Goal: Task Accomplishment & Management: Use online tool/utility

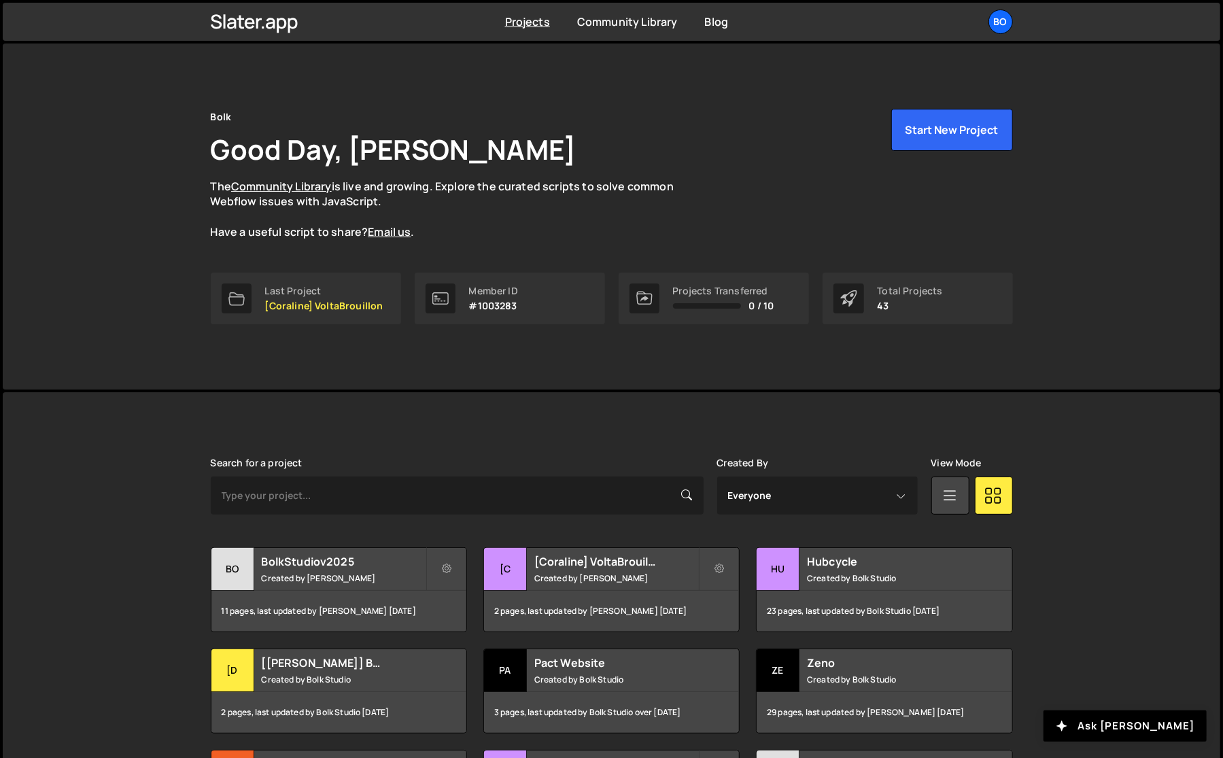
click at [326, 304] on p "[Coraline] VoltaBrouillon" at bounding box center [324, 306] width 118 height 11
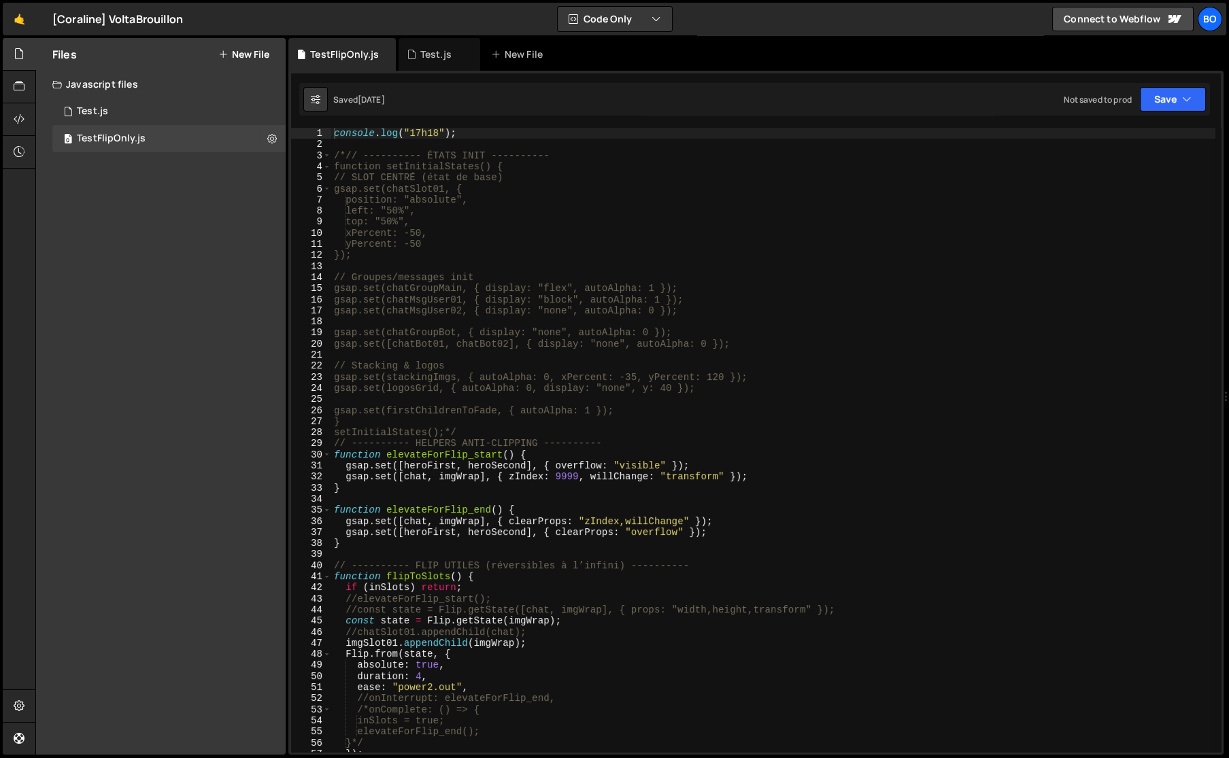
click at [118, 109] on div "0 Test.js 0" at bounding box center [168, 111] width 233 height 27
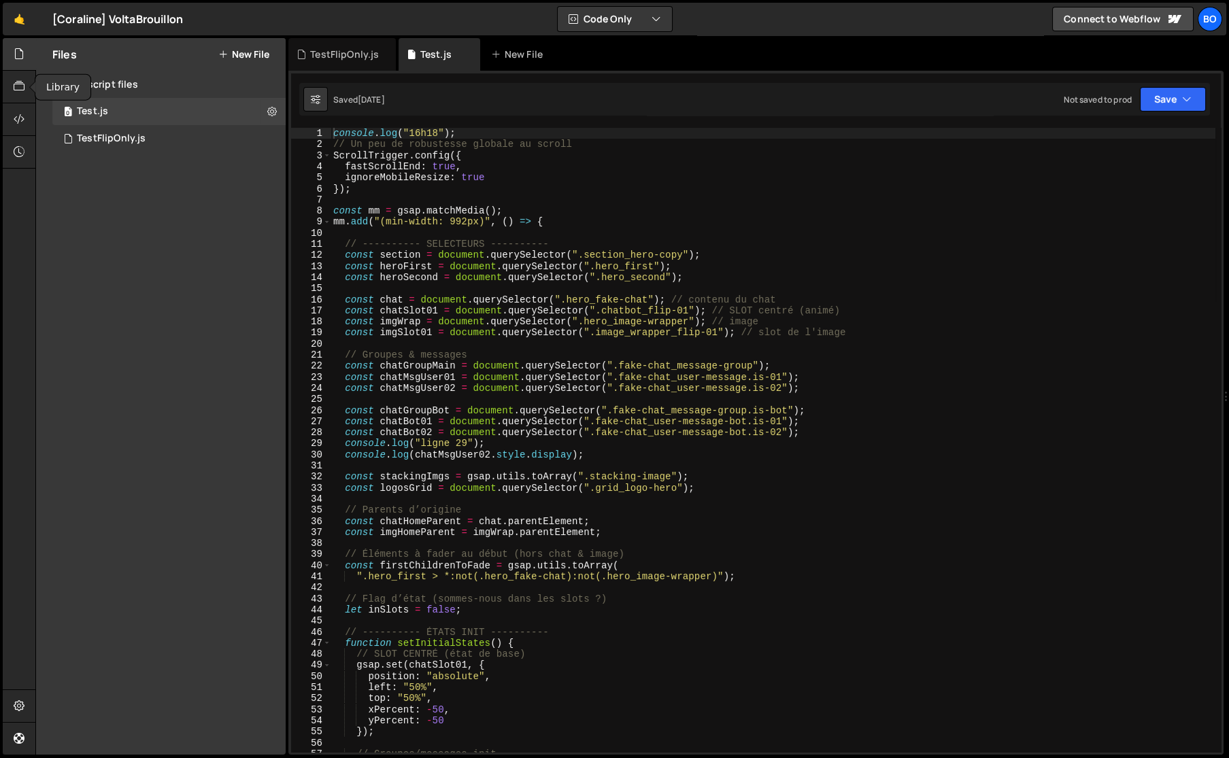
click at [24, 120] on div at bounding box center [19, 119] width 33 height 33
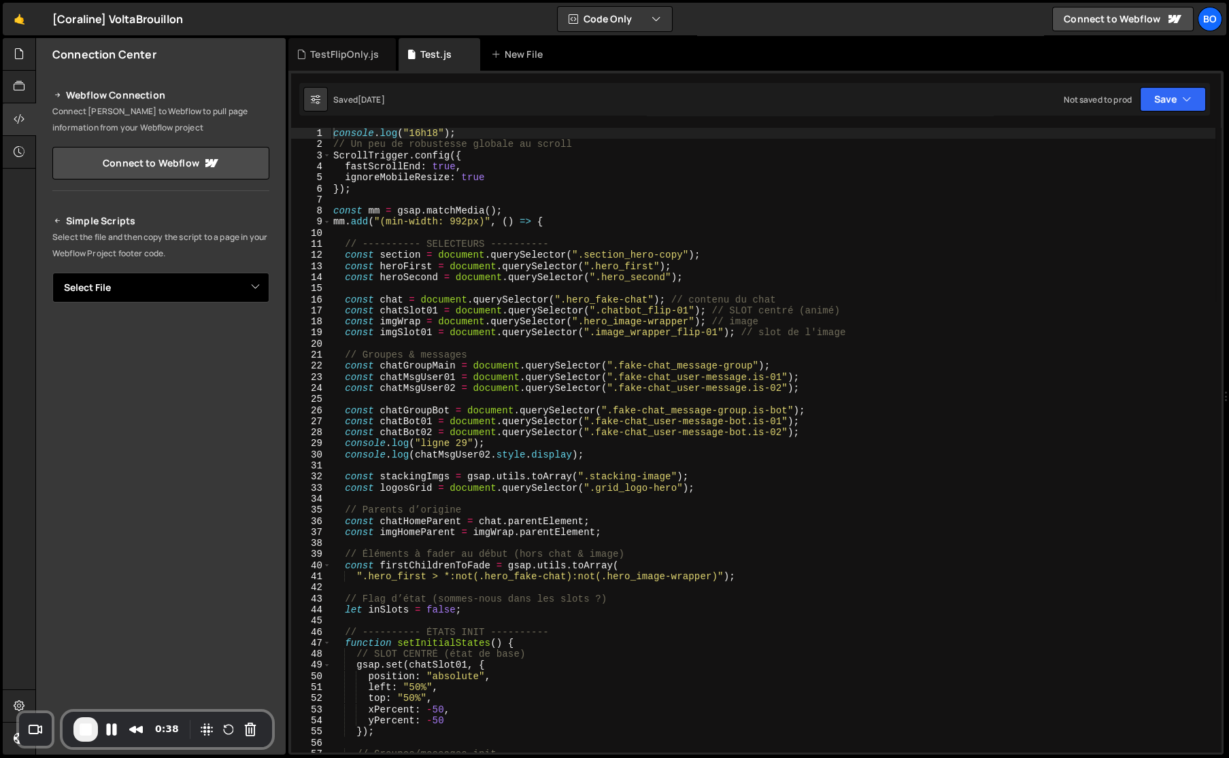
click at [225, 292] on select "Select File Test.js TestFlipOnly.js" at bounding box center [160, 288] width 217 height 30
select select "47794"
click at [52, 273] on select "Select File Test.js TestFlipOnly.js" at bounding box center [160, 288] width 217 height 30
click at [231, 327] on button "Copy" at bounding box center [228, 334] width 46 height 29
drag, startPoint x: 408, startPoint y: 134, endPoint x: 435, endPoint y: 136, distance: 26.6
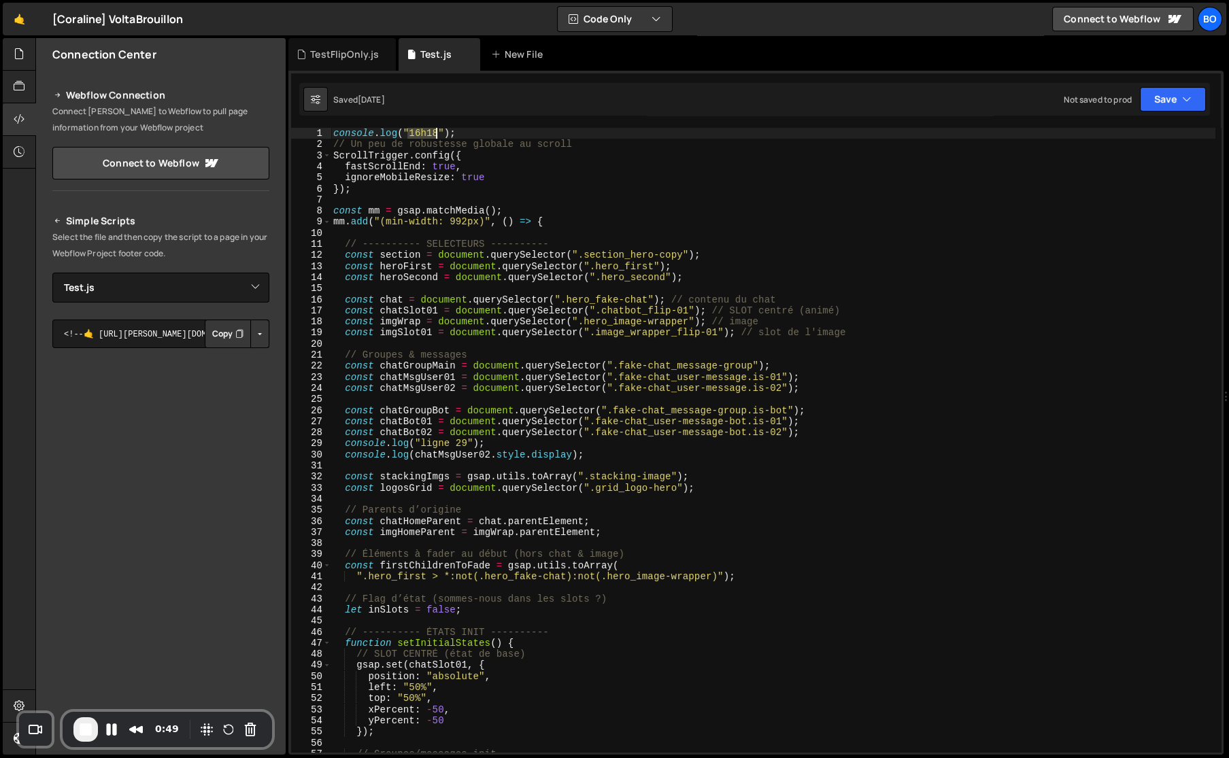
click at [435, 136] on div "console . log ( "16h18" ) ; // Un peu de robustesse globale au scroll ScrollTri…" at bounding box center [772, 451] width 885 height 647
click at [1187, 107] on button "Save" at bounding box center [1173, 99] width 66 height 24
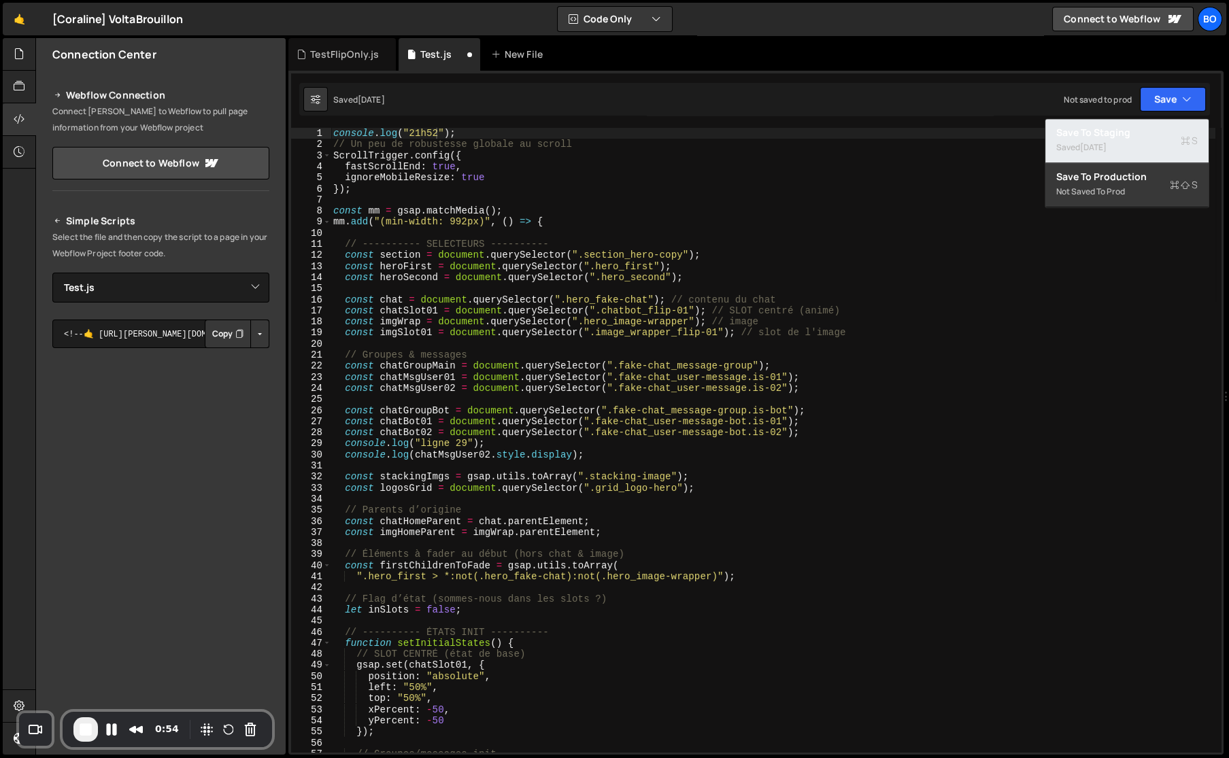
click at [1132, 126] on div "Save to Staging S" at bounding box center [1126, 133] width 141 height 14
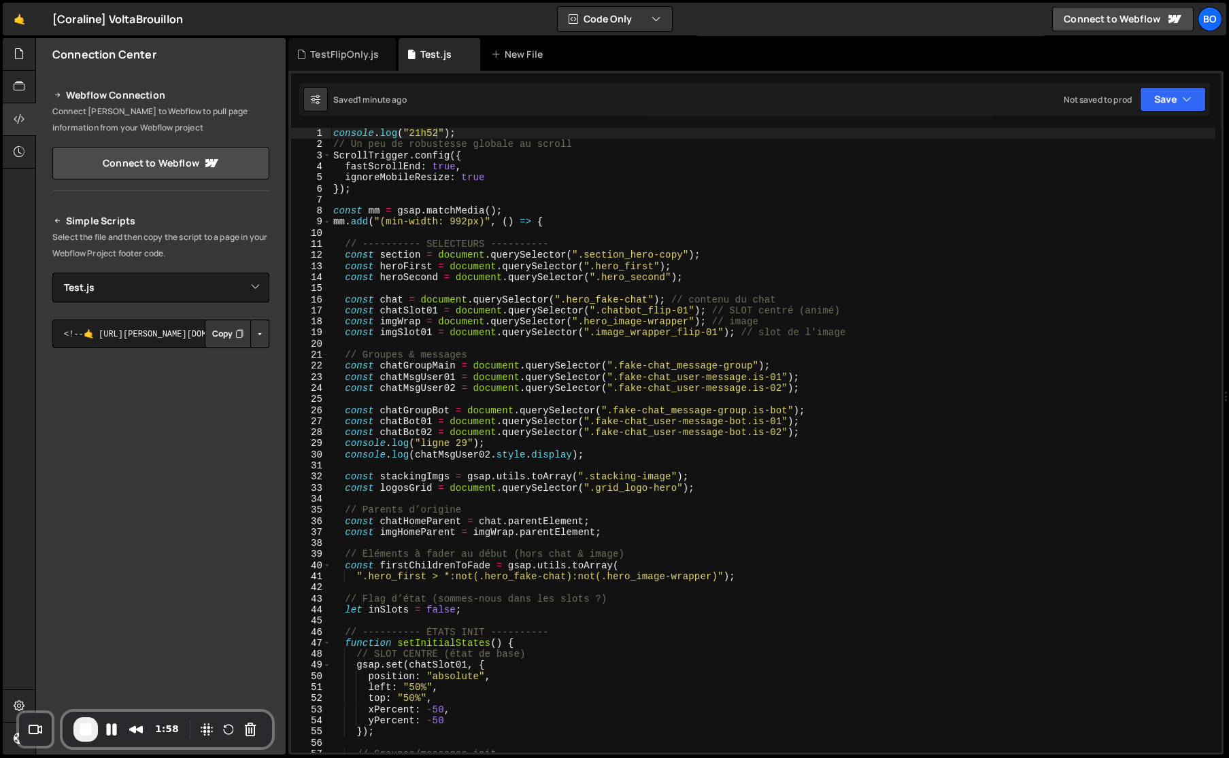
type textarea "mm.add("(min-width: 992px)", () => {"
click at [470, 219] on div "console . log ( "21h52" ) ; // Un peu de robustesse globale au scroll ScrollTri…" at bounding box center [772, 451] width 885 height 647
click at [415, 284] on div "console . log ( "21h52" ) ; // Un peu de robustesse globale au scroll ScrollTri…" at bounding box center [772, 451] width 885 height 647
click at [333, 58] on div "TestFlipOnly.js" at bounding box center [344, 55] width 69 height 14
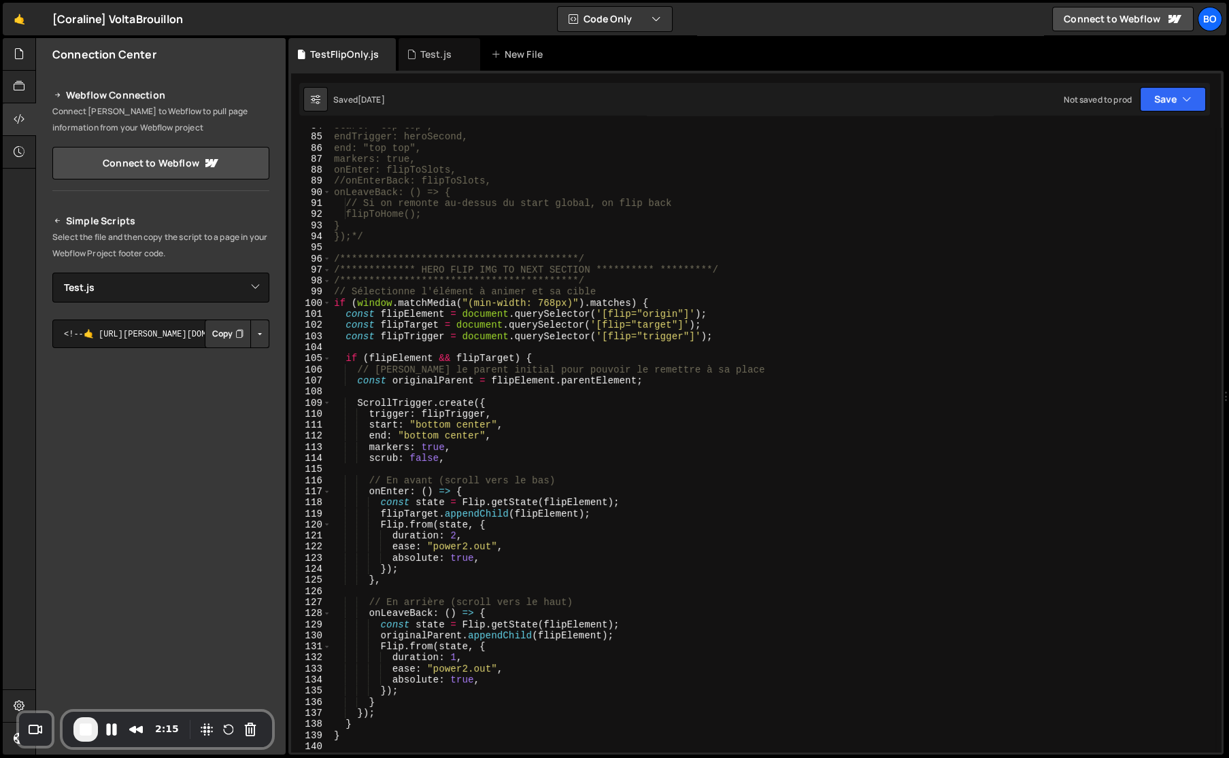
scroll to position [927, 0]
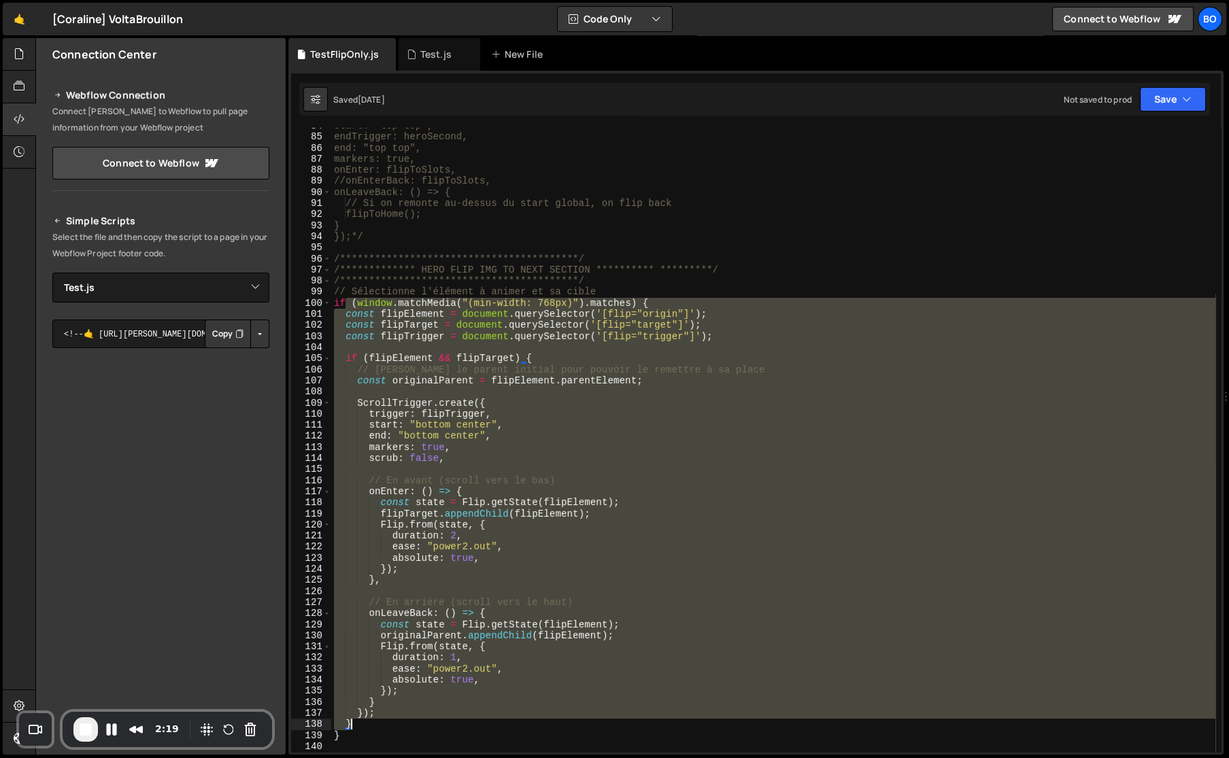
drag, startPoint x: 346, startPoint y: 304, endPoint x: 613, endPoint y: 721, distance: 495.4
click at [613, 721] on div "**********" at bounding box center [773, 443] width 884 height 647
click at [616, 318] on div "**********" at bounding box center [773, 440] width 884 height 624
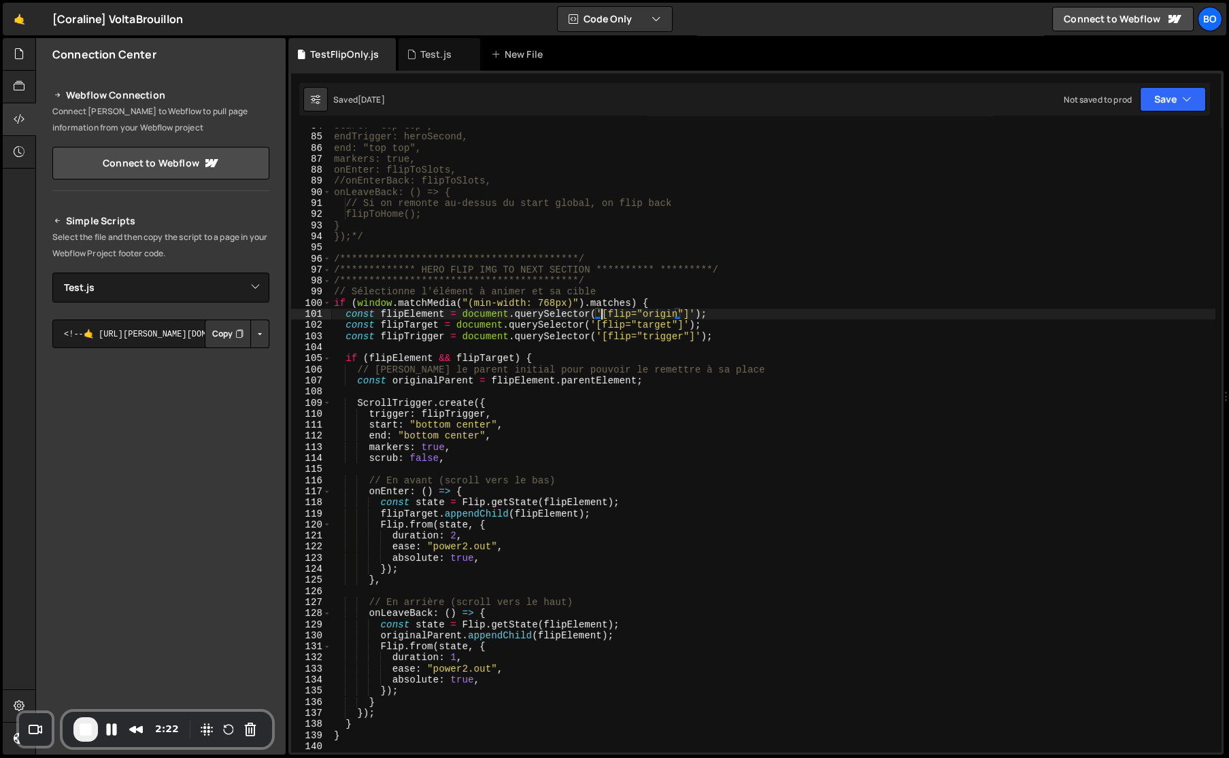
click at [600, 310] on div "**********" at bounding box center [773, 443] width 884 height 647
click at [639, 313] on div "**********" at bounding box center [773, 443] width 884 height 647
click at [588, 322] on div "**********" at bounding box center [773, 443] width 884 height 647
click at [610, 340] on div "**********" at bounding box center [773, 443] width 884 height 647
click at [658, 341] on div "**********" at bounding box center [773, 443] width 884 height 647
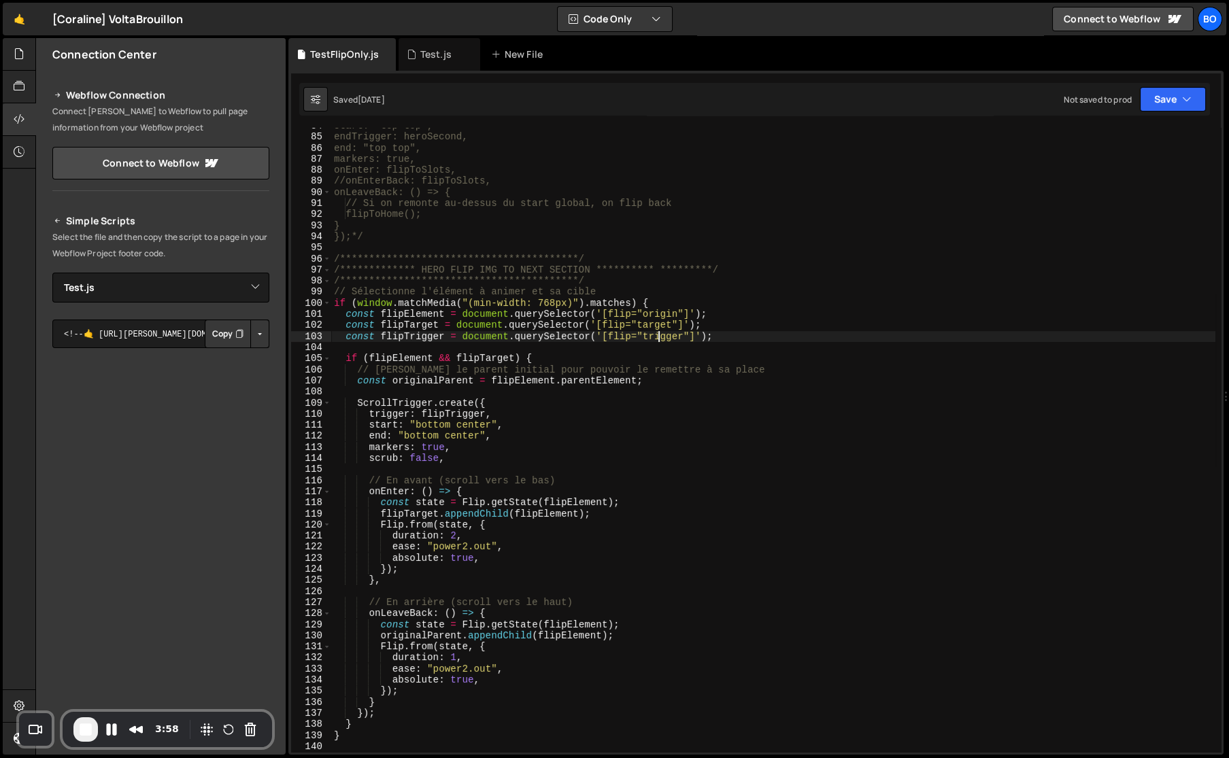
click at [648, 310] on div "**********" at bounding box center [773, 443] width 884 height 647
click at [677, 294] on div "**********" at bounding box center [773, 443] width 884 height 647
type textarea "// Sélectionne l'élément à animer et sa cible"
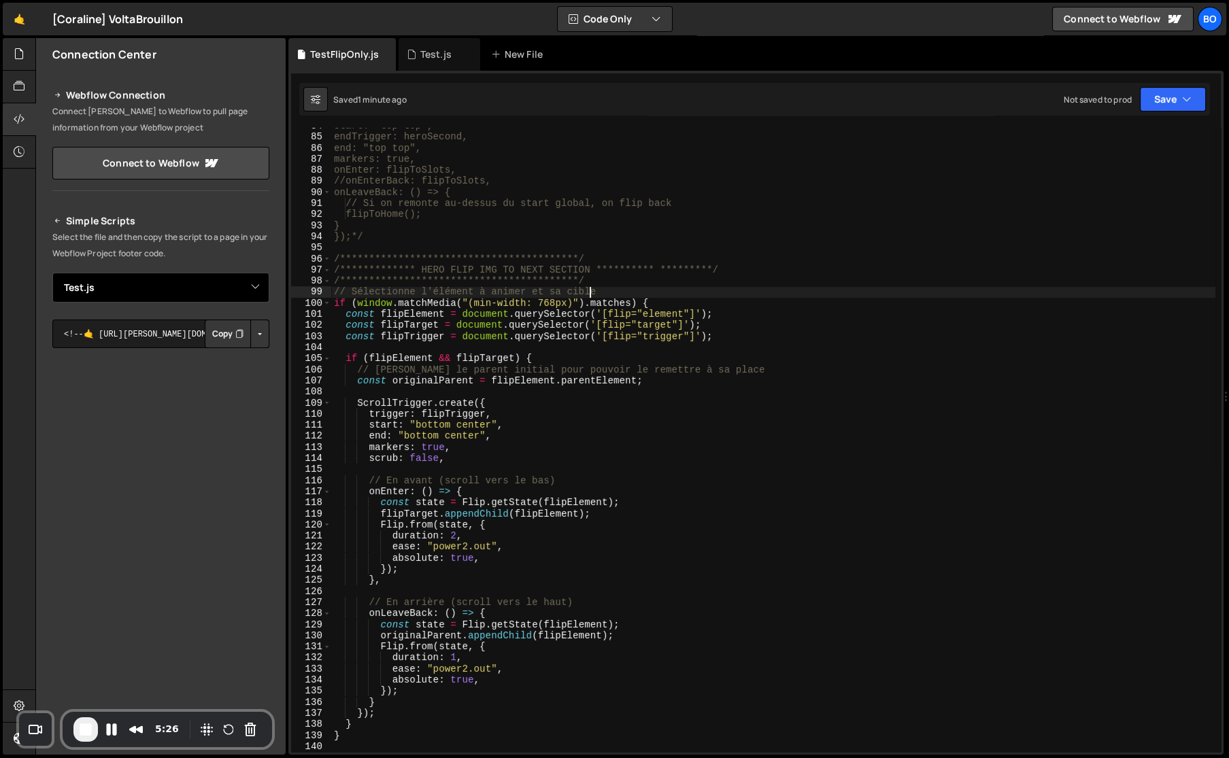
click at [219, 301] on select "Select File Test.js TestFlipOnly.js" at bounding box center [160, 288] width 217 height 30
select select "47797"
click at [52, 273] on select "Select File Test.js TestFlipOnly.js" at bounding box center [160, 288] width 217 height 30
click at [236, 341] on button "Copy" at bounding box center [228, 334] width 46 height 29
click at [479, 609] on div "**********" at bounding box center [773, 443] width 884 height 647
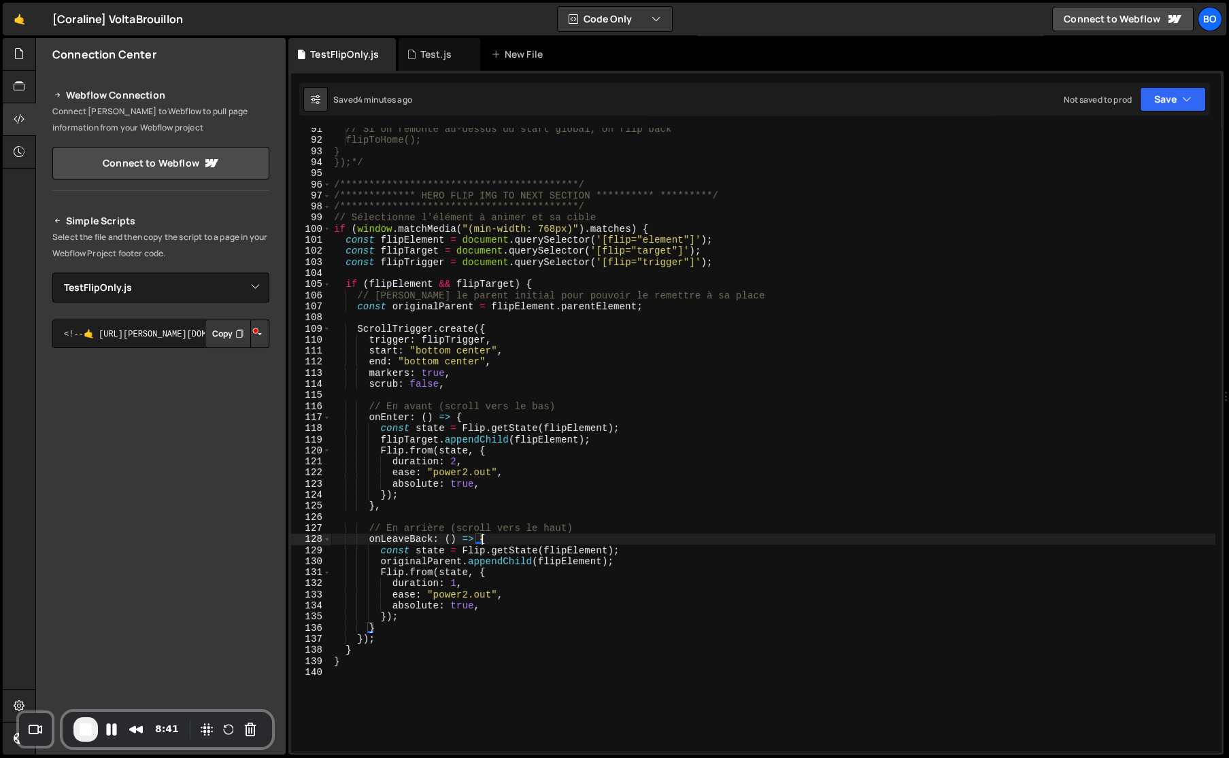
scroll to position [1001, 0]
click at [460, 564] on div "**********" at bounding box center [773, 447] width 884 height 647
click at [394, 551] on div "**********" at bounding box center [773, 447] width 884 height 647
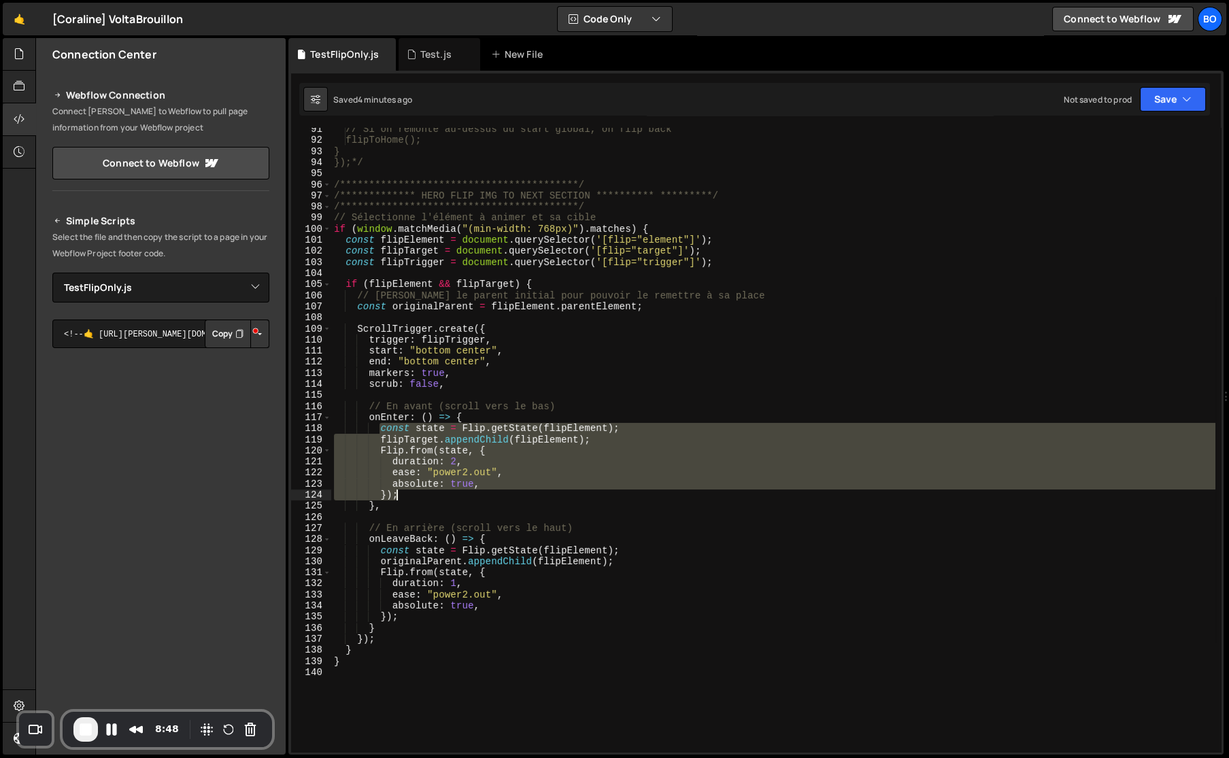
drag, startPoint x: 379, startPoint y: 434, endPoint x: 409, endPoint y: 495, distance: 68.1
click at [409, 495] on div "**********" at bounding box center [773, 447] width 884 height 647
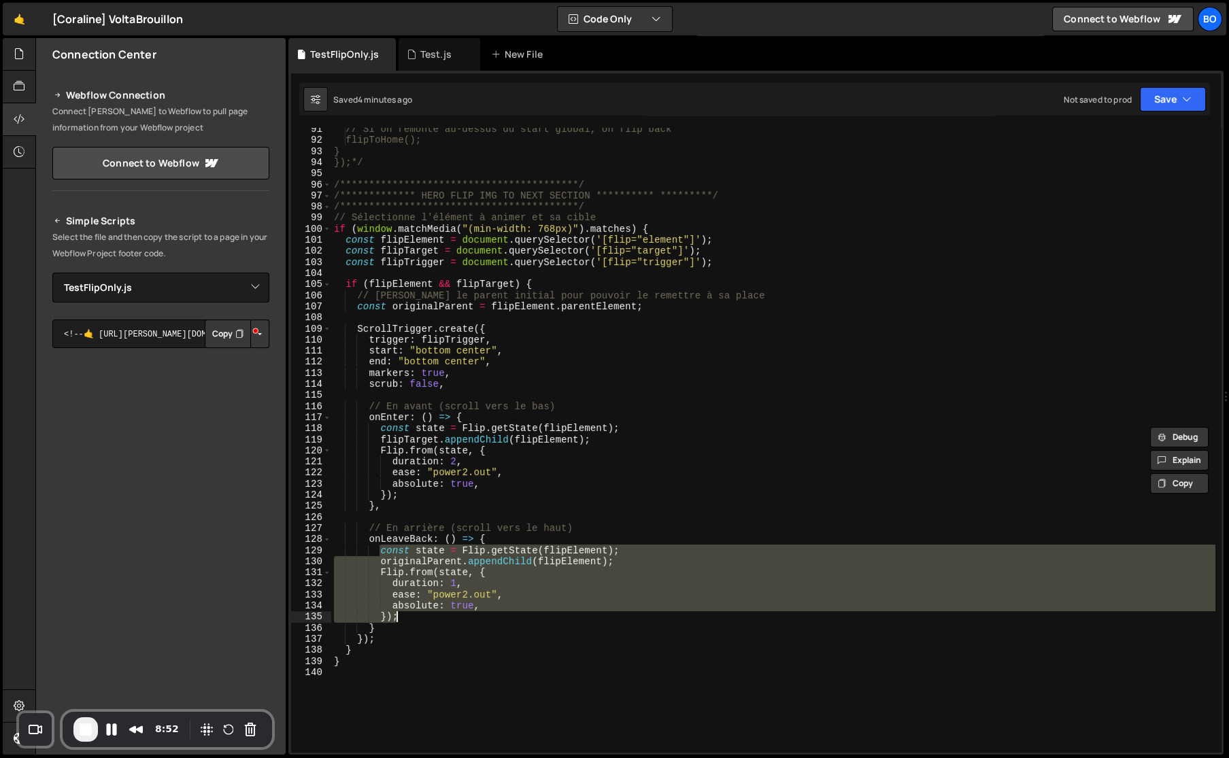
drag, startPoint x: 377, startPoint y: 549, endPoint x: 415, endPoint y: 622, distance: 82.1
click at [415, 622] on div "**********" at bounding box center [773, 447] width 884 height 647
paste textarea
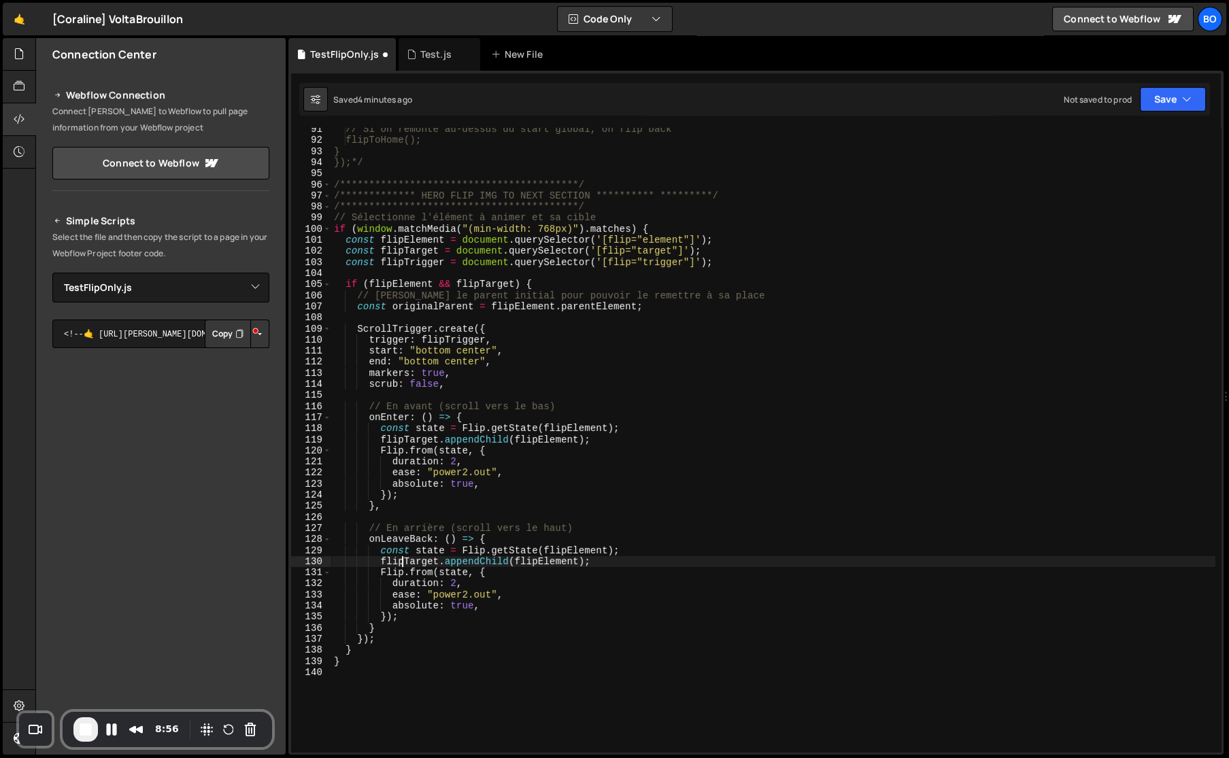
click at [402, 561] on div "**********" at bounding box center [773, 447] width 884 height 647
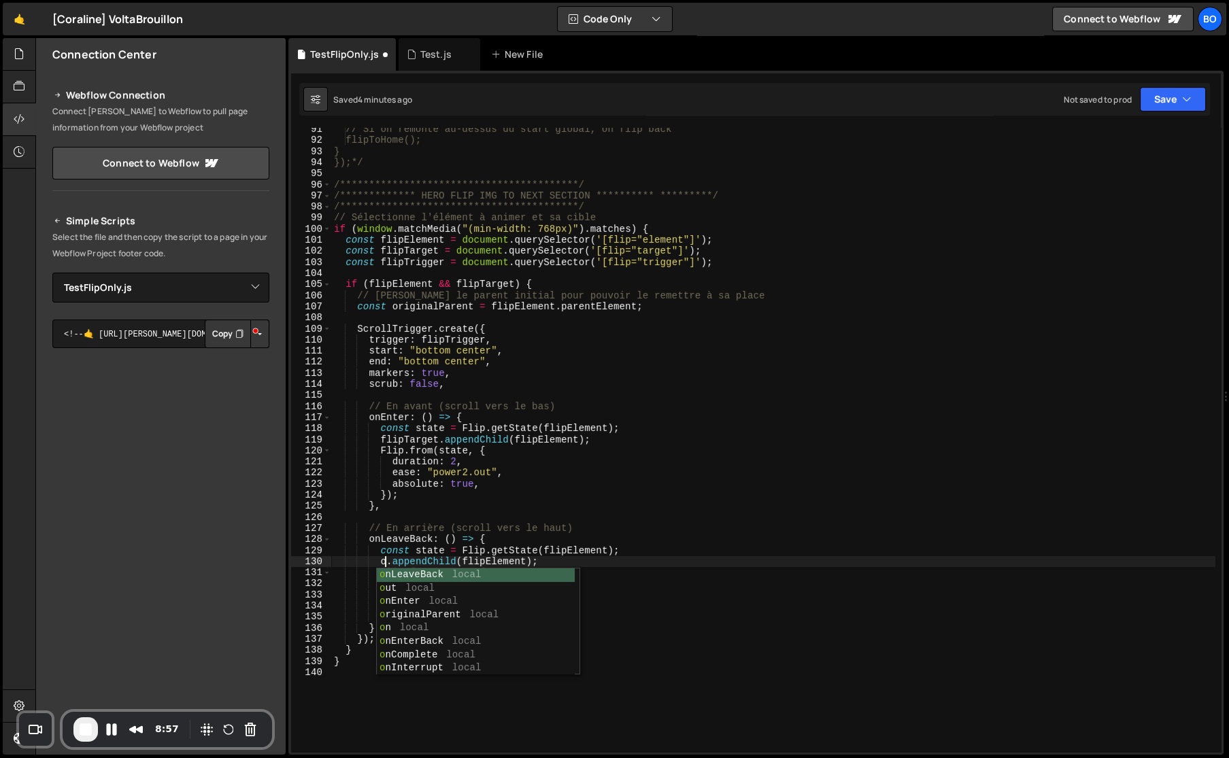
scroll to position [0, 4]
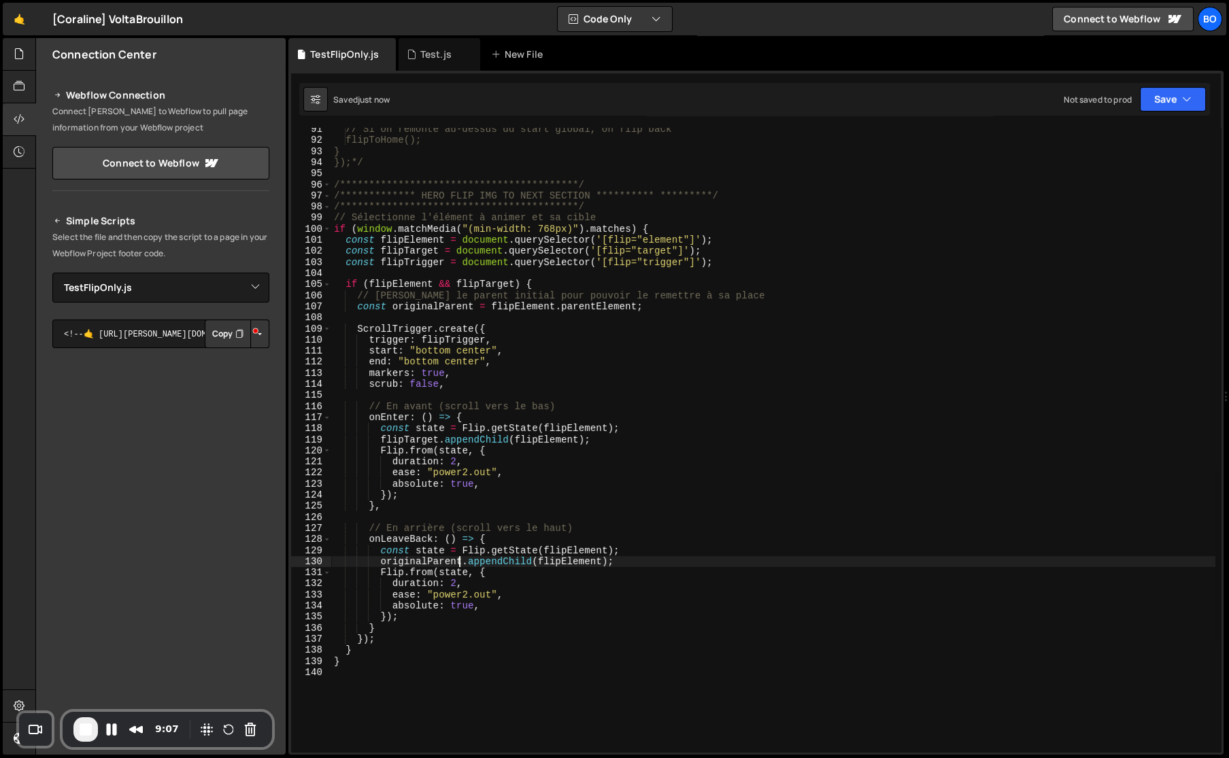
type textarea "originalParent.appendChild(flipElement);"
click at [216, 327] on button "Copy" at bounding box center [228, 334] width 46 height 29
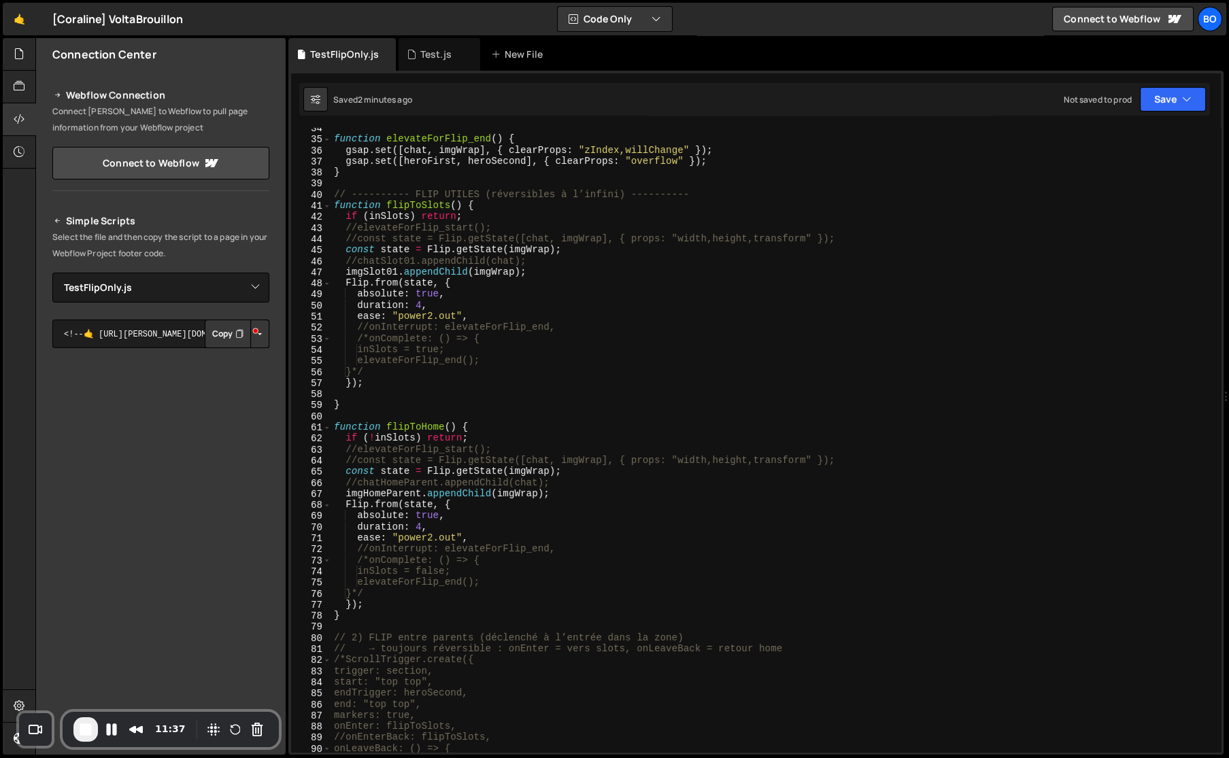
scroll to position [371, 0]
click at [415, 69] on div "Test.js" at bounding box center [439, 54] width 82 height 33
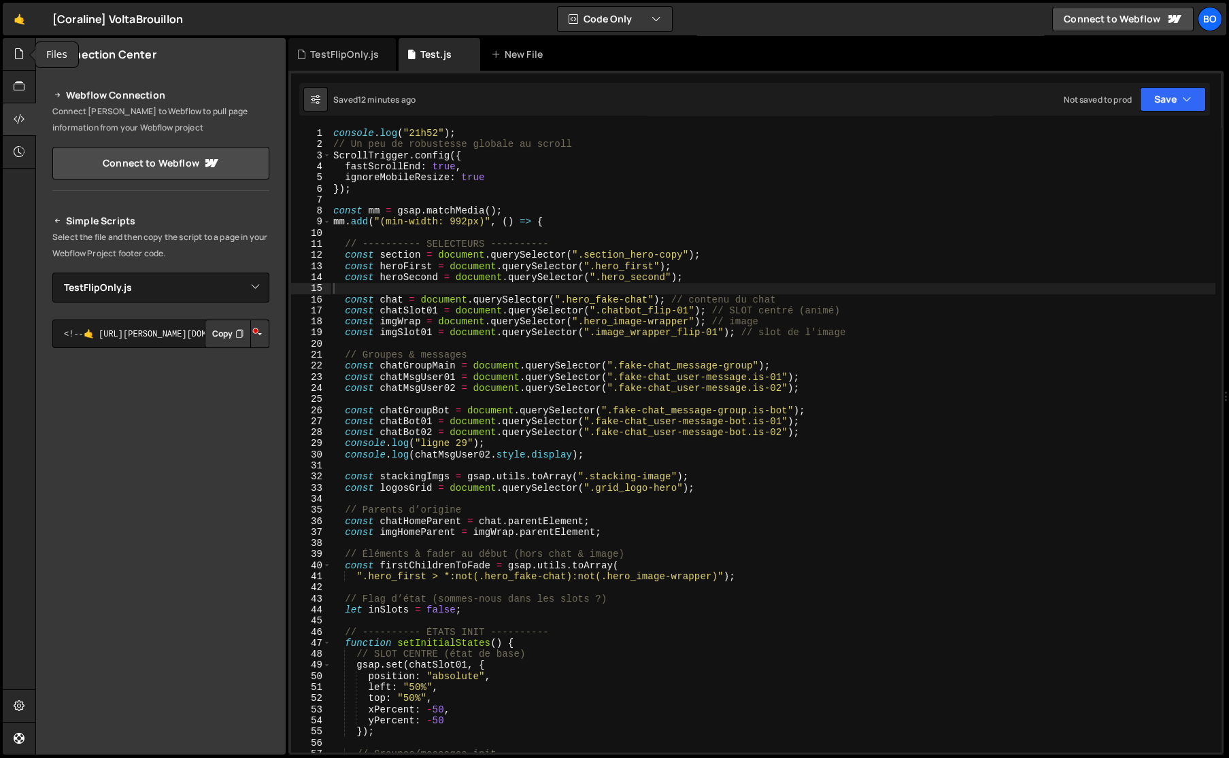
click at [18, 62] on div at bounding box center [19, 54] width 33 height 33
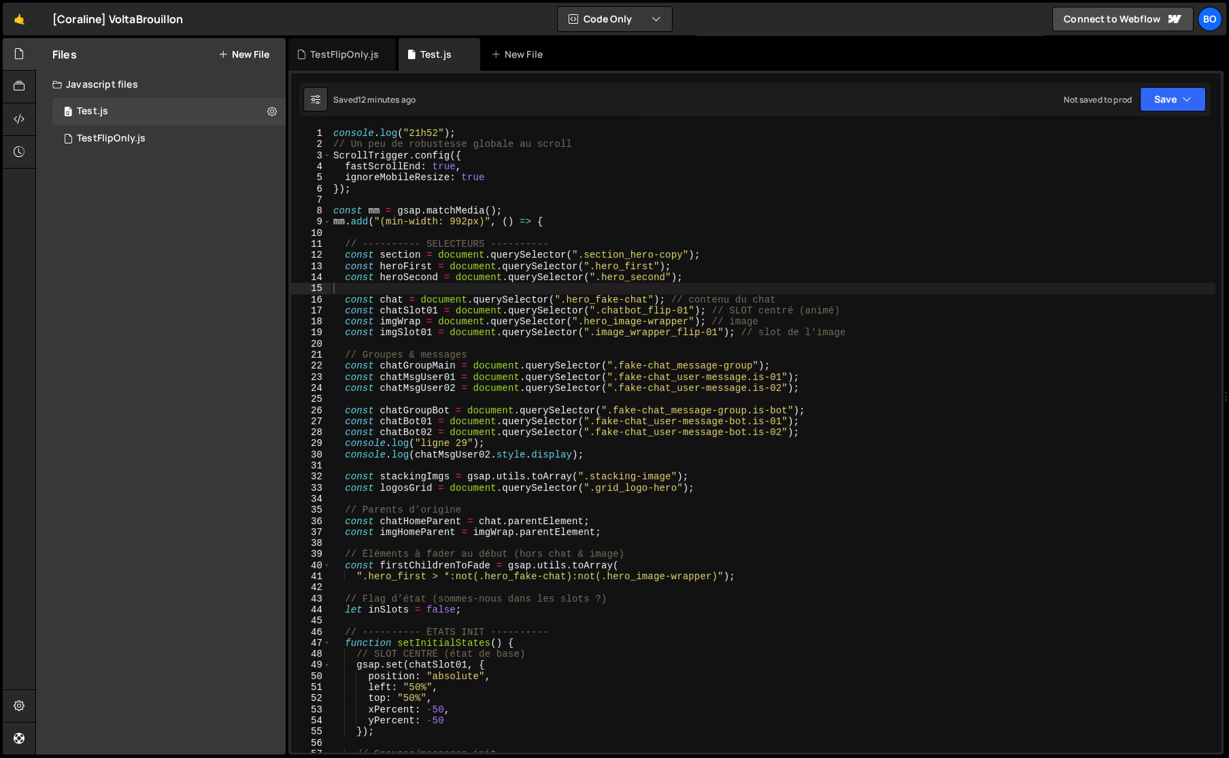
click at [258, 54] on button "New File" at bounding box center [243, 54] width 51 height 11
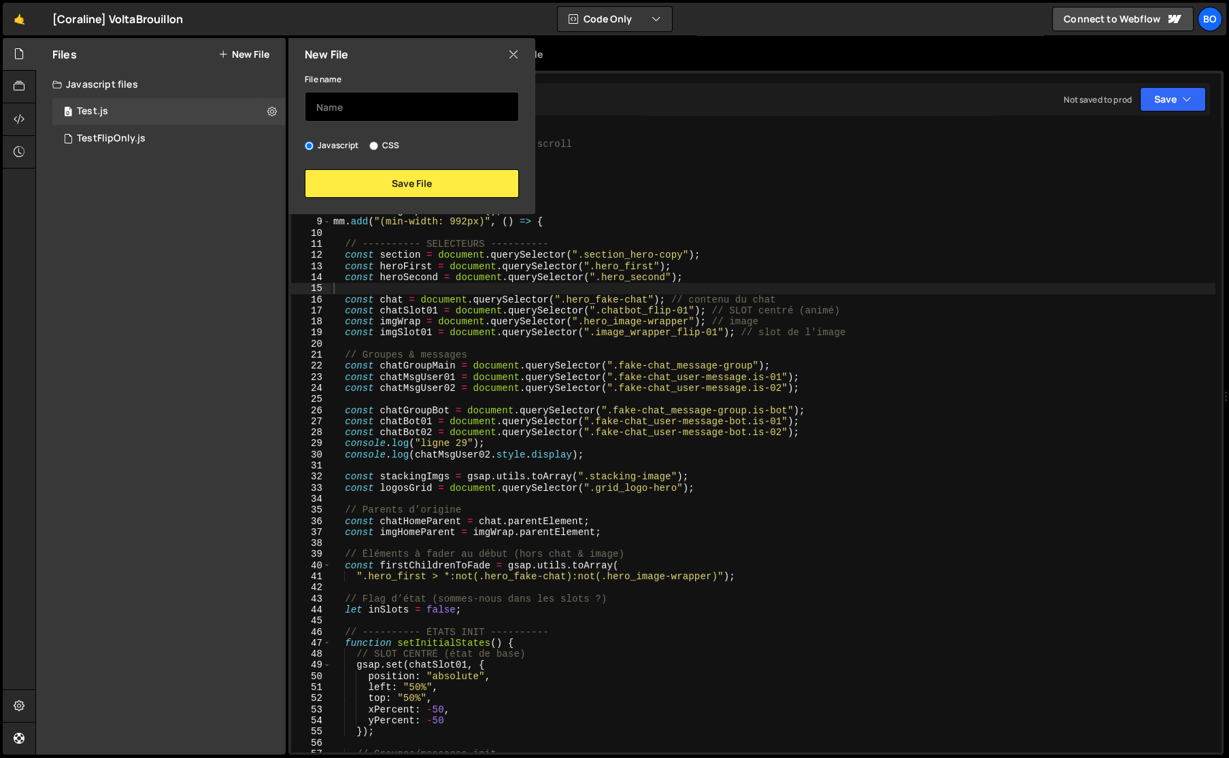
click at [380, 95] on input "text" at bounding box center [412, 107] width 214 height 30
type input "TestFlipOnlyCoraline"
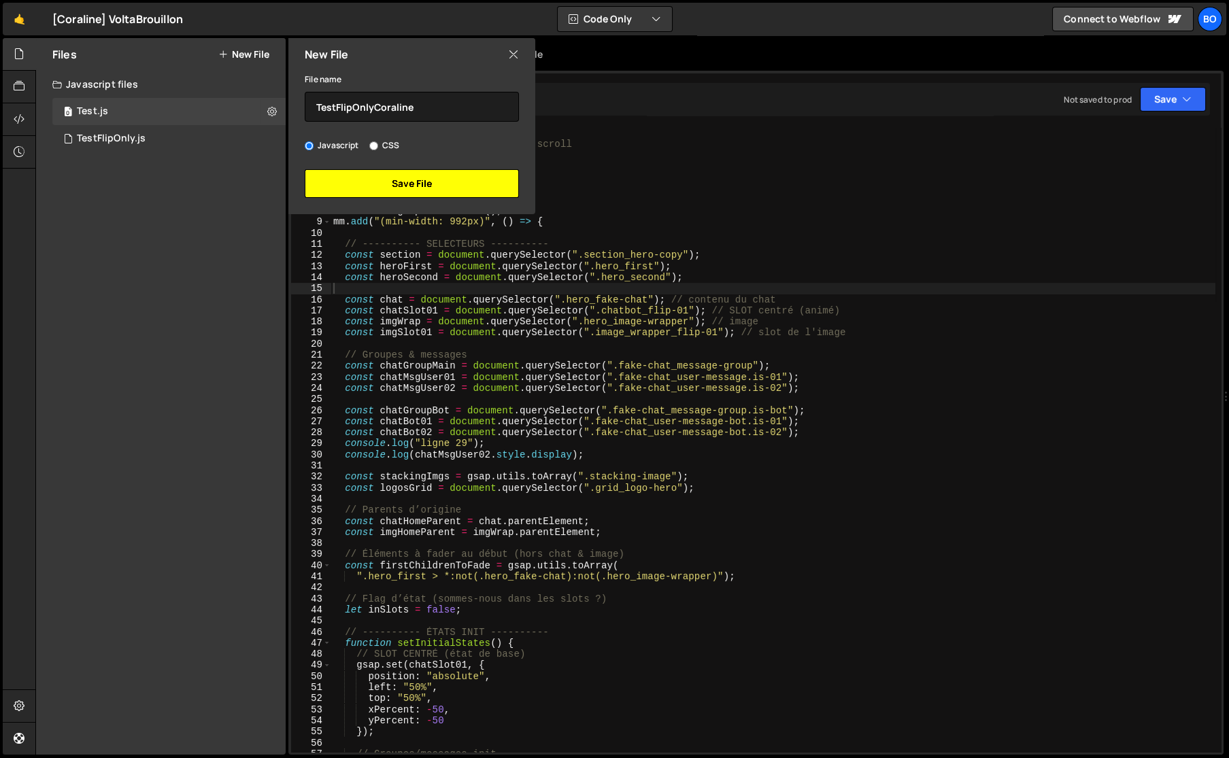
click at [406, 184] on button "Save File" at bounding box center [412, 183] width 214 height 29
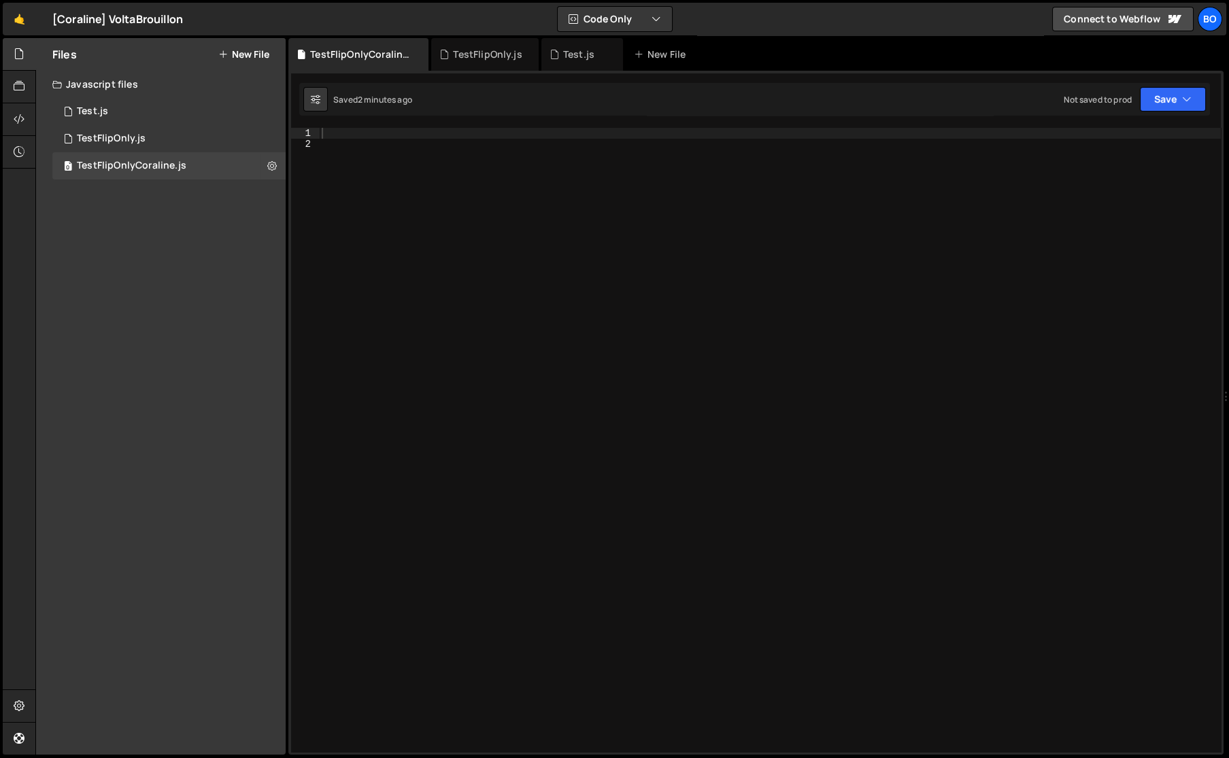
click at [462, 54] on div "TestFlipOnly.js" at bounding box center [487, 55] width 69 height 14
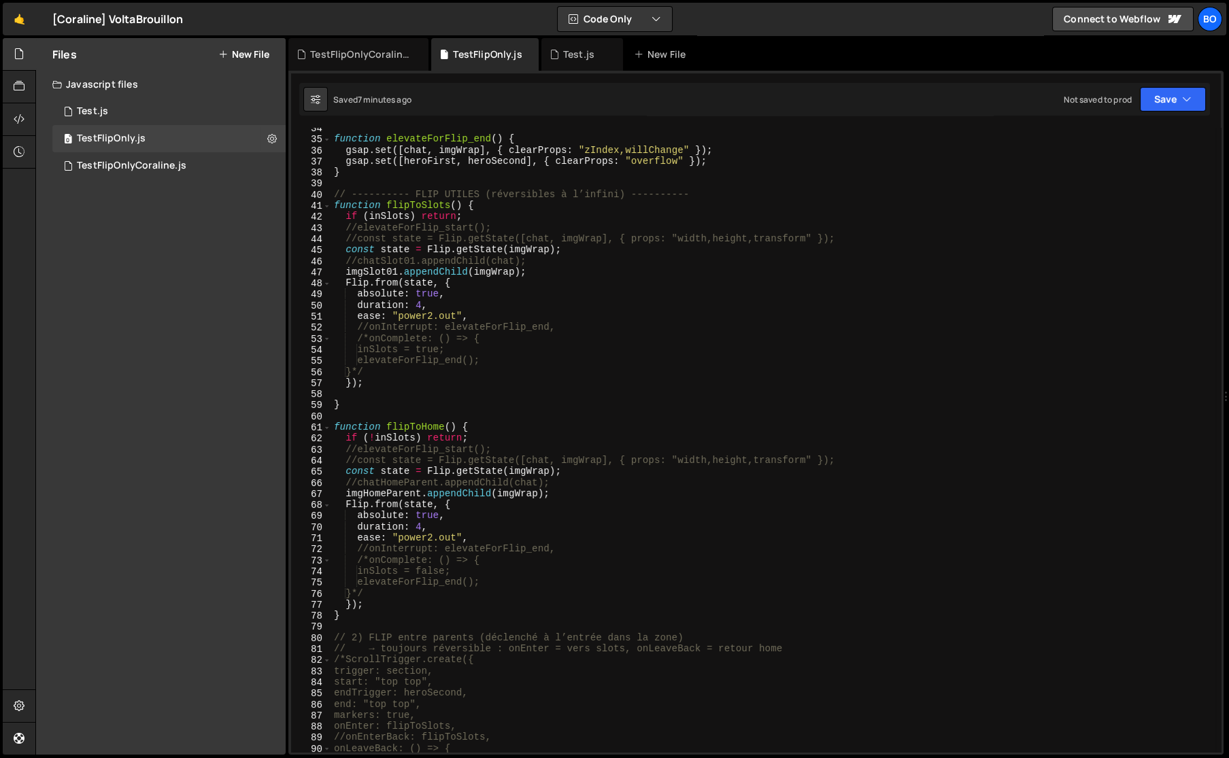
click at [504, 537] on div "function elevateForFlip_end ( ) { gsap . set ([ chat , imgWrap ] , { clearProps…" at bounding box center [773, 445] width 884 height 647
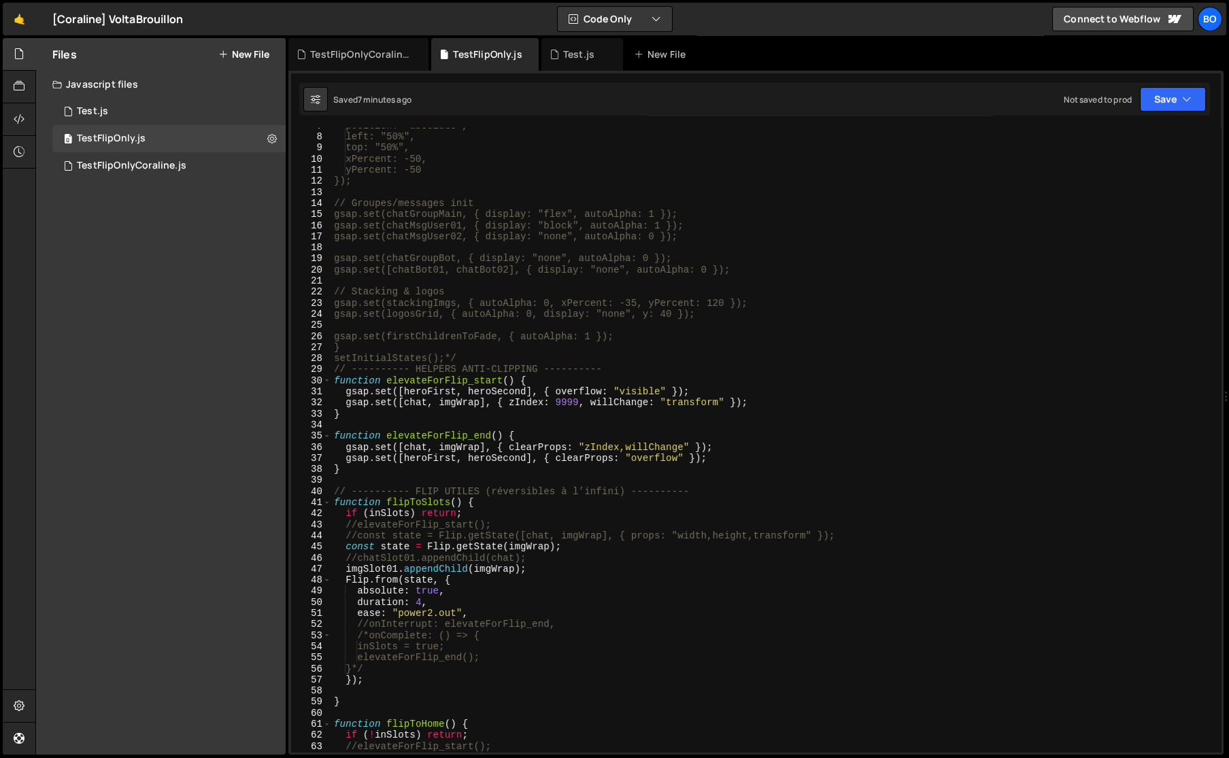
scroll to position [111, 0]
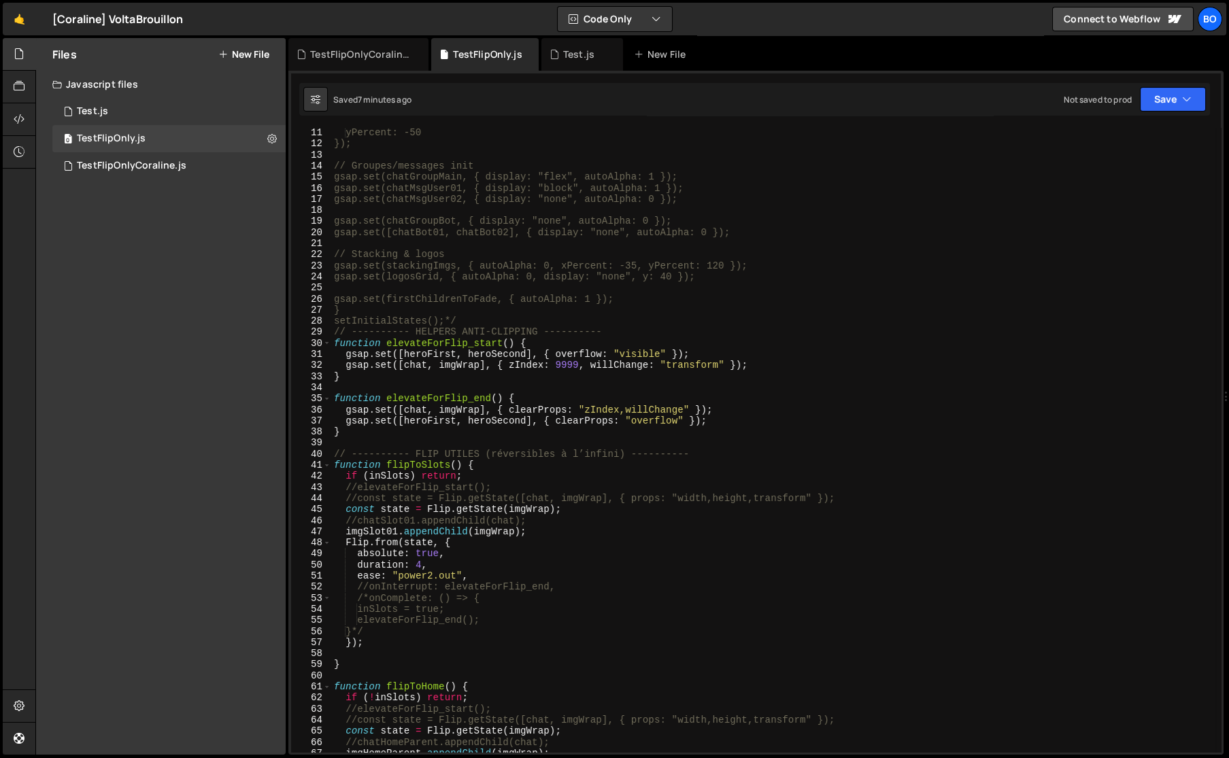
click at [609, 607] on div "yPercent: -50 }); // Groupes/messages init gsap.set(chatGroupMain, { display: "…" at bounding box center [773, 450] width 884 height 647
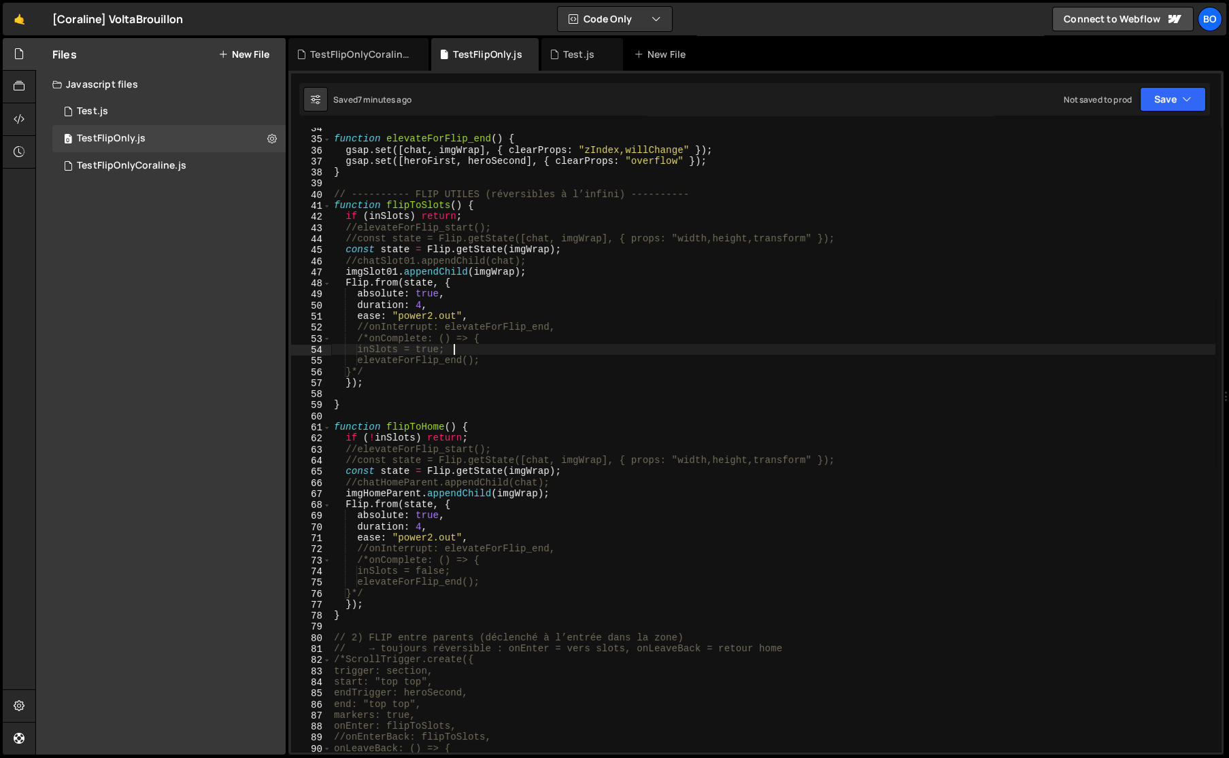
scroll to position [482, 0]
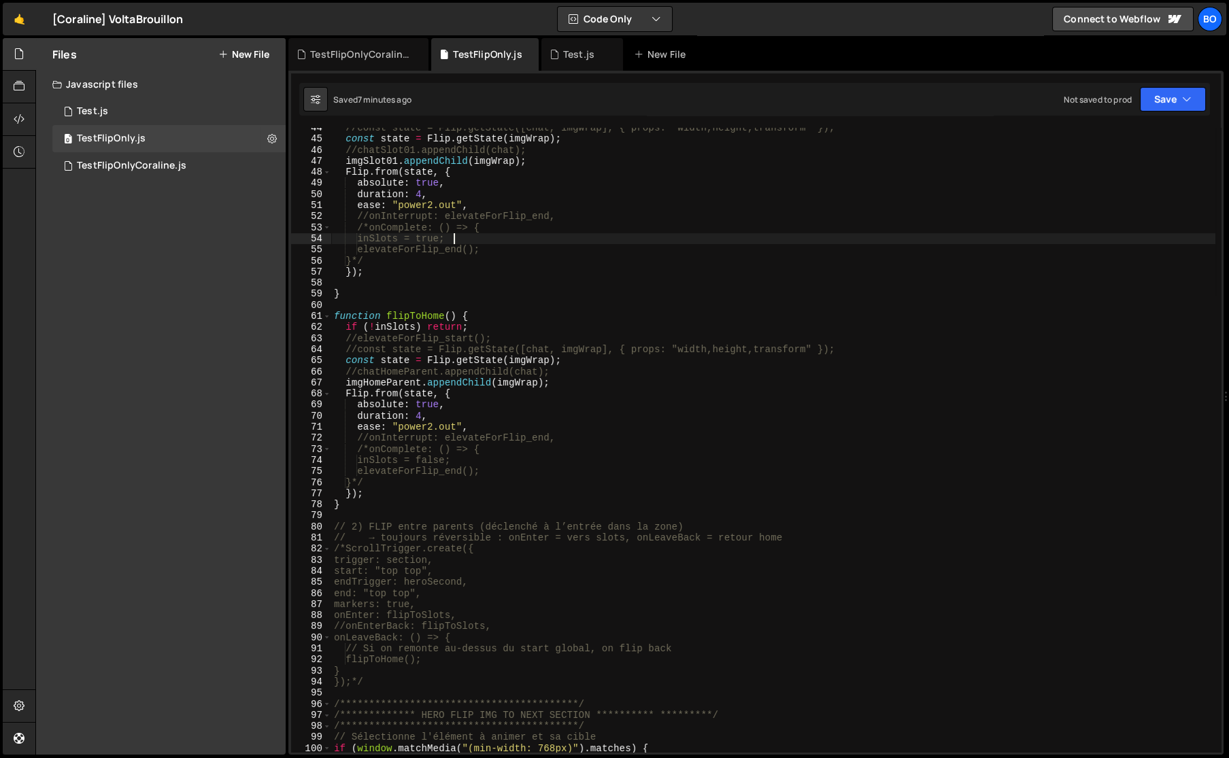
type textarea "}"
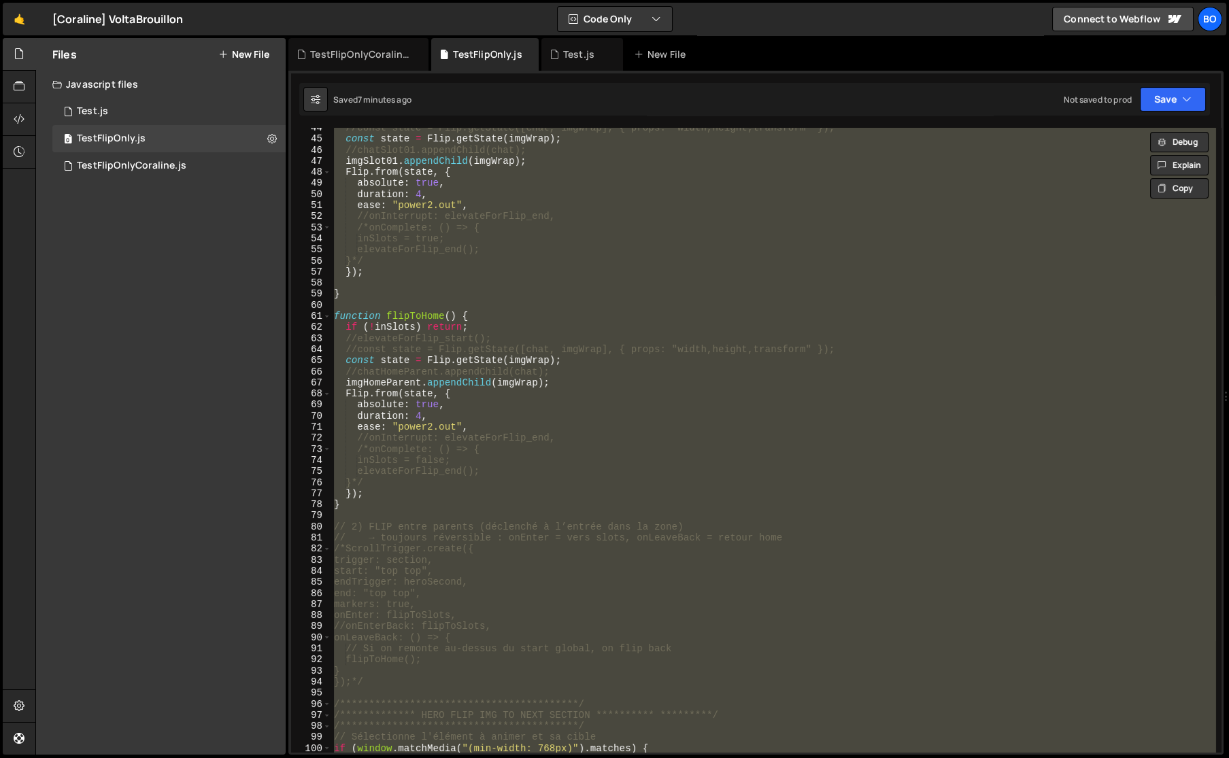
click at [366, 46] on div "TestFlipOnlyCoraline.js" at bounding box center [358, 54] width 140 height 33
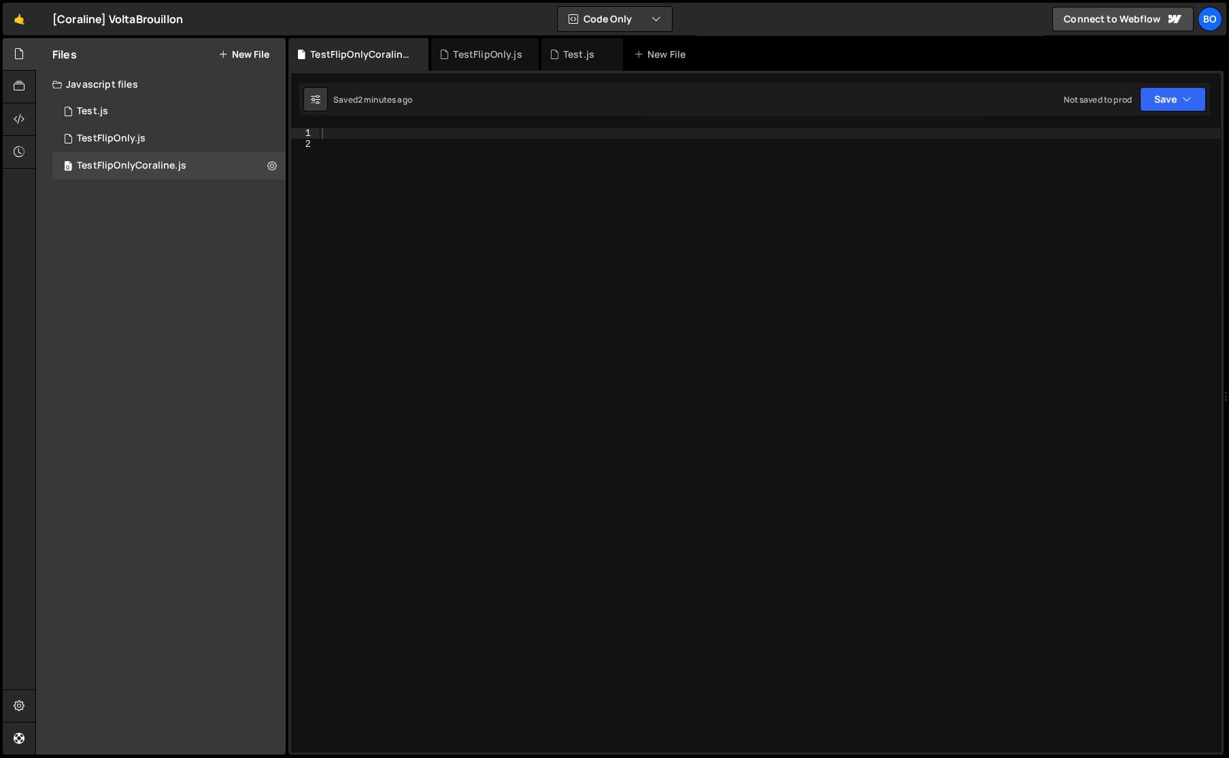
click at [521, 270] on div at bounding box center [770, 451] width 902 height 647
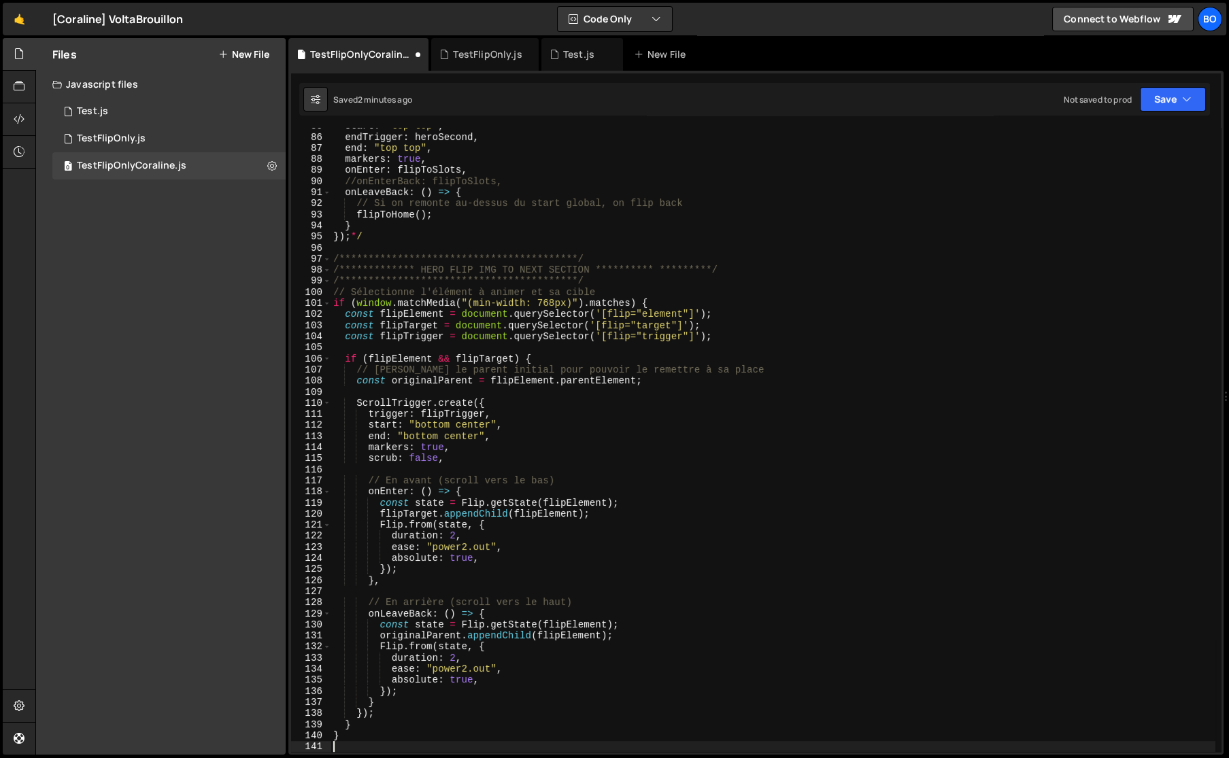
scroll to position [938, 0]
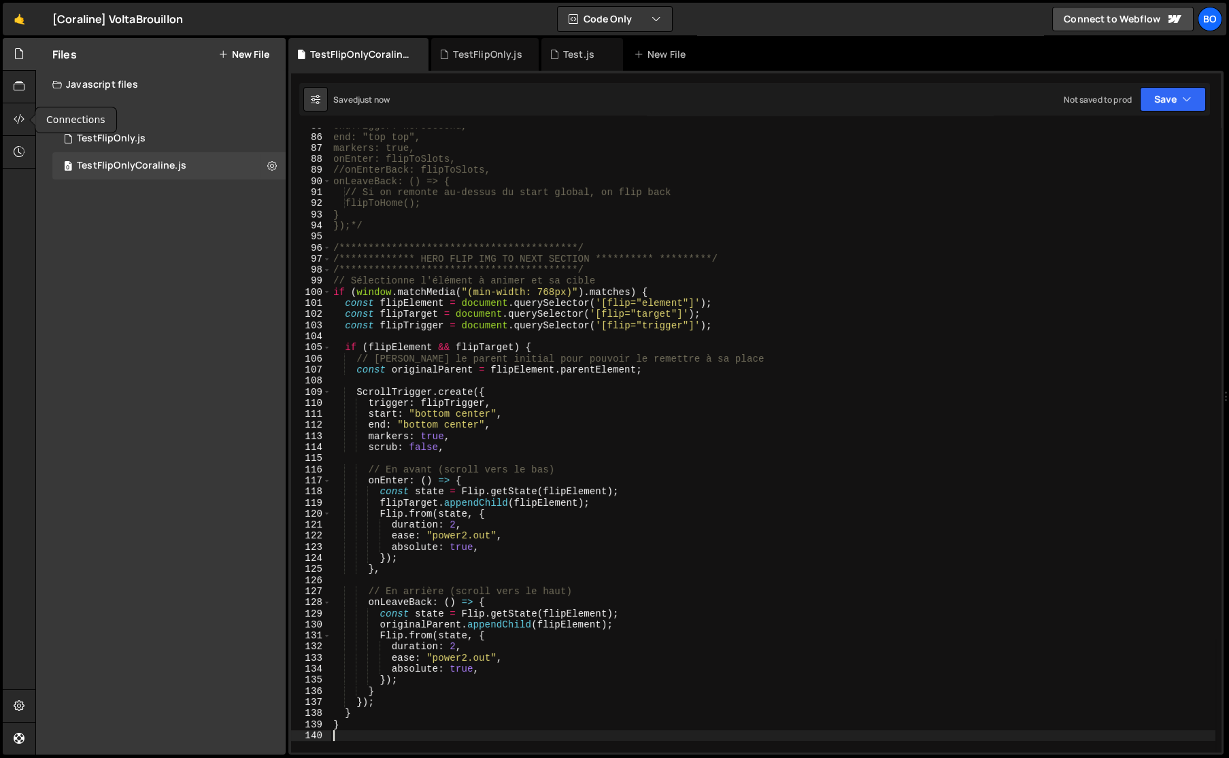
click at [16, 120] on icon at bounding box center [19, 119] width 11 height 15
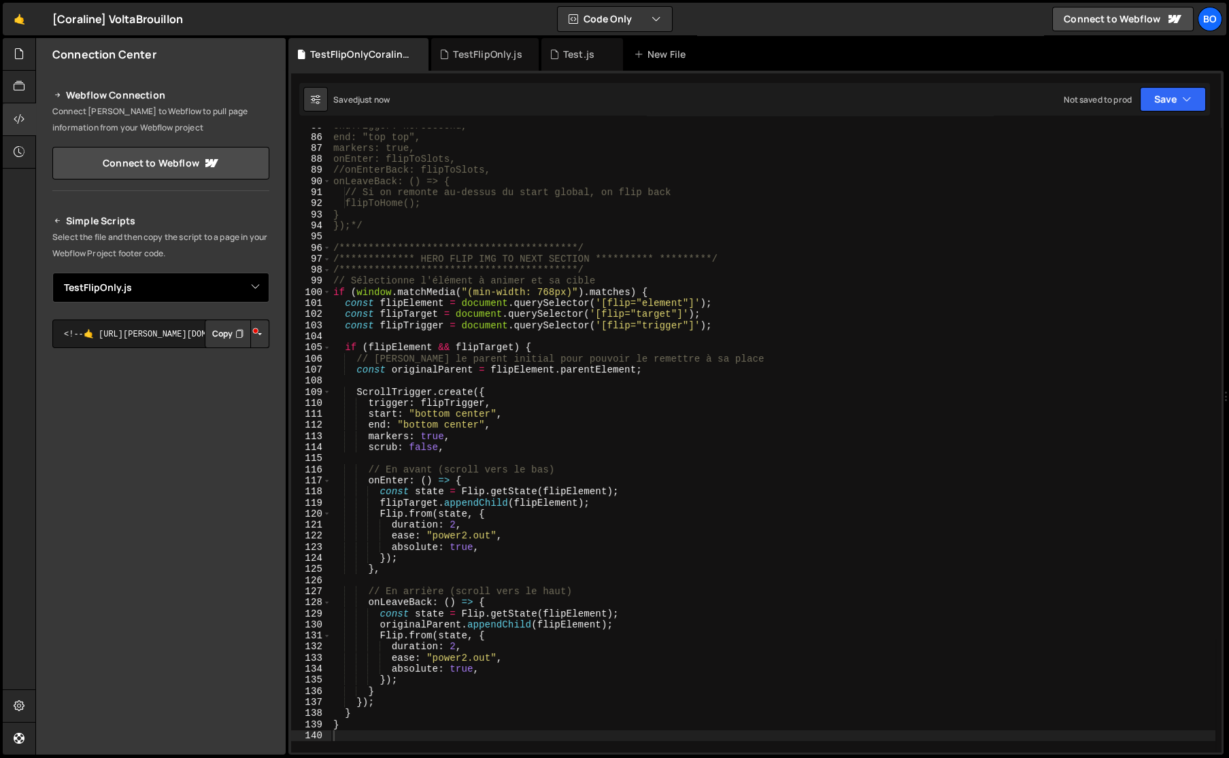
click at [197, 288] on select "Select File Test.js TestFlipOnly.js TestFlipOnlyCoraline.js" at bounding box center [160, 288] width 217 height 30
select select "47931"
click at [52, 273] on select "Select File Test.js TestFlipOnly.js TestFlipOnlyCoraline.js" at bounding box center [160, 288] width 217 height 30
click at [228, 327] on button "Copy" at bounding box center [228, 334] width 46 height 29
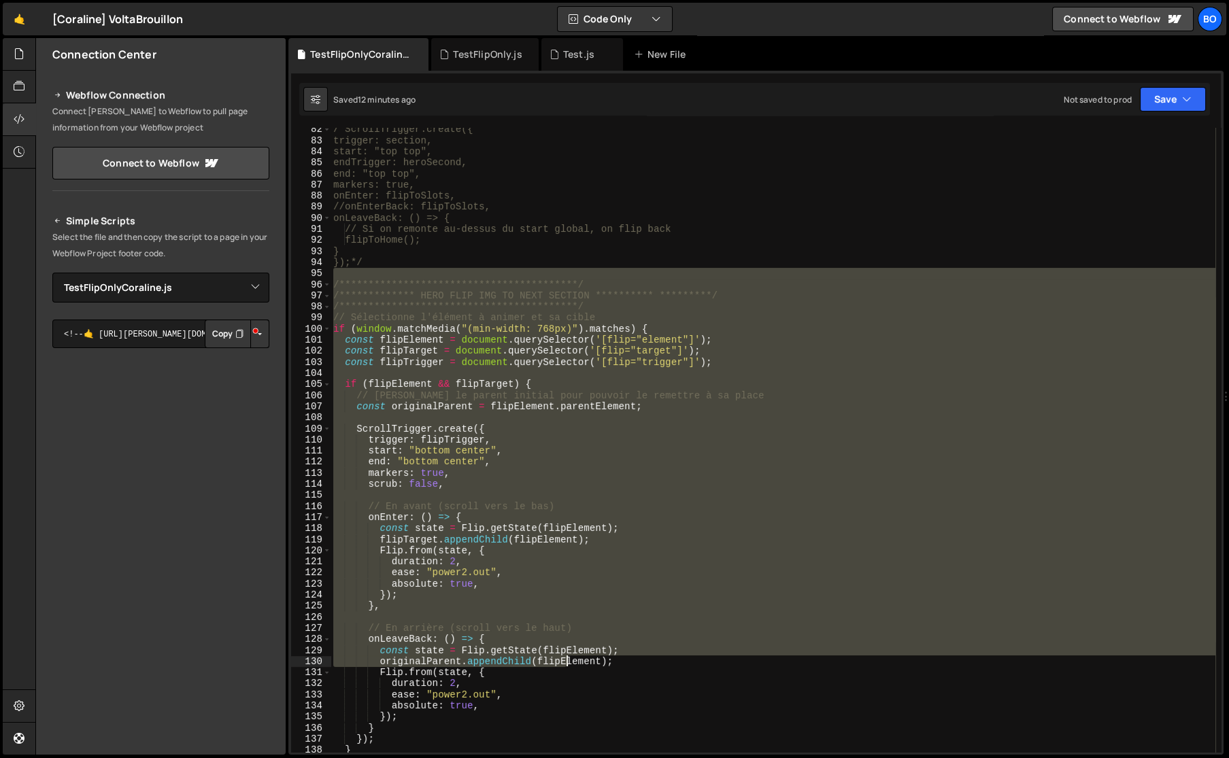
scroll to position [928, 0]
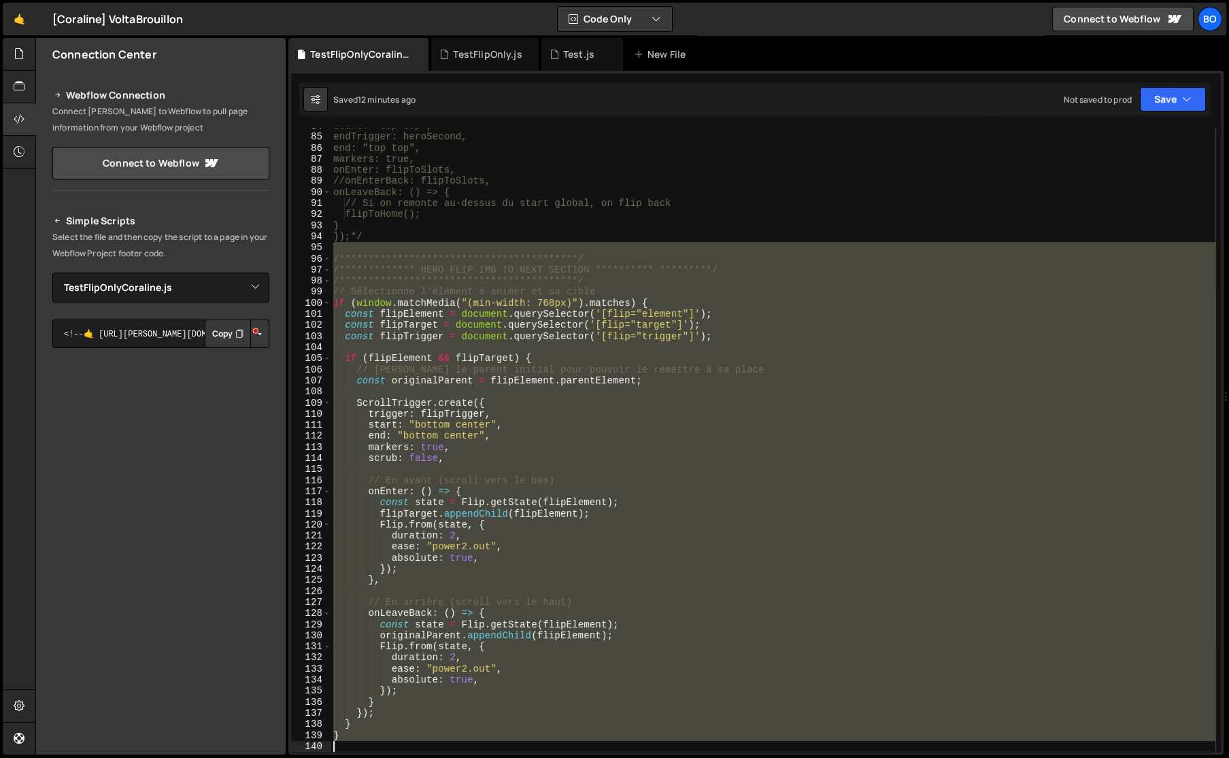
drag, startPoint x: 375, startPoint y: 345, endPoint x: 588, endPoint y: 758, distance: 464.4
click at [588, 758] on html "Projects [GEOGRAPHIC_DATA] Blog Bo Your current team is Bolk Projects Your Team…" at bounding box center [614, 379] width 1229 height 758
type textarea "}"
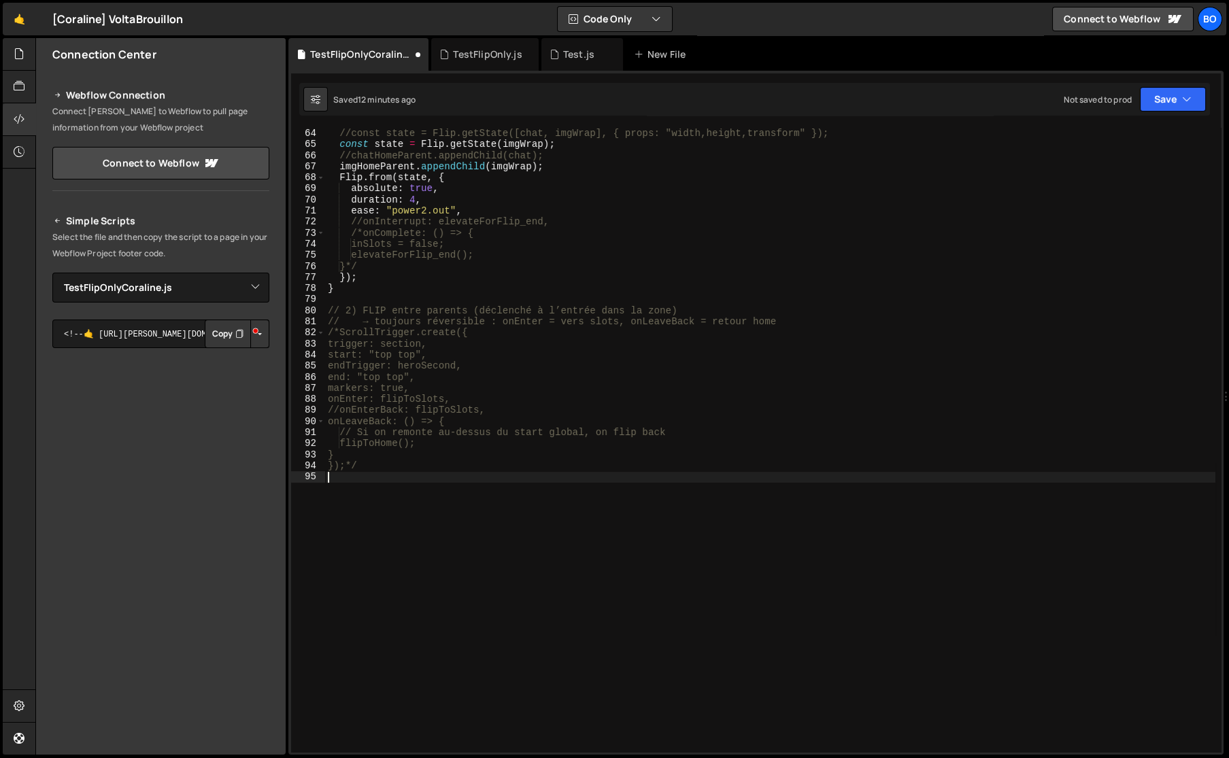
scroll to position [698, 0]
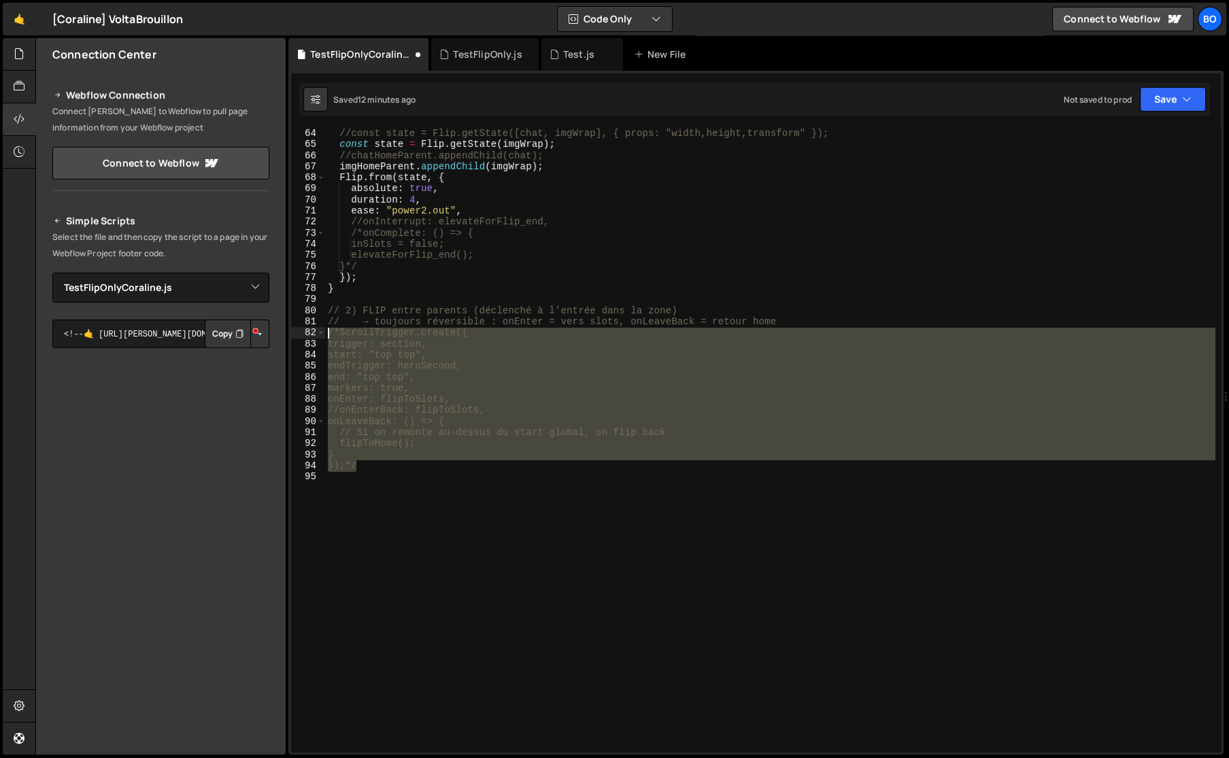
drag, startPoint x: 369, startPoint y: 461, endPoint x: 322, endPoint y: 332, distance: 137.7
click at [322, 332] on div "63 64 65 66 67 68 69 70 71 72 73 74 75 76 77 78 79 80 81 82 83 84 85 86 87 88 8…" at bounding box center [756, 440] width 930 height 624
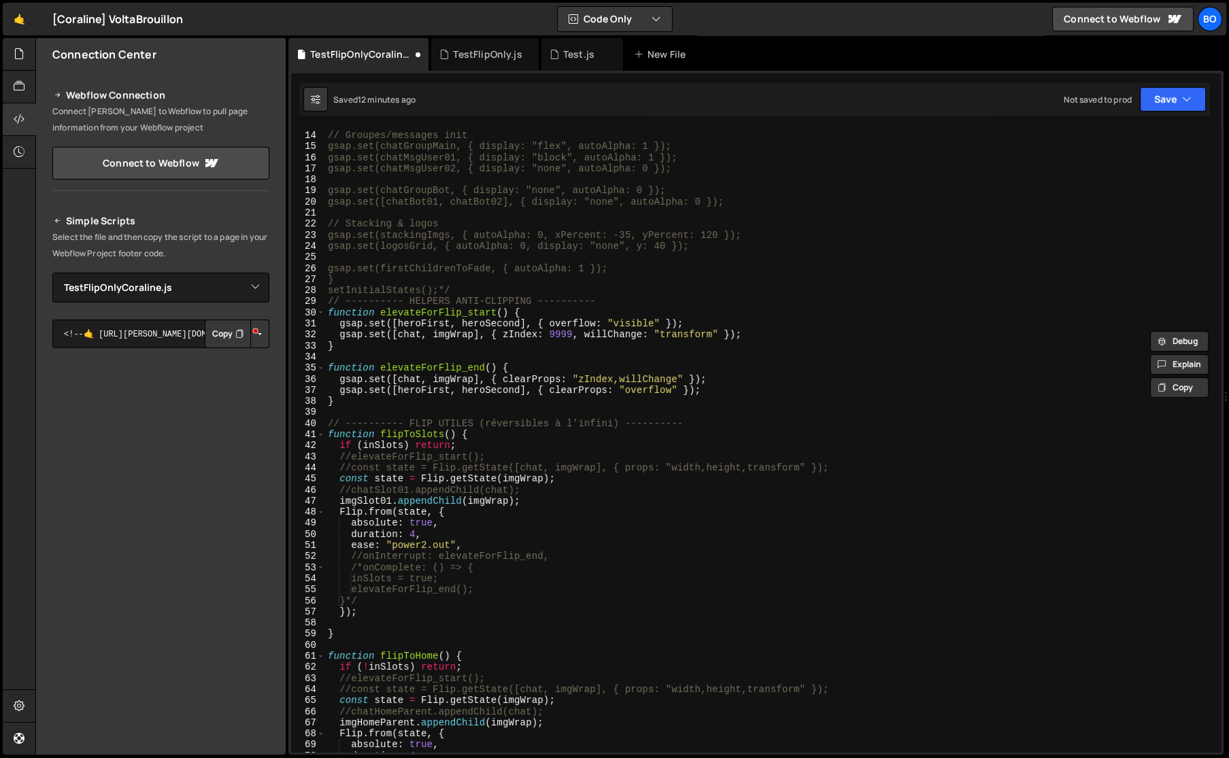
scroll to position [0, 0]
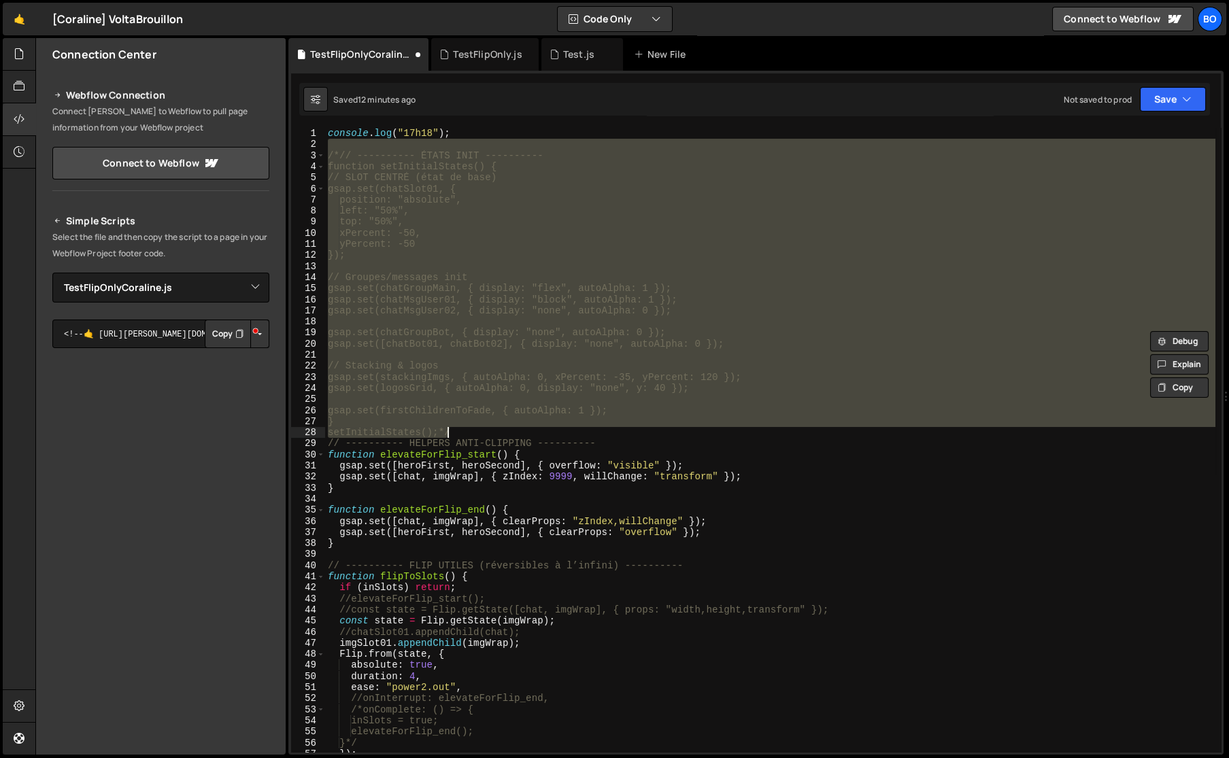
drag, startPoint x: 368, startPoint y: 146, endPoint x: 659, endPoint y: 430, distance: 406.3
click at [659, 430] on div "console . log ( "17h18" ) ; /*// ---------- ÉTATS INIT ---------- function setI…" at bounding box center [770, 451] width 890 height 647
type textarea "} setInitialStates();*/"
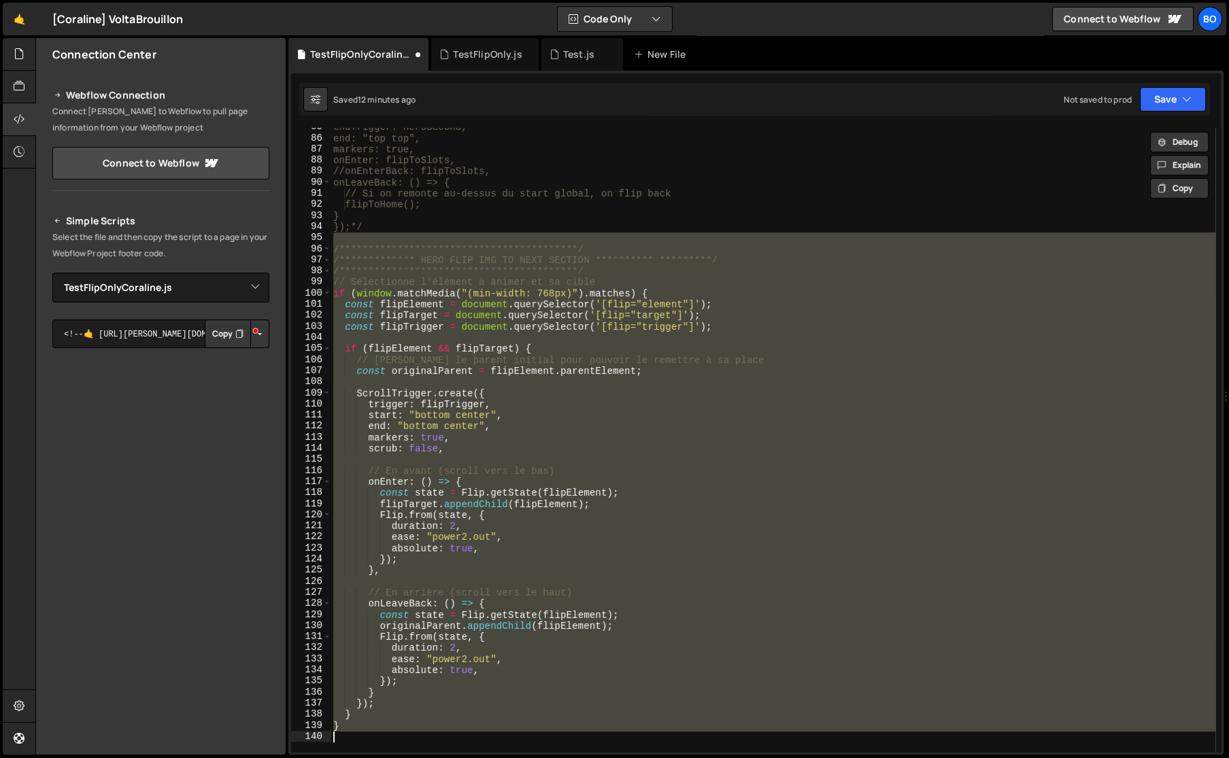
scroll to position [937, 0]
click at [460, 360] on div "**********" at bounding box center [772, 440] width 885 height 624
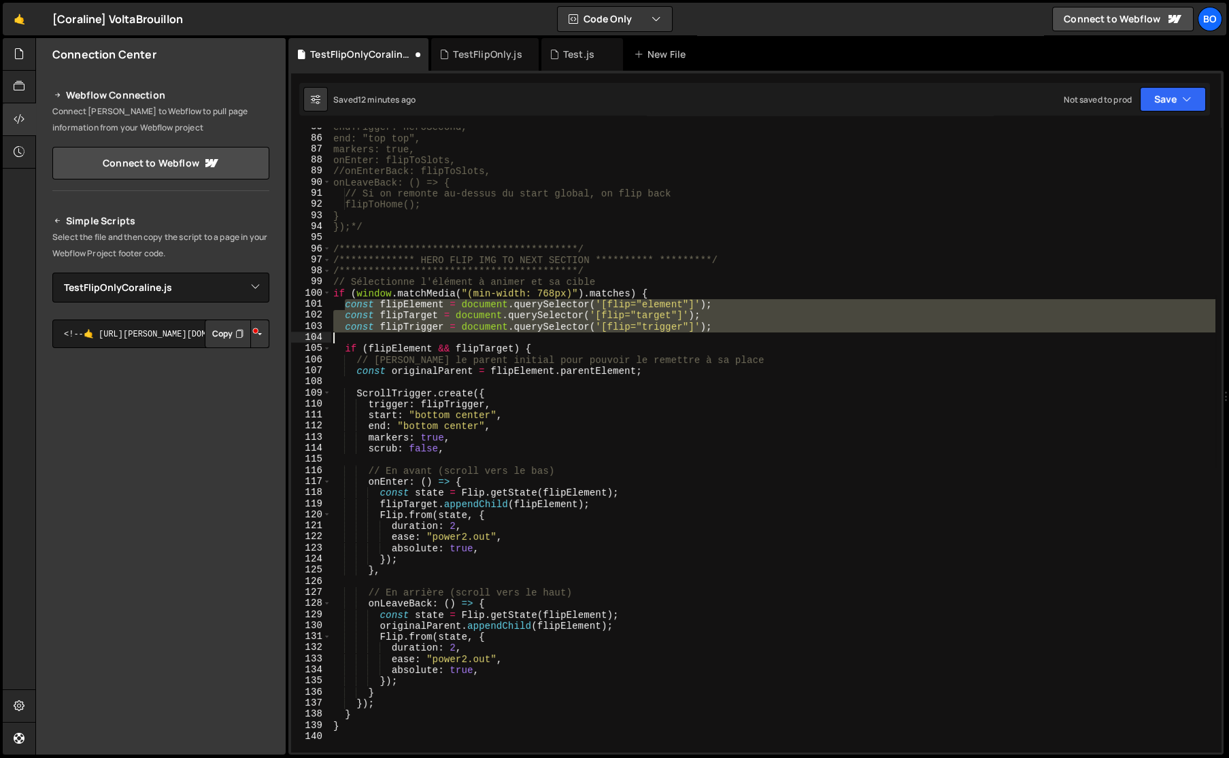
drag, startPoint x: 346, startPoint y: 308, endPoint x: 731, endPoint y: 334, distance: 385.8
click at [731, 334] on div "**********" at bounding box center [772, 445] width 885 height 647
type textarea "const flipTrigger = document.querySelector('[flip="trigger"]');"
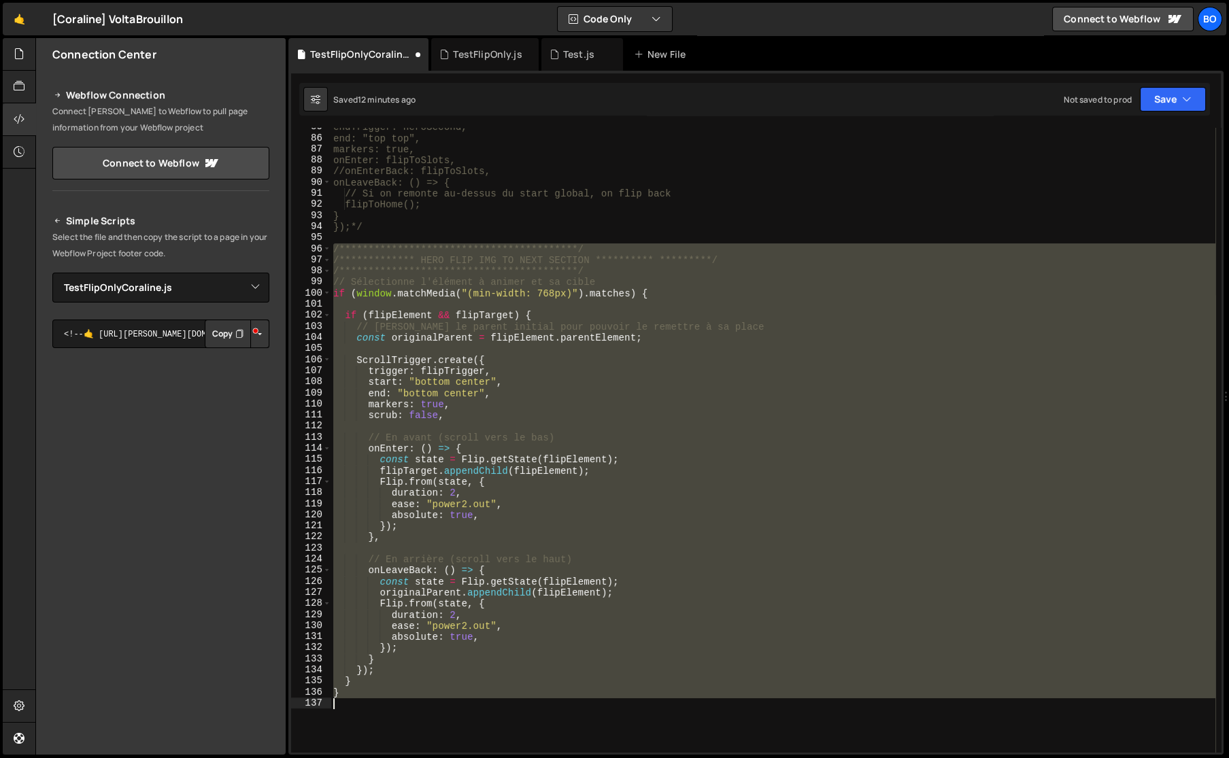
drag, startPoint x: 335, startPoint y: 252, endPoint x: 560, endPoint y: 704, distance: 504.8
click at [560, 704] on div "**********" at bounding box center [772, 445] width 885 height 647
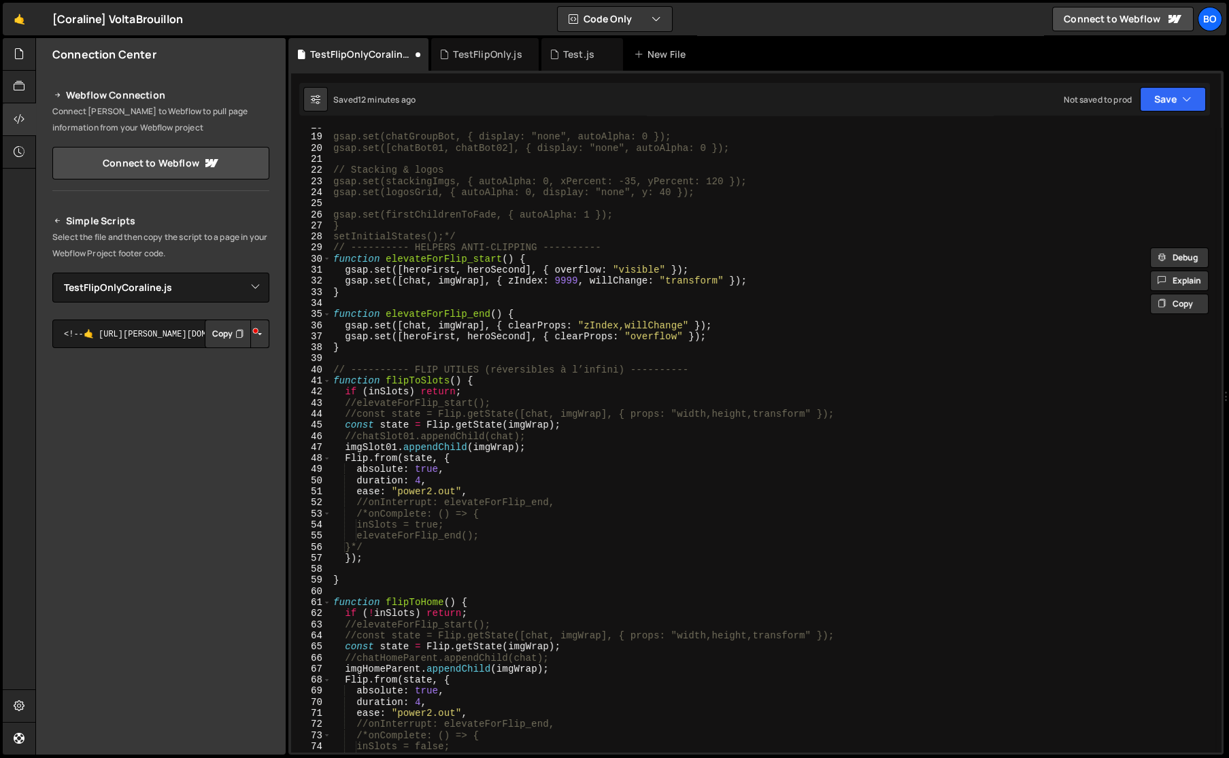
scroll to position [195, 0]
click at [507, 233] on div "gsap.set(chatGroupBot, { display: "none", autoAlpha: 0 }); gsap.set([chatBot01,…" at bounding box center [772, 443] width 885 height 647
type textarea "setInitialStates();*/"
click at [415, 356] on div "gsap.set(chatGroupBot, { display: "none", autoAlpha: 0 }); gsap.set([chatBot01,…" at bounding box center [772, 443] width 885 height 647
click at [684, 368] on div "gsap.set(chatGroupBot, { display: "none", autoAlpha: 0 }); gsap.set([chatBot01,…" at bounding box center [772, 443] width 885 height 647
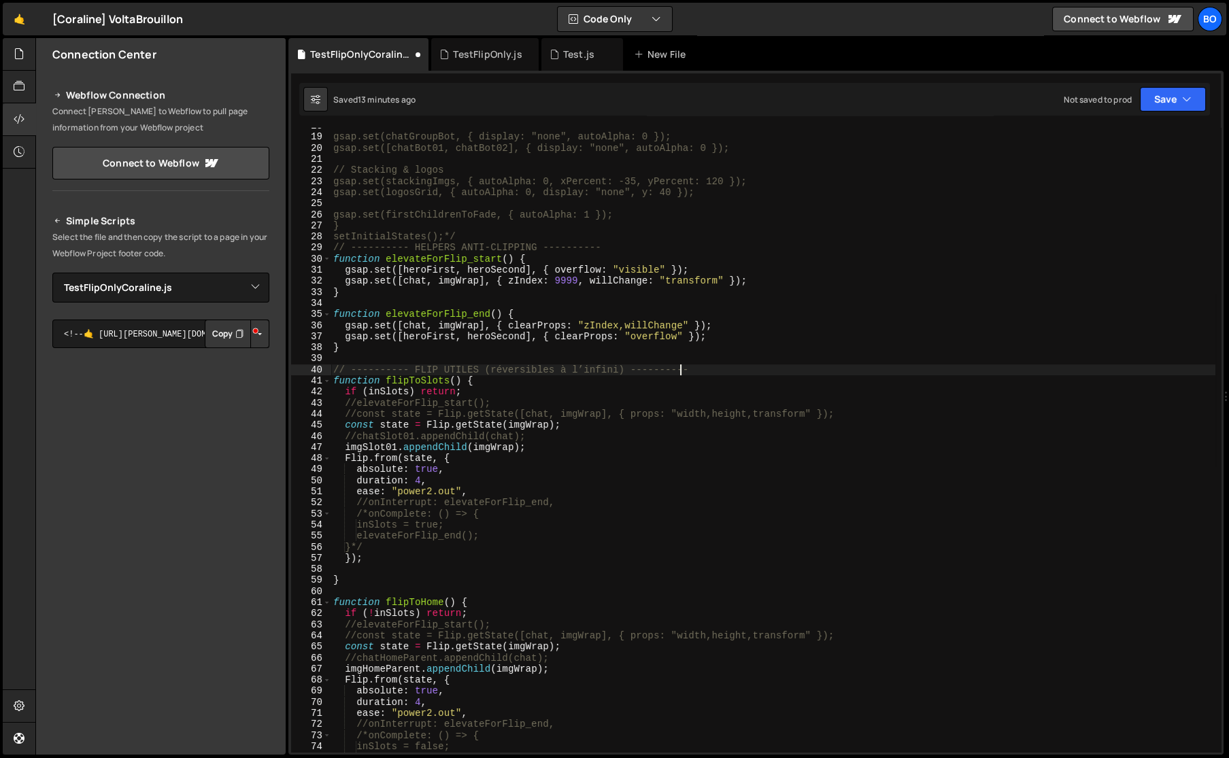
type textarea "// ---------- FLIP UTILES (réversibles à l’infini) ----------"
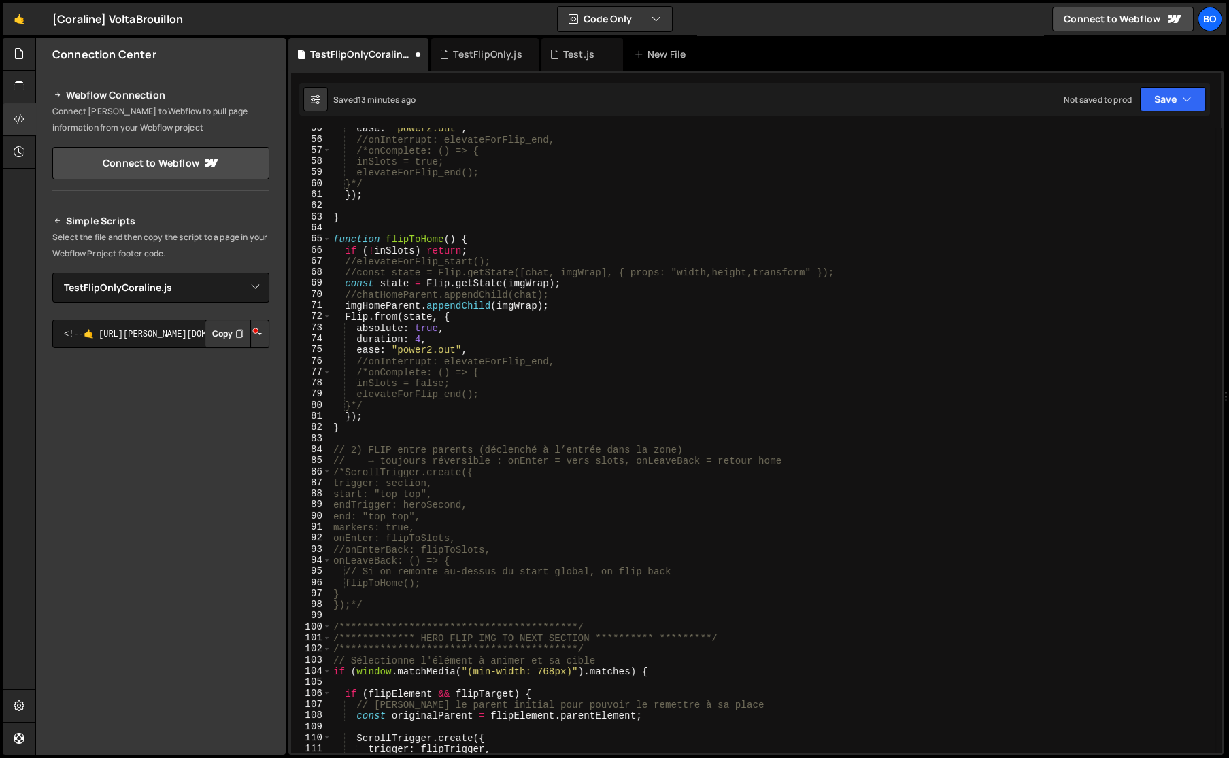
scroll to position [677, 0]
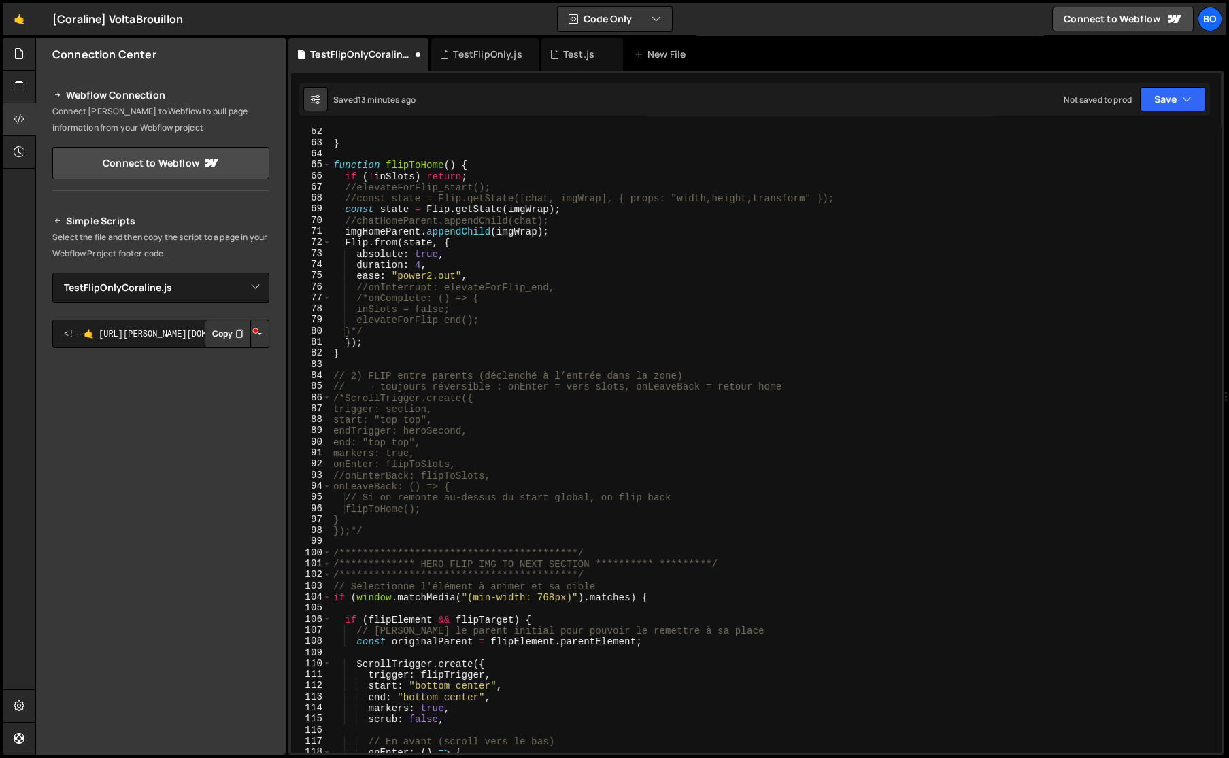
click at [398, 640] on div "} function flipToHome ( ) { if ( ! inSlots ) return ; //elevateForFlip_start();…" at bounding box center [772, 449] width 885 height 647
type textarea "const originalParent = flipElement.parentElement;"
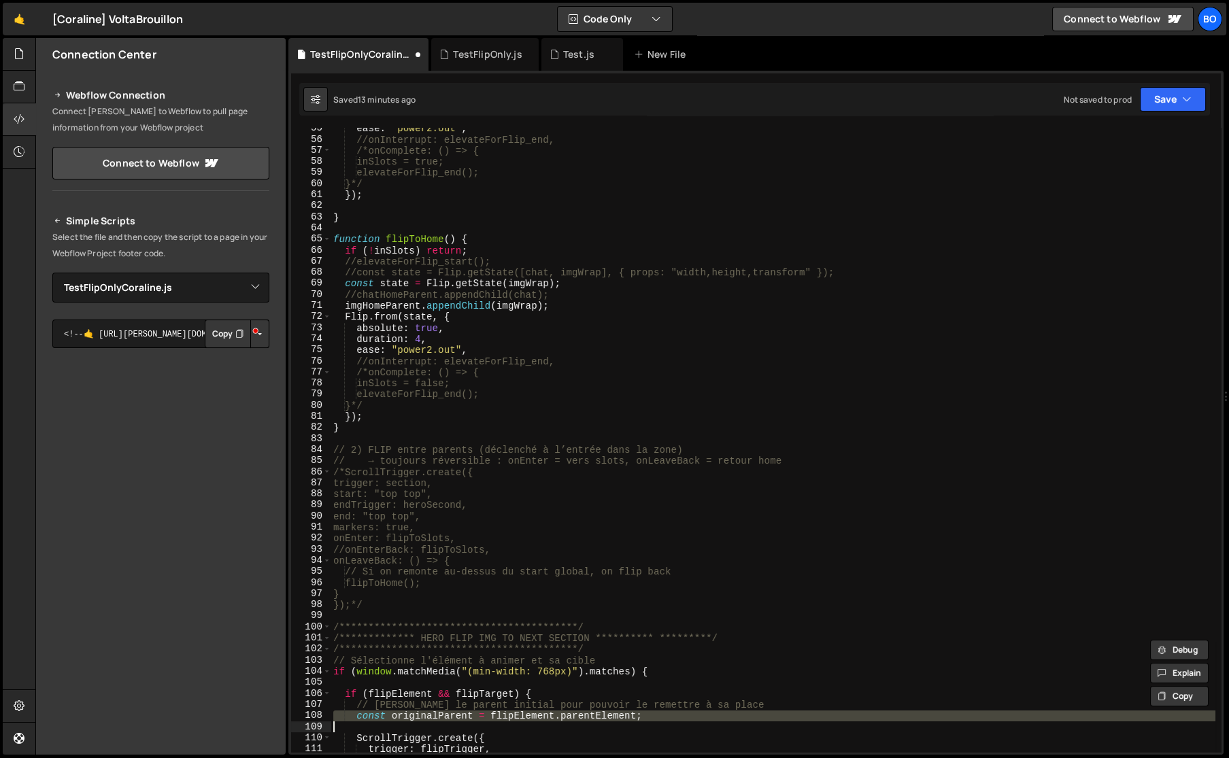
scroll to position [269, 0]
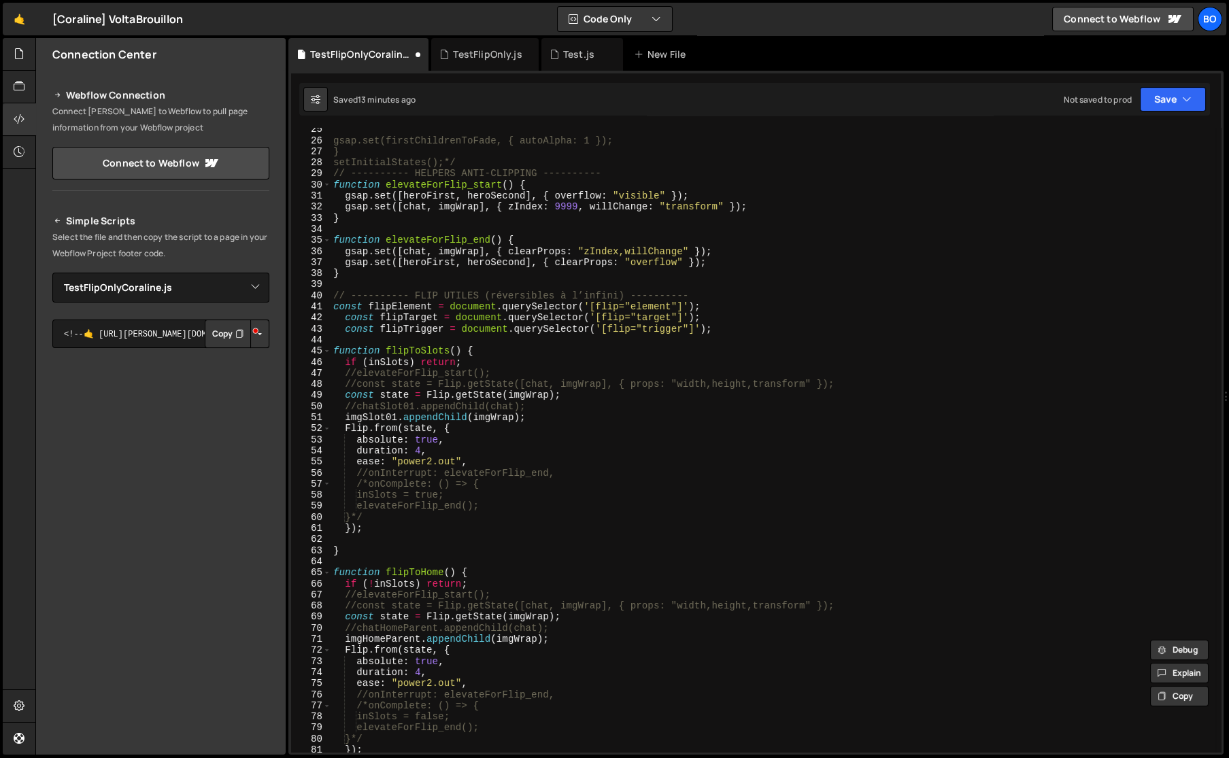
click at [409, 341] on div "gsap.set(firstChildrenToFade, { autoAlpha: 1 }); } setInitialStates();*/ // ---…" at bounding box center [772, 447] width 885 height 647
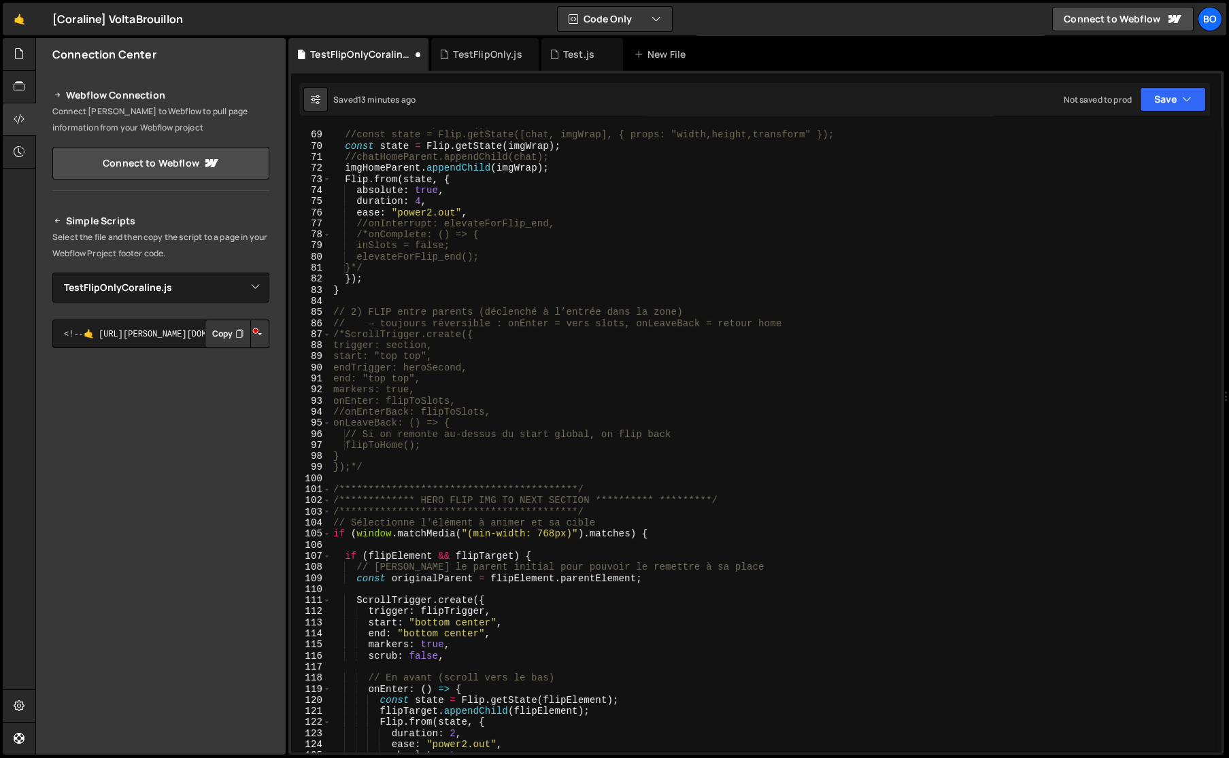
scroll to position [974, 0]
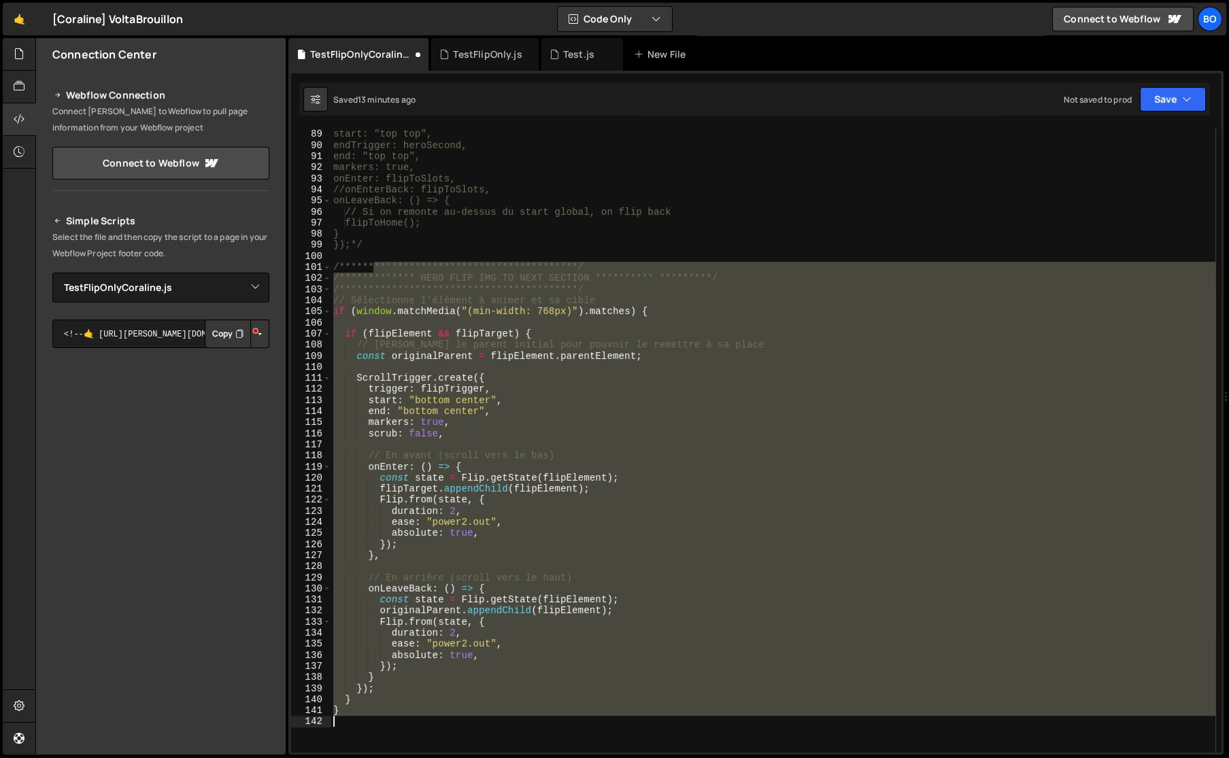
drag, startPoint x: 372, startPoint y: 262, endPoint x: 488, endPoint y: 758, distance: 509.0
click at [488, 758] on html "Projects [GEOGRAPHIC_DATA] Blog Bo Your current team is Bolk Projects Your Team…" at bounding box center [614, 379] width 1229 height 758
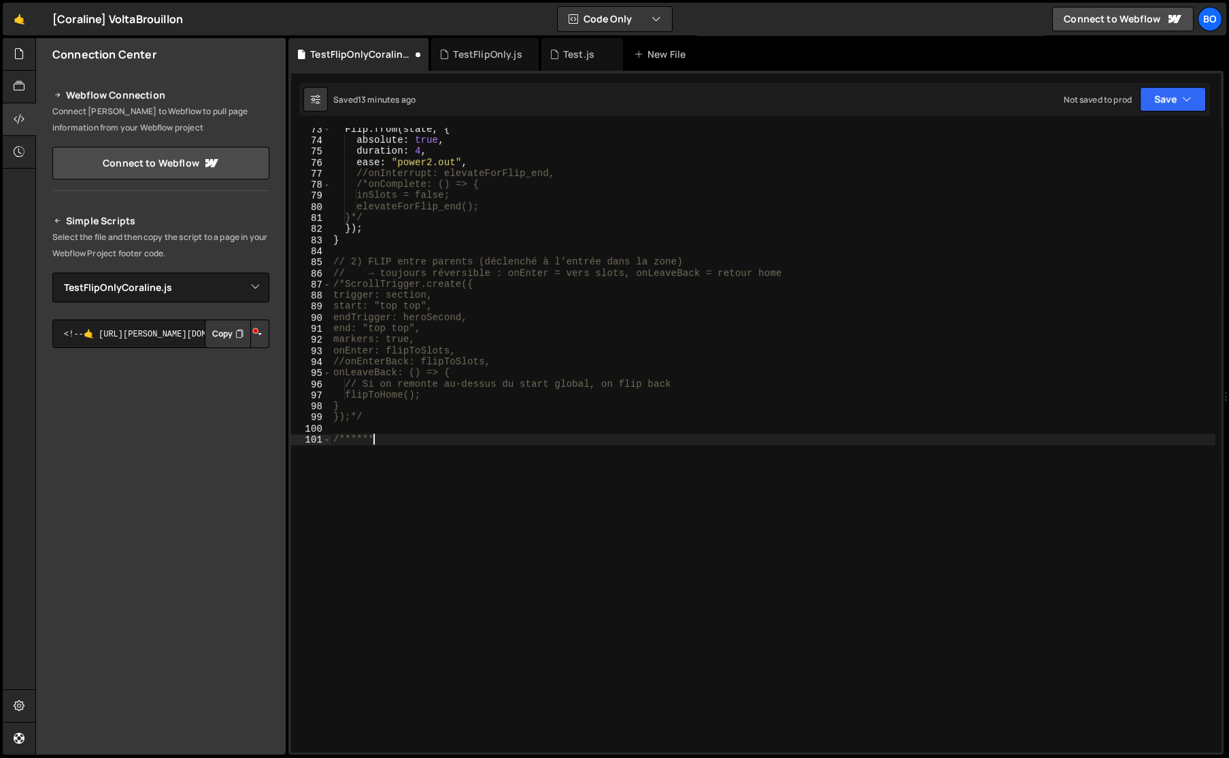
scroll to position [802, 0]
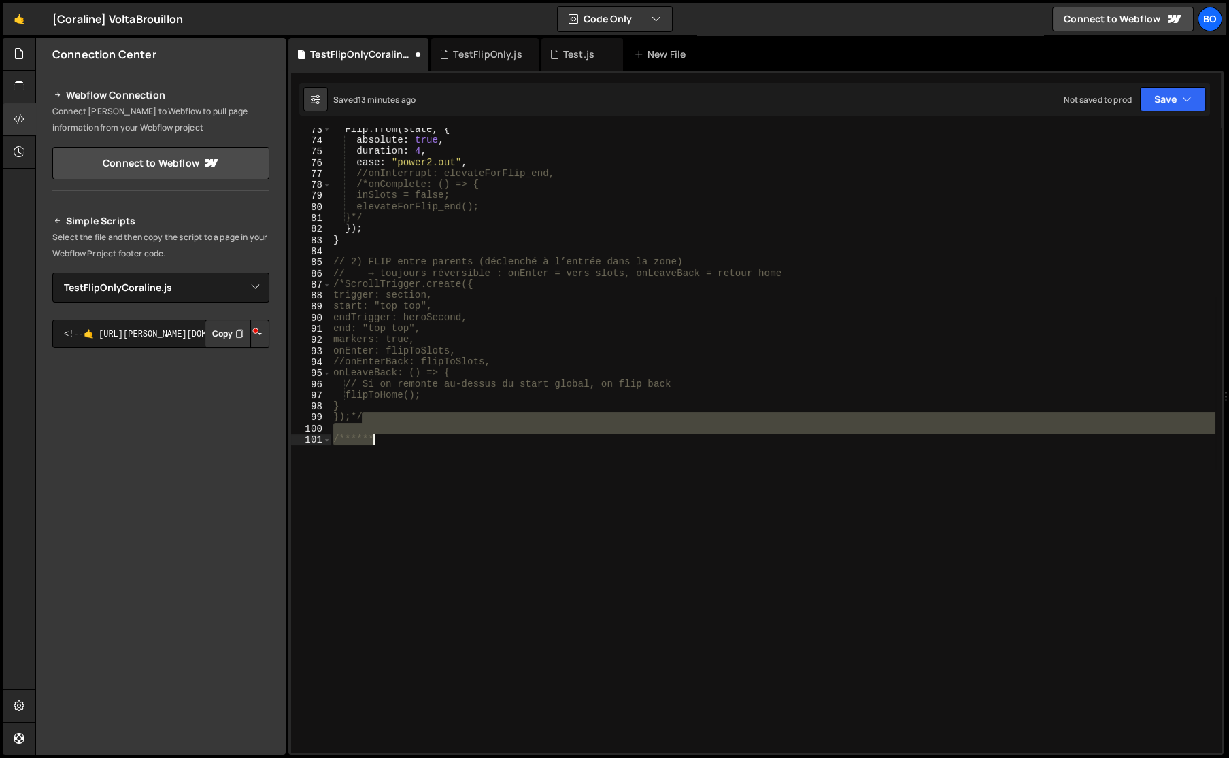
drag, startPoint x: 382, startPoint y: 422, endPoint x: 407, endPoint y: 495, distance: 77.6
click at [407, 495] on div "Flip . from ( state , { absolute : true , duration : 4 , ease : "power2.out" , …" at bounding box center [772, 447] width 885 height 647
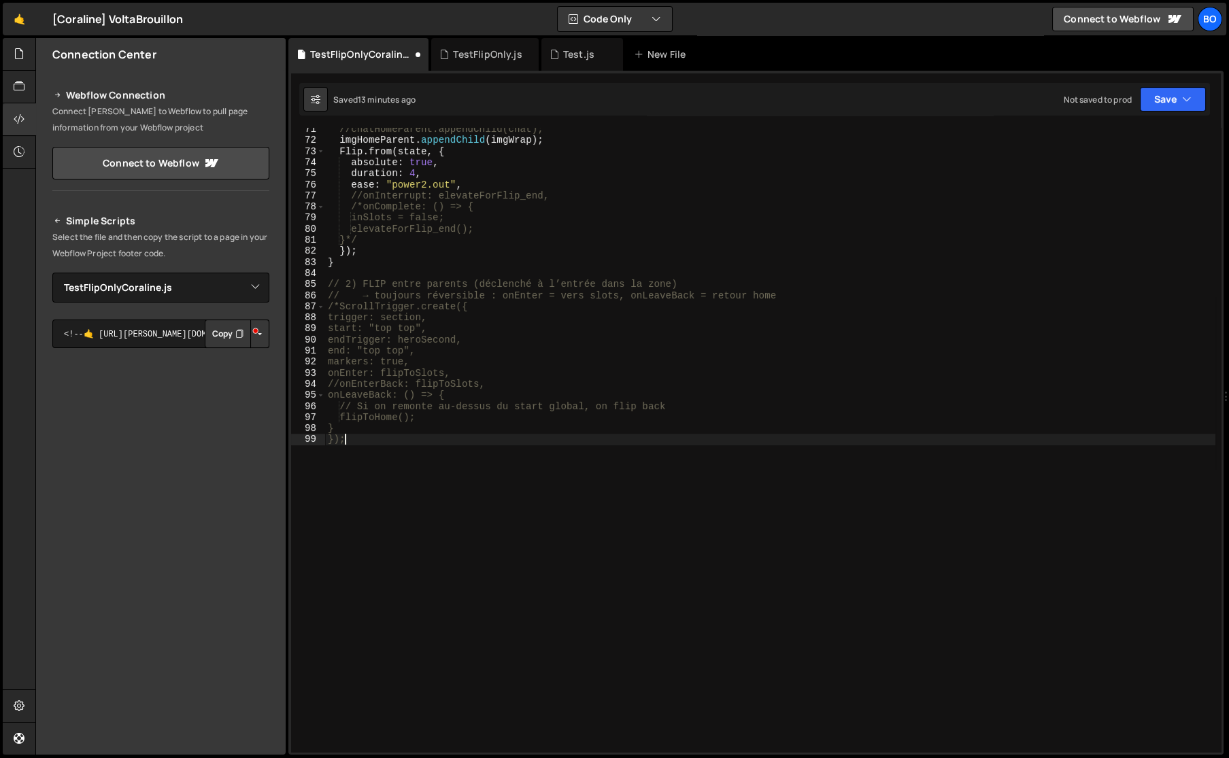
click at [339, 307] on div "//chatHomeParent.appendChild(chat); imgHomeParent . appendChild ( imgWrap ) ; F…" at bounding box center [770, 447] width 890 height 647
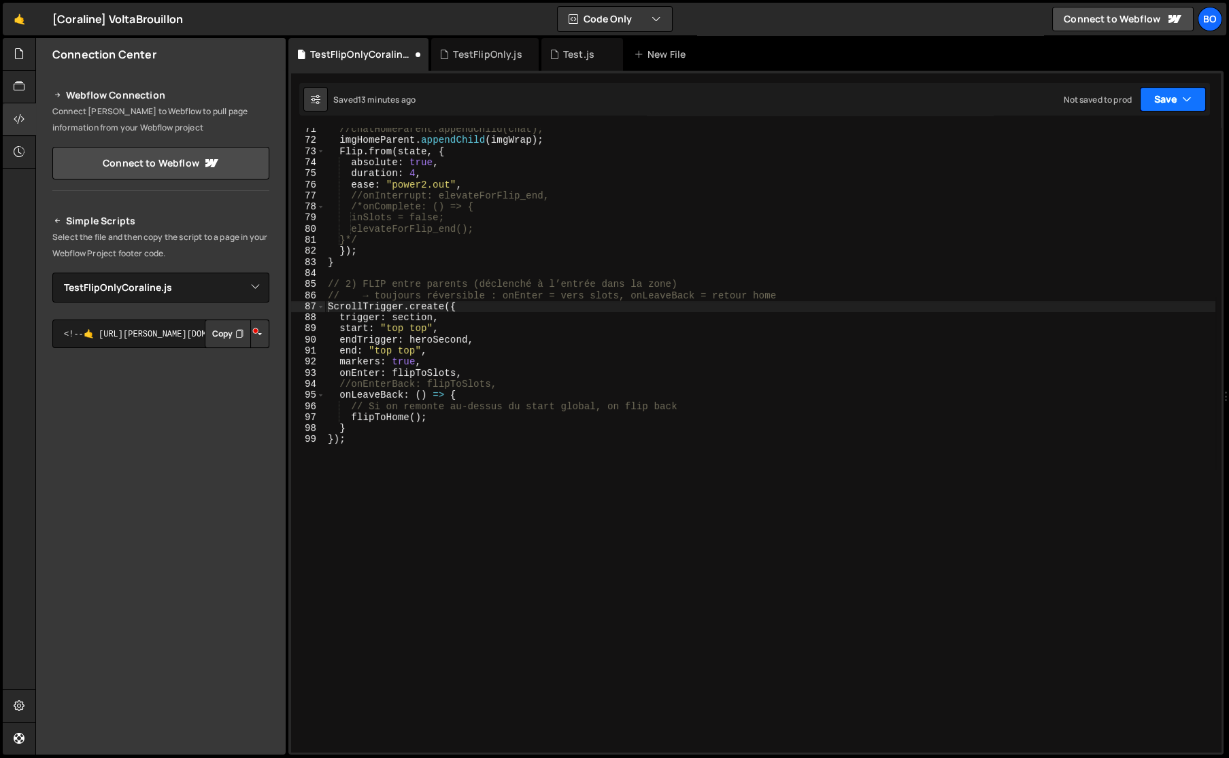
click at [1175, 99] on button "Save" at bounding box center [1173, 99] width 66 height 24
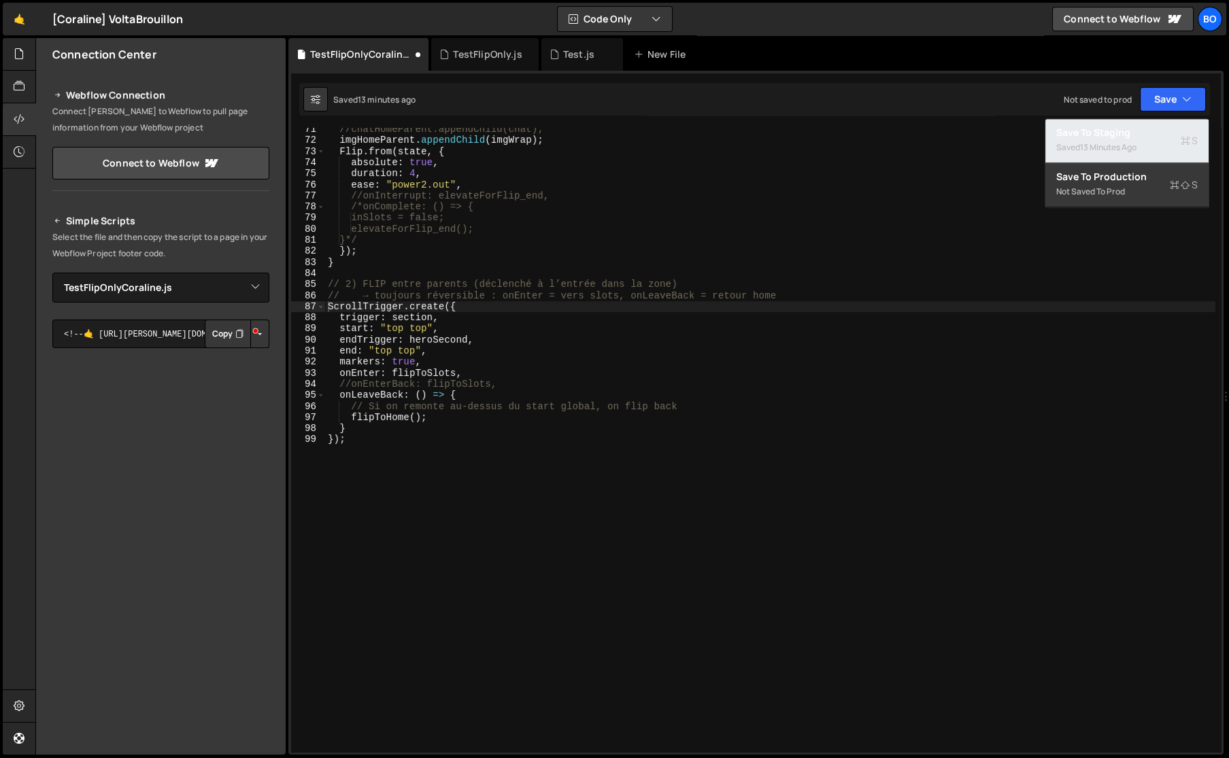
click at [1081, 151] on div "13 minutes ago" at bounding box center [1108, 147] width 56 height 12
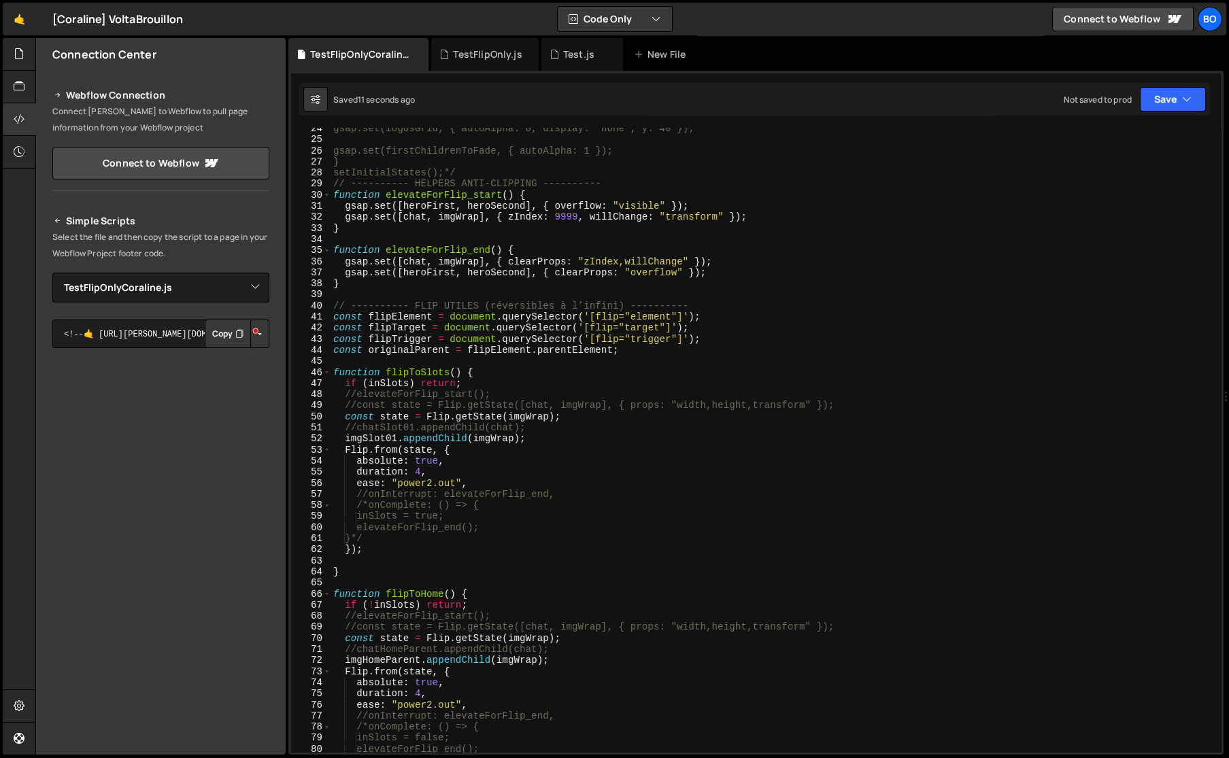
scroll to position [111, 0]
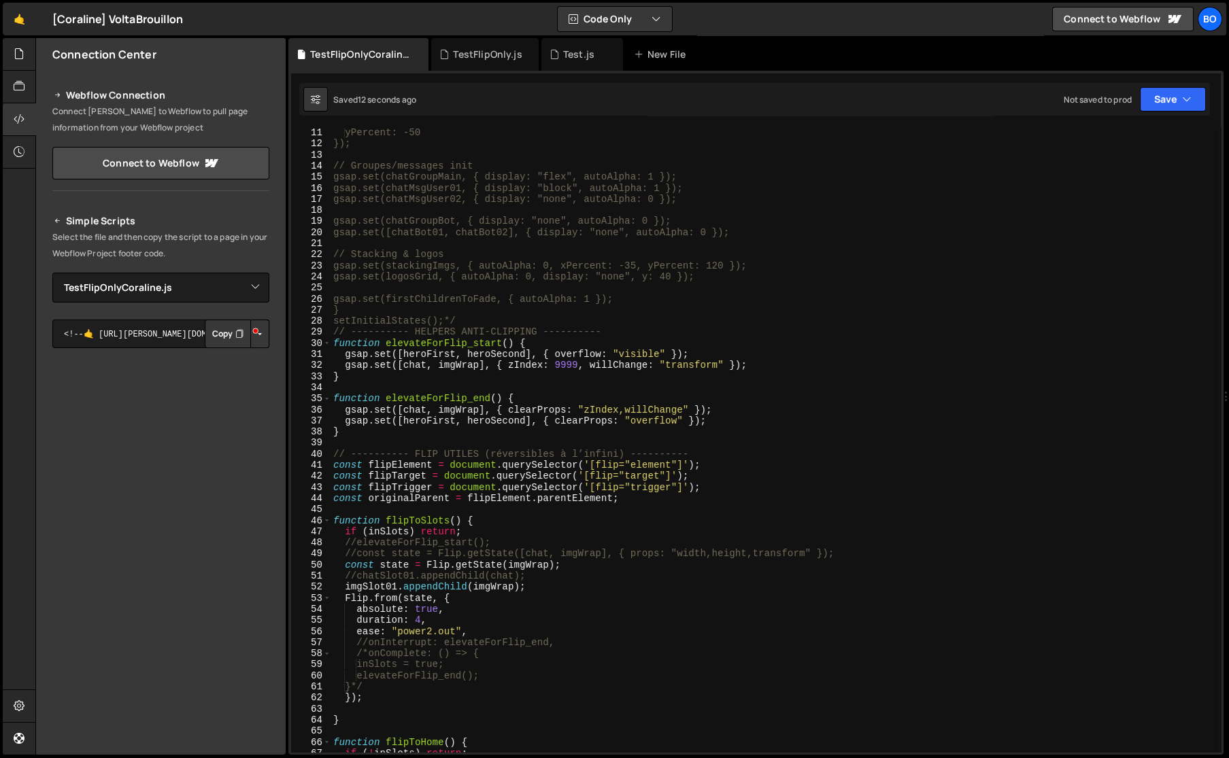
click at [404, 463] on div "yPercent: -50 }); // Groupes/messages init gsap.set(chatGroupMain, { display: "…" at bounding box center [772, 450] width 885 height 647
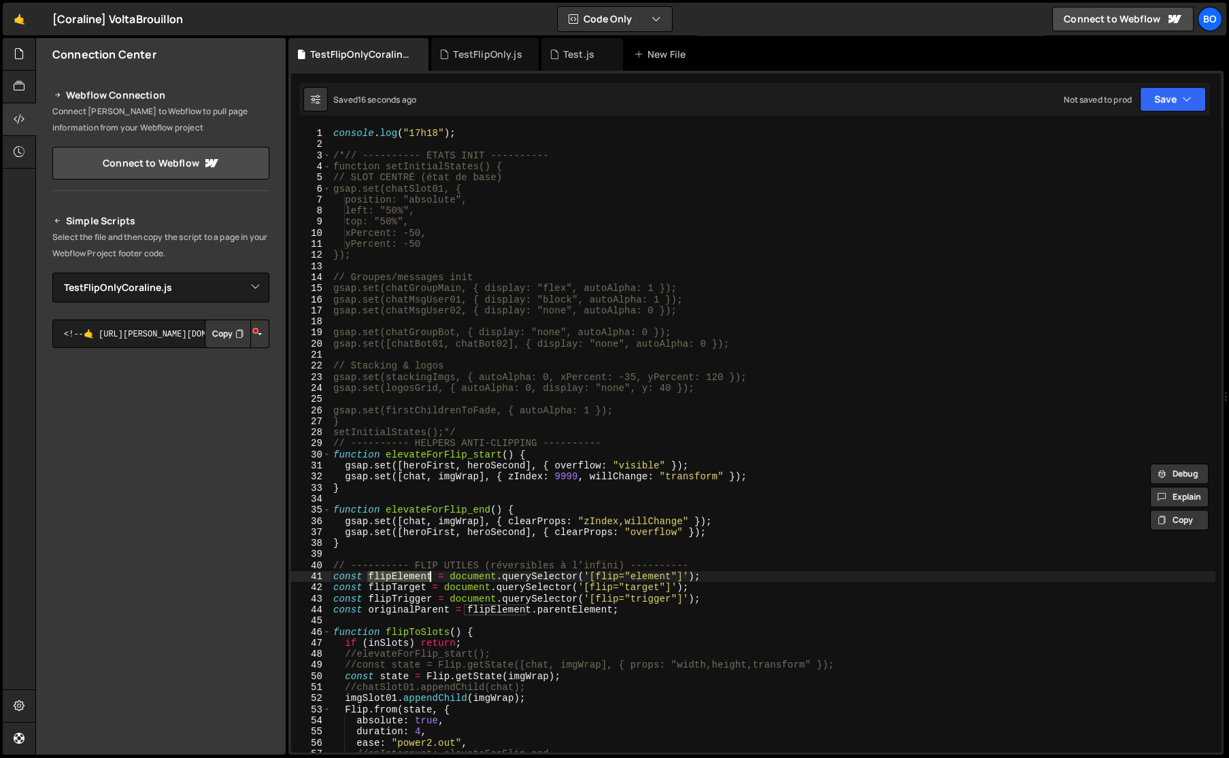
click at [342, 159] on div "console . log ( "17h18" ) ; /*// ---------- ÉTATS INIT ---------- function setI…" at bounding box center [772, 451] width 885 height 647
type textarea "// ---------- ÉTATS INIT ----------"
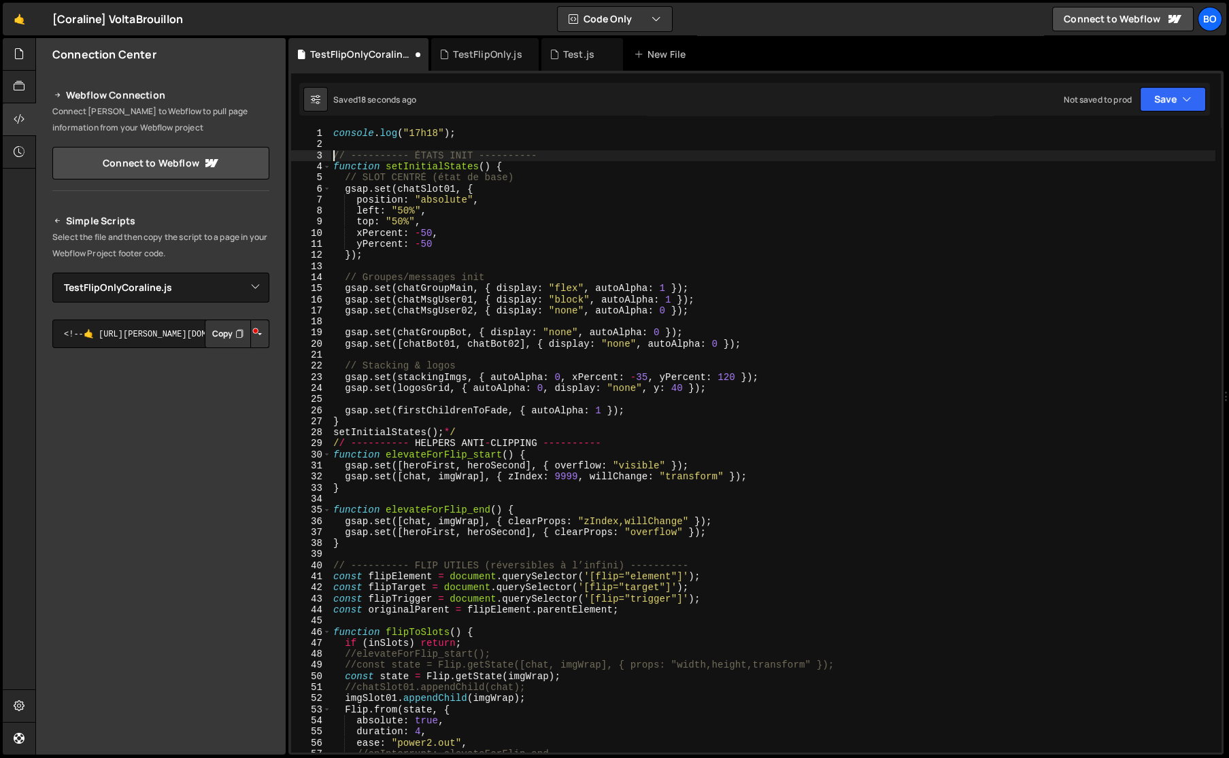
click at [353, 141] on div "console . log ( "17h18" ) ; // ---------- ÉTATS INIT ---------- function setIni…" at bounding box center [772, 451] width 885 height 647
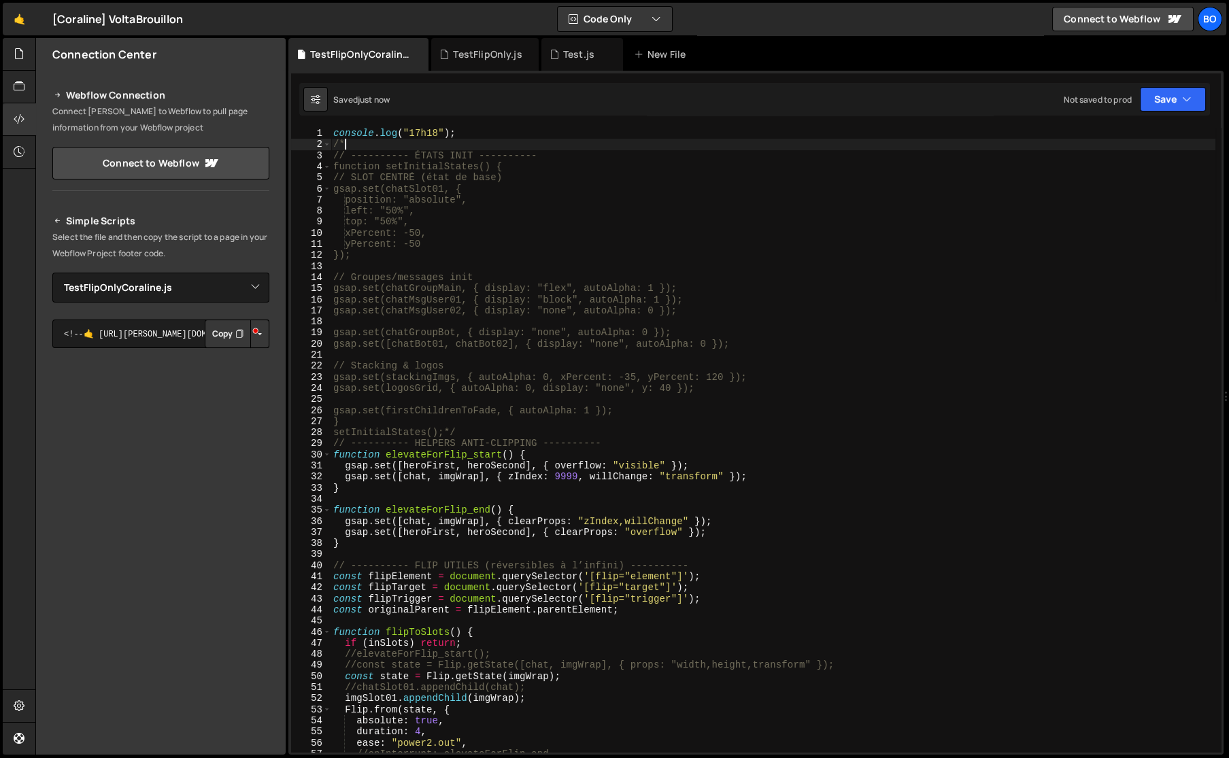
click at [330, 576] on div "41" at bounding box center [311, 576] width 40 height 11
click at [333, 577] on div "console . log ( "17h18" ) ; /* // ---------- ÉTATS INIT ---------- function set…" at bounding box center [772, 451] width 885 height 647
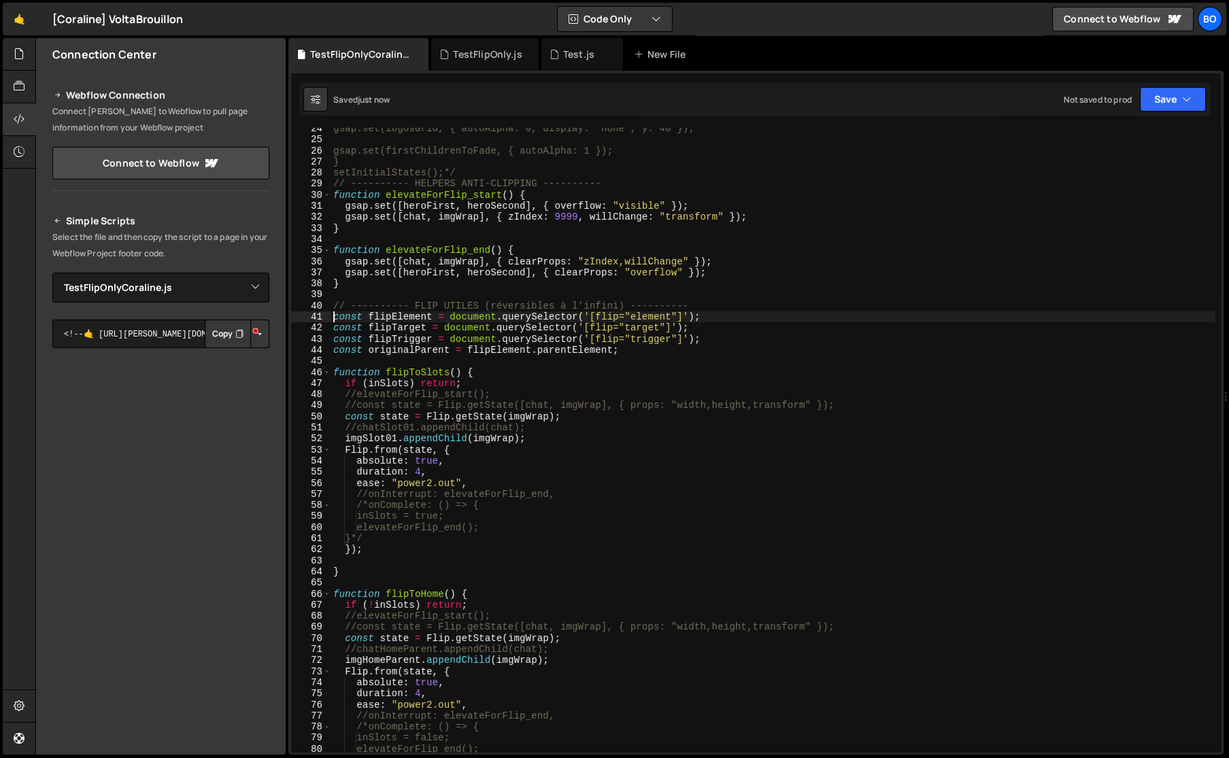
scroll to position [296, 0]
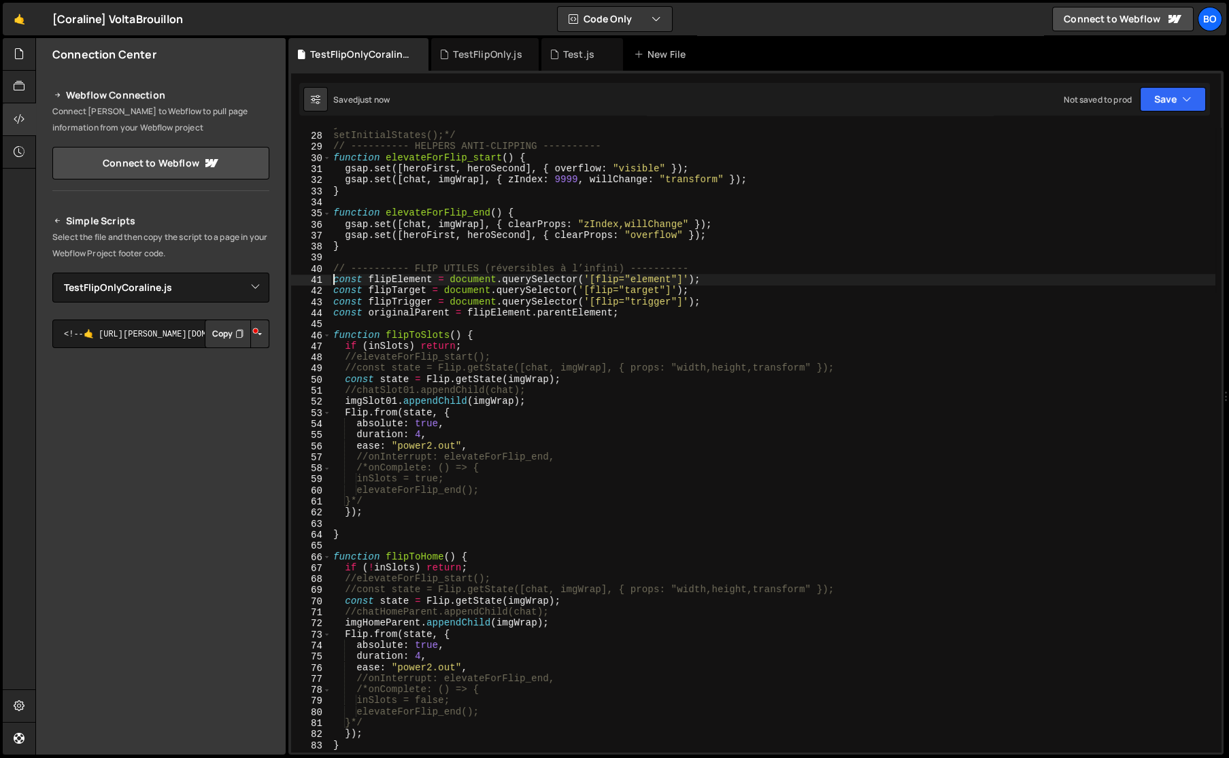
click at [389, 277] on div "} setInitialStates();*/ // ---------- HELPERS ANTI-CLIPPING ---------- function…" at bounding box center [772, 442] width 885 height 647
click at [488, 403] on div "} setInitialStates();*/ // ---------- HELPERS ANTI-CLIPPING ---------- function…" at bounding box center [772, 442] width 885 height 647
paste textarea "flipElement"
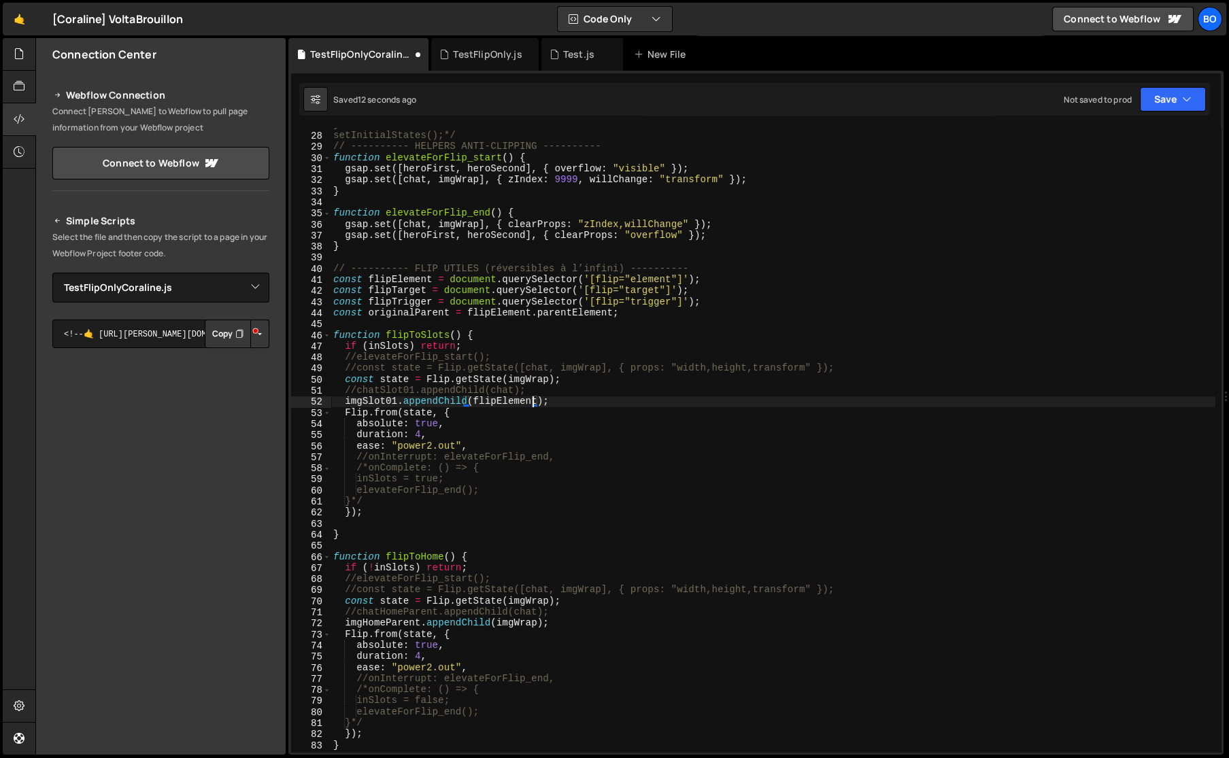
click at [529, 604] on div "} setInitialStates();*/ // ---------- HELPERS ANTI-CLIPPING ---------- function…" at bounding box center [772, 442] width 885 height 647
paste textarea "flipElement"
click at [509, 626] on div "} setInitialStates();*/ // ---------- HELPERS ANTI-CLIPPING ---------- function…" at bounding box center [772, 442] width 885 height 647
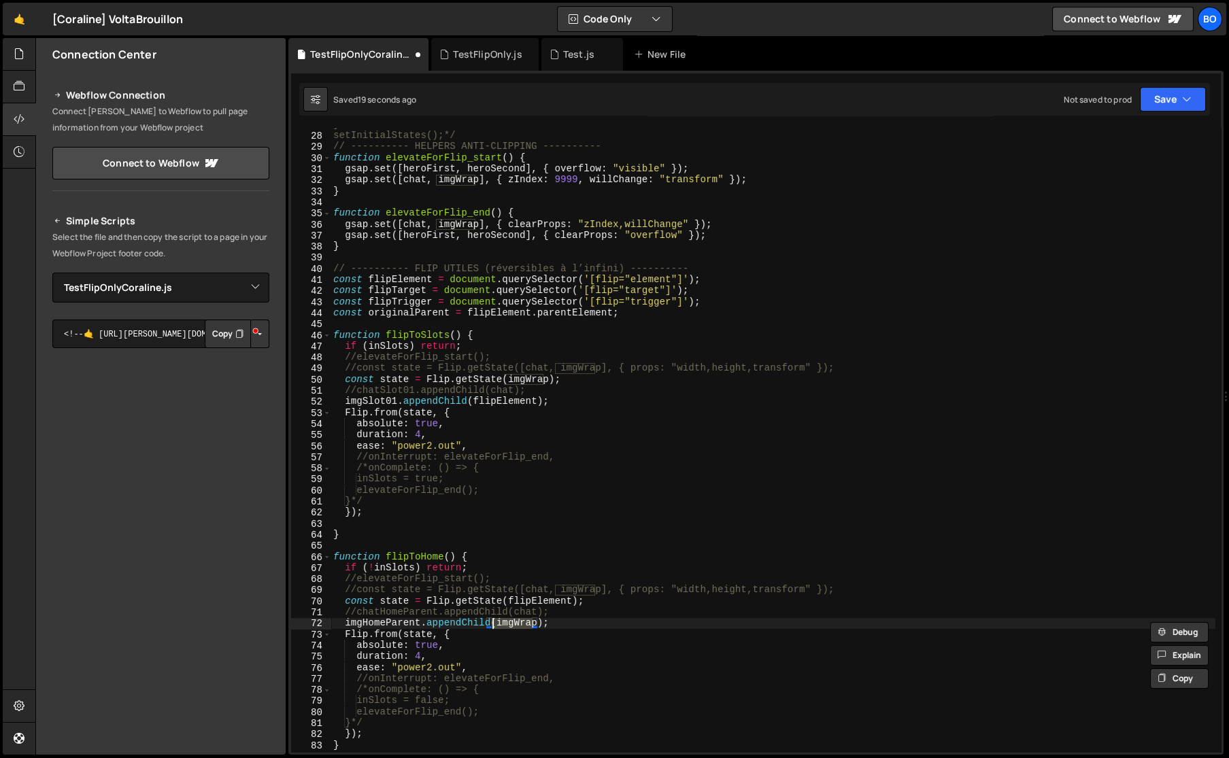
paste textarea "flipElement"
click at [530, 383] on div "} setInitialStates();*/ // ---------- HELPERS ANTI-CLIPPING ---------- function…" at bounding box center [772, 442] width 885 height 647
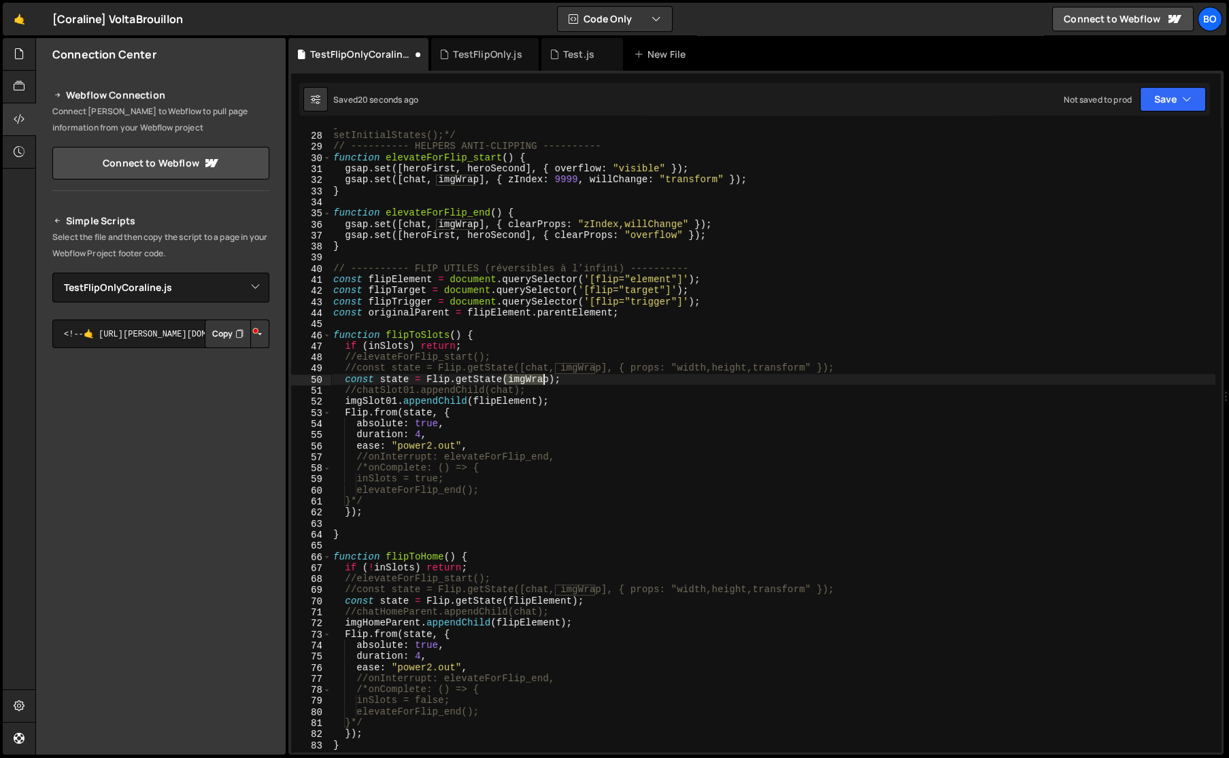
click at [529, 383] on div "} setInitialStates();*/ // ---------- HELPERS ANTI-CLIPPING ---------- function…" at bounding box center [772, 442] width 885 height 647
paste textarea "flipElement"
click at [400, 288] on div "} setInitialStates();*/ // ---------- HELPERS ANTI-CLIPPING ---------- function…" at bounding box center [772, 442] width 885 height 647
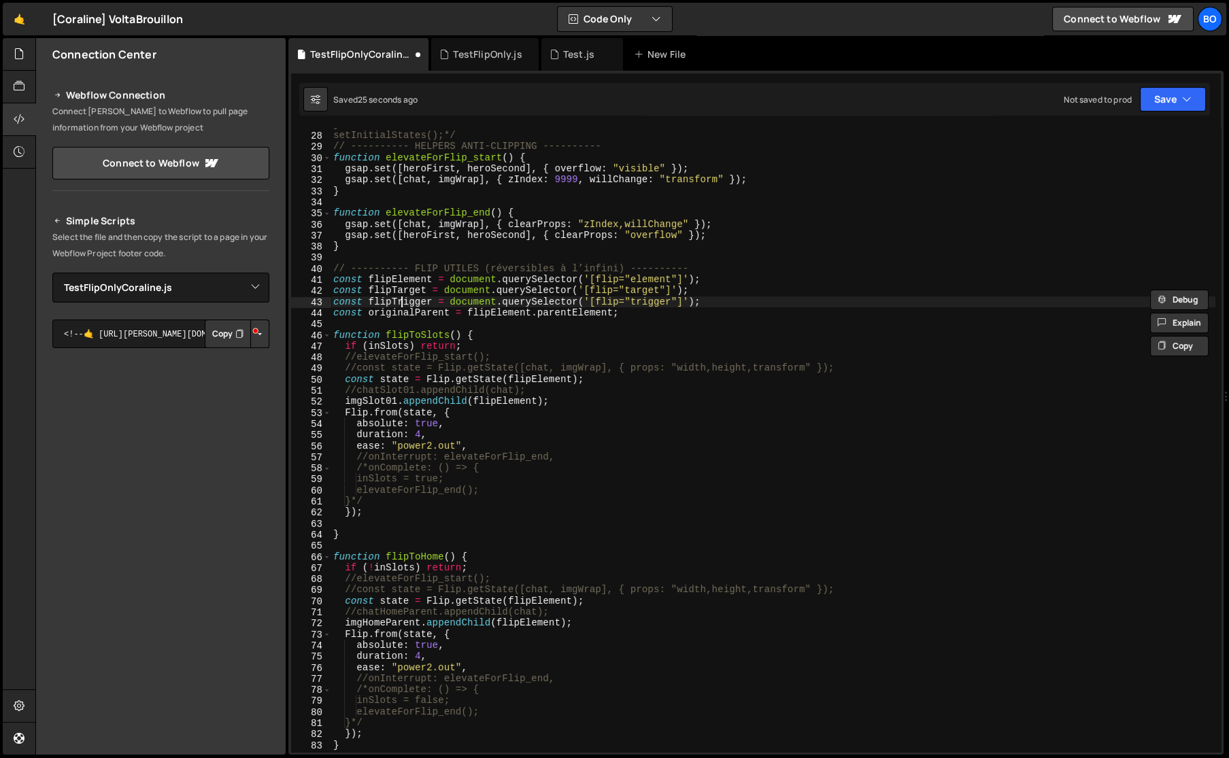
click at [401, 299] on div "} setInitialStates();*/ // ---------- HELPERS ANTI-CLIPPING ---------- function…" at bounding box center [772, 442] width 885 height 647
click at [414, 413] on div "} setInitialStates();*/ // ---------- HELPERS ANTI-CLIPPING ---------- function…" at bounding box center [772, 442] width 885 height 647
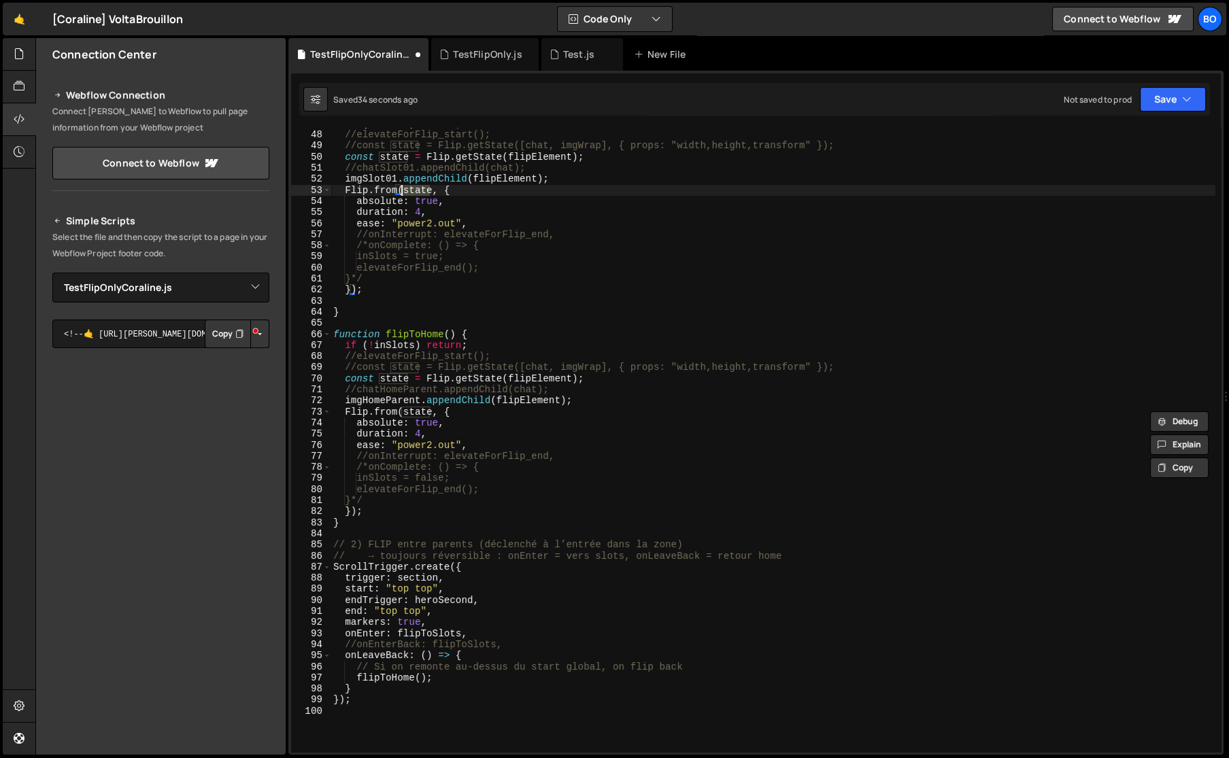
scroll to position [556, 0]
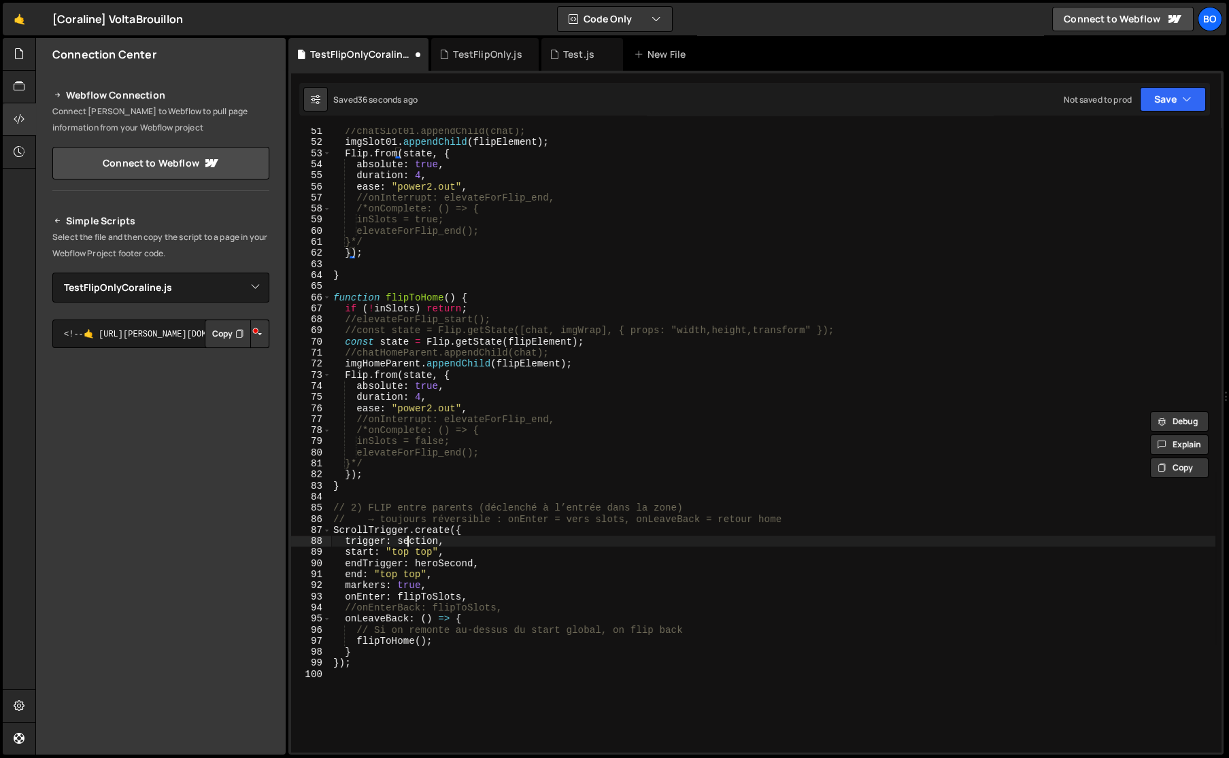
click at [406, 543] on div "//chatSlot01.appendChild(chat); imgSlot01 . appendChild ( flipElement ) ; Flip …" at bounding box center [772, 449] width 885 height 647
paste textarea "flipTrigger"
click at [439, 560] on div "//chatSlot01.appendChild(chat); imgSlot01 . appendChild ( flipElement ) ; Flip …" at bounding box center [772, 449] width 885 height 647
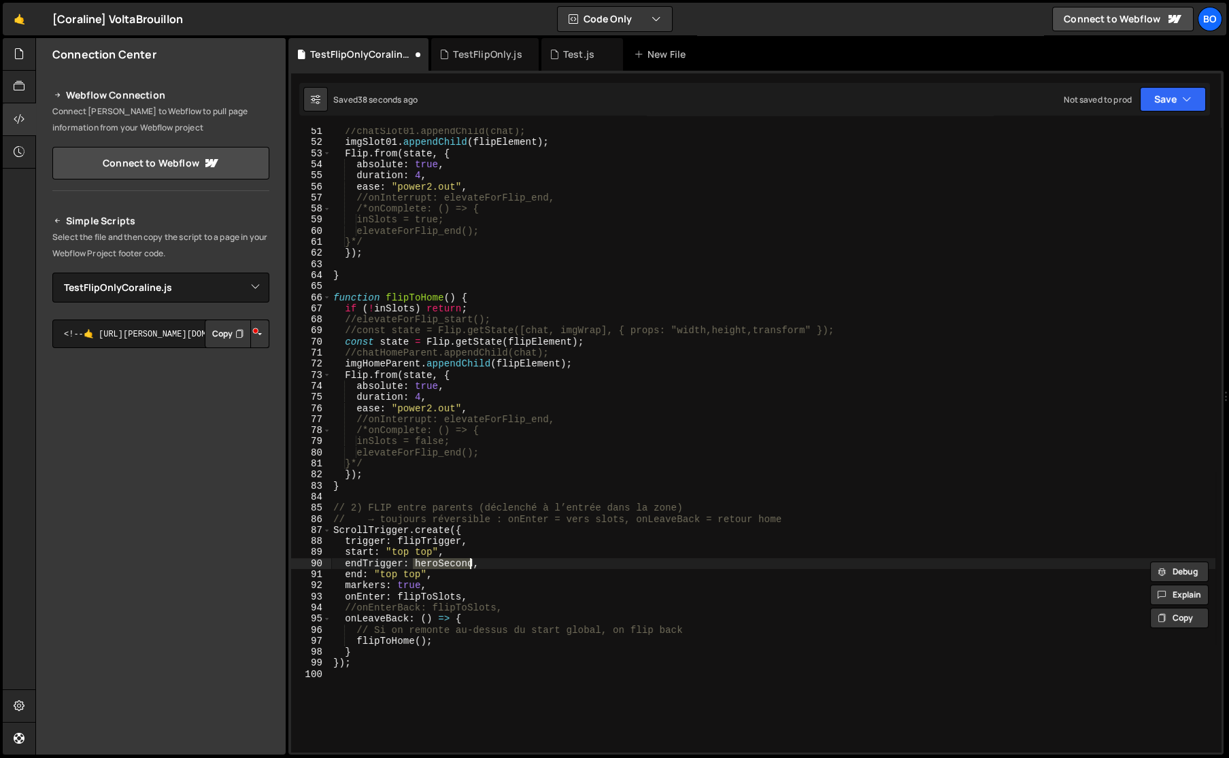
paste textarea "flipTrigger"
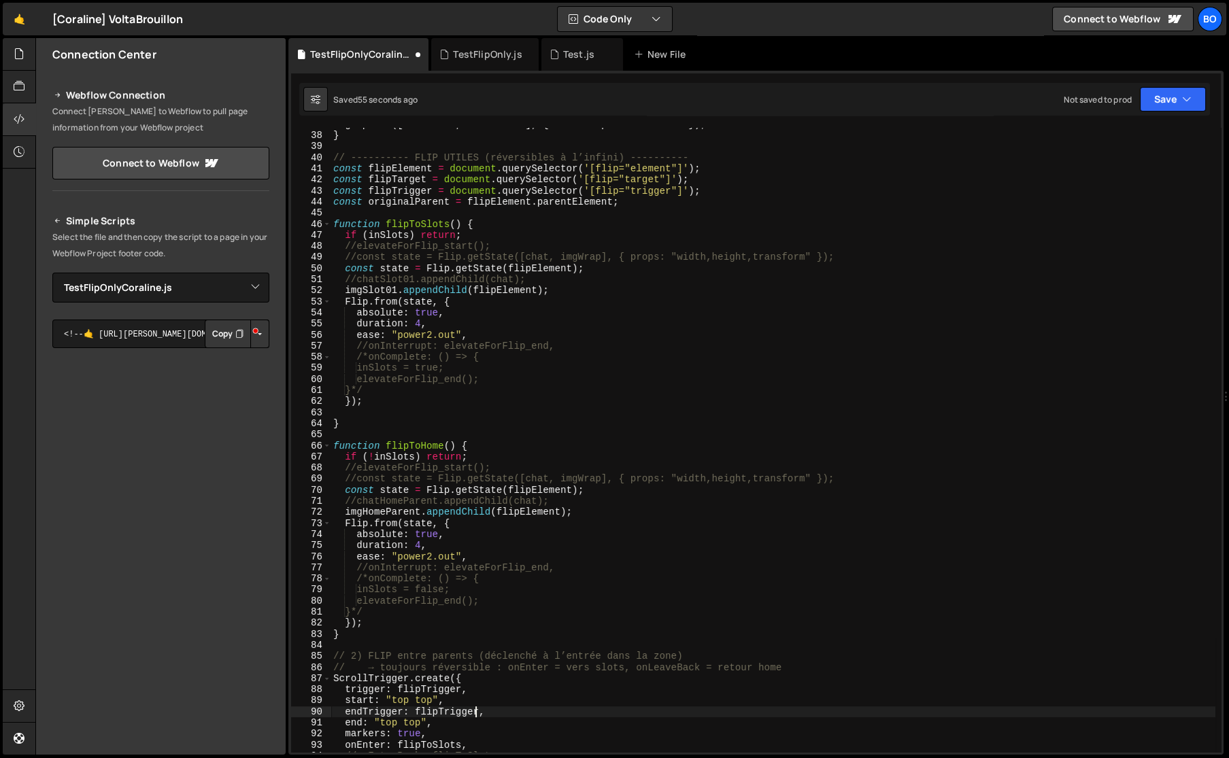
scroll to position [408, 0]
click at [394, 235] on div "gsap . set ([ heroFirst , heroSecond ] , { clearProps : "overflow" }) ; } // --…" at bounding box center [772, 442] width 885 height 647
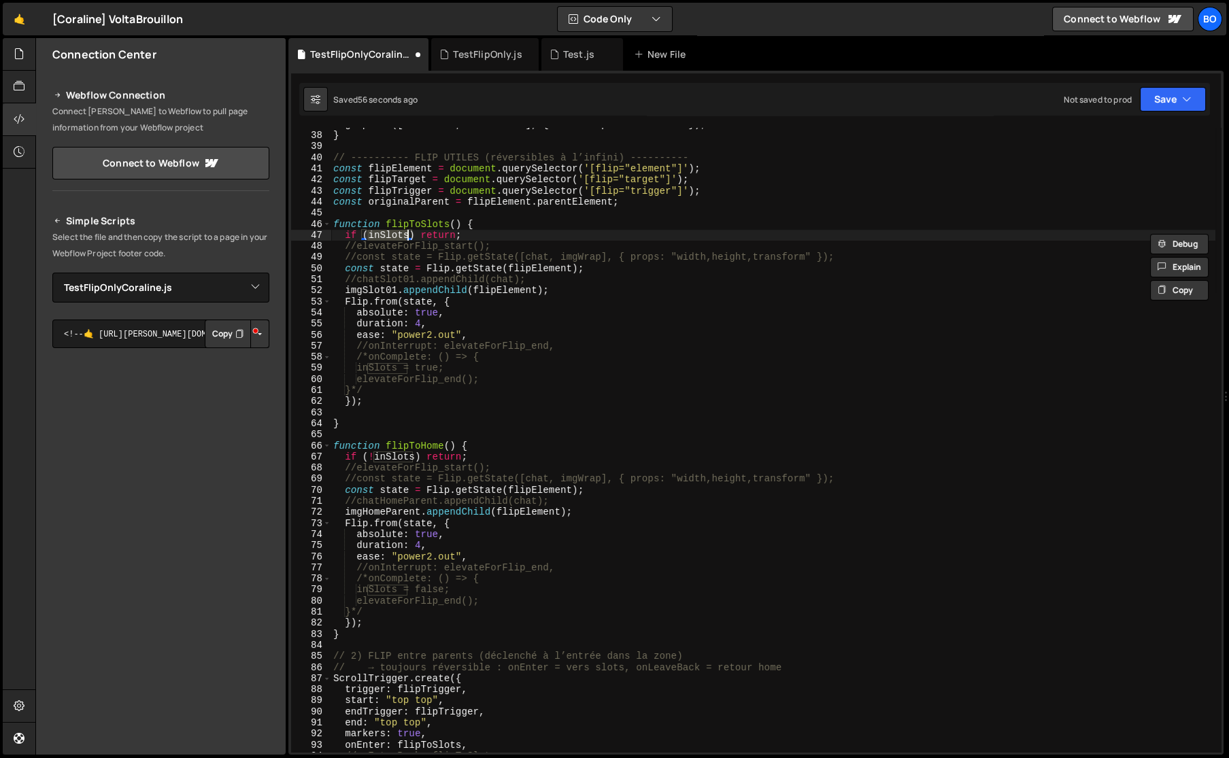
click at [394, 235] on div "gsap . set ([ heroFirst , heroSecond ] , { clearProps : "overflow" }) ; } // --…" at bounding box center [772, 442] width 885 height 647
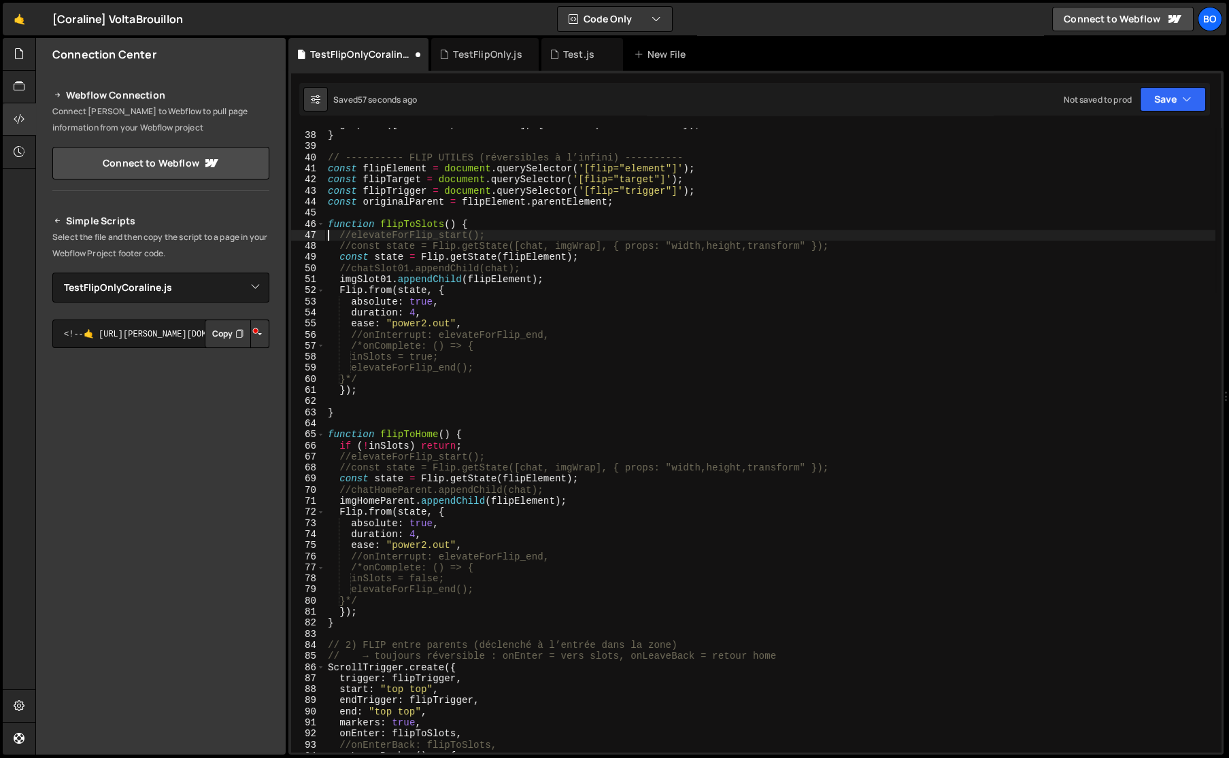
click at [398, 446] on div "gsap . set ([ heroFirst , heroSecond ] , { clearProps : "overflow" }) ; } // --…" at bounding box center [770, 442] width 890 height 647
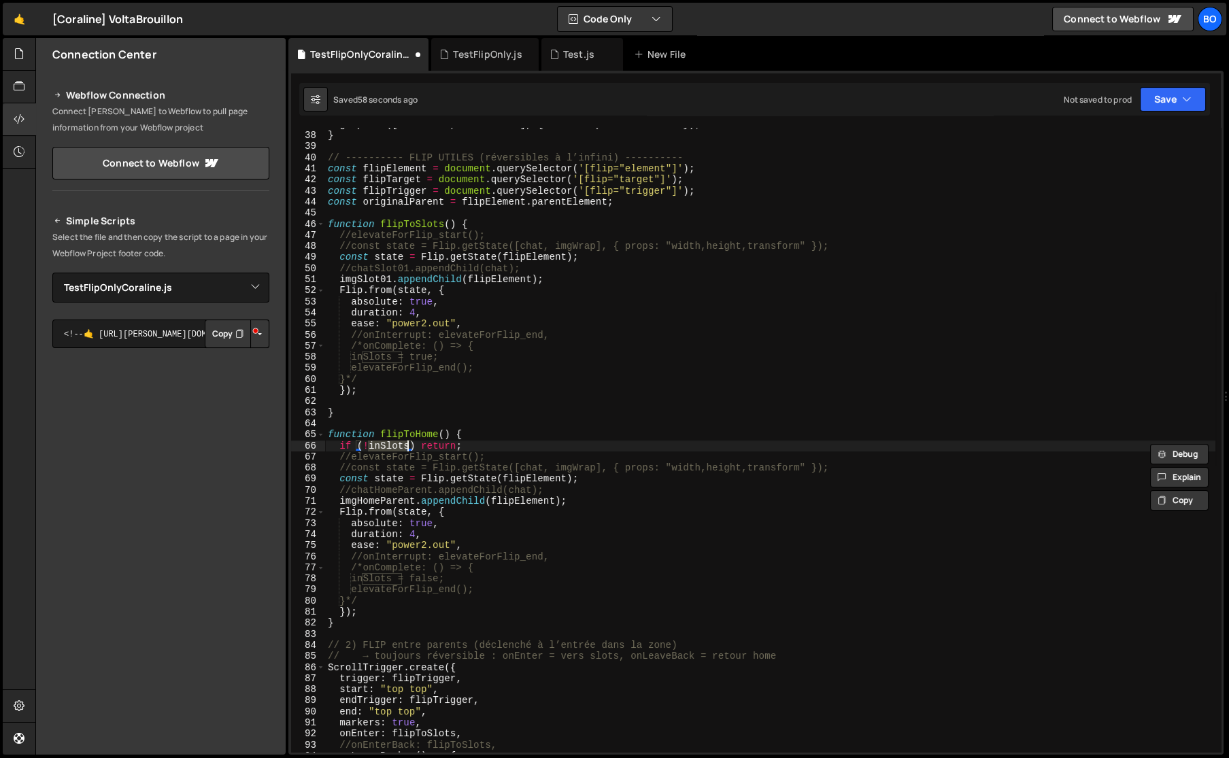
click at [398, 446] on div "gsap . set ([ heroFirst , heroSecond ] , { clearProps : "overflow" }) ; } // --…" at bounding box center [770, 442] width 890 height 647
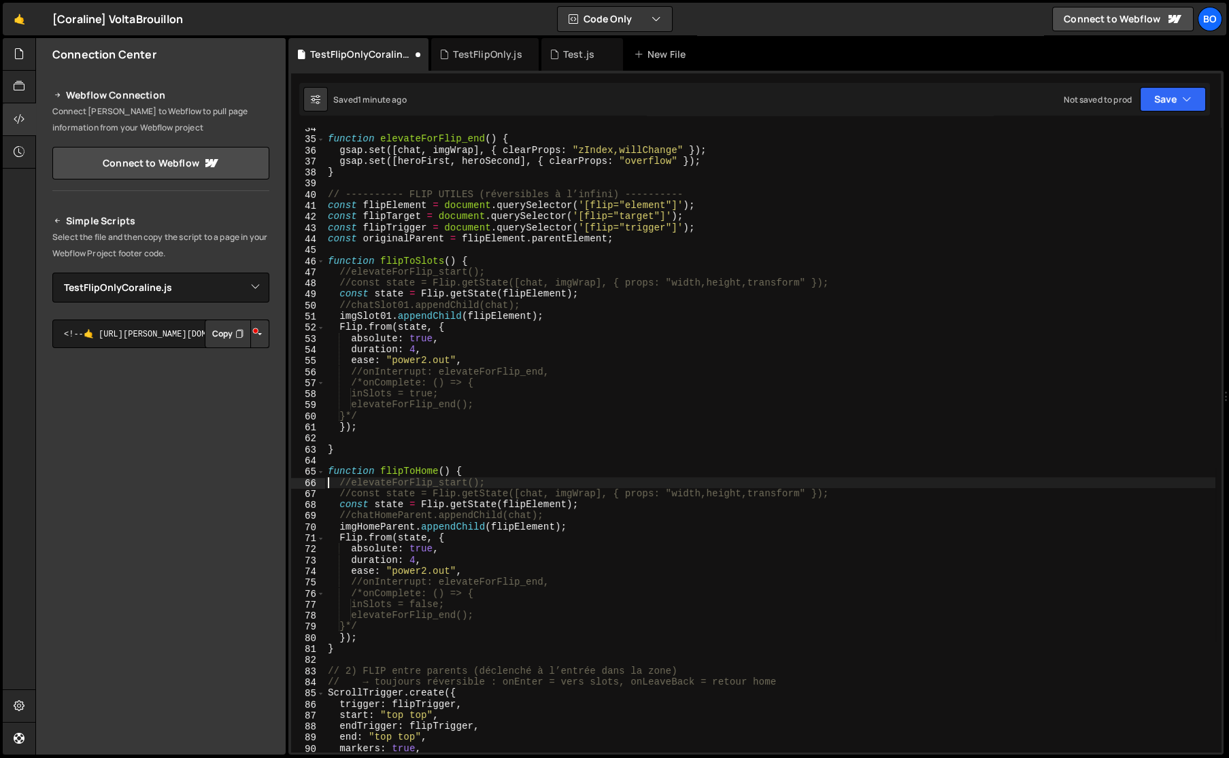
scroll to position [333, 0]
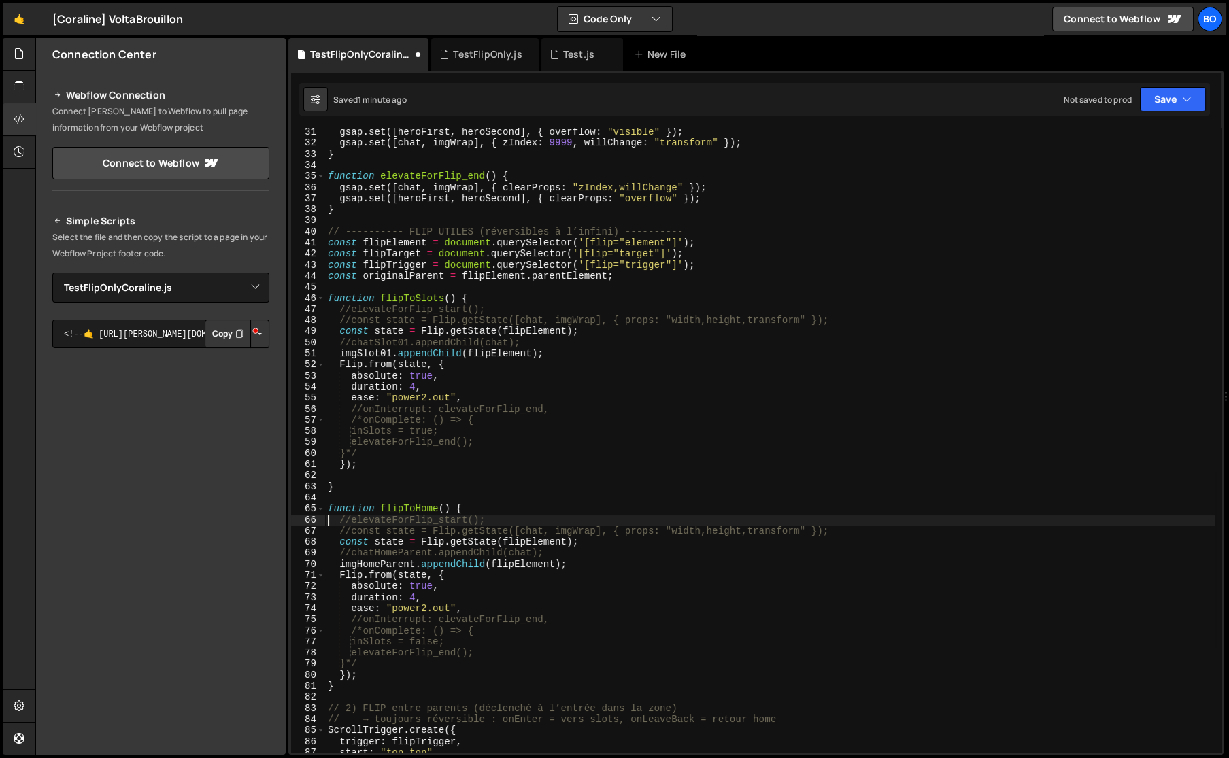
click at [394, 255] on div "gsap . set ([ heroFirst , heroSecond ] , { overflow : "visible" }) ; gsap . set…" at bounding box center [770, 449] width 890 height 647
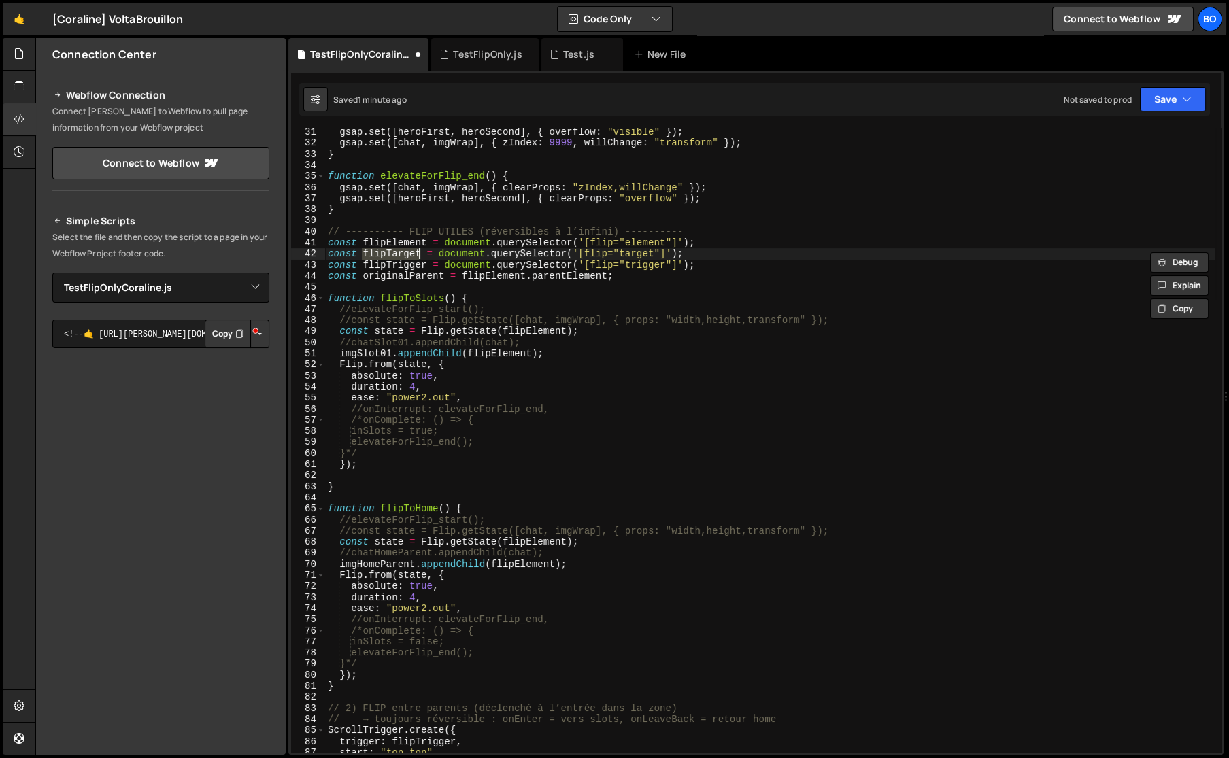
click at [371, 356] on div "gsap . set ([ heroFirst , heroSecond ] , { overflow : "visible" }) ; gsap . set…" at bounding box center [770, 449] width 890 height 647
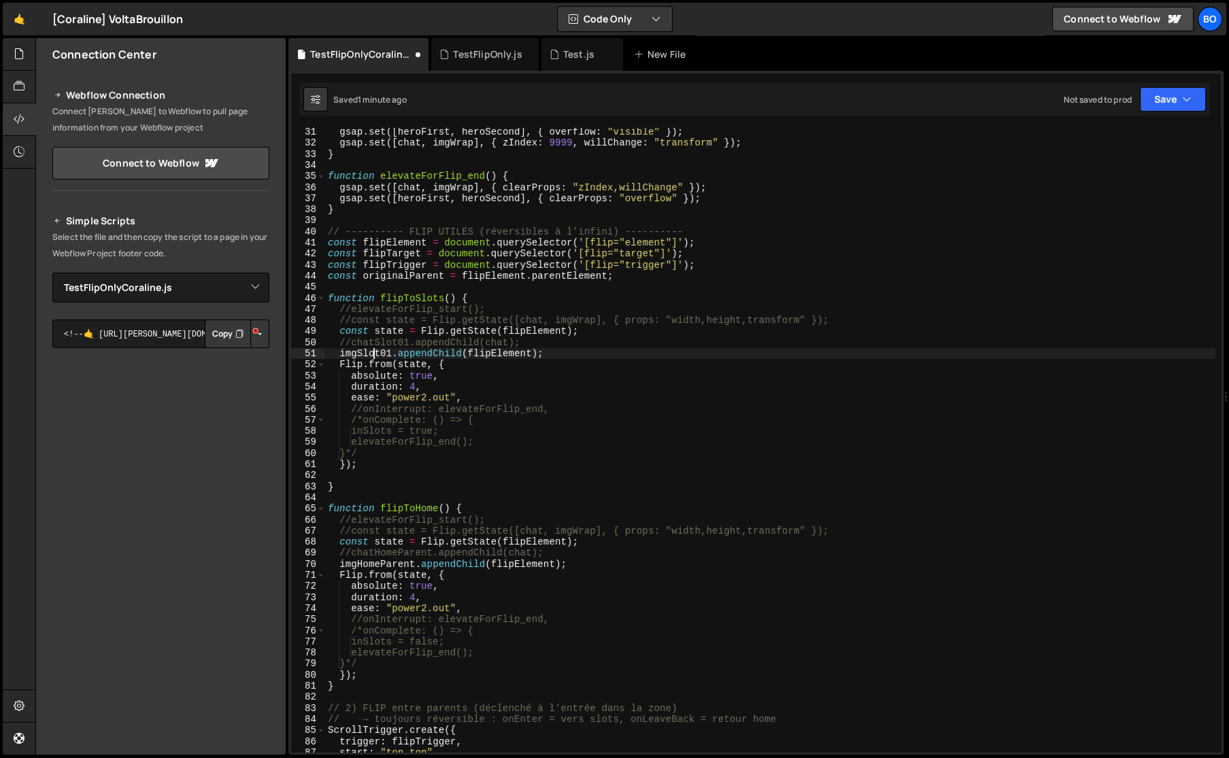
click at [371, 356] on div "gsap . set ([ heroFirst , heroSecond ] , { overflow : "visible" }) ; gsap . set…" at bounding box center [770, 449] width 890 height 647
paste textarea "flipTarget"
click at [392, 277] on div "gsap . set ([ heroFirst , heroSecond ] , { overflow : "visible" }) ; gsap . set…" at bounding box center [770, 449] width 890 height 647
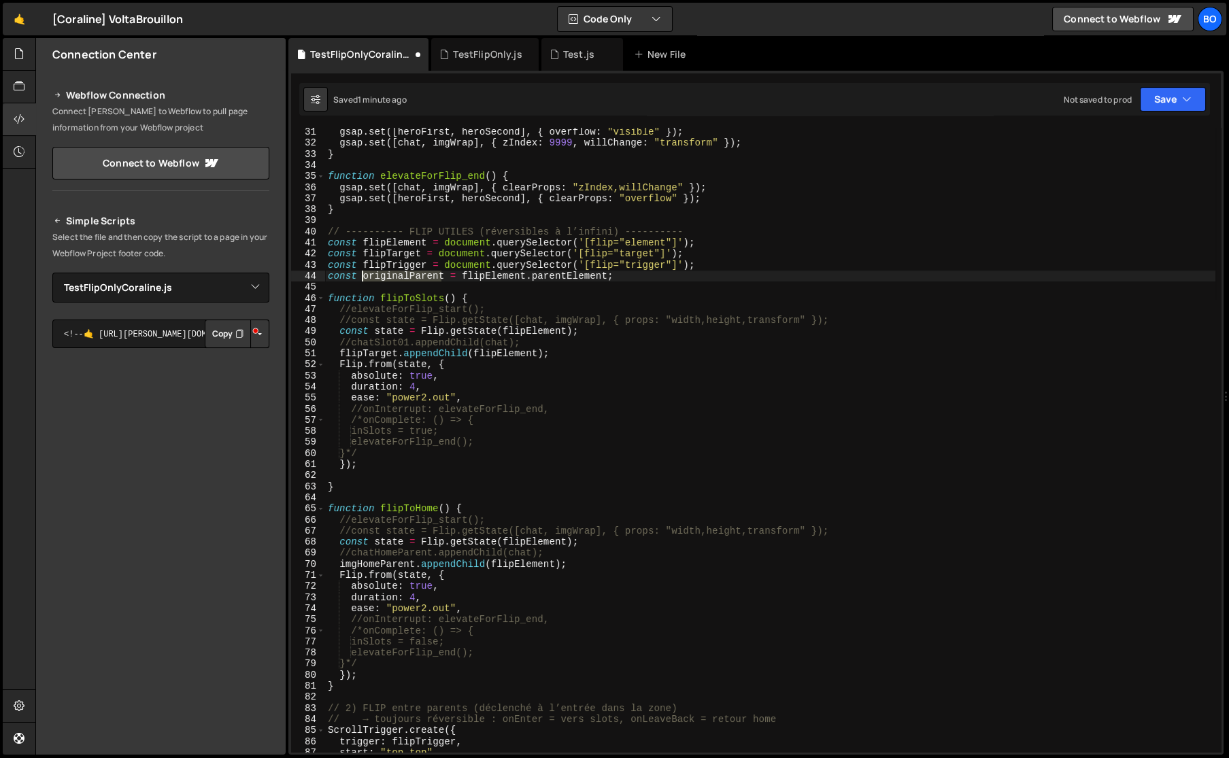
click at [392, 277] on div "gsap . set ([ heroFirst , heroSecond ] , { overflow : "visible" }) ; gsap . set…" at bounding box center [770, 449] width 890 height 647
click at [390, 562] on div "gsap . set ([ heroFirst , heroSecond ] , { overflow : "visible" }) ; gsap . set…" at bounding box center [770, 449] width 890 height 647
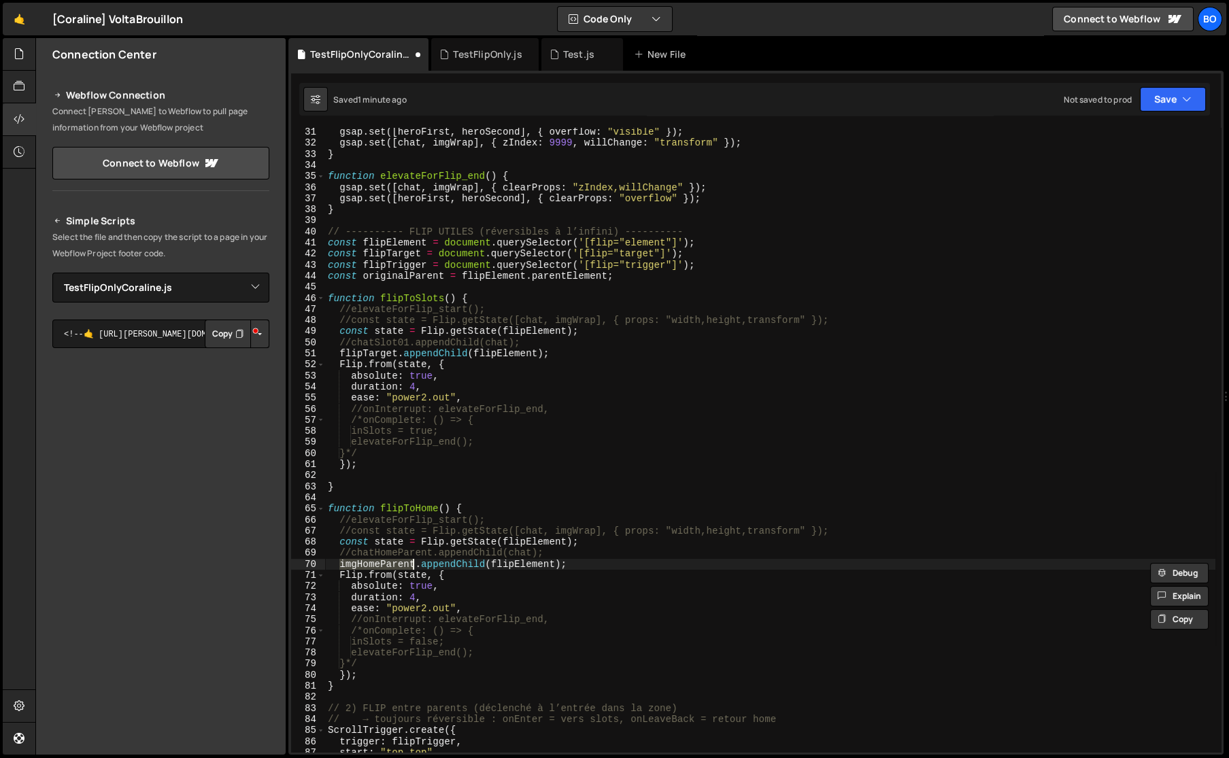
paste textarea "original"
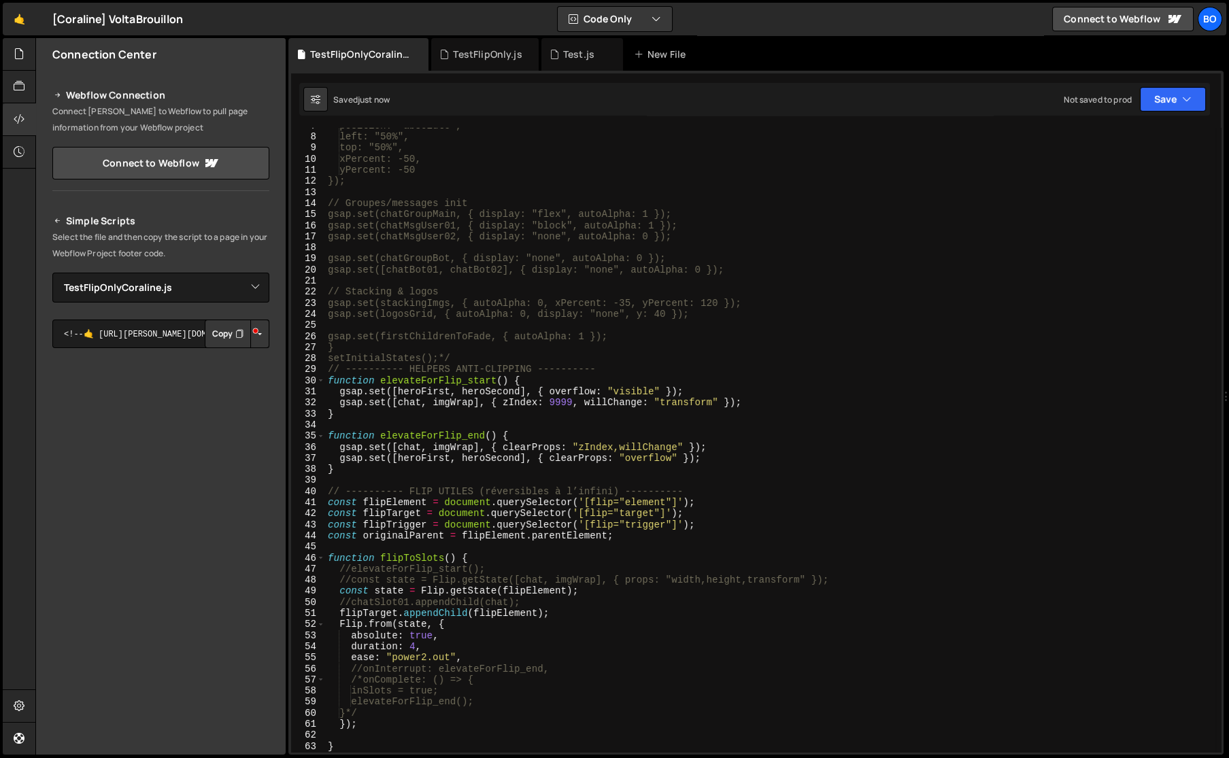
scroll to position [0, 0]
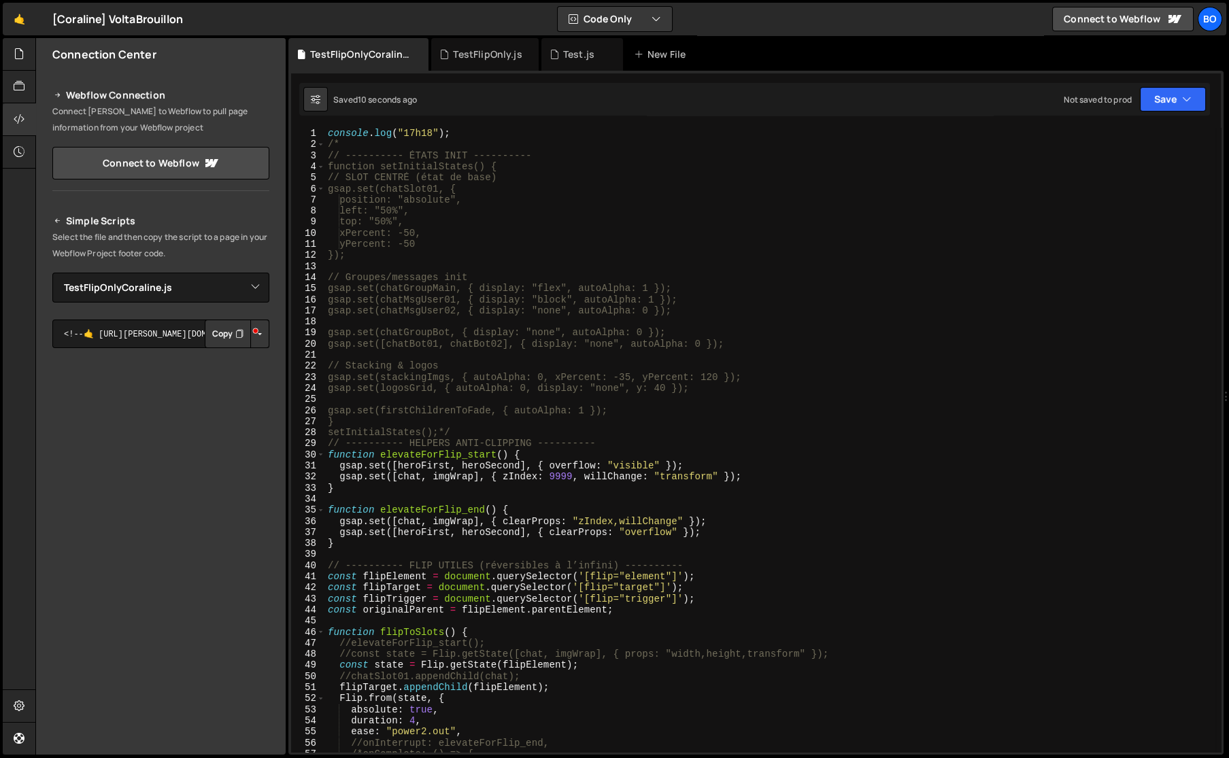
click at [413, 133] on div "console . log ( "17h18" ) ; /* // ---------- ÉTATS INIT ---------- function set…" at bounding box center [770, 451] width 890 height 647
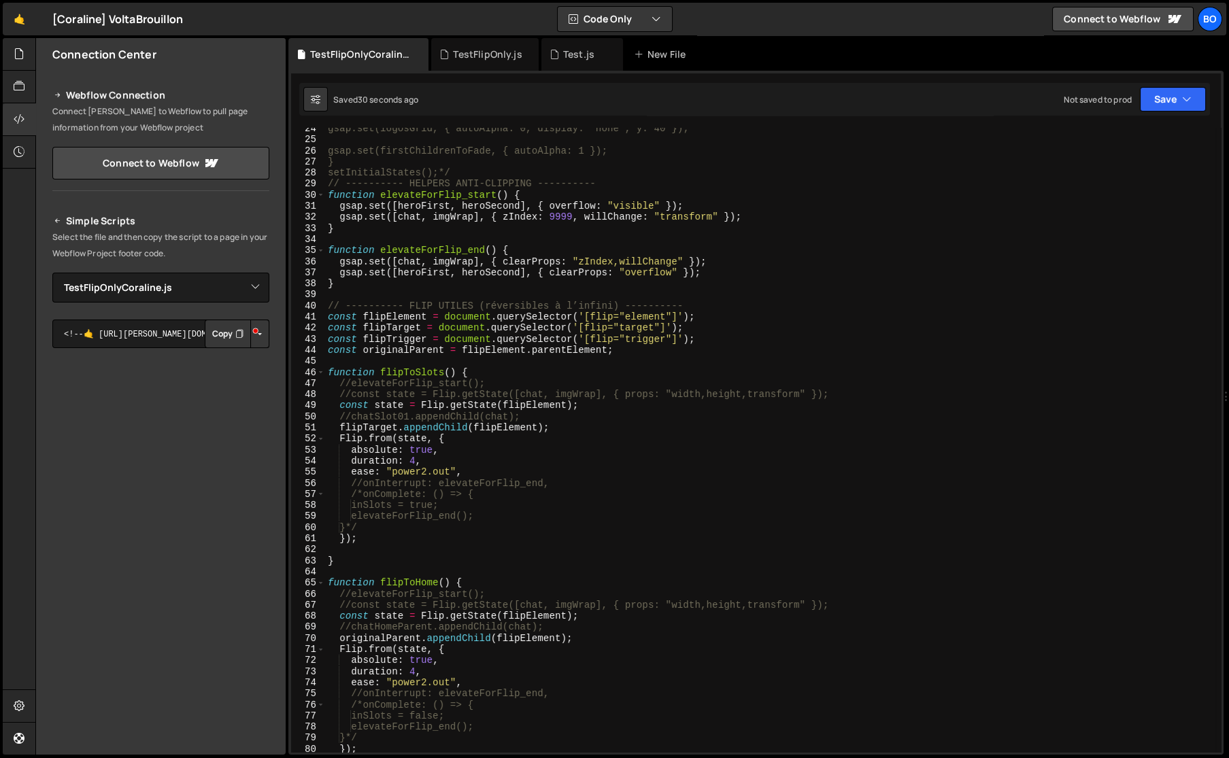
scroll to position [333, 0]
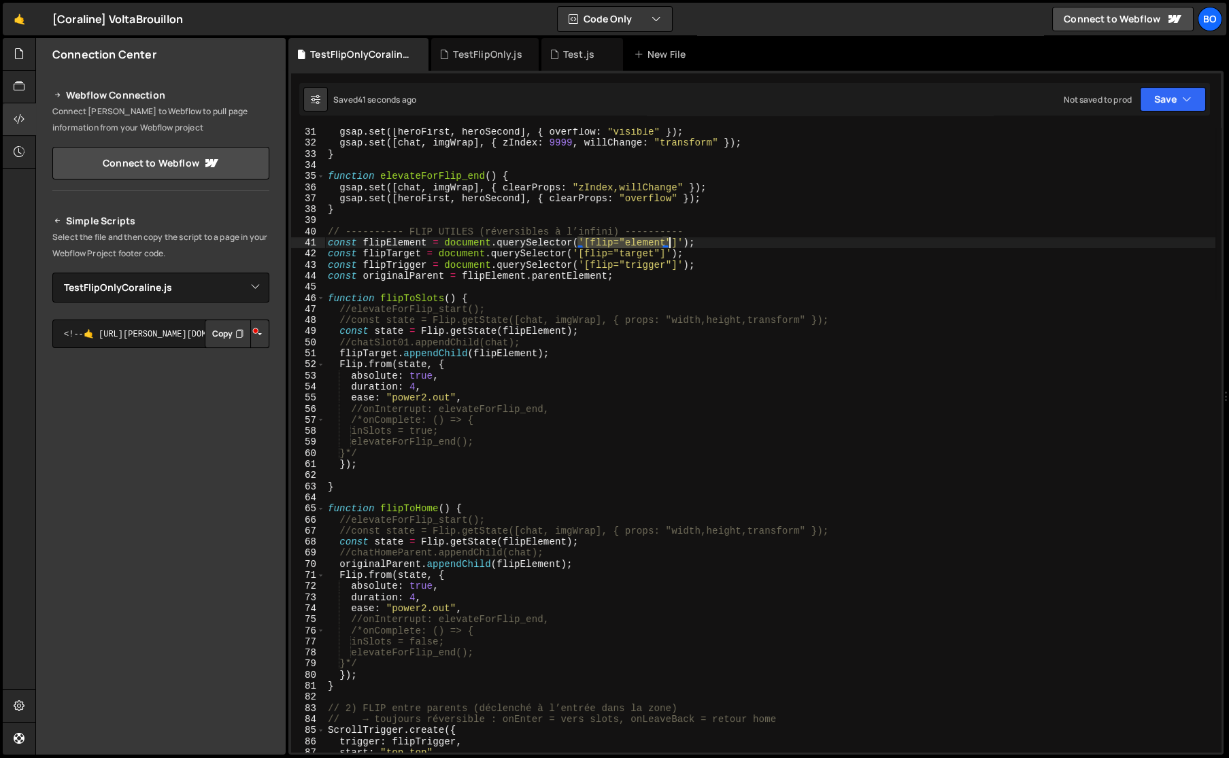
drag, startPoint x: 577, startPoint y: 241, endPoint x: 670, endPoint y: 243, distance: 93.9
click at [670, 243] on div "gsap . set ([ heroFirst , heroSecond ] , { overflow : "visible" }) ; gsap . set…" at bounding box center [770, 449] width 890 height 647
paste textarea "hero_image-wrapper"
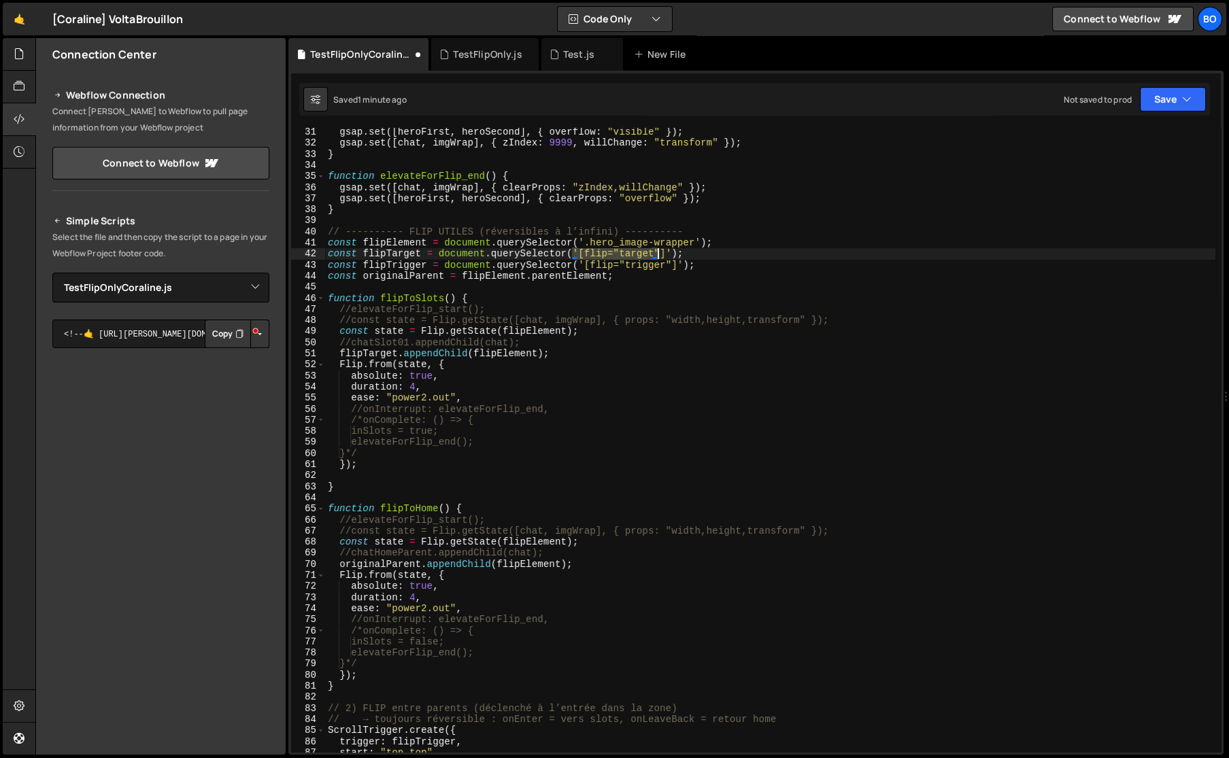
drag, startPoint x: 573, startPoint y: 252, endPoint x: 658, endPoint y: 253, distance: 84.3
click at [658, 253] on div "gsap . set ([ heroFirst , heroSecond ] , { overflow : "visible" }) ; gsap . set…" at bounding box center [770, 449] width 890 height 647
drag, startPoint x: 576, startPoint y: 262, endPoint x: 668, endPoint y: 268, distance: 92.7
click at [668, 268] on div "gsap . set ([ heroFirst , heroSecond ] , { overflow : "visible" }) ; gsap . set…" at bounding box center [770, 449] width 890 height 647
paste textarea "hero_first"
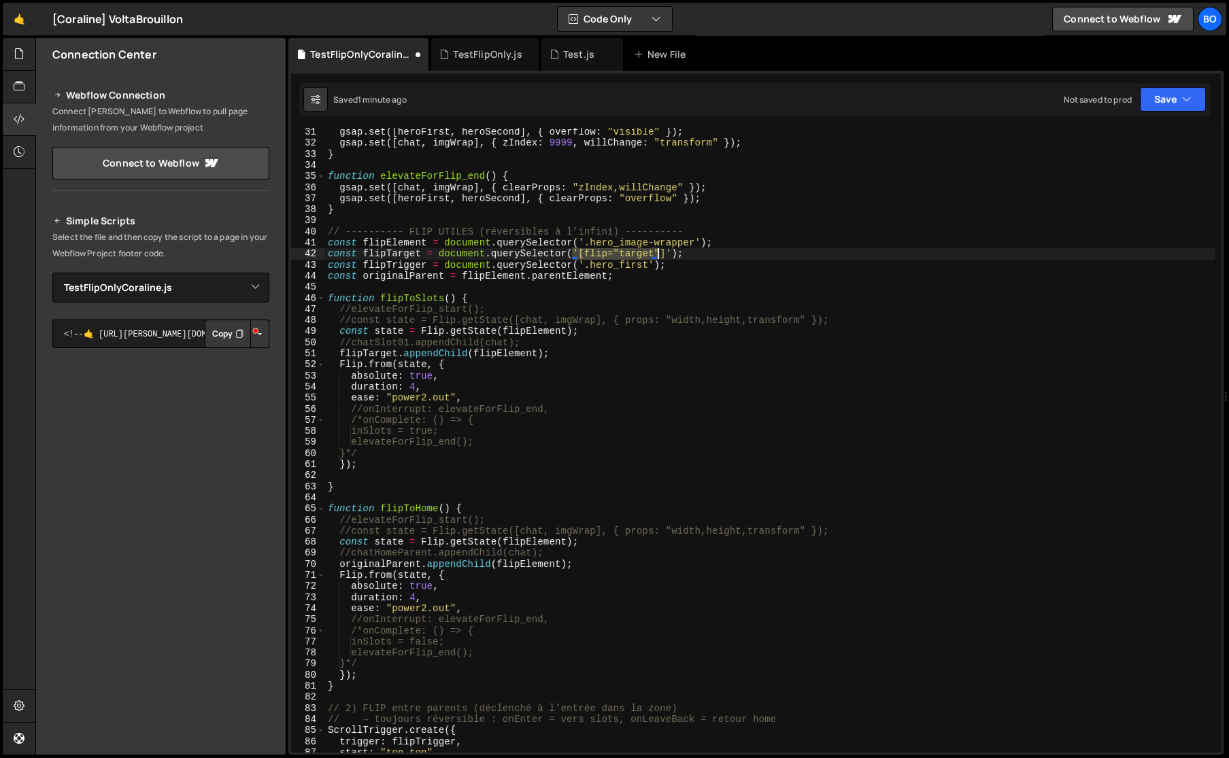
drag, startPoint x: 572, startPoint y: 254, endPoint x: 659, endPoint y: 257, distance: 87.1
click at [659, 257] on div "gsap . set ([ heroFirst , heroSecond ] , { overflow : "visible" }) ; gsap . set…" at bounding box center [770, 449] width 890 height 647
paste textarea "image_wrapper_flip-01"
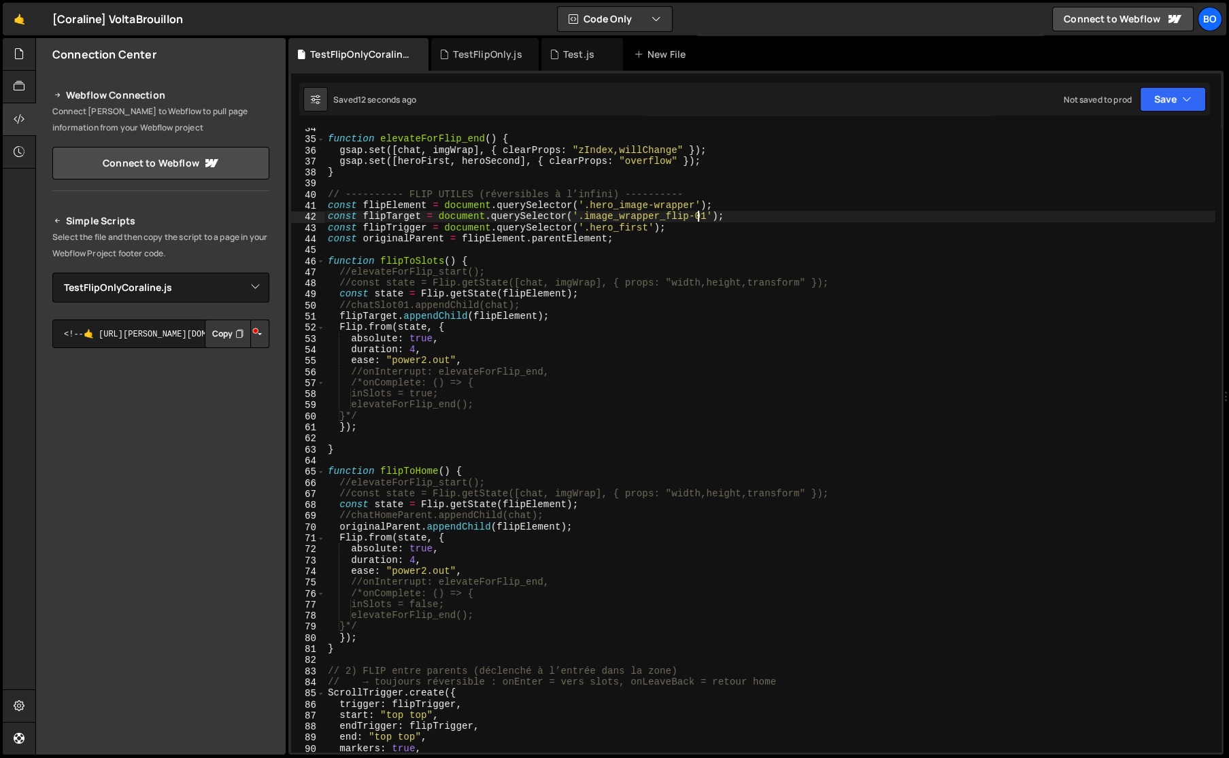
scroll to position [445, 0]
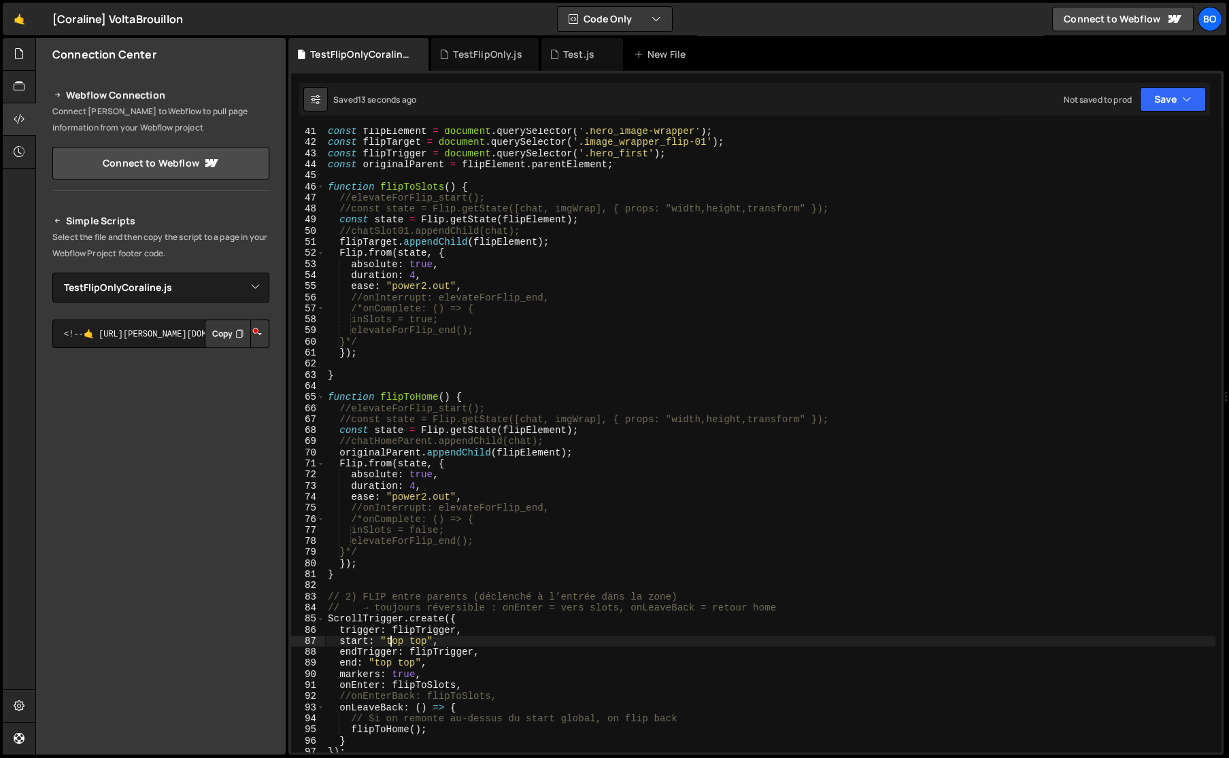
click at [392, 636] on div "const flipElement = document . querySelector ( '.hero_image-wrapper' ) ; const …" at bounding box center [770, 449] width 890 height 647
click at [429, 643] on div "const flipElement = document . querySelector ( '.hero_image-wrapper' ) ; const …" at bounding box center [770, 449] width 890 height 647
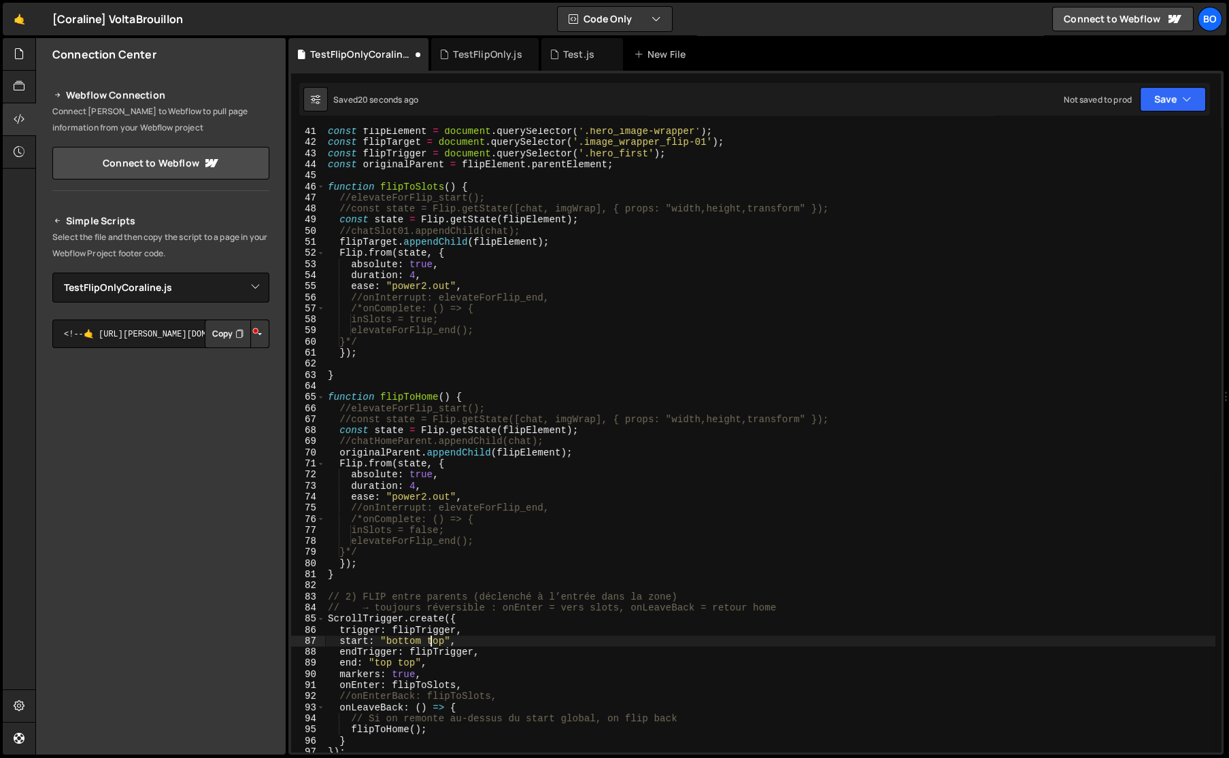
click at [429, 643] on div "const flipElement = document . querySelector ( '.hero_image-wrapper' ) ; const …" at bounding box center [770, 449] width 890 height 647
click at [381, 662] on div "const flipElement = document . querySelector ( '.hero_image-wrapper' ) ; const …" at bounding box center [770, 449] width 890 height 647
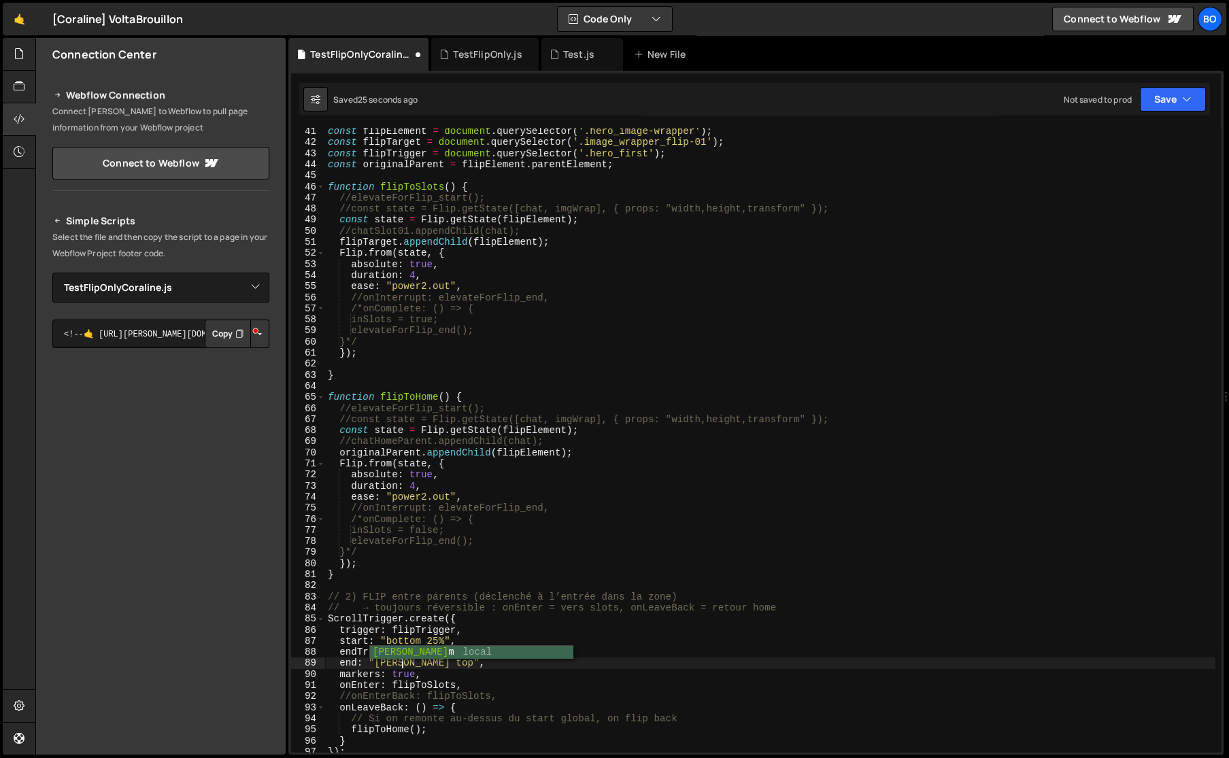
scroll to position [0, 5]
click at [420, 665] on div "const flipElement = document . querySelector ( '.hero_image-wrapper' ) ; const …" at bounding box center [770, 449] width 890 height 647
type textarea "end: "bottom 25%","
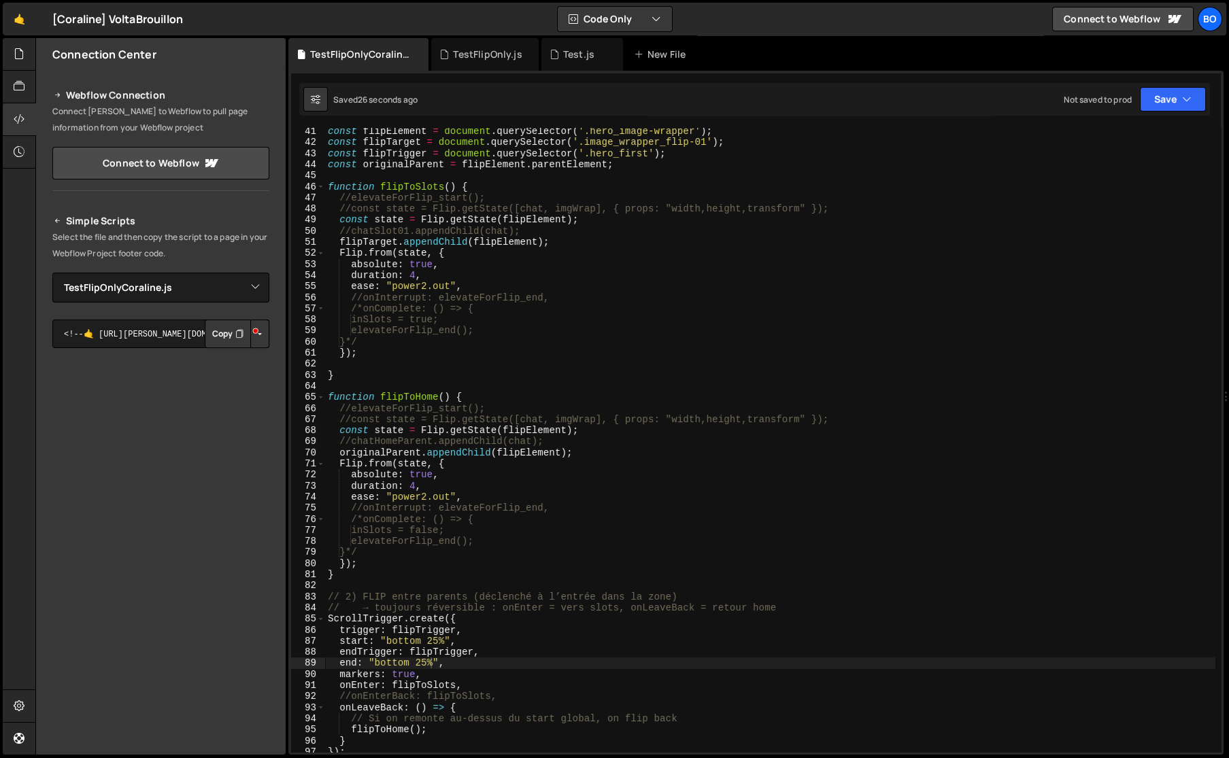
click at [492, 49] on div "TestFlipOnly.js" at bounding box center [487, 55] width 69 height 14
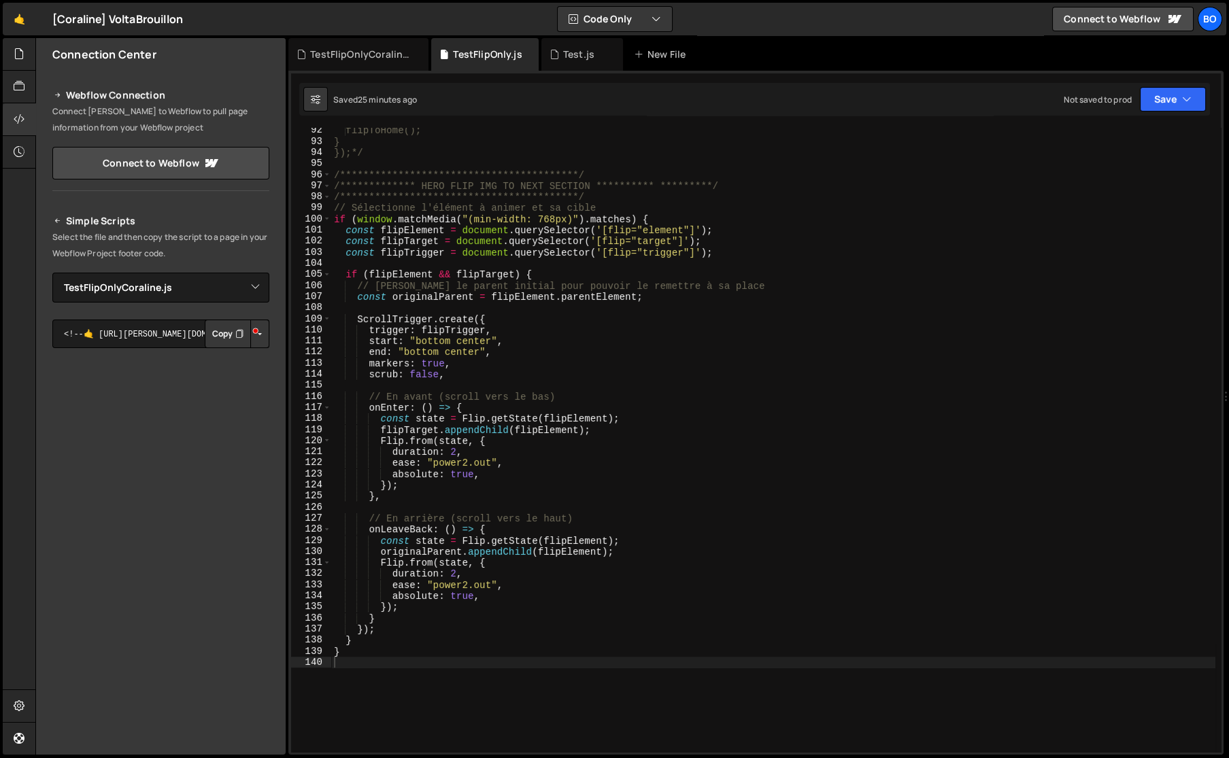
scroll to position [937, 0]
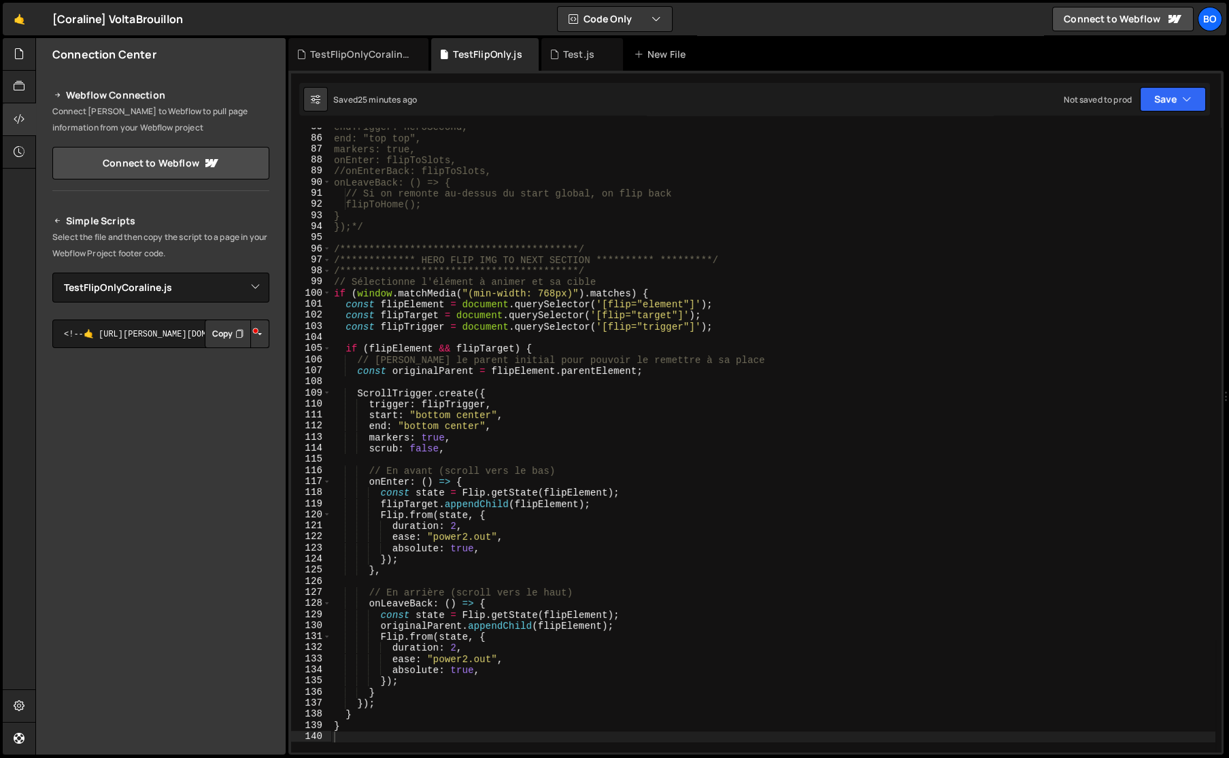
click at [364, 58] on div "TestFlipOnlyCoraline.js" at bounding box center [361, 55] width 102 height 14
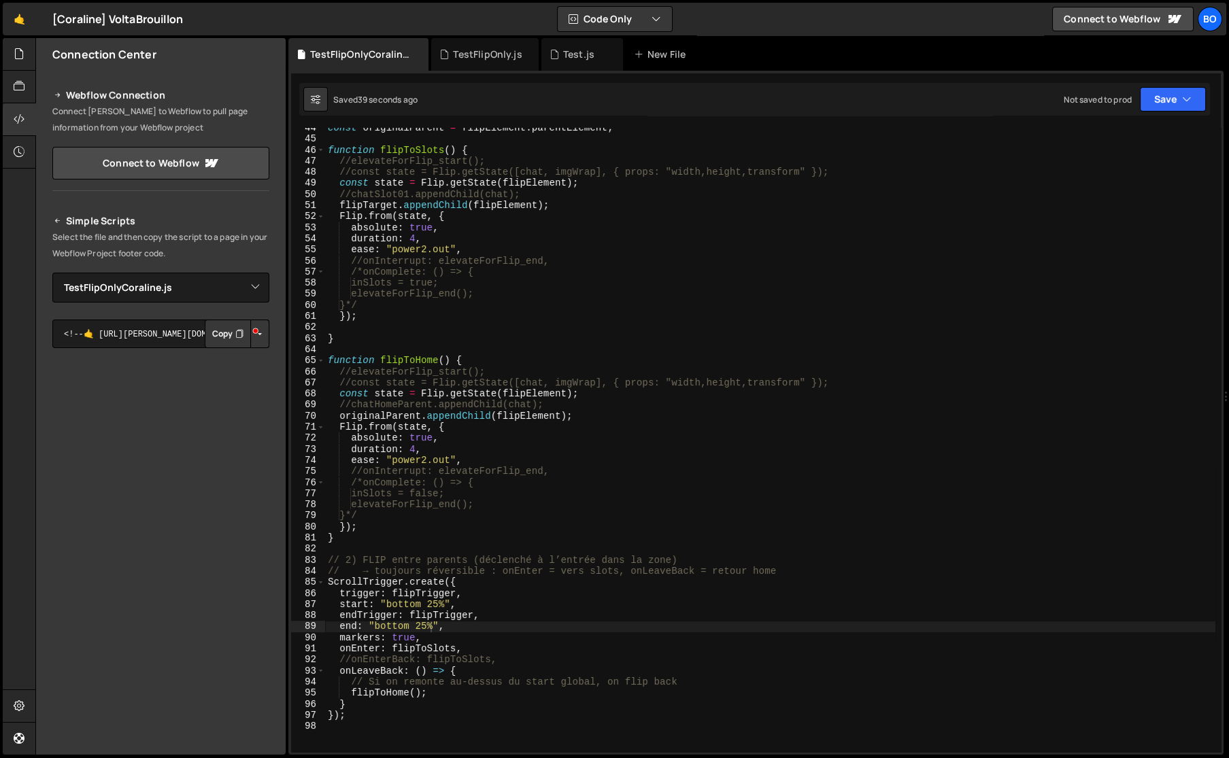
scroll to position [482, 0]
click at [462, 624] on div "const originalParent = flipElement . parentElement ; function flipToSlots ( ) {…" at bounding box center [770, 445] width 890 height 647
click at [466, 61] on div "TestFlipOnly.js" at bounding box center [484, 54] width 107 height 33
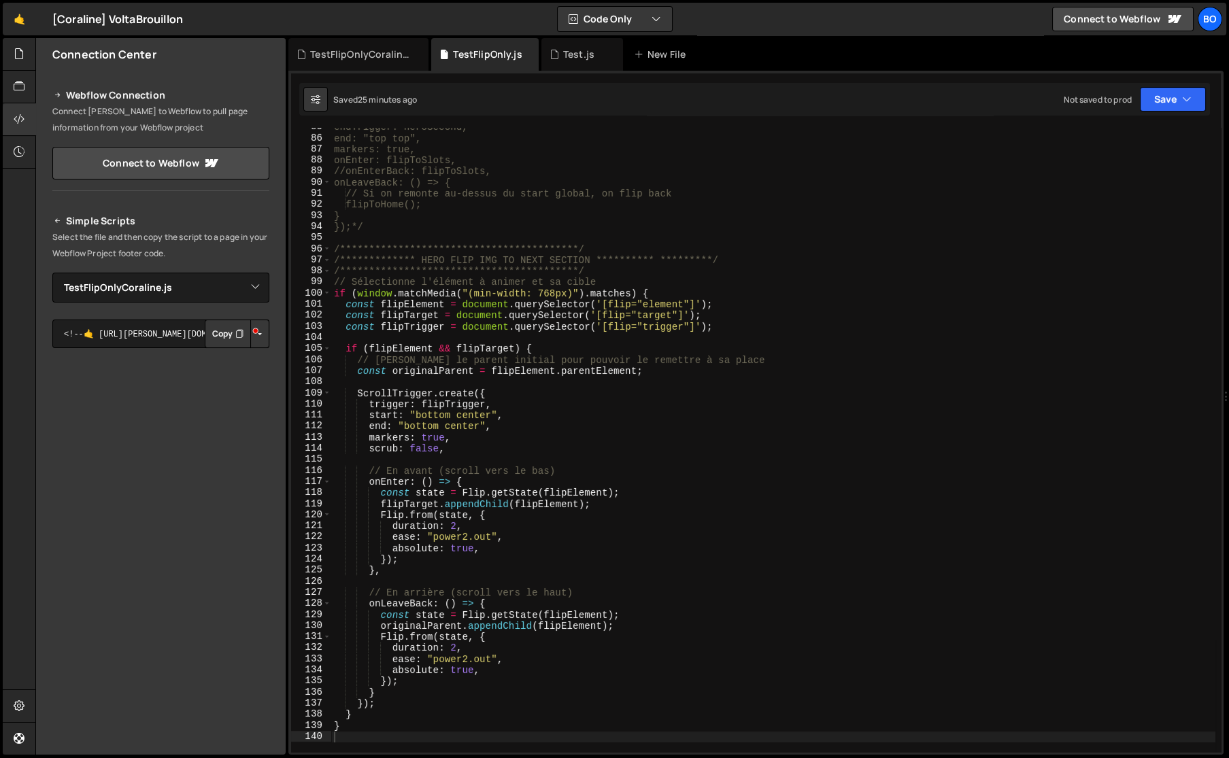
click at [364, 53] on div "TestFlipOnlyCoraline.js" at bounding box center [361, 55] width 102 height 14
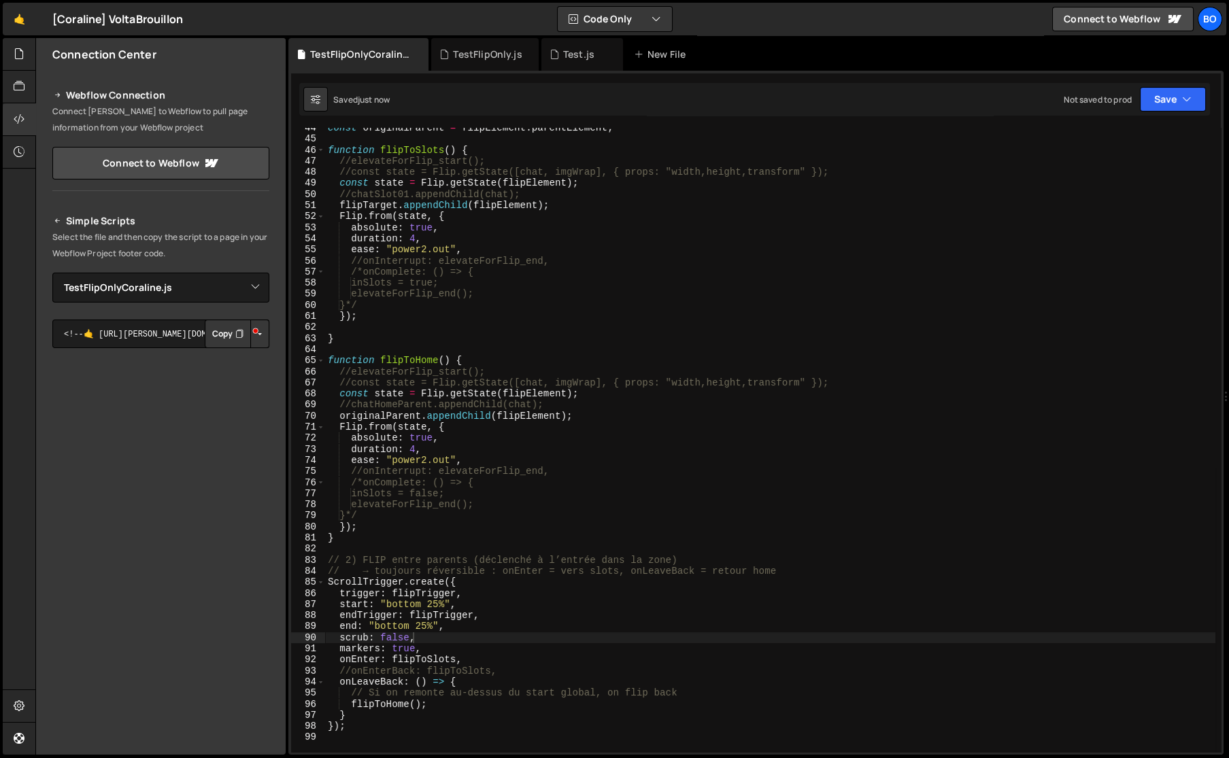
click at [413, 240] on div "const originalParent = flipElement . parentElement ; function flipToSlots ( ) {…" at bounding box center [770, 445] width 890 height 647
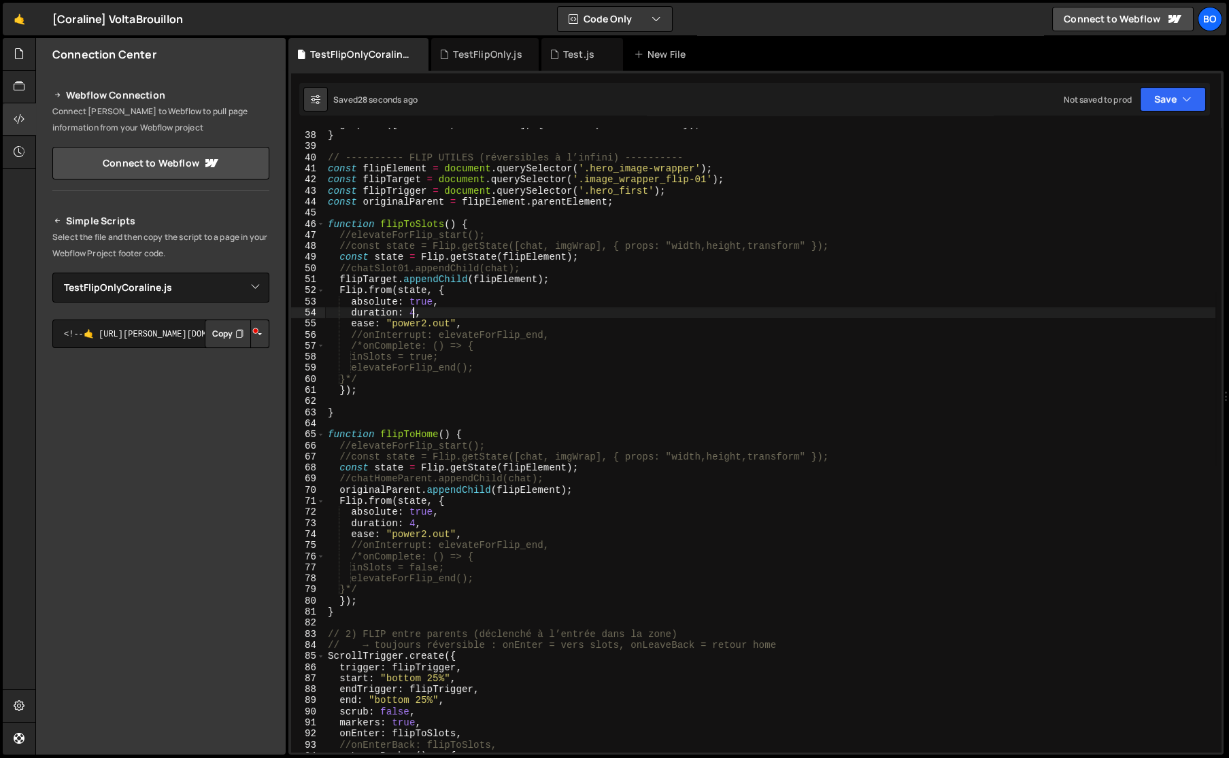
scroll to position [333, 0]
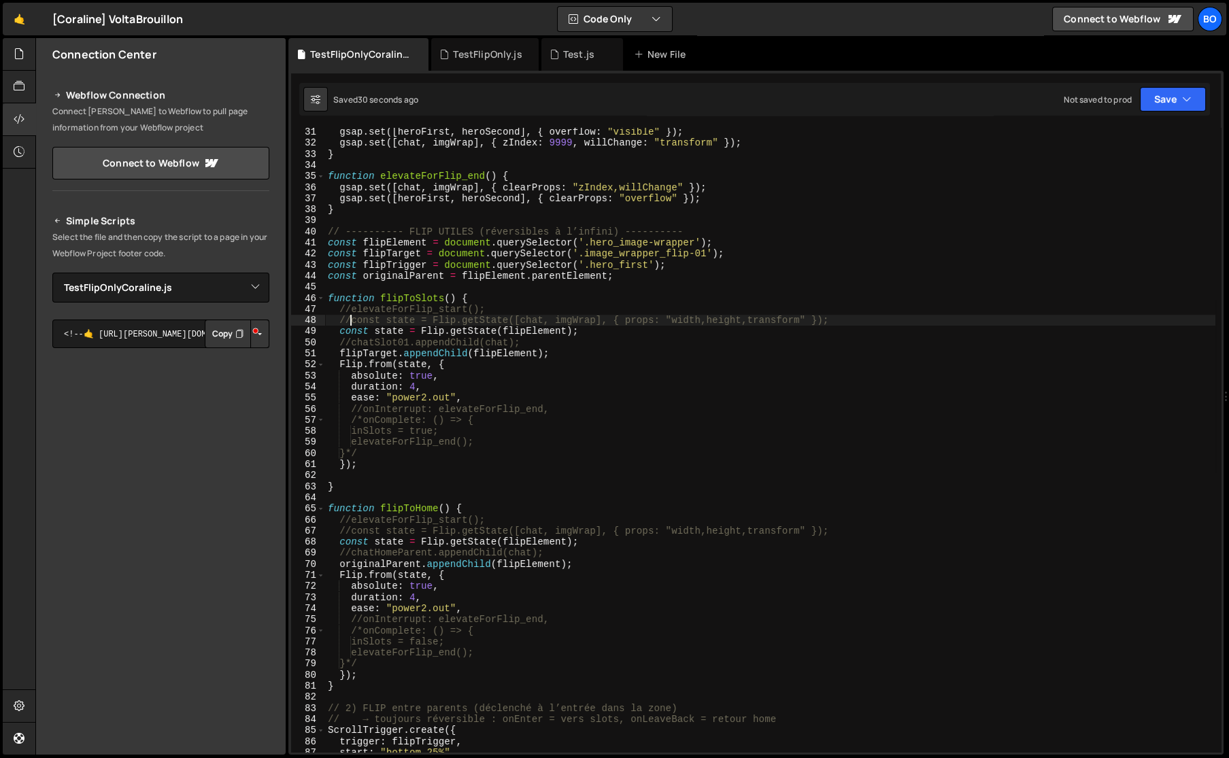
click at [350, 318] on div "gsap . set ([ heroFirst , heroSecond ] , { overflow : "visible" }) ; gsap . set…" at bounding box center [770, 449] width 890 height 647
click at [420, 241] on div "gsap . set ([ heroFirst , heroSecond ] , { overflow : "visible" }) ; gsap . set…" at bounding box center [770, 449] width 890 height 647
type textarea "const flipElement = document.querySelector('.hero_image-wrapper');"
click at [423, 243] on div "gsap . set ([ heroFirst , heroSecond ] , { overflow : "visible" }) ; gsap . set…" at bounding box center [770, 449] width 890 height 647
click at [390, 239] on div "gsap . set ([ heroFirst , heroSecond ] , { overflow : "visible" }) ; gsap . set…" at bounding box center [770, 449] width 890 height 647
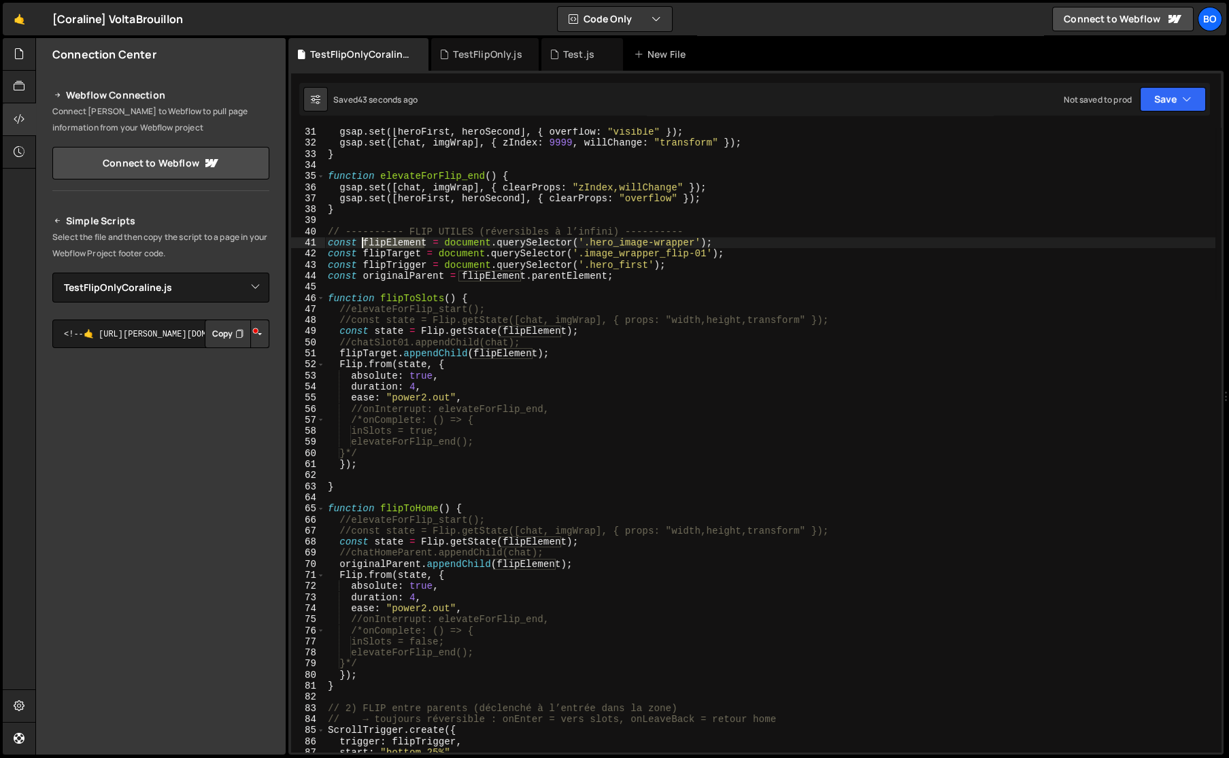
click at [390, 239] on div "gsap . set ([ heroFirst , heroSecond ] , { overflow : "visible" }) ; gsap . set…" at bounding box center [770, 449] width 890 height 647
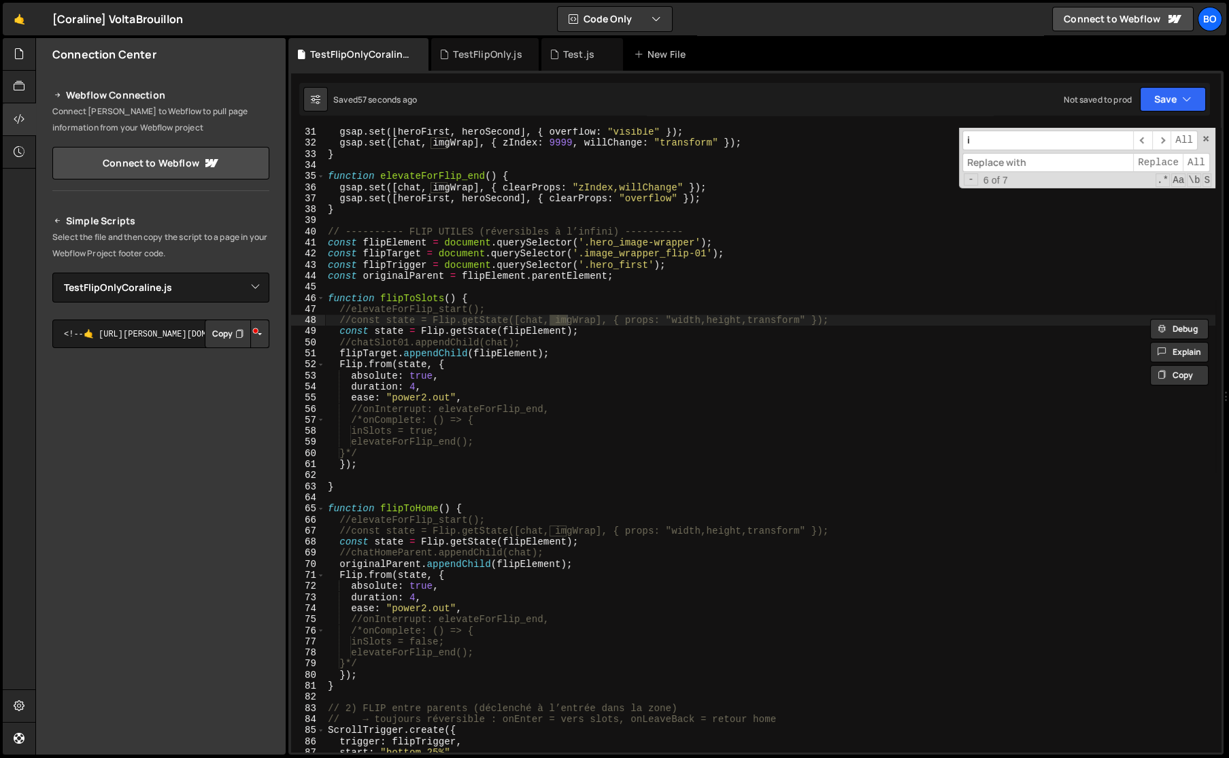
type input "flipElement"
click at [1033, 160] on input at bounding box center [1047, 163] width 171 height 20
type input "imgWrap"
click at [1162, 140] on span "​" at bounding box center [1161, 141] width 19 height 20
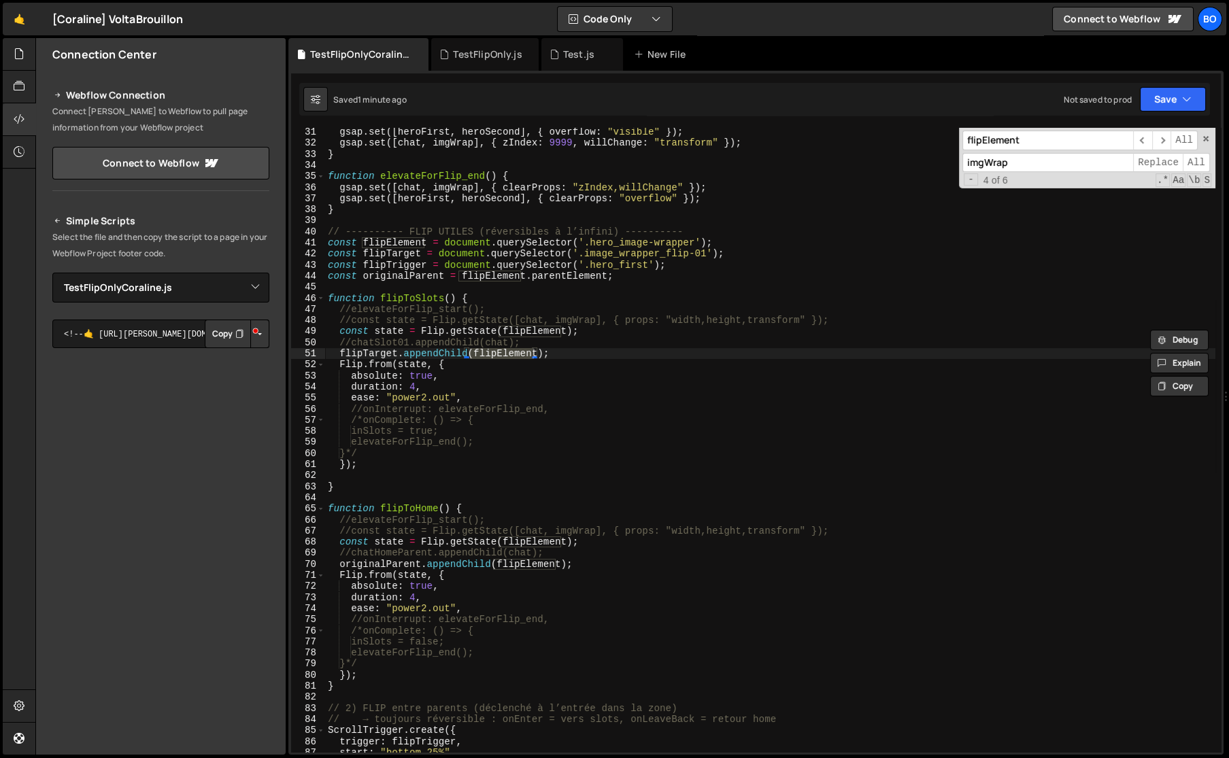
click at [1142, 140] on span "​" at bounding box center [1142, 141] width 19 height 20
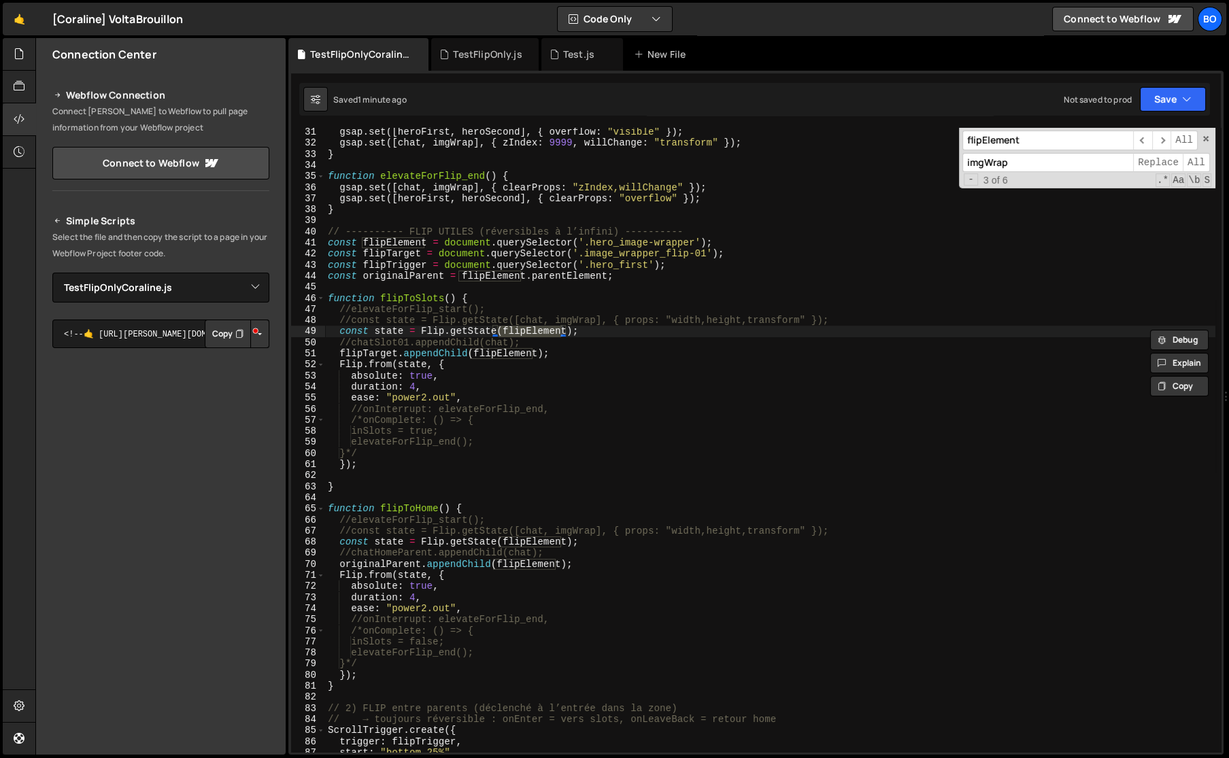
click at [1142, 140] on span "​" at bounding box center [1142, 141] width 19 height 20
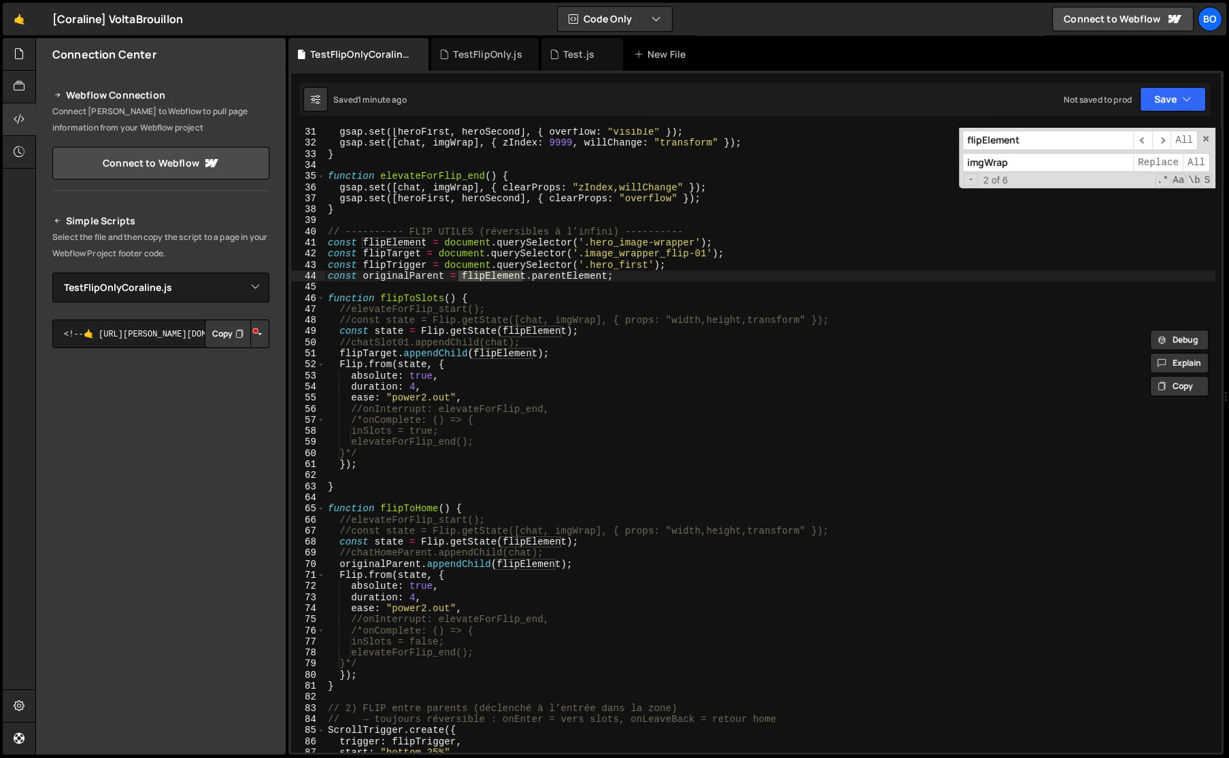
click at [1142, 140] on span "​" at bounding box center [1142, 141] width 19 height 20
click at [1149, 166] on span "Replace" at bounding box center [1158, 163] width 50 height 20
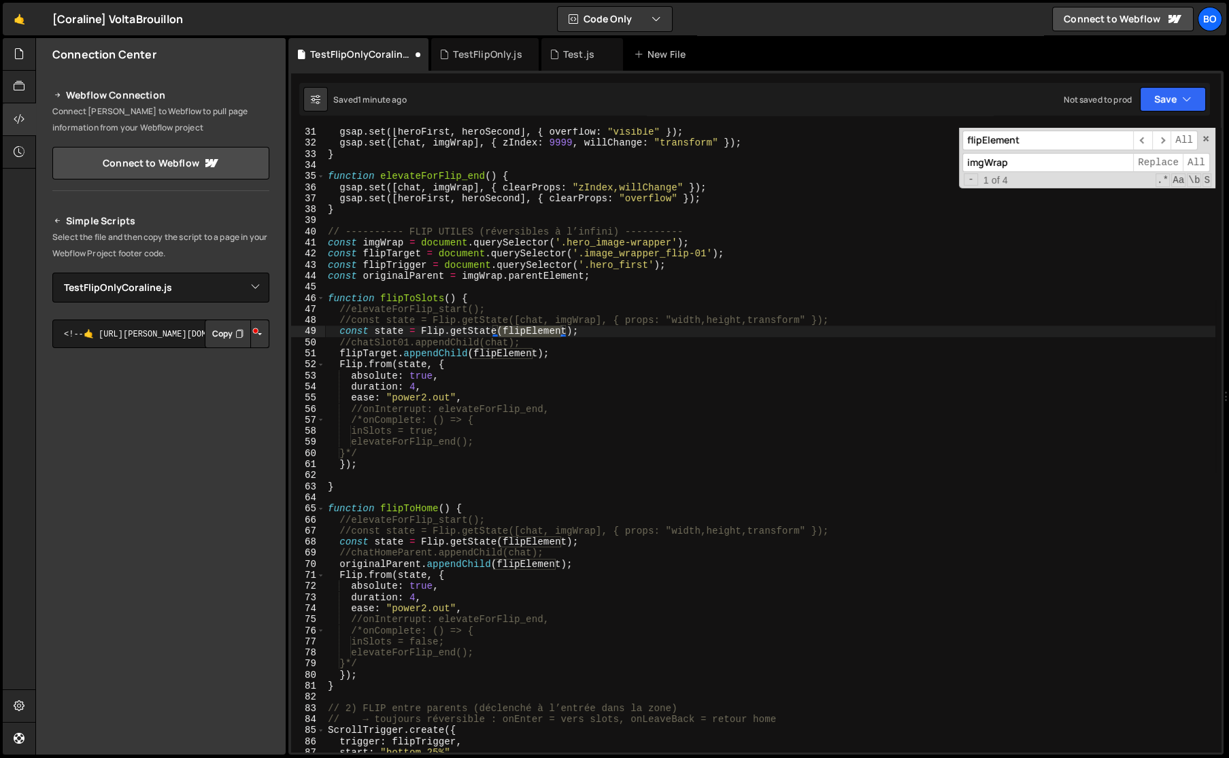
click at [1149, 166] on span "Replace" at bounding box center [1158, 163] width 50 height 20
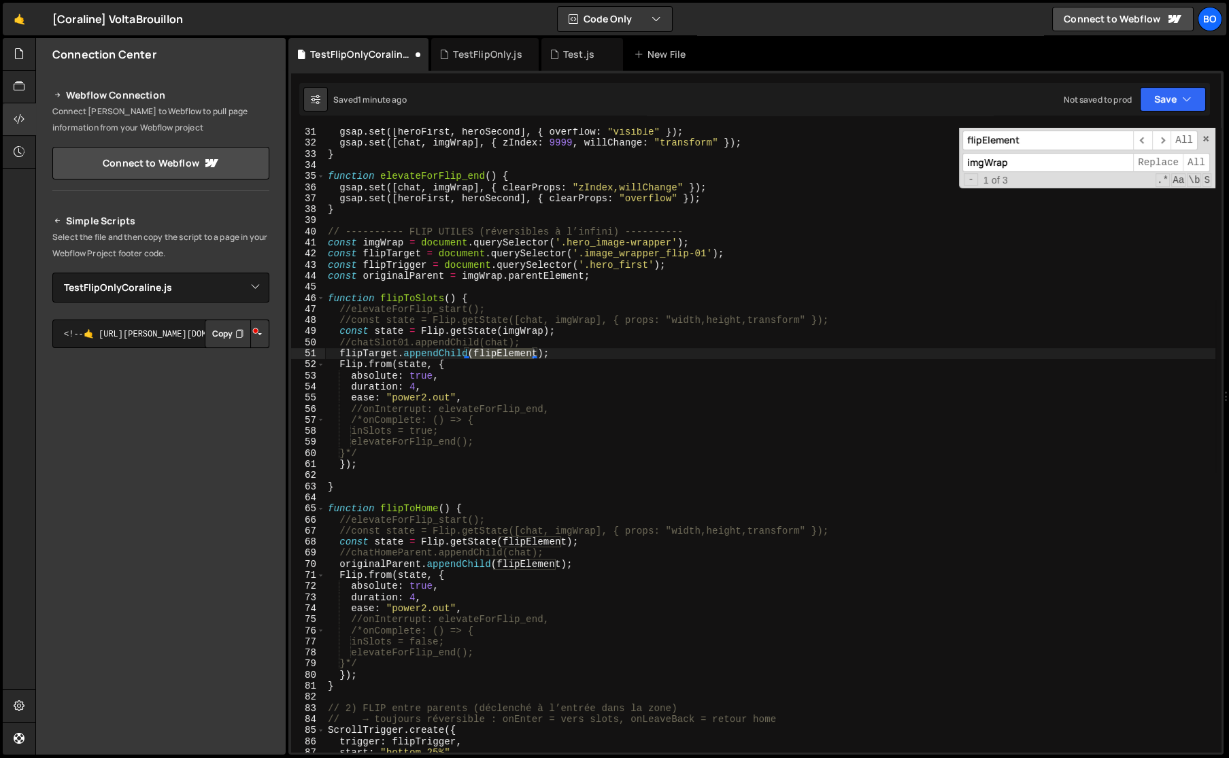
click at [1149, 166] on span "Replace" at bounding box center [1158, 163] width 50 height 20
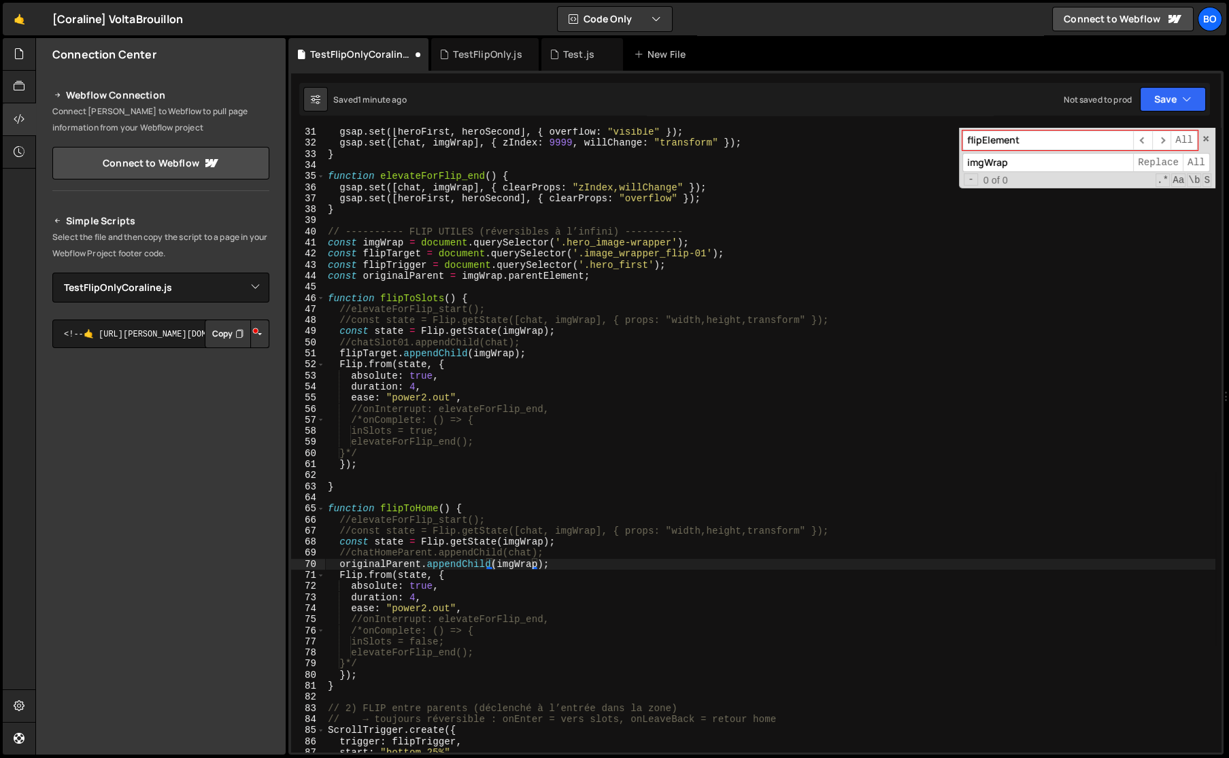
click at [1149, 166] on span "Replace" at bounding box center [1158, 163] width 50 height 20
click at [1050, 146] on input "flipElement" at bounding box center [1047, 141] width 171 height 20
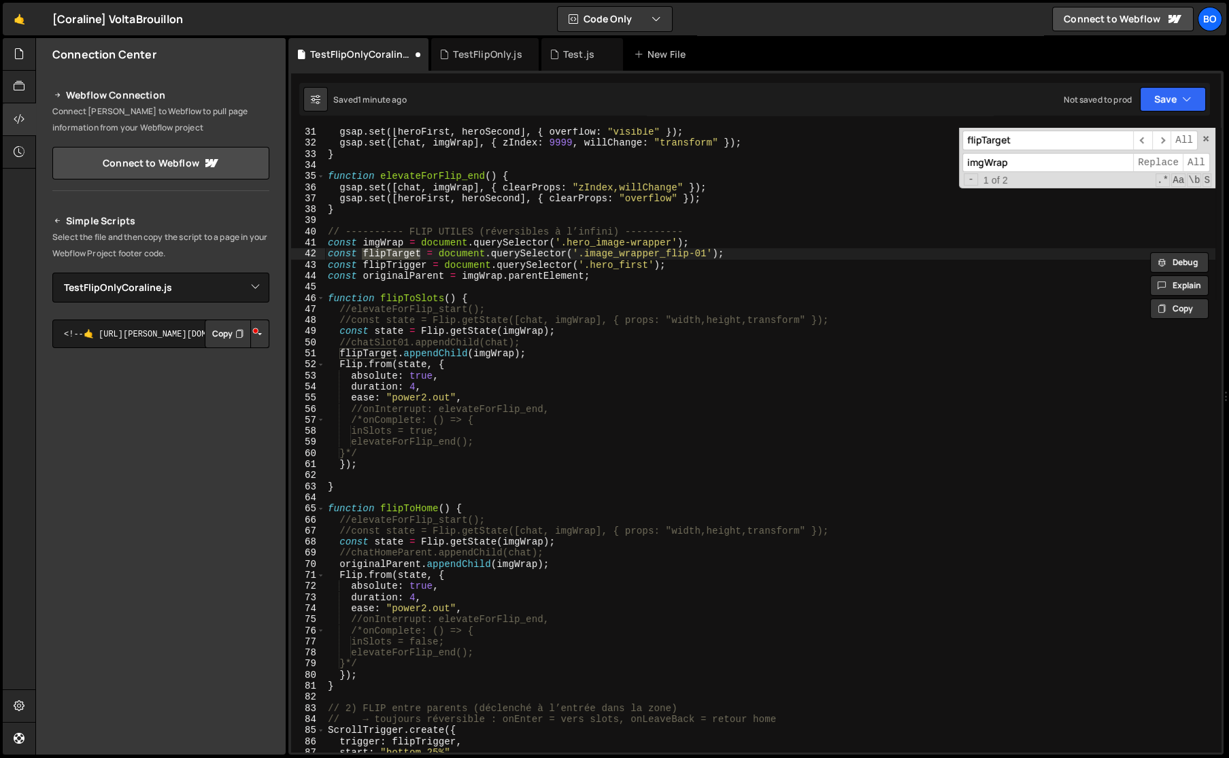
type input "flipTarget"
click at [1028, 156] on input "imgWrap" at bounding box center [1047, 163] width 171 height 20
type textarea "//chatSlot01.appendChild(chat);"
click at [392, 342] on div "gsap . set ([ heroFirst , heroSecond ] , { overflow : "visible" }) ; gsap . set…" at bounding box center [770, 449] width 890 height 647
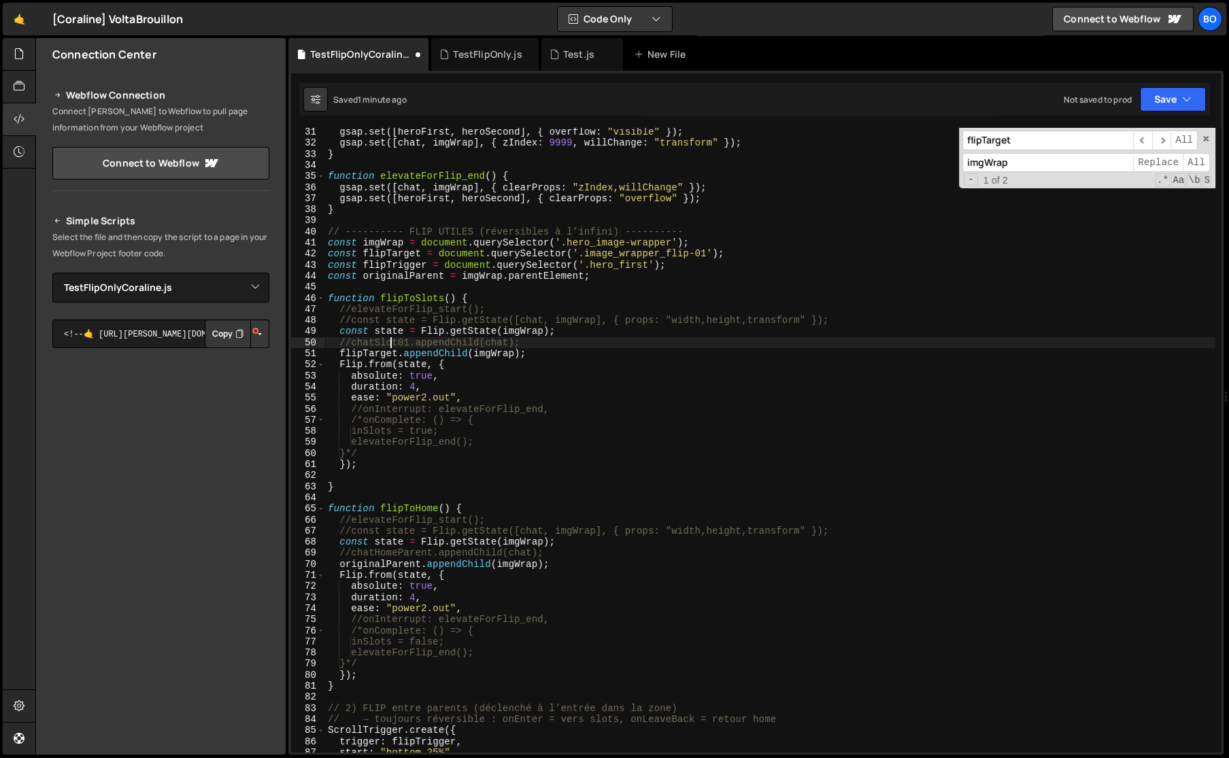
click at [392, 342] on div "gsap . set ([ heroFirst , heroSecond ] , { overflow : "visible" }) ; gsap . set…" at bounding box center [770, 449] width 890 height 647
click at [1023, 169] on input "imgWrap" at bounding box center [1047, 163] width 171 height 20
paste input "chatSlot01"
drag, startPoint x: 987, startPoint y: 163, endPoint x: 939, endPoint y: 163, distance: 47.6
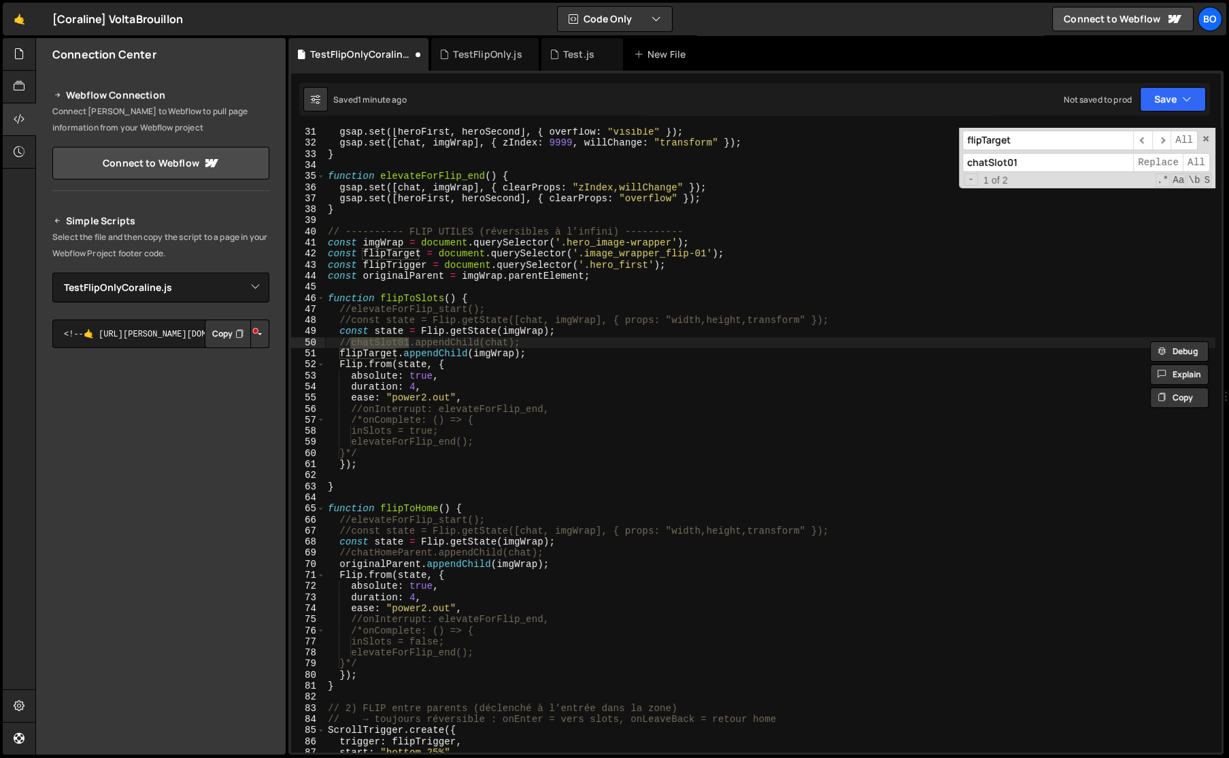
click at [939, 163] on div "gsap . set ([ heroFirst , heroSecond ] , { overflow : "visible" }) ; gsap . set…" at bounding box center [770, 440] width 890 height 624
type input "imgWrapSlot01"
click at [1166, 135] on span "​" at bounding box center [1161, 141] width 19 height 20
click at [1159, 163] on span "Replace" at bounding box center [1158, 163] width 50 height 20
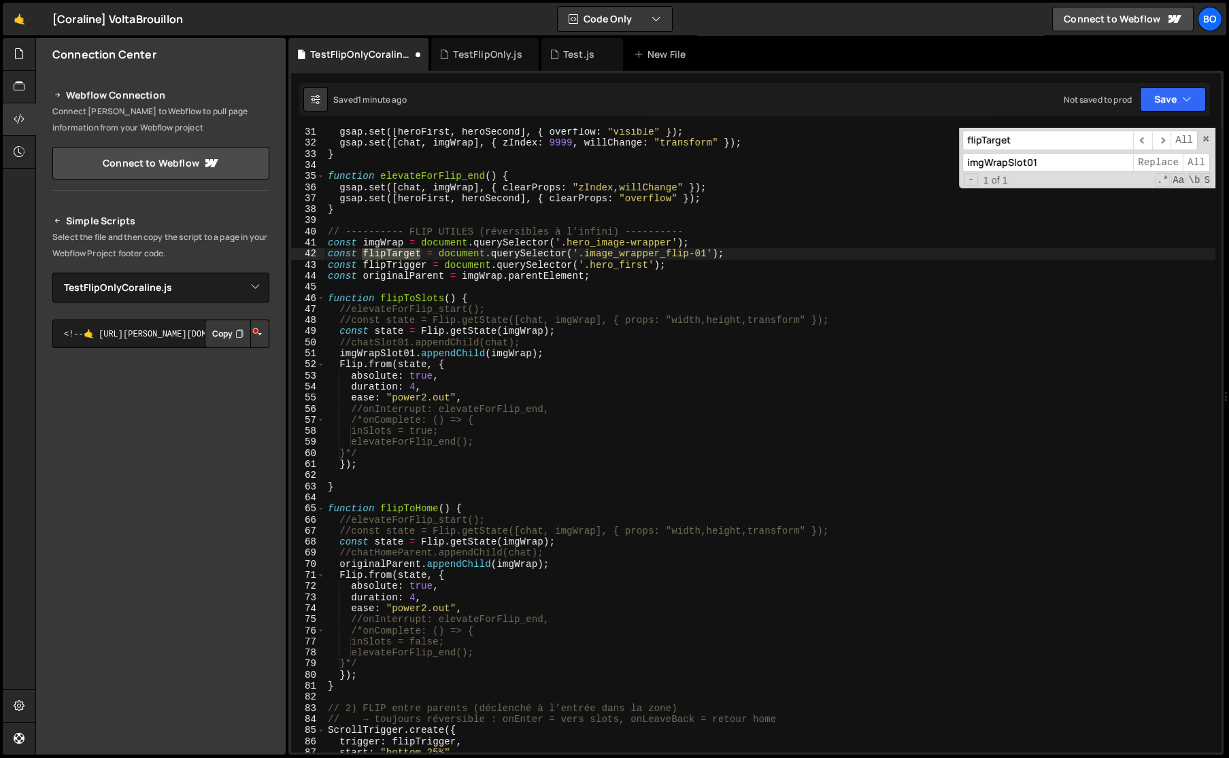
click at [1159, 163] on span "Replace" at bounding box center [1158, 163] width 50 height 20
type textarea "const flipTrigger = document.querySelector('.hero_first');"
click at [381, 269] on div "gsap . set ([ heroFirst , heroSecond ] , { overflow : "visible" }) ; gsap . set…" at bounding box center [770, 449] width 890 height 647
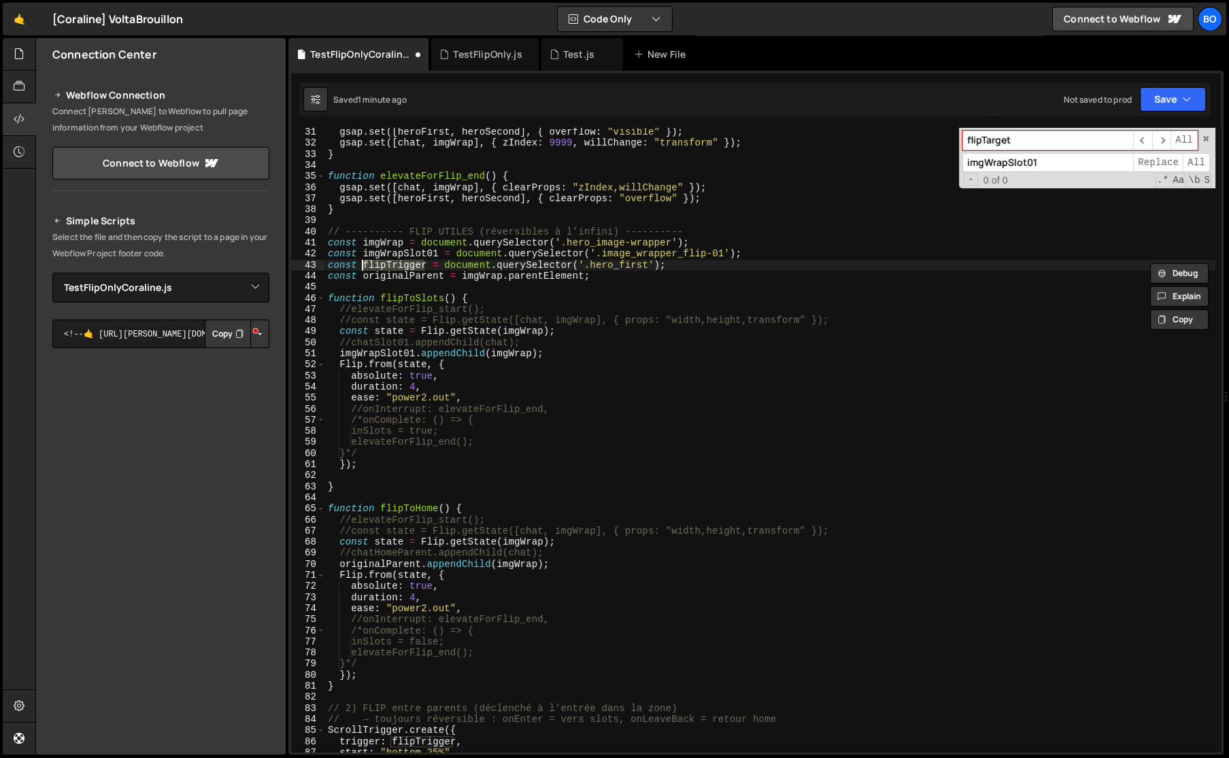
click at [1013, 144] on input "flipTarget" at bounding box center [1047, 141] width 171 height 20
paste input "rigger"
type input "flipTrigger"
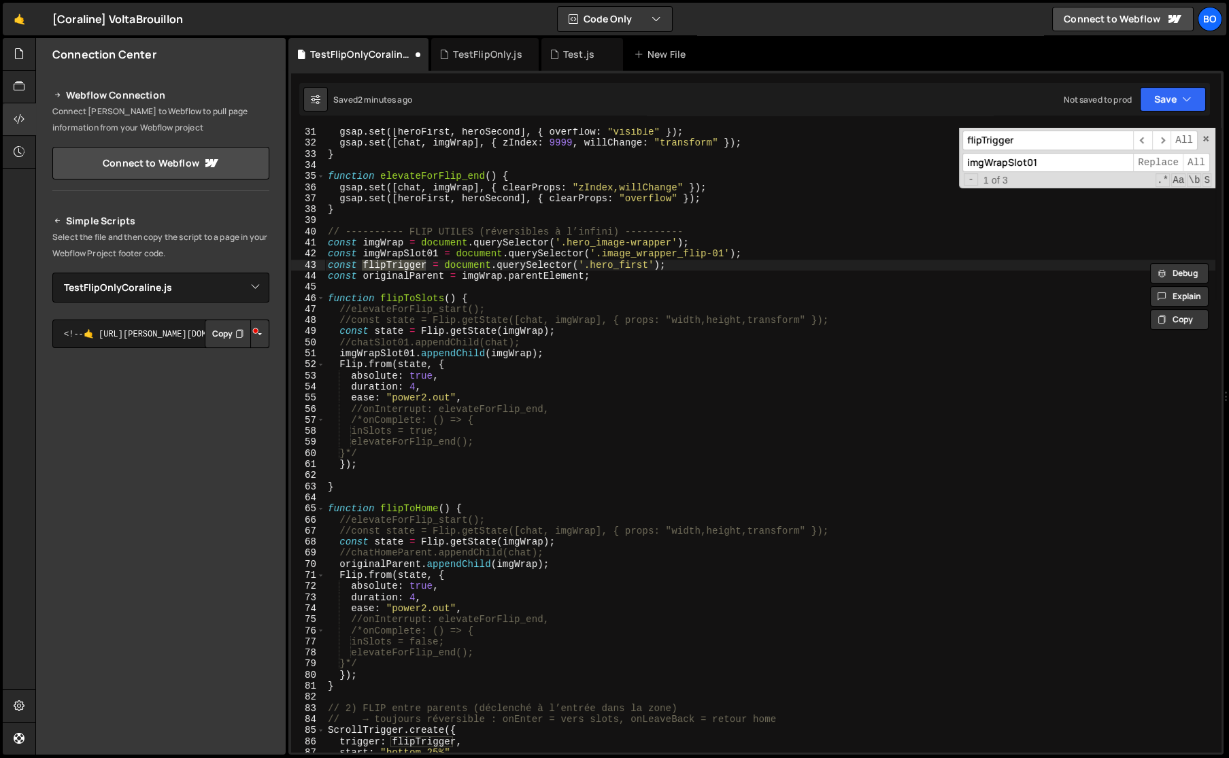
click at [1051, 156] on input "imgWrapSlot01" at bounding box center [1047, 163] width 171 height 20
type input "heroFirst"
click at [1151, 163] on span "Replace" at bounding box center [1158, 163] width 50 height 20
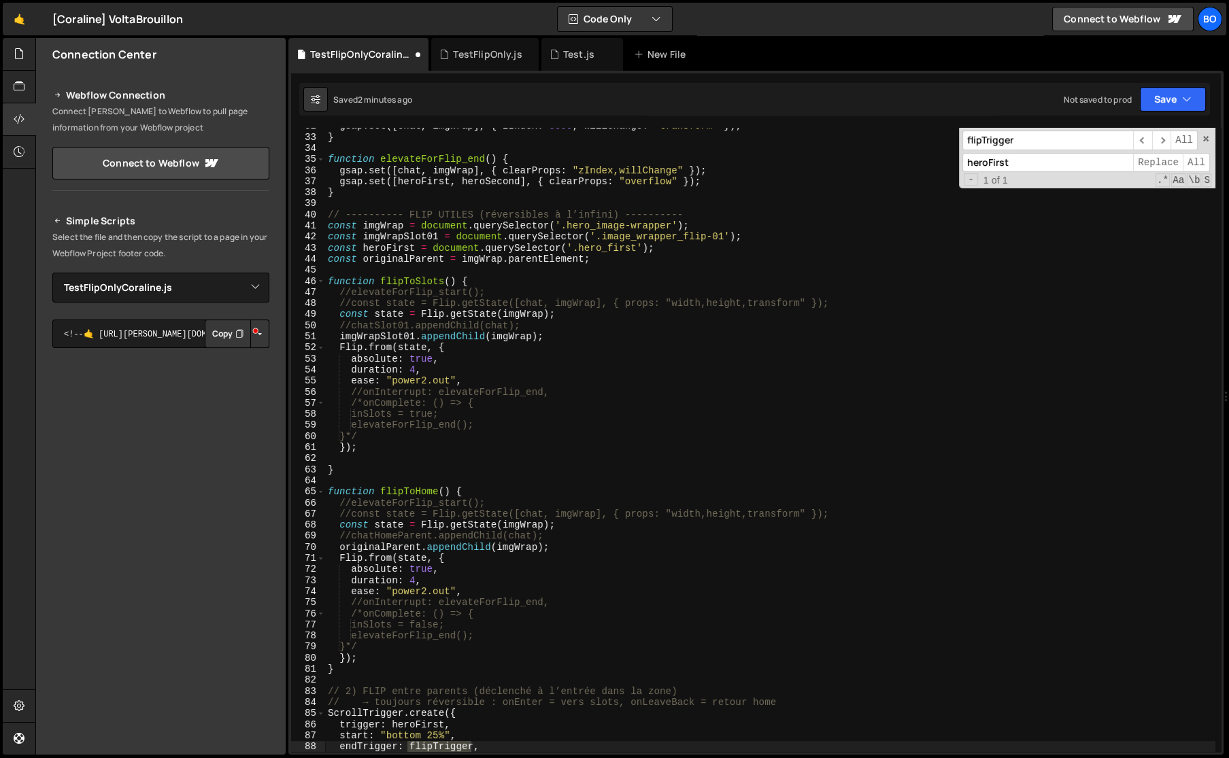
scroll to position [351, 0]
click at [1151, 163] on span "Replace" at bounding box center [1158, 163] width 50 height 20
click at [1206, 139] on span at bounding box center [1206, 139] width 10 height 10
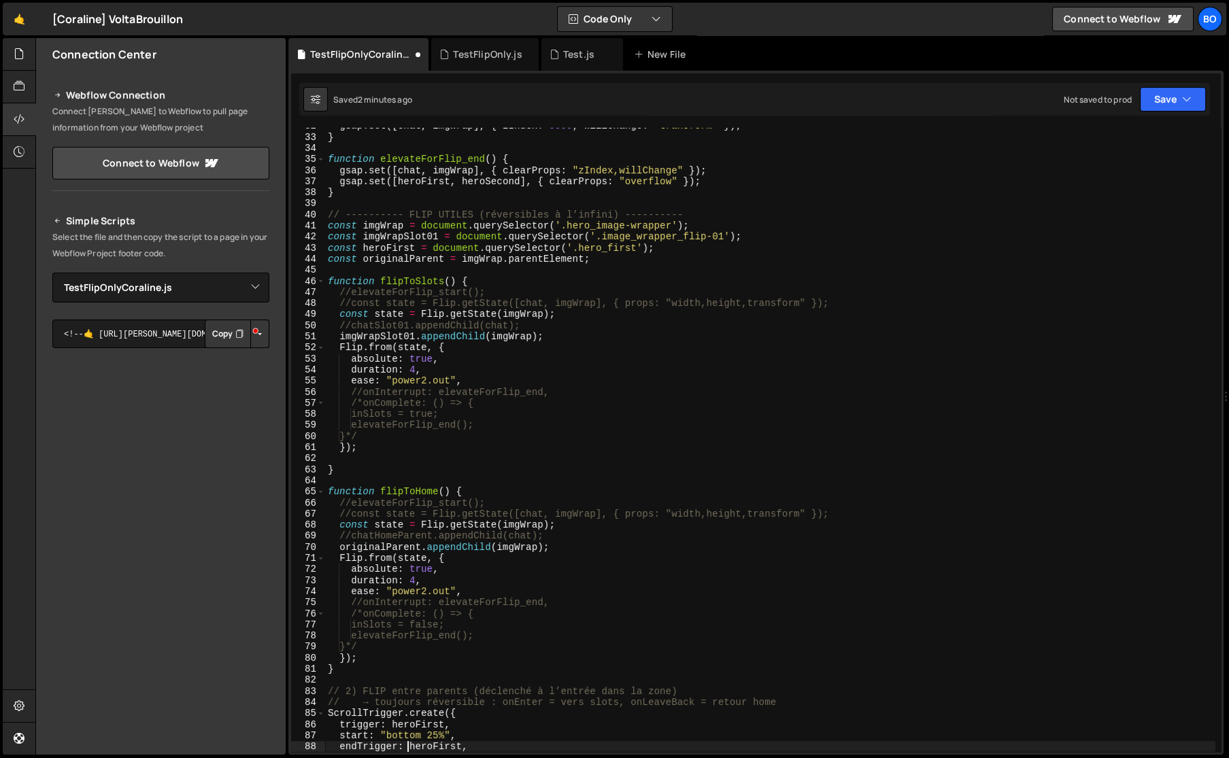
click at [365, 258] on div "gsap . set ([ chat , imgWrap ] , { zIndex : 9999 , willChange : "transform" }) …" at bounding box center [770, 443] width 890 height 647
type textarea "const originalParent = imgWrap.parentElement;"
click at [365, 258] on div "gsap . set ([ chat , imgWrap ] , { zIndex : 9999 , willChange : "transform" }) …" at bounding box center [770, 443] width 890 height 647
type input "originalParent"
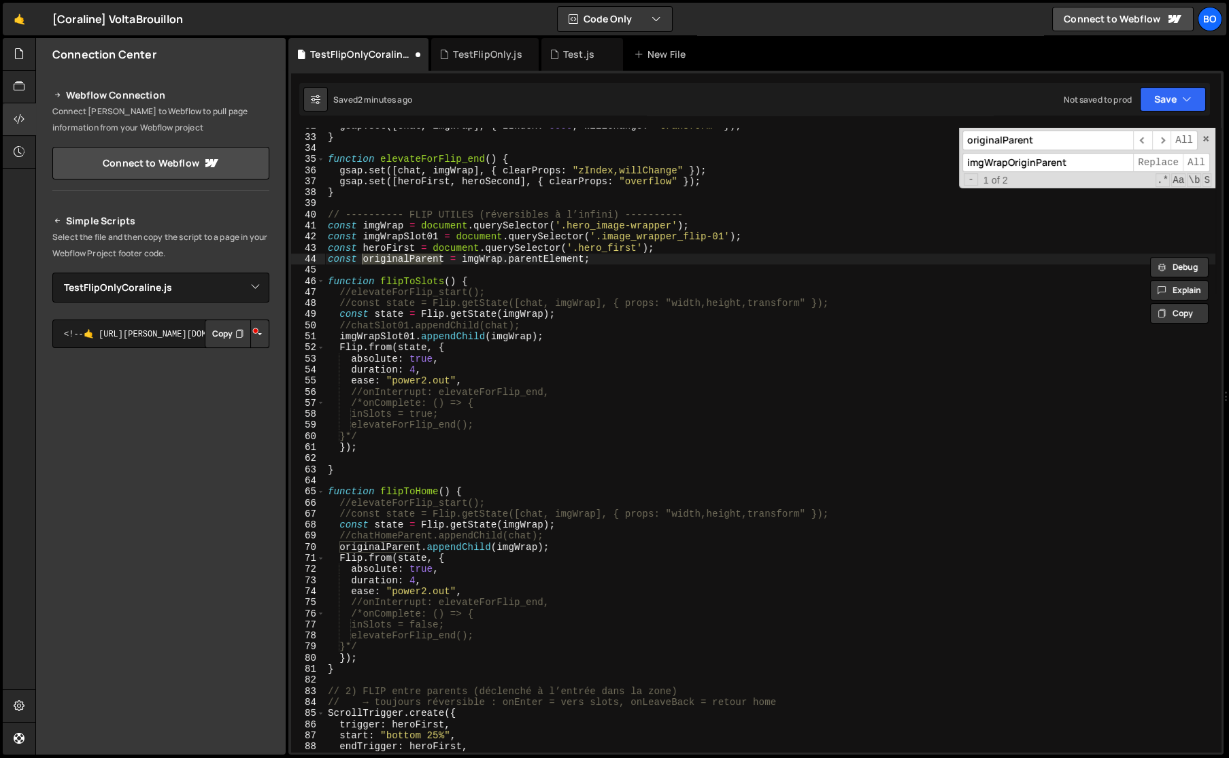
type input "imgWrapOriginParent"
click at [1185, 163] on span "All" at bounding box center [1196, 163] width 27 height 20
click at [1207, 137] on span at bounding box center [1206, 139] width 10 height 10
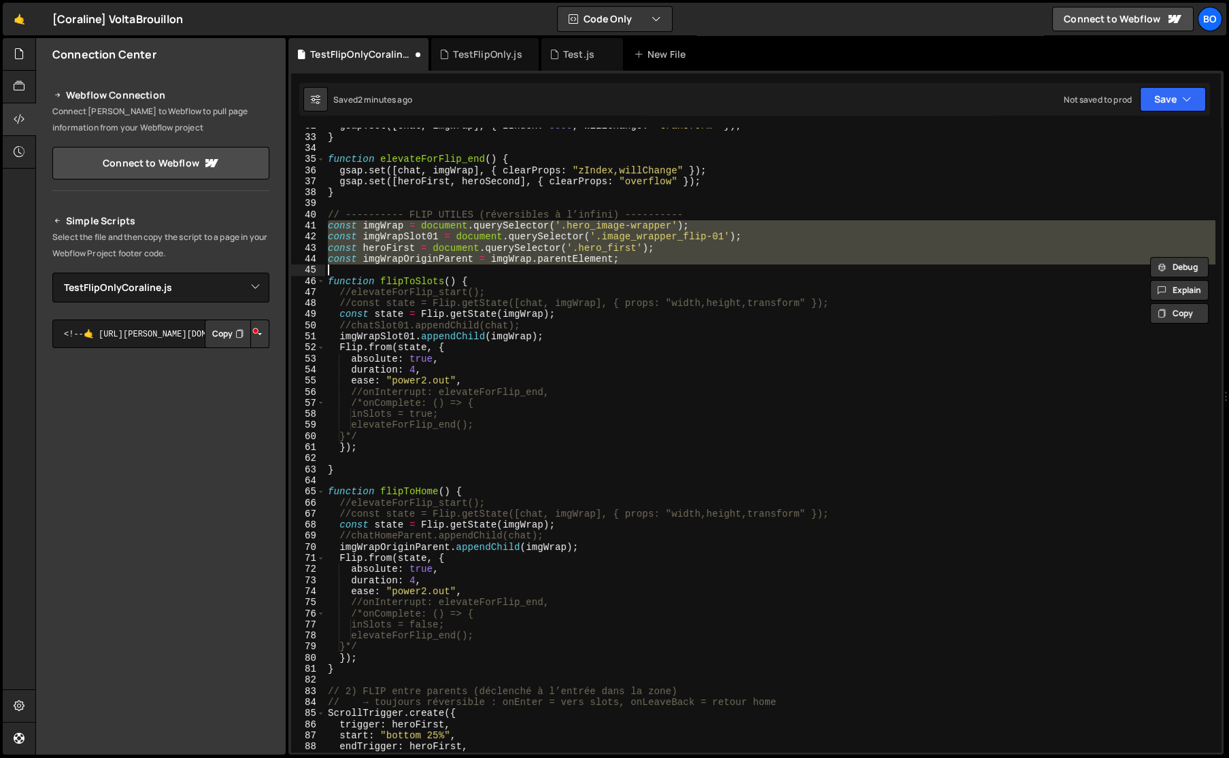
drag, startPoint x: 326, startPoint y: 228, endPoint x: 666, endPoint y: 267, distance: 341.5
click at [666, 267] on div "gsap . set ([ chat , imgWrap ] , { zIndex : 9999 , willChange : "transform" }) …" at bounding box center [770, 443] width 890 height 647
type textarea "function flipToSlots() {"
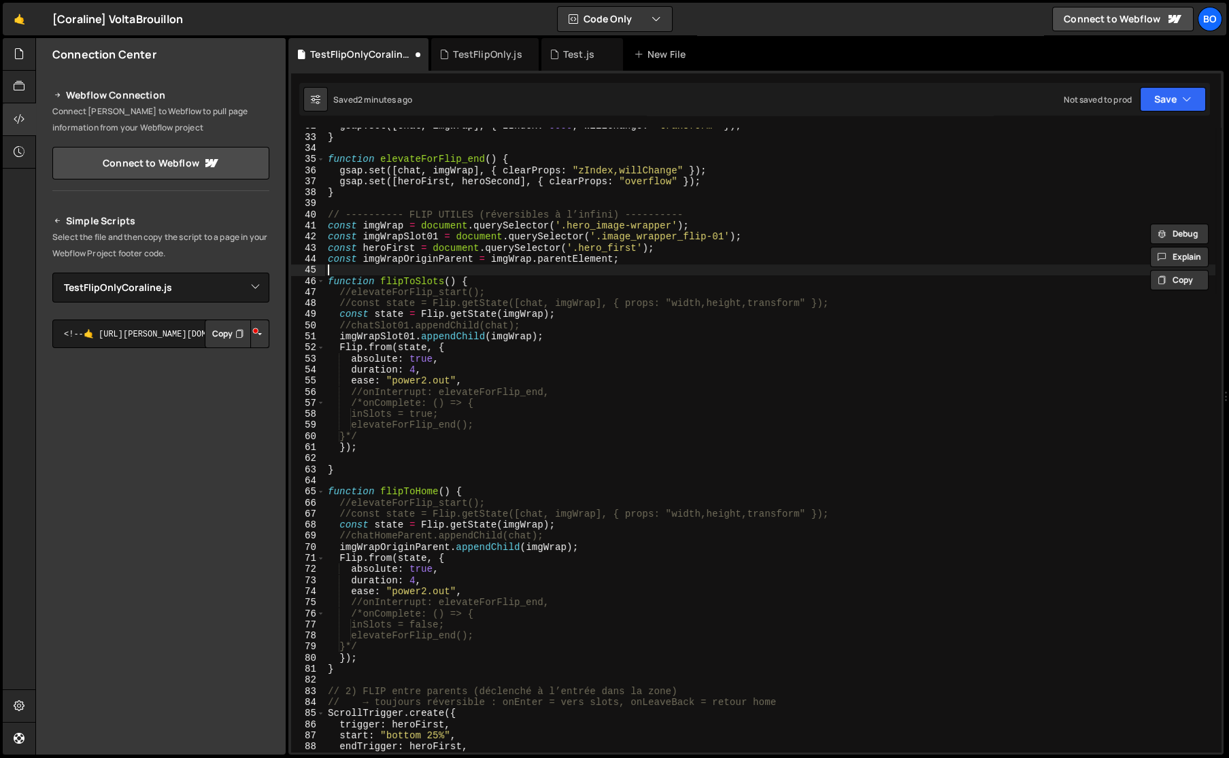
scroll to position [0, 0]
paste textarea "const imgWrapOriginParent = imgWrap.parentElement;"
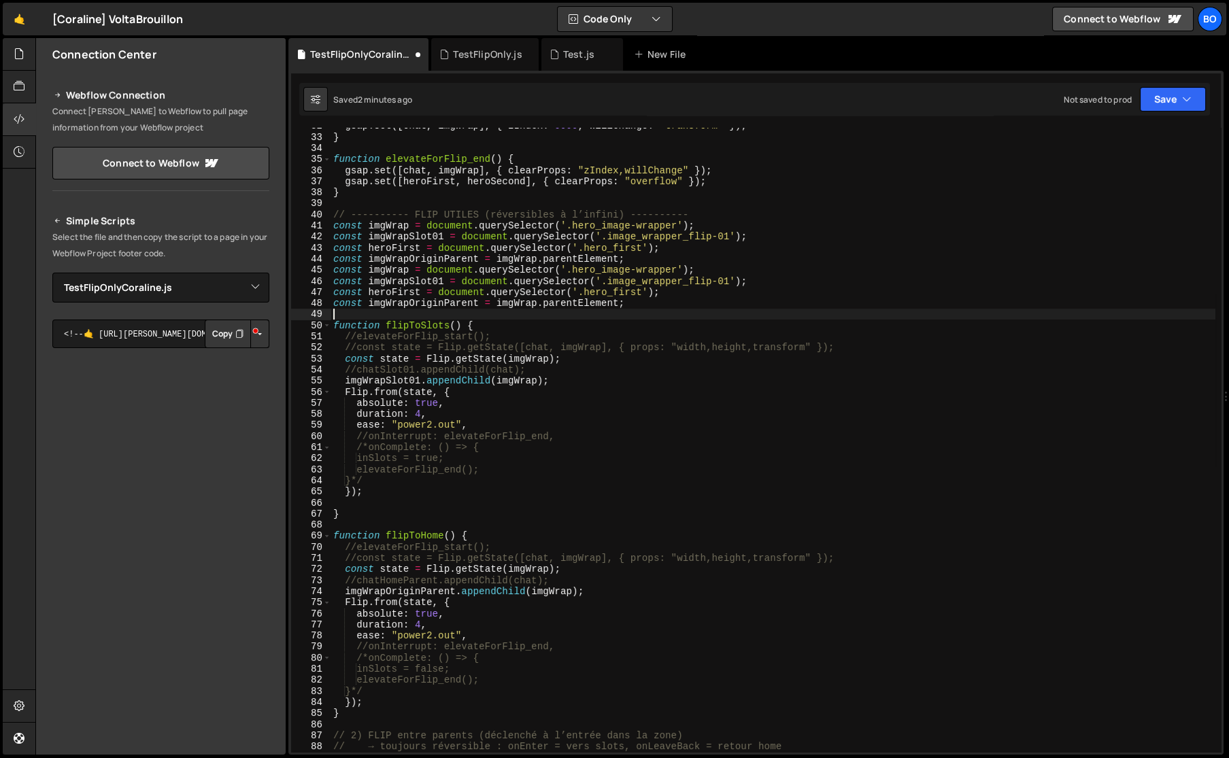
click at [639, 254] on div "gsap . set ([ chat , imgWrap ] , { zIndex : 9999 , willChange : "transform" }) …" at bounding box center [772, 443] width 885 height 647
type textarea "const imgWrapOriginParent = imgWrap.parentElement;"
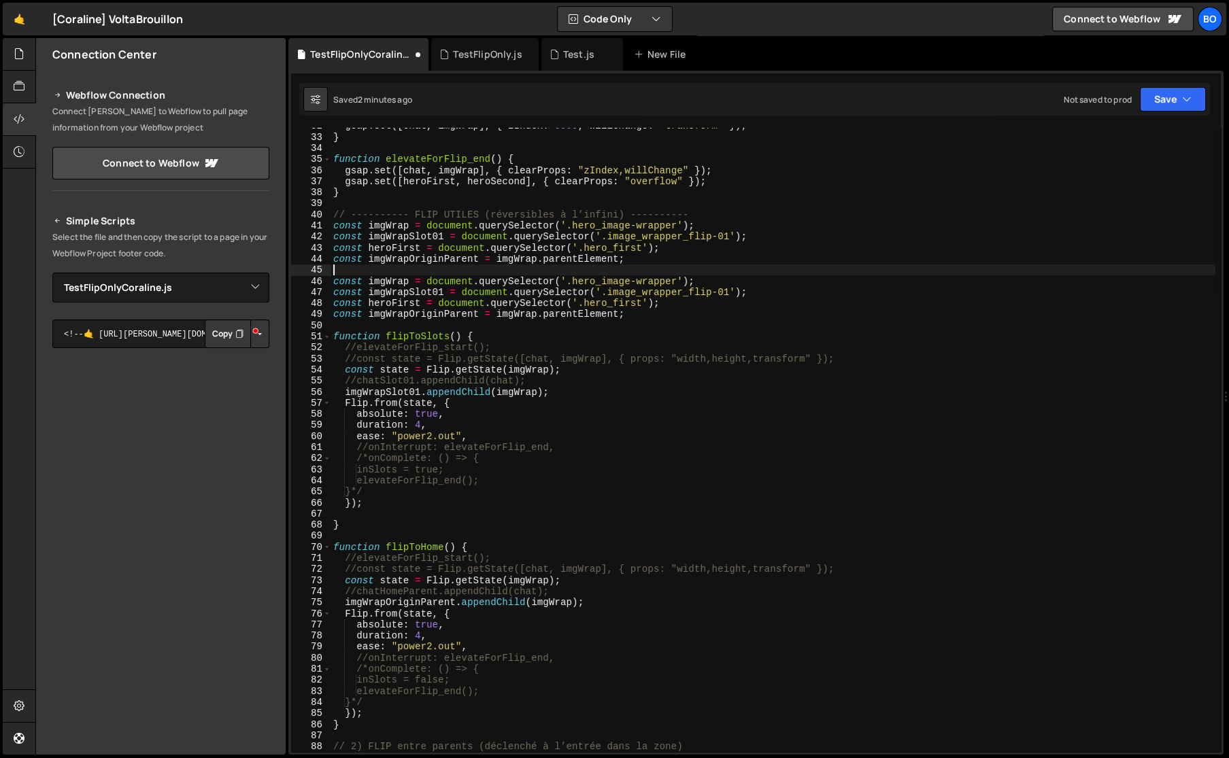
click at [530, 357] on div "gsap . set ([ chat , imgWrap ] , { zIndex : 9999 , willChange : "transform" }) …" at bounding box center [772, 443] width 885 height 647
click at [380, 283] on div "gsap . set ([ chat , imgWrap ] , { zIndex : 9999 , willChange : "transform" }) …" at bounding box center [772, 443] width 885 height 647
paste textarea "chat"
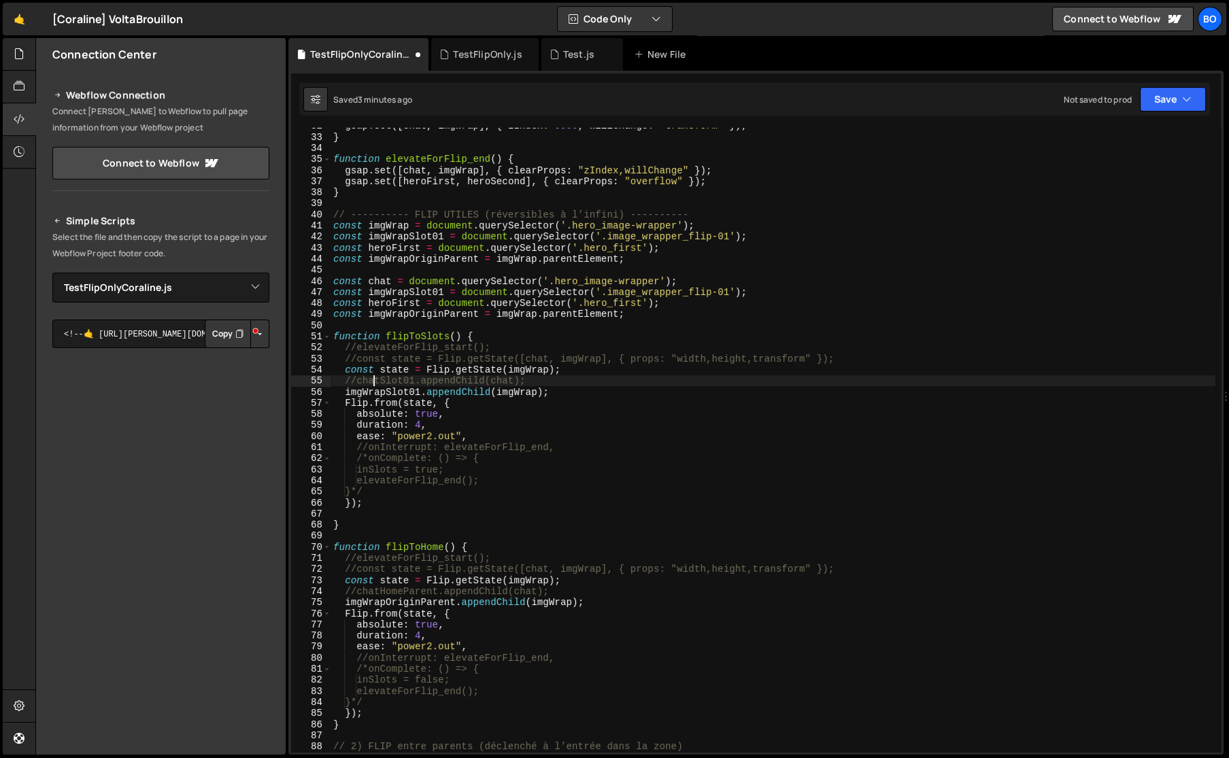
click at [374, 382] on div "gsap . set ([ chat , imgWrap ] , { zIndex : 9999 , willChange : "transform" }) …" at bounding box center [772, 443] width 885 height 647
click at [394, 296] on div "gsap . set ([ chat , imgWrap ] , { zIndex : 9999 , willChange : "transform" }) …" at bounding box center [772, 443] width 885 height 647
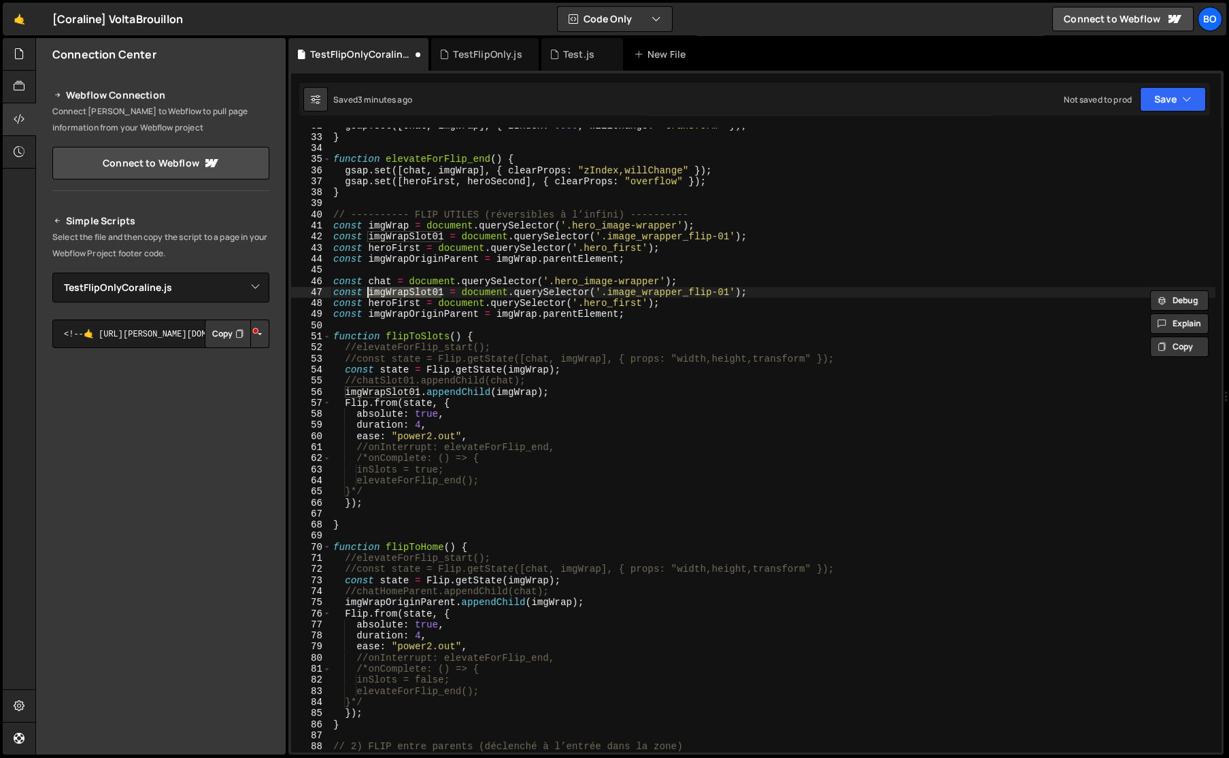
paste textarea "chat"
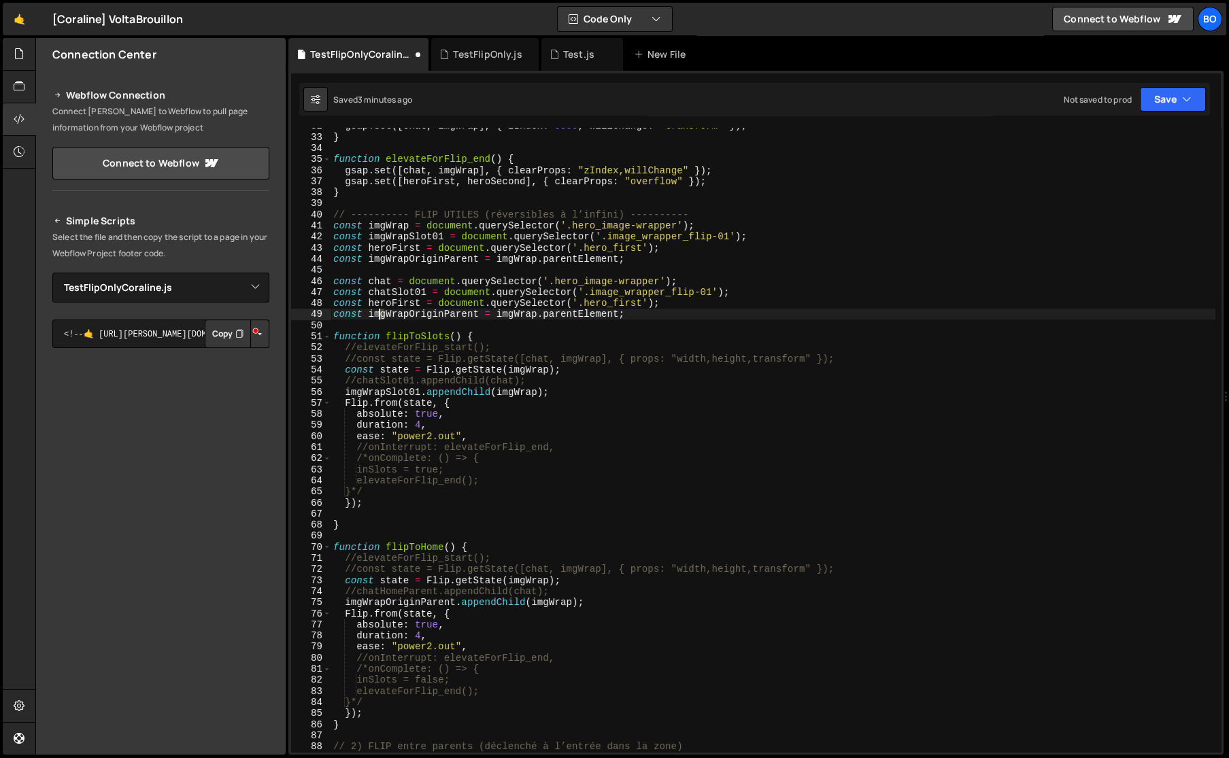
click at [379, 315] on div "gsap . set ([ chat , imgWrap ] , { zIndex : 9999 , willChange : "transform" }) …" at bounding box center [772, 443] width 885 height 647
drag, startPoint x: 405, startPoint y: 316, endPoint x: 369, endPoint y: 316, distance: 36.7
click at [369, 316] on div "gsap . set ([ chat , imgWrap ] , { zIndex : 9999 , willChange : "transform" }) …" at bounding box center [772, 443] width 885 height 647
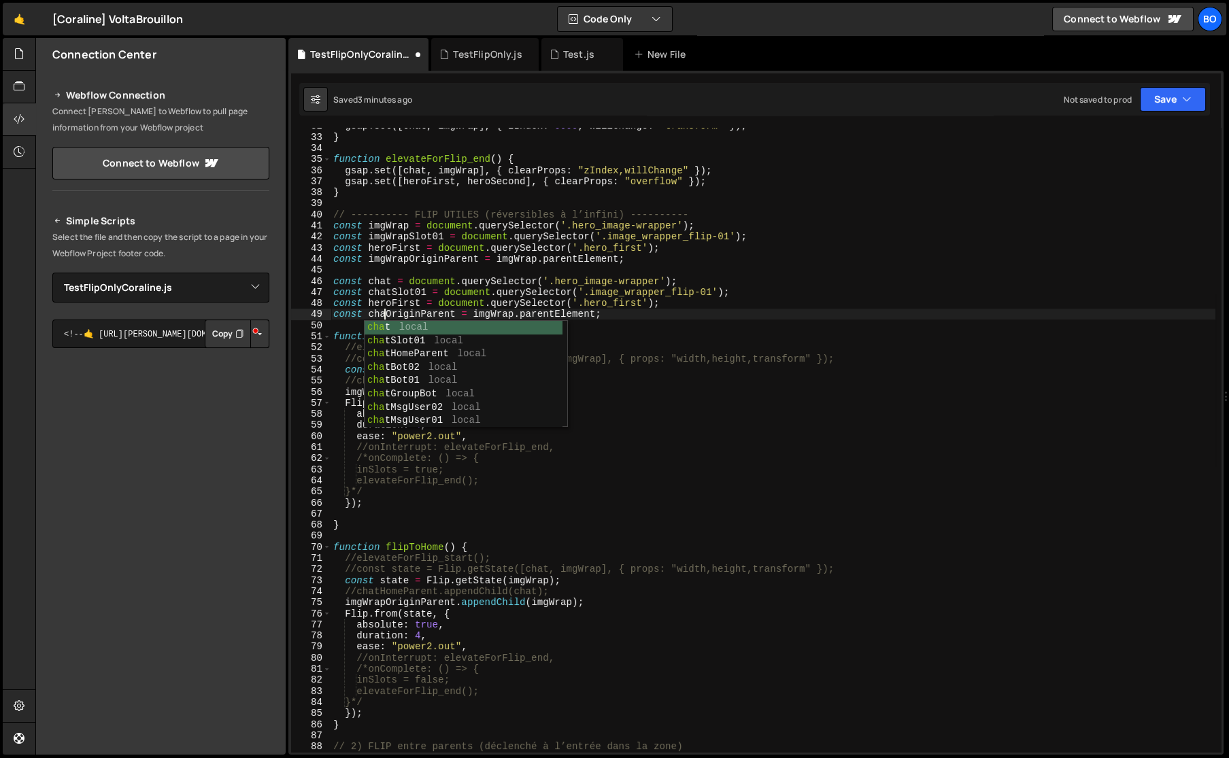
scroll to position [0, 4]
click at [476, 313] on div "gsap . set ([ chat , imgWrap ] , { zIndex : 9999 , willChange : "transform" }) …" at bounding box center [772, 443] width 885 height 647
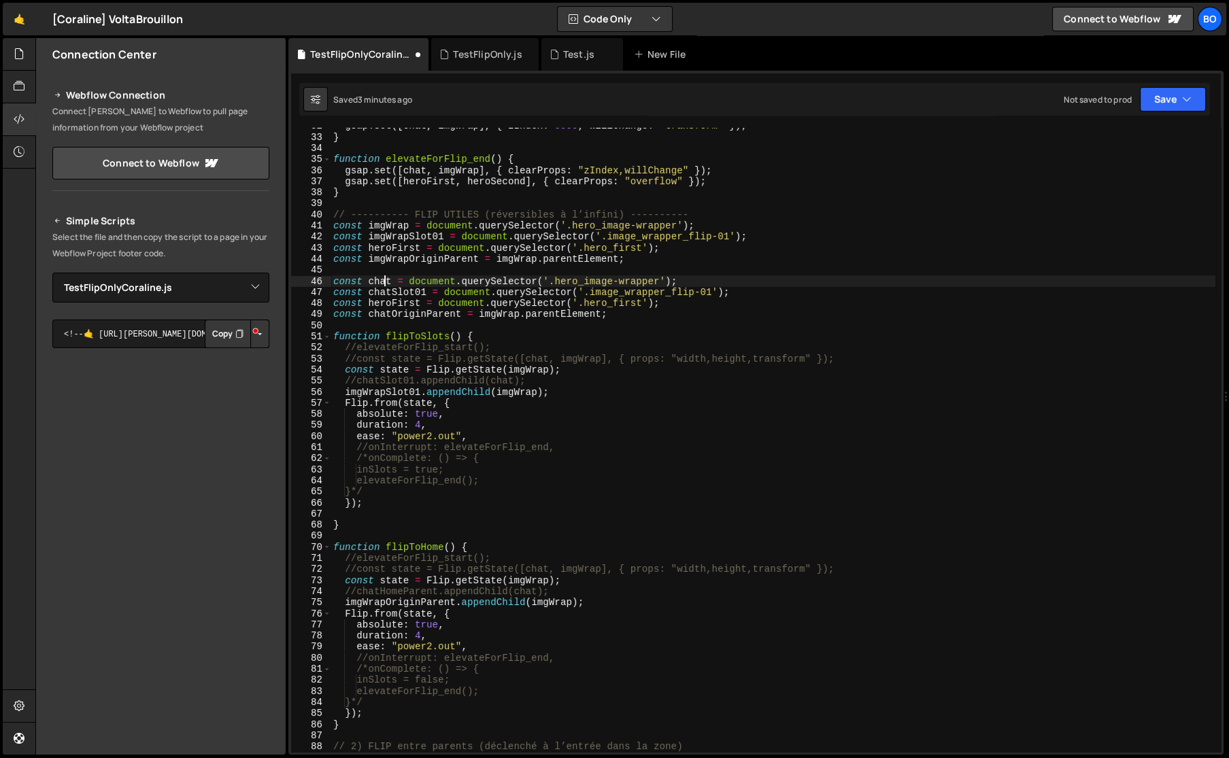
click at [381, 283] on div "gsap . set ([ chat , imgWrap ] , { zIndex : 9999 , willChange : "transform" }) …" at bounding box center [772, 443] width 885 height 647
click at [497, 316] on div "gsap . set ([ chat , imgWrap ] , { zIndex : 9999 , willChange : "transform" }) …" at bounding box center [772, 443] width 885 height 647
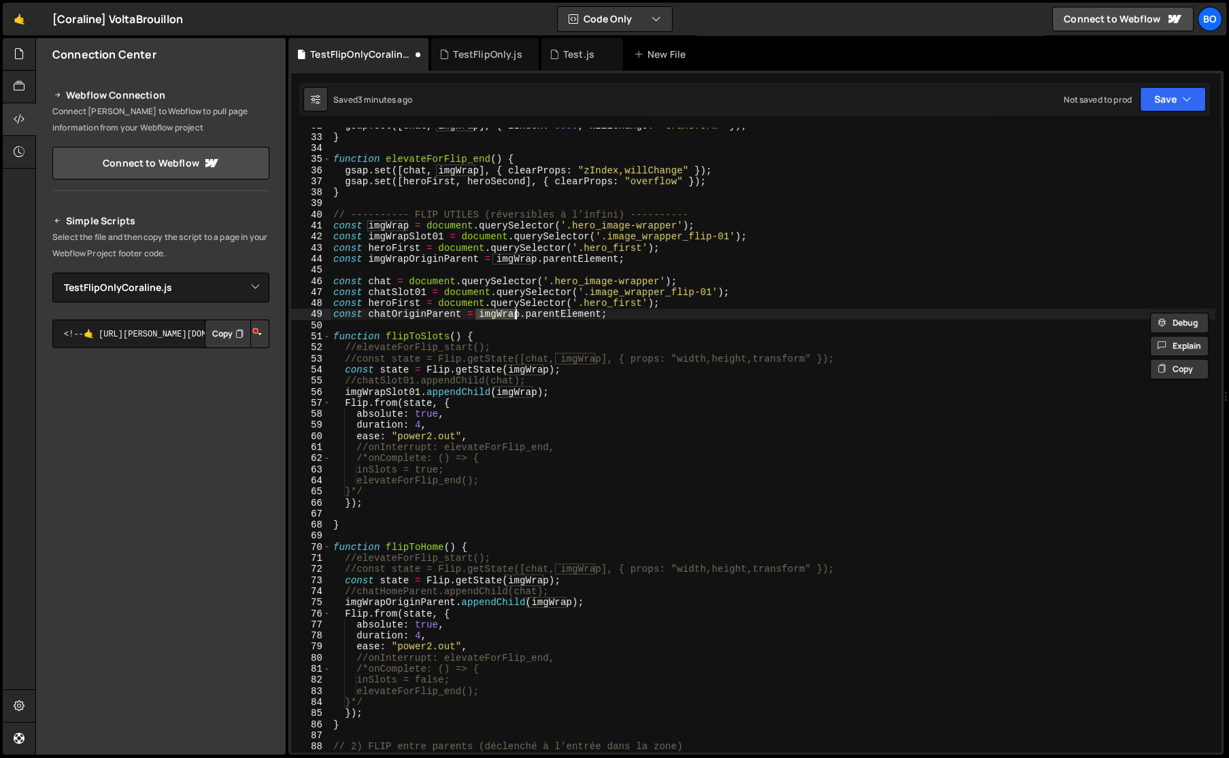
paste textarea "chat"
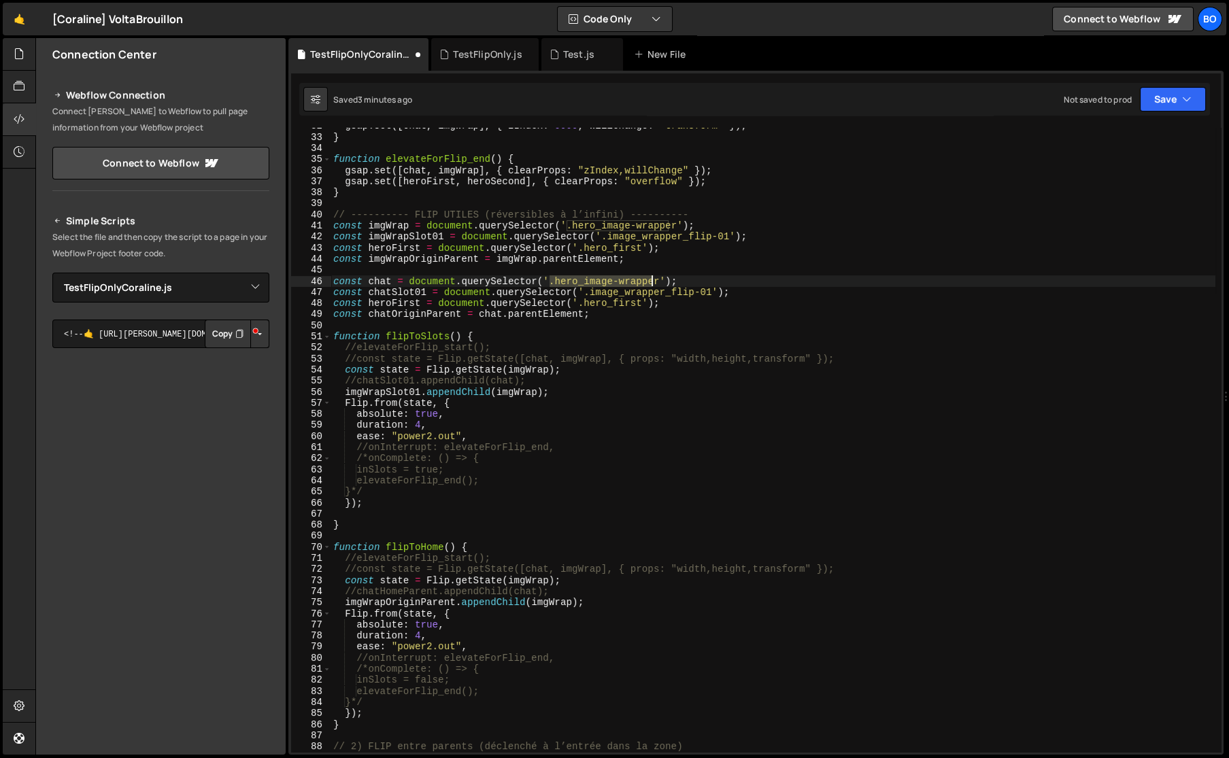
drag, startPoint x: 548, startPoint y: 282, endPoint x: 651, endPoint y: 284, distance: 102.7
click at [651, 284] on div "gsap . set ([ chat , imgWrap ] , { zIndex : 9999 , willChange : "transform" }) …" at bounding box center [772, 443] width 885 height 647
paste textarea "fake-chat"
click at [390, 292] on div "gsap . set ([ chat , imgWrap ] , { zIndex : 9999 , willChange : "transform" }) …" at bounding box center [772, 443] width 885 height 647
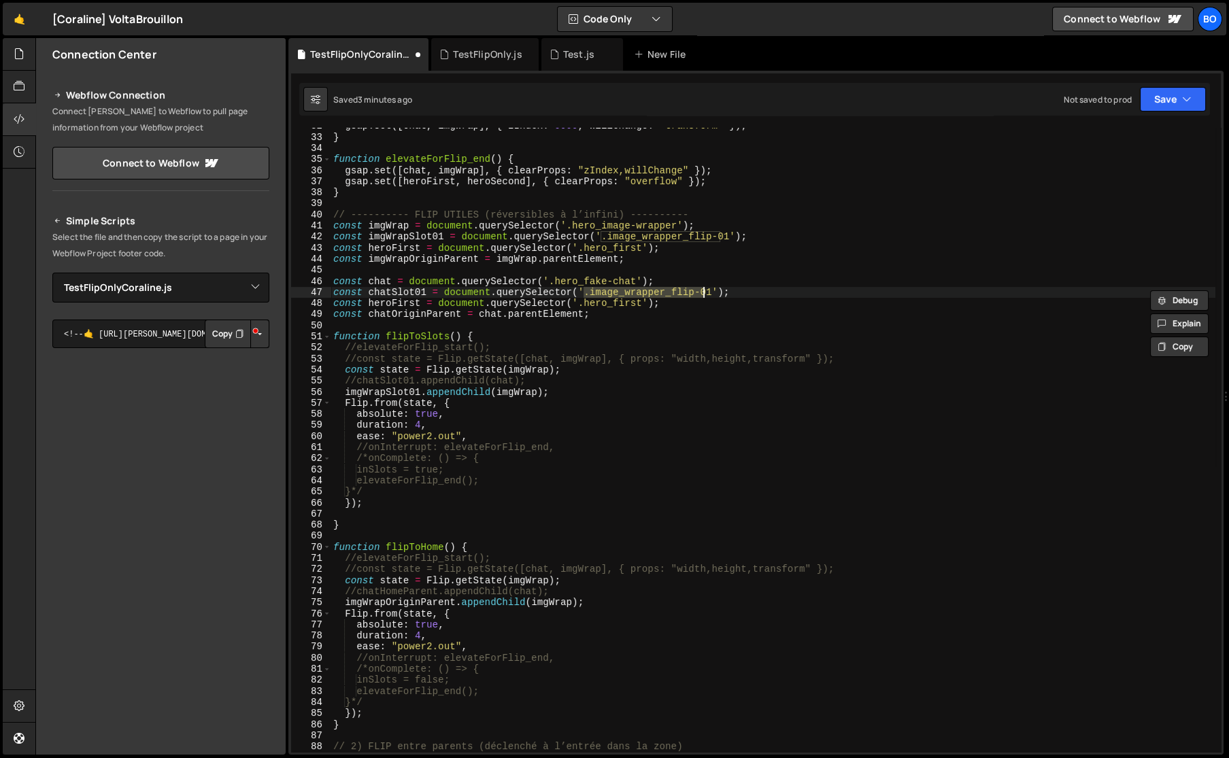
drag, startPoint x: 583, startPoint y: 290, endPoint x: 701, endPoint y: 290, distance: 117.6
click at [701, 290] on div "gsap . set ([ chat , imgWrap ] , { zIndex : 9999 , willChange : "transform" }) …" at bounding box center [772, 443] width 885 height 647
paste textarea "chatbot"
click at [1183, 96] on icon "button" at bounding box center [1187, 99] width 10 height 14
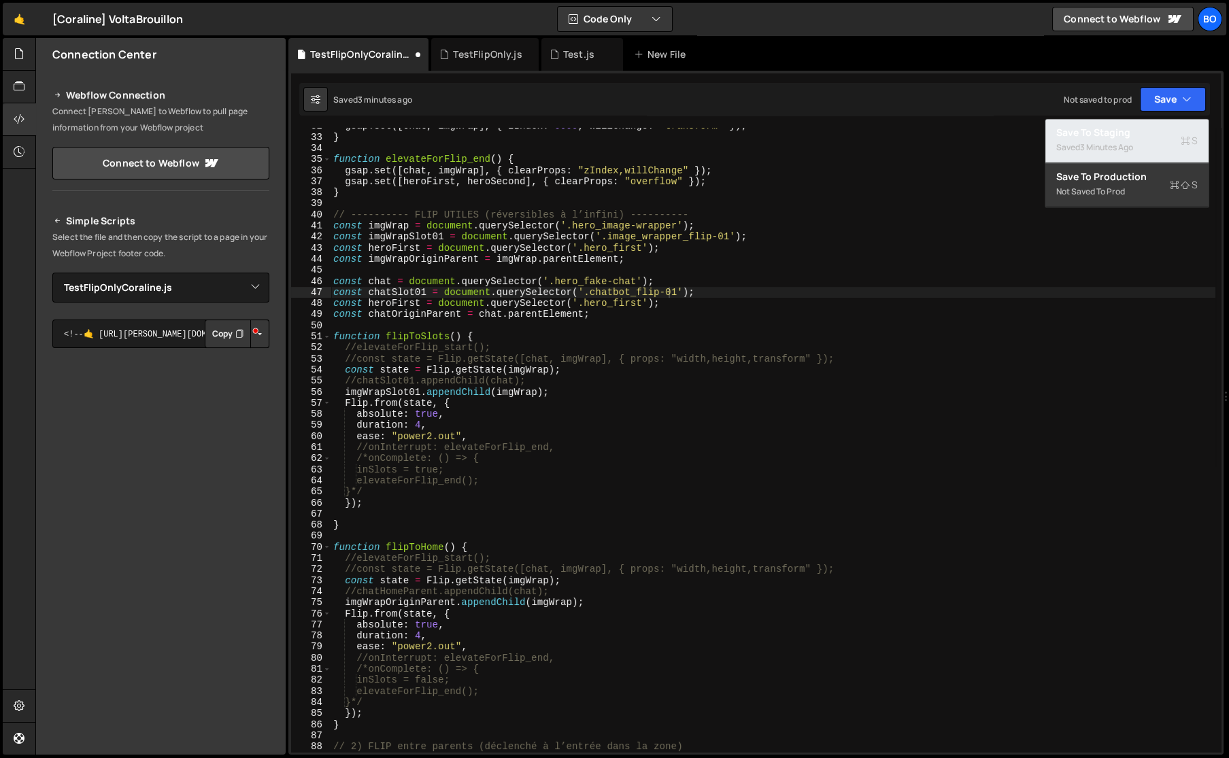
click at [1102, 146] on div "3 minutes ago" at bounding box center [1106, 147] width 53 height 12
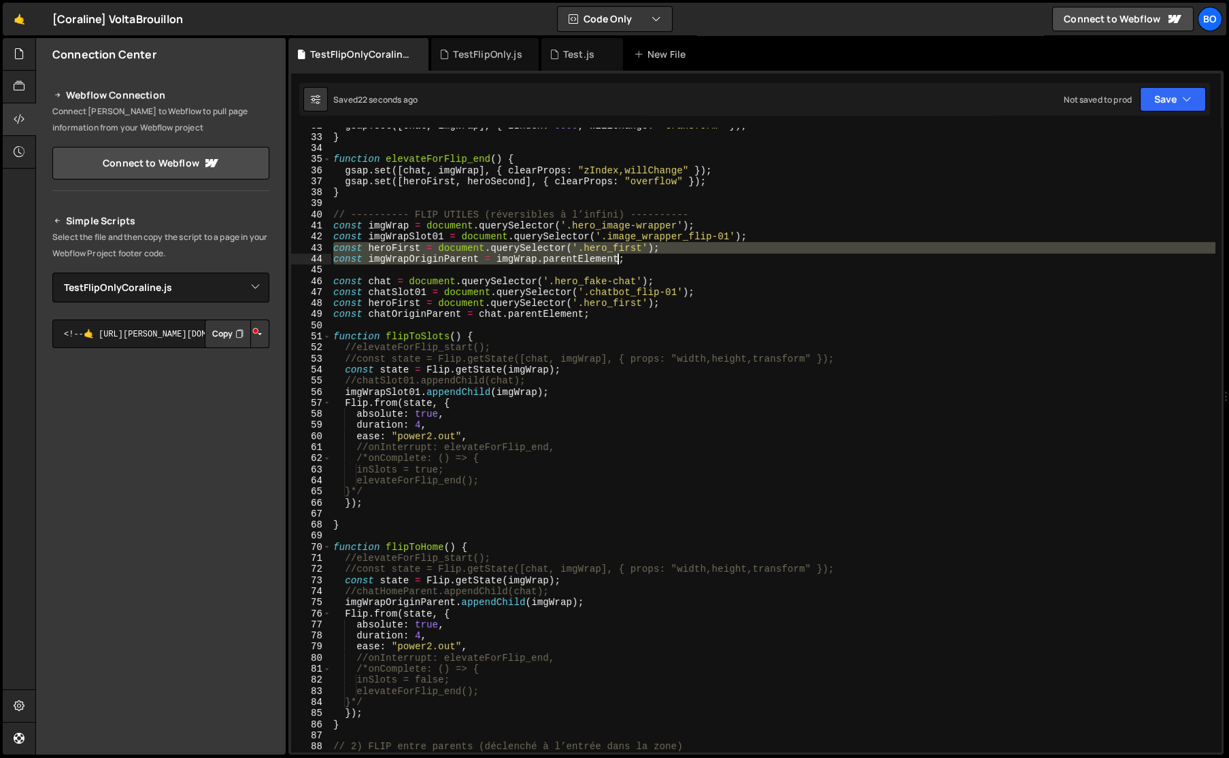
drag, startPoint x: 335, startPoint y: 248, endPoint x: 659, endPoint y: 258, distance: 324.5
click at [659, 258] on div "gsap . set ([ chat , imgWrap ] , { zIndex : 9999 , willChange : "transform" }) …" at bounding box center [772, 443] width 885 height 647
click at [659, 258] on div "gsap . set ([ chat , imgWrap ] , { zIndex : 9999 , willChange : "transform" }) …" at bounding box center [772, 440] width 885 height 624
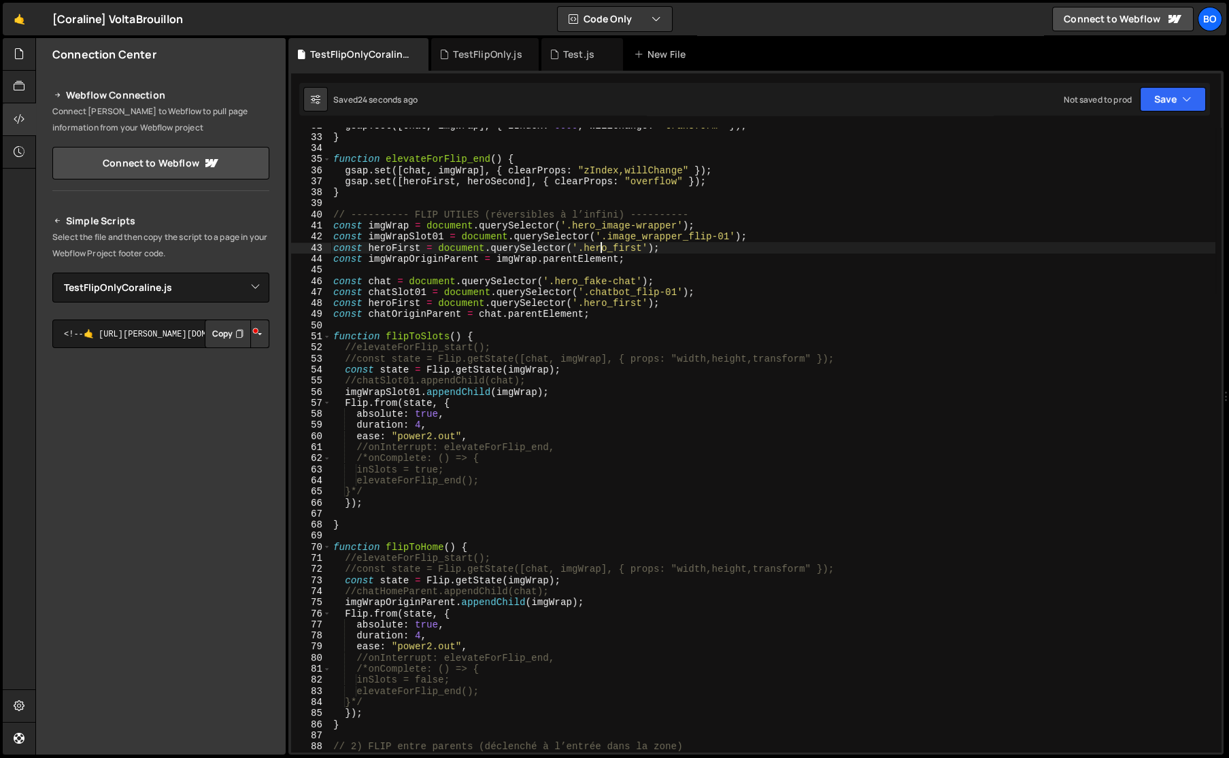
click at [603, 249] on div "gsap . set ([ chat , imgWrap ] , { zIndex : 9999 , willChange : "transform" }) …" at bounding box center [772, 443] width 885 height 647
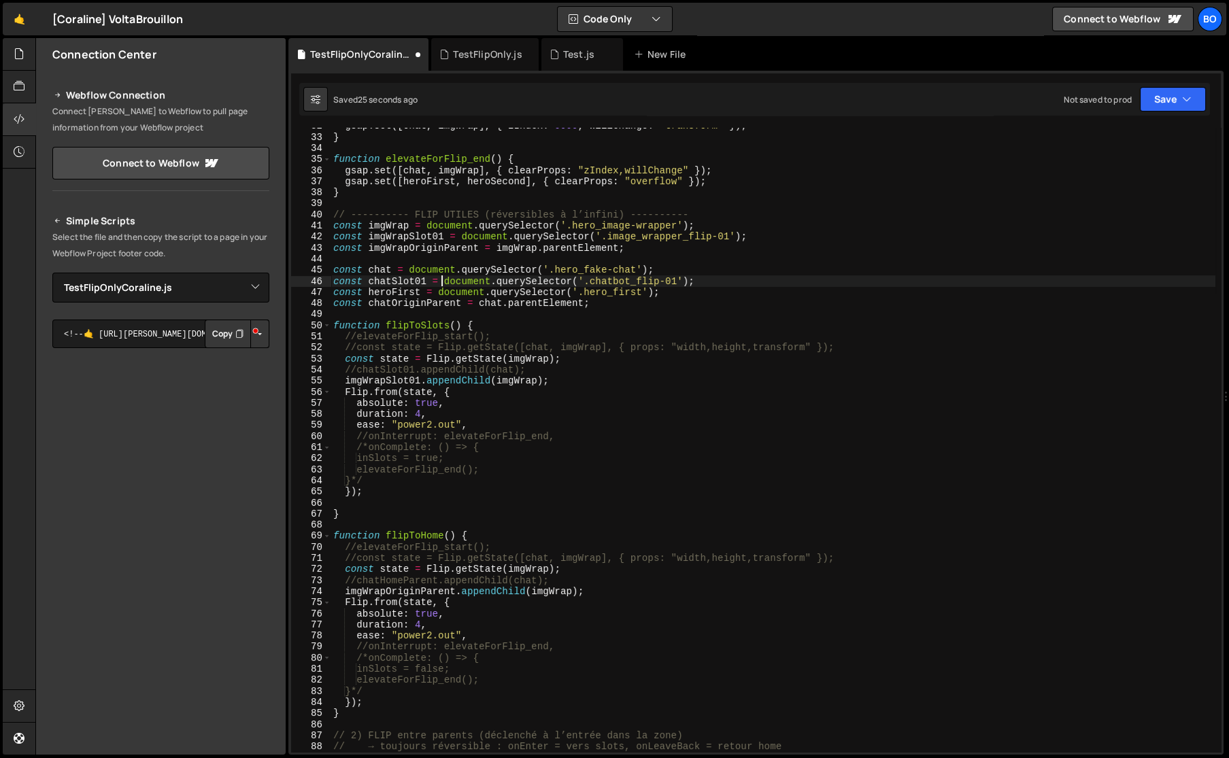
click at [441, 286] on div "gsap . set ([ chat , imgWrap ] , { zIndex : 9999 , willChange : "transform" }) …" at bounding box center [772, 443] width 885 height 647
click at [444, 289] on div "gsap . set ([ chat , imgWrap ] , { zIndex : 9999 , willChange : "transform" }) …" at bounding box center [772, 443] width 885 height 647
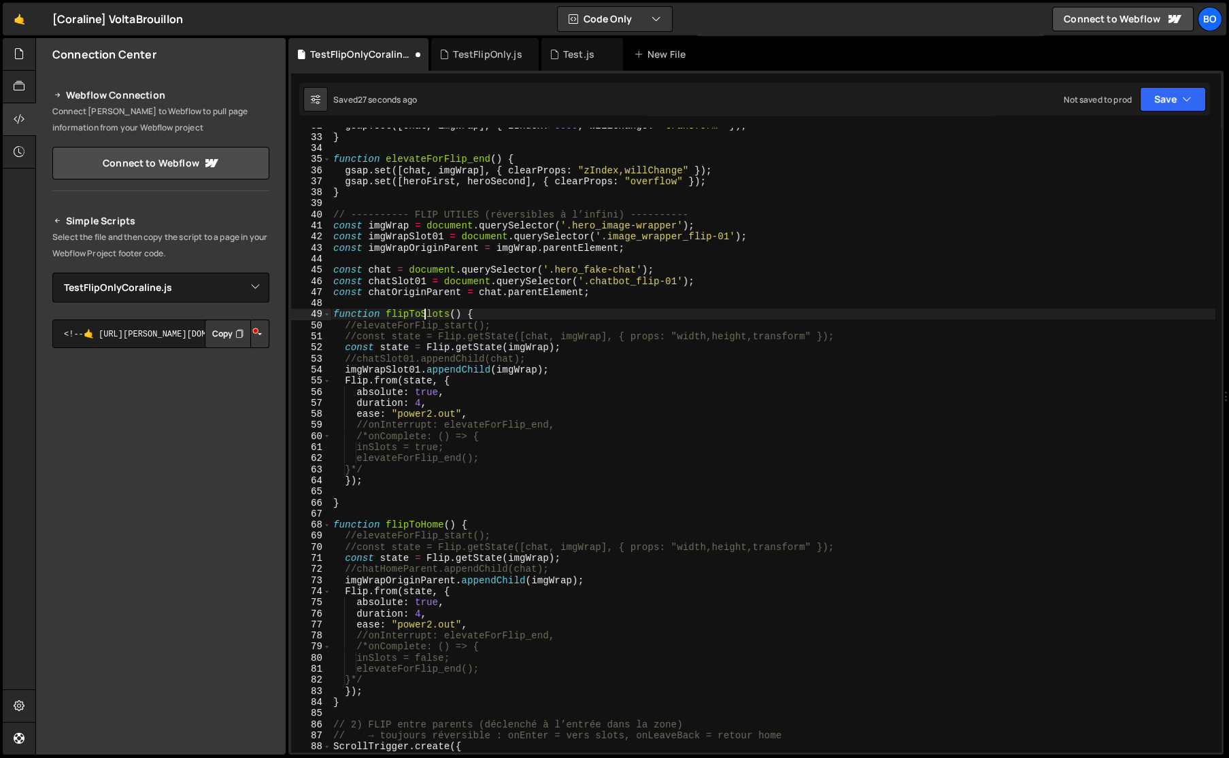
click at [425, 309] on div "gsap . set ([ chat , imgWrap ] , { zIndex : 9999 , willChange : "transform" }) …" at bounding box center [772, 443] width 885 height 647
type textarea "function flipToSlots() {"
click at [424, 306] on div "gsap . set ([ chat , imgWrap ] , { zIndex : 9999 , willChange : "transform" }) …" at bounding box center [772, 443] width 885 height 647
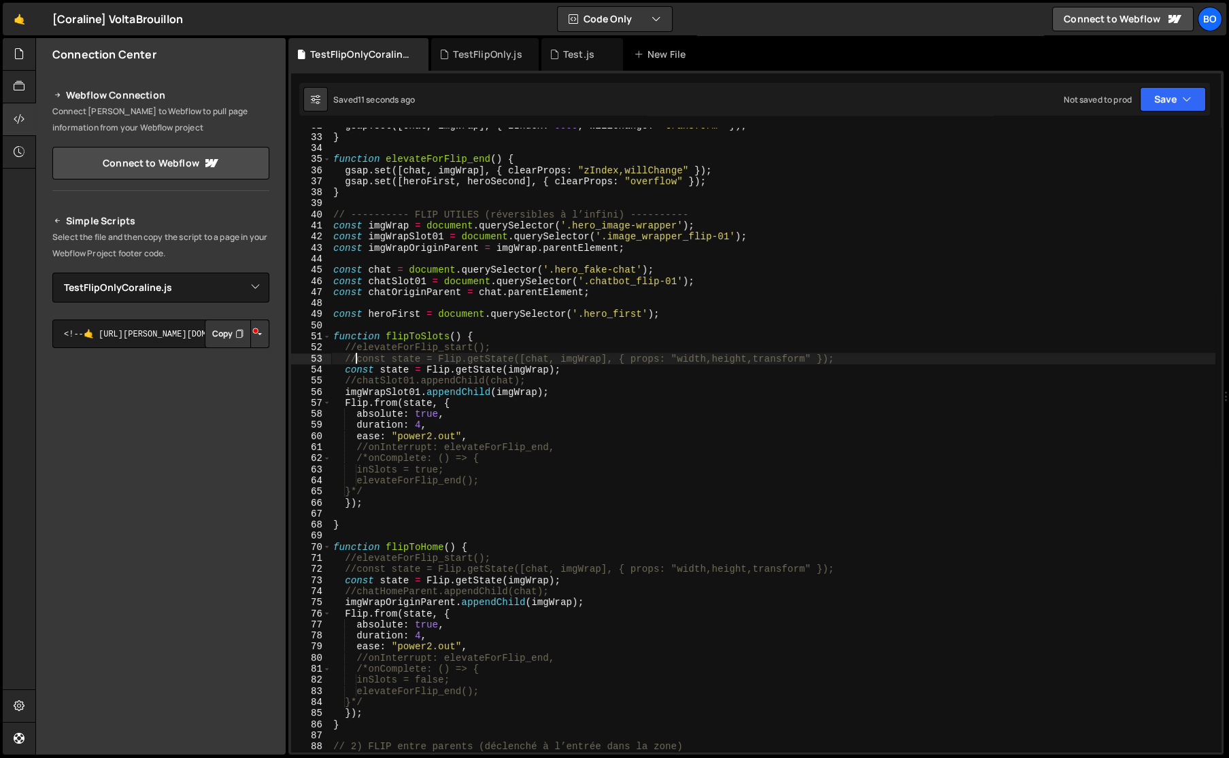
click at [356, 360] on div "gsap . set ([ chat , imgWrap ] , { zIndex : 9999 , willChange : "transform" }) …" at bounding box center [772, 443] width 885 height 647
click at [503, 369] on div "gsap . set ([ chat , imgWrap ] , { zIndex : 9999 , willChange : "transform" }) …" at bounding box center [772, 443] width 885 height 647
click at [505, 370] on div "gsap . set ([ chat , imgWrap ] , { zIndex : 9999 , willChange : "transform" }) …" at bounding box center [772, 443] width 885 height 647
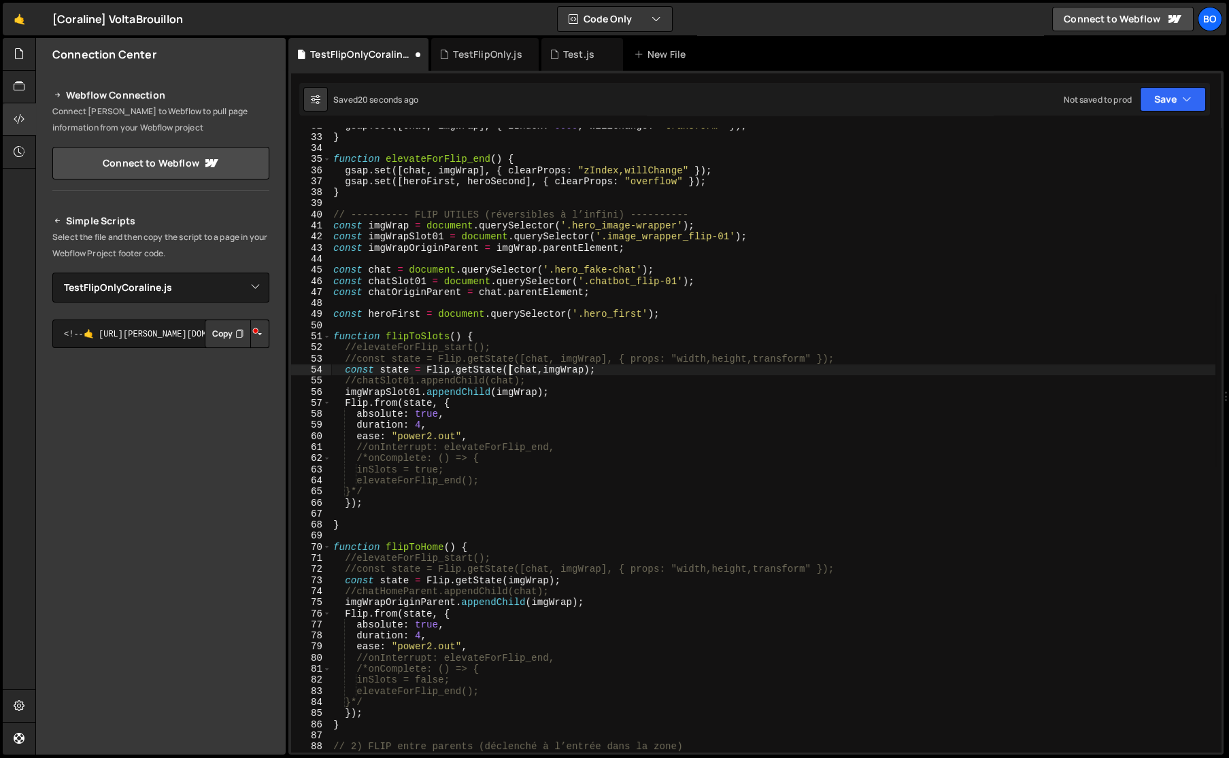
scroll to position [0, 12]
click at [579, 367] on div "gsap . set ([ chat , imgWrap ] , { zIndex : 9999 , willChange : "transform" }) …" at bounding box center [772, 443] width 885 height 647
click at [359, 378] on div "gsap . set ([ chat , imgWrap ] , { zIndex : 9999 , willChange : "transform" }) …" at bounding box center [772, 443] width 885 height 647
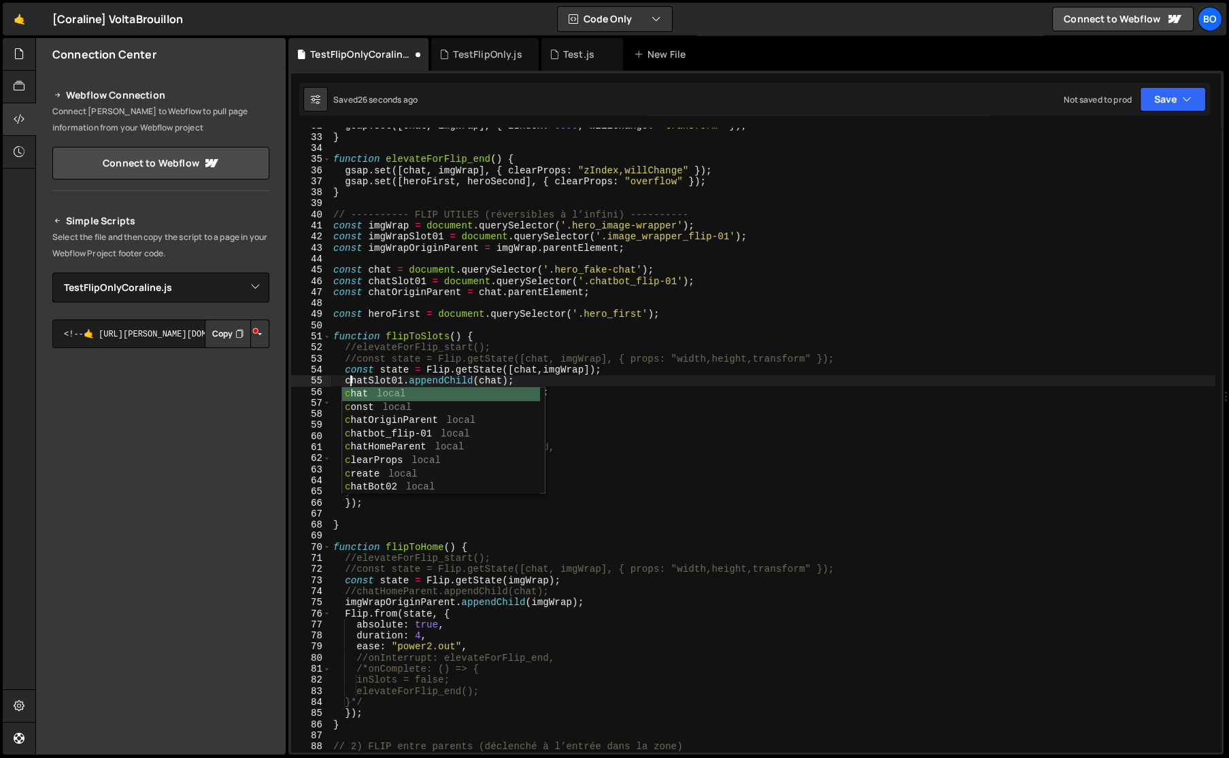
scroll to position [0, 1]
click at [527, 368] on div "gsap . set ([ chat , imgWrap ] , { zIndex : 9999 , willChange : "transform" }) …" at bounding box center [772, 443] width 885 height 647
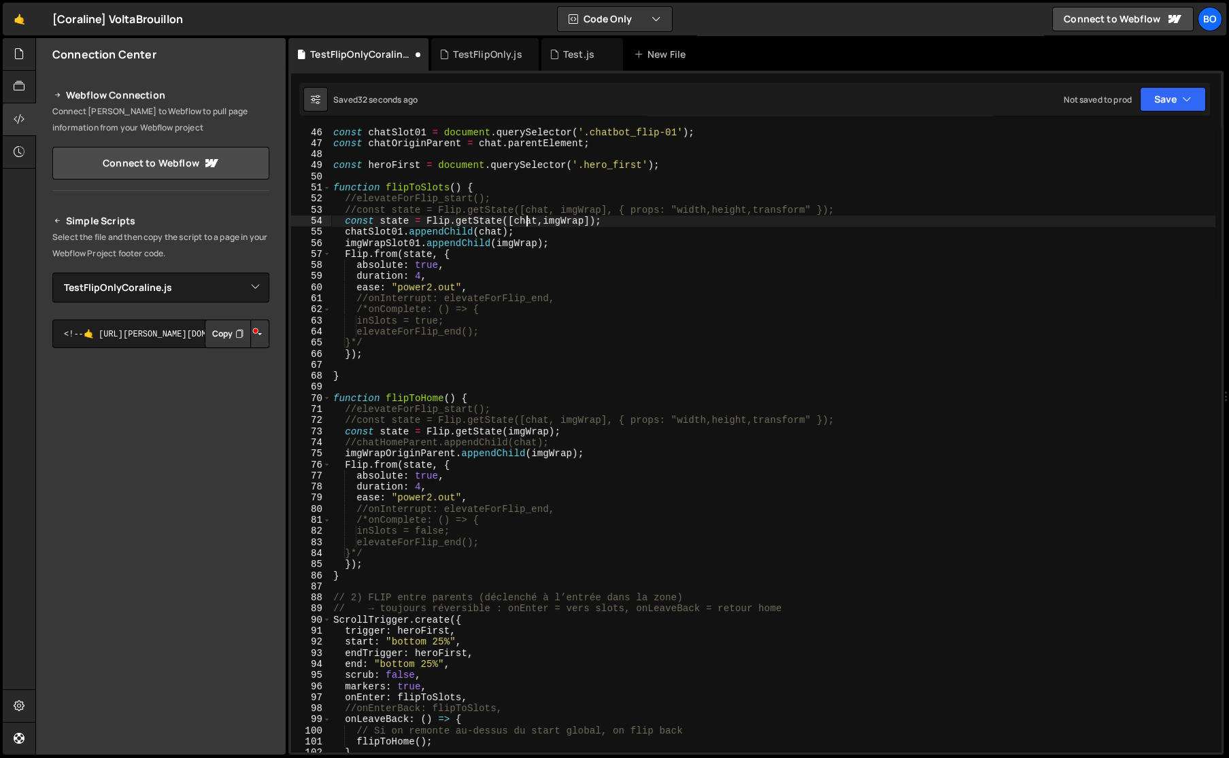
scroll to position [537, 0]
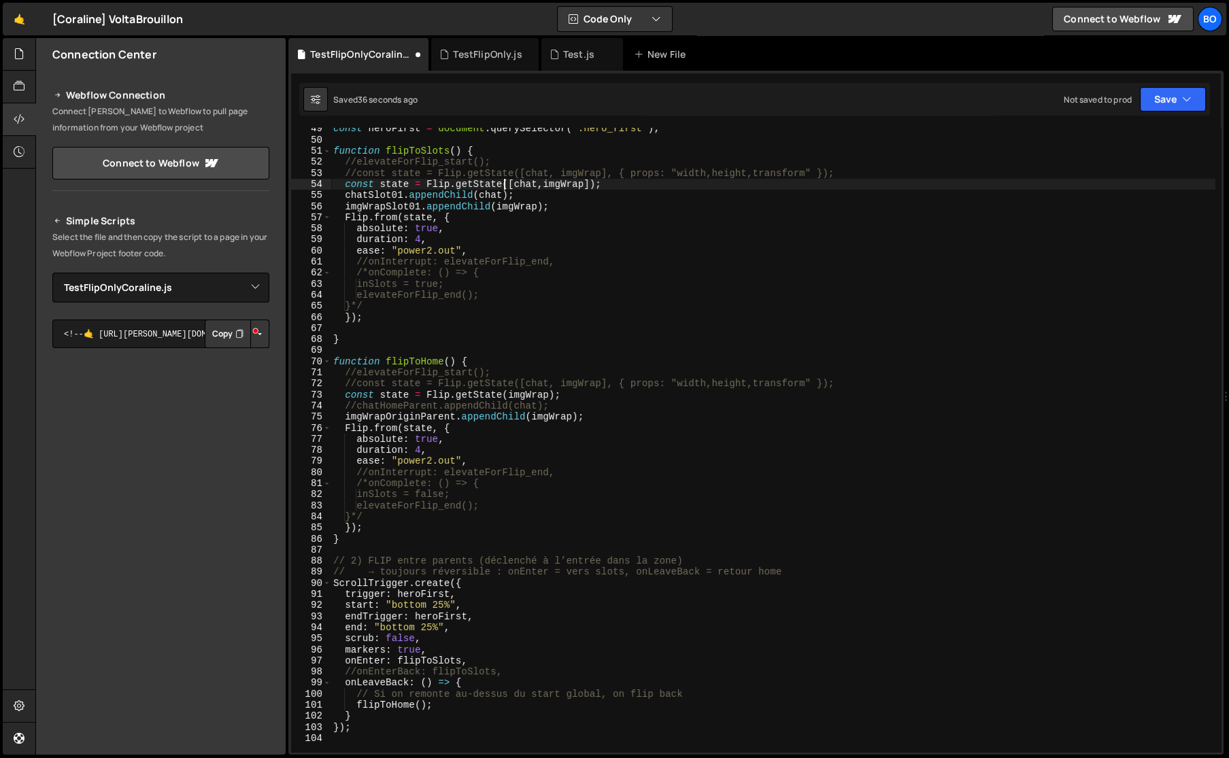
click at [504, 182] on div "const heroFirst = document . querySelector ( '.hero_first' ) ; function flipToS…" at bounding box center [772, 446] width 885 height 647
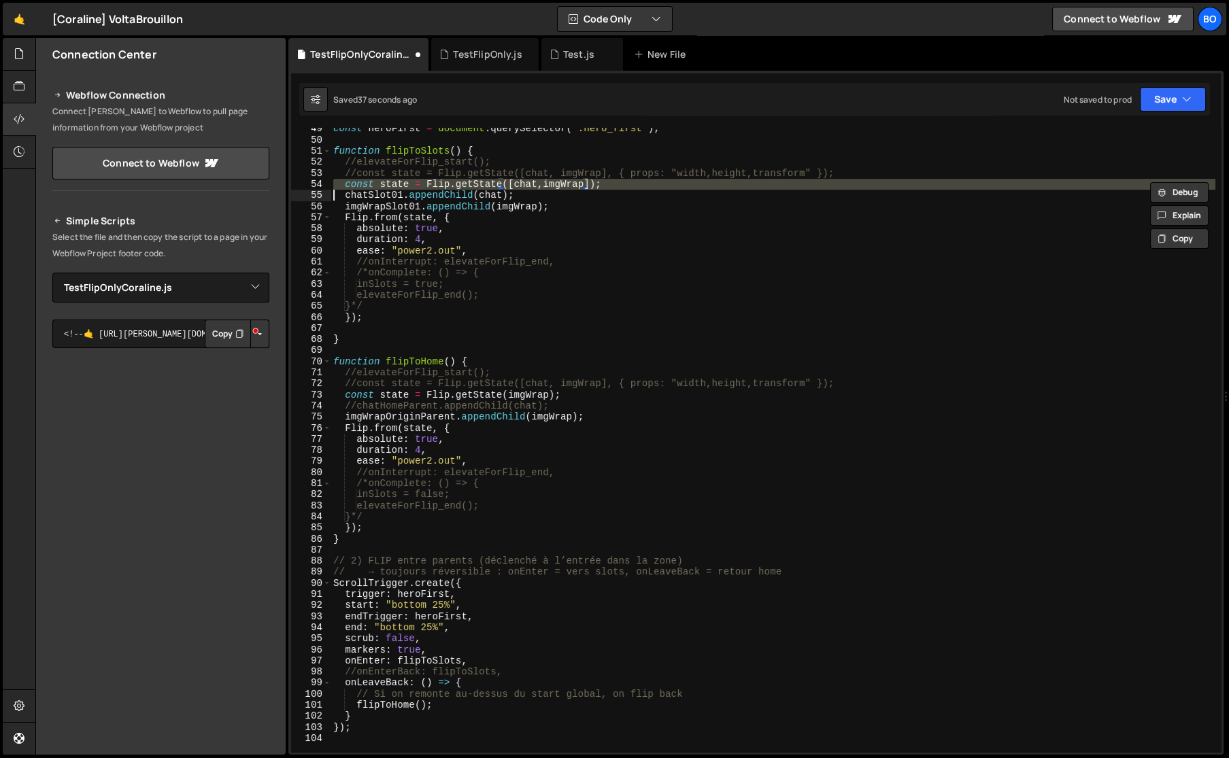
click at [504, 182] on div "const heroFirst = document . querySelector ( '.hero_first' ) ; function flipToS…" at bounding box center [772, 446] width 885 height 647
click at [490, 395] on div "const heroFirst = document . querySelector ( '.hero_first' ) ; function flipToS…" at bounding box center [772, 446] width 885 height 647
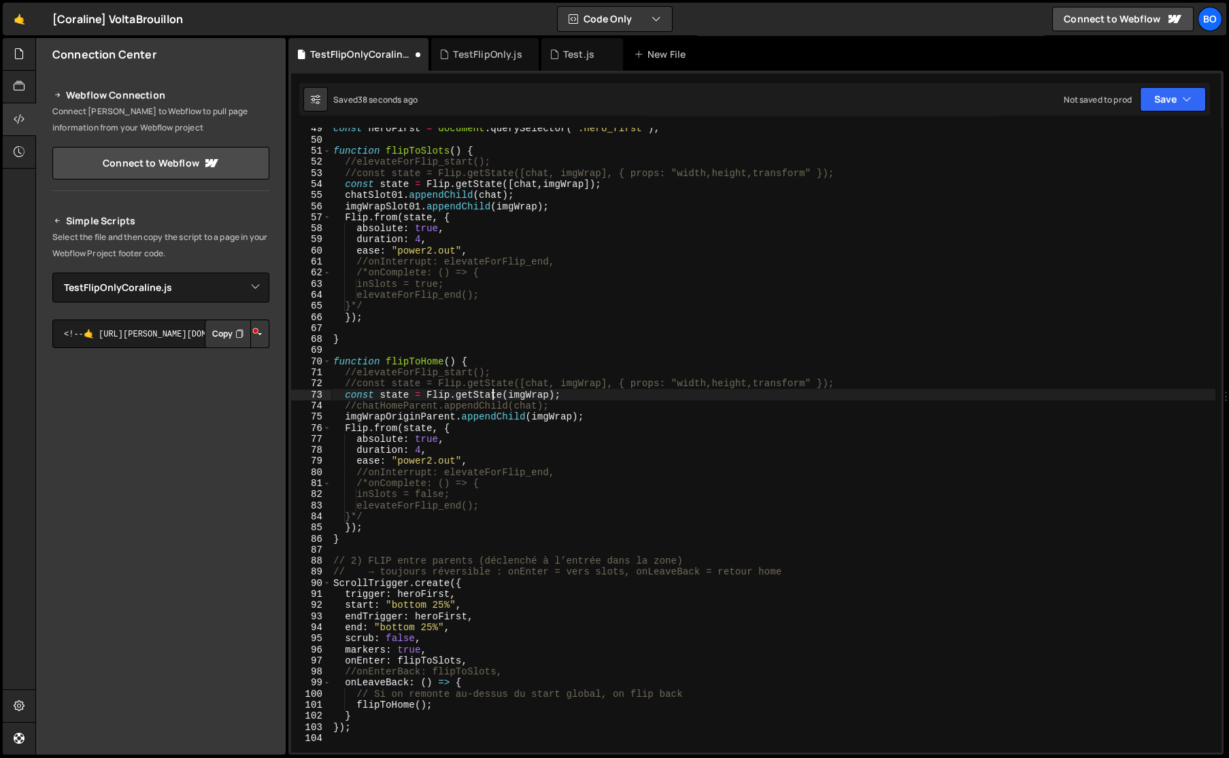
click at [490, 395] on div "const heroFirst = document . querySelector ( '.hero_first' ) ; function flipToS…" at bounding box center [772, 446] width 885 height 647
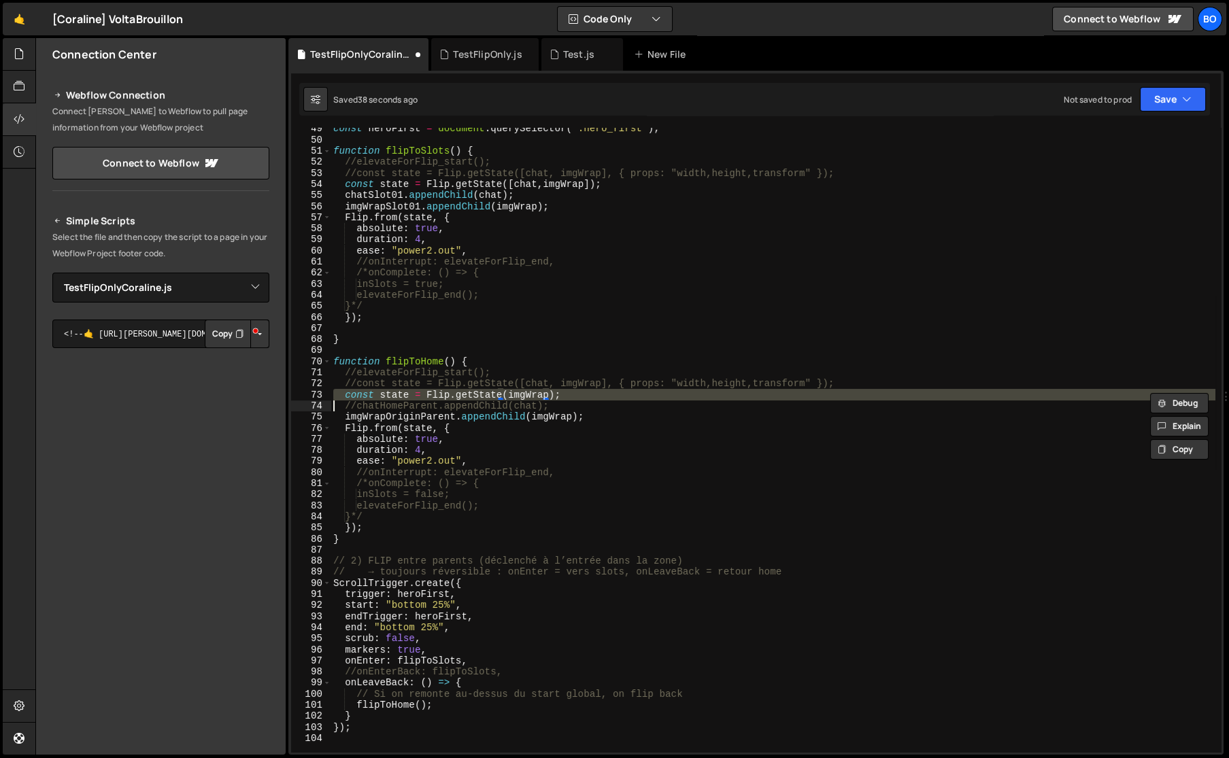
click at [490, 395] on div "const heroFirst = document . querySelector ( '.hero_first' ) ; function flipToS…" at bounding box center [772, 446] width 885 height 647
paste textarea
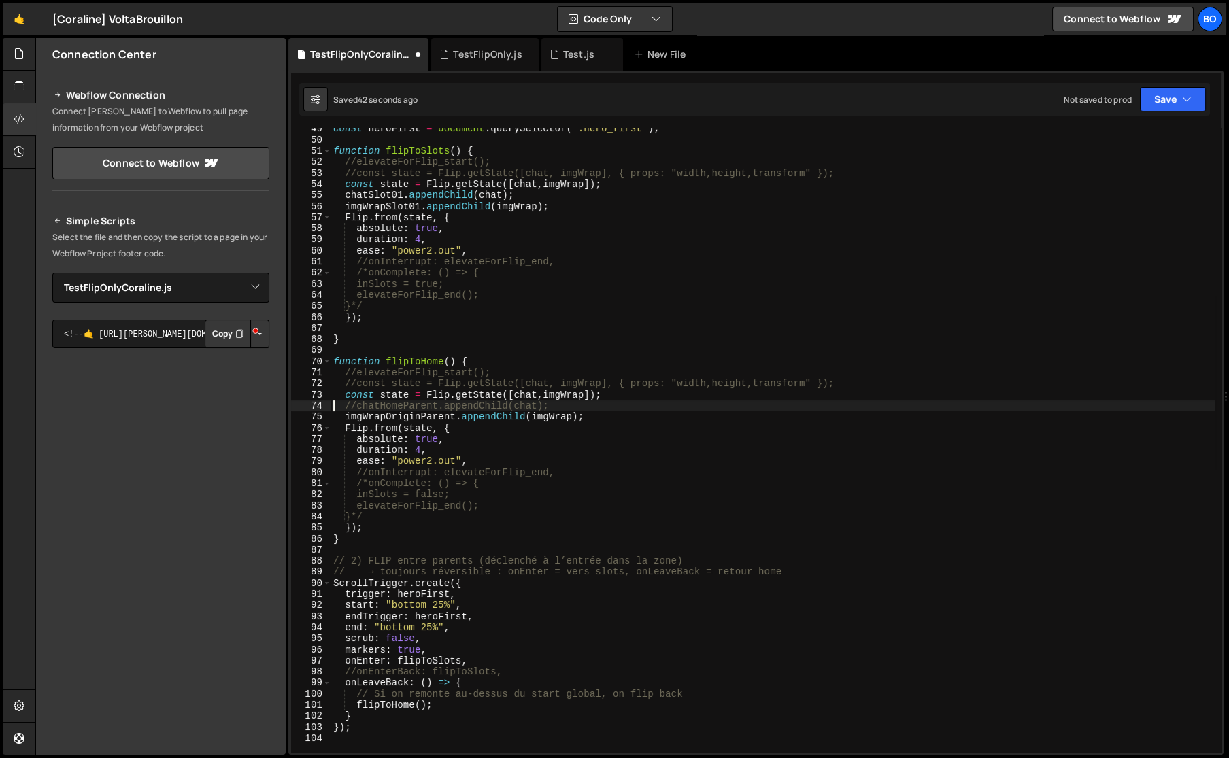
click at [357, 408] on div "const heroFirst = document . querySelector ( '.hero_first' ) ; function flipToS…" at bounding box center [772, 446] width 885 height 647
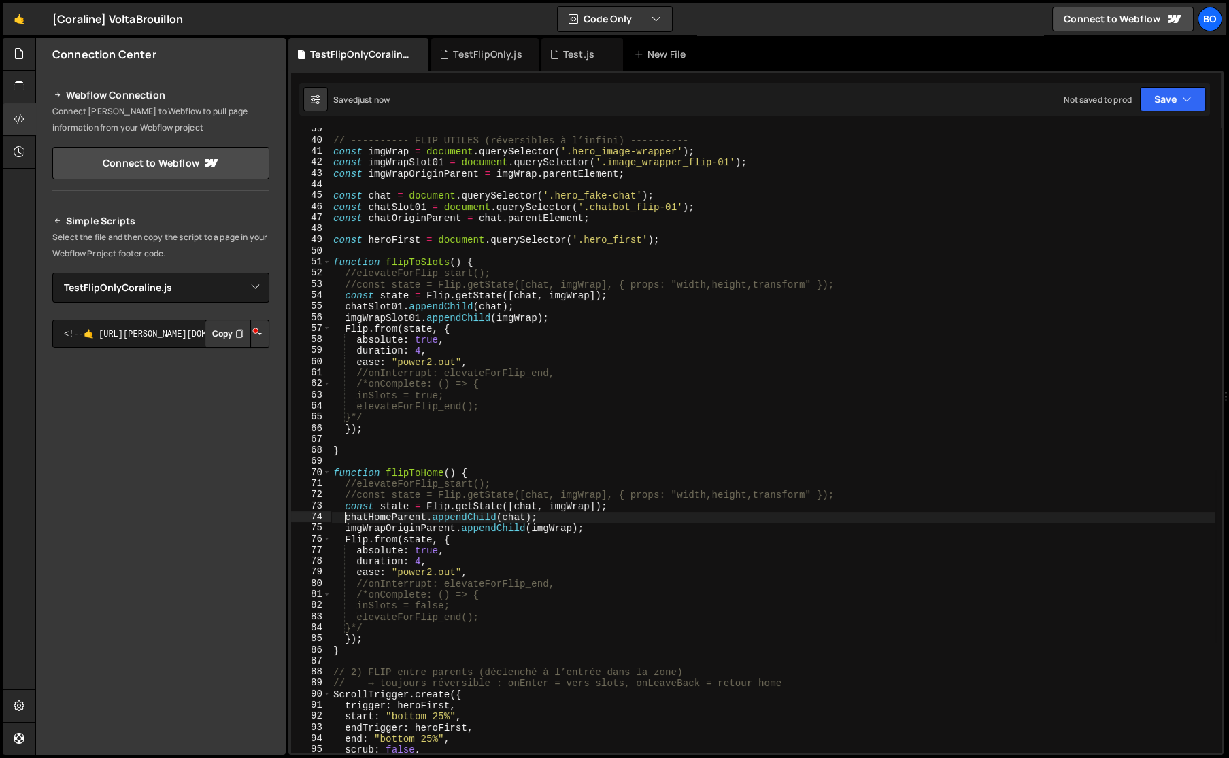
scroll to position [314, 0]
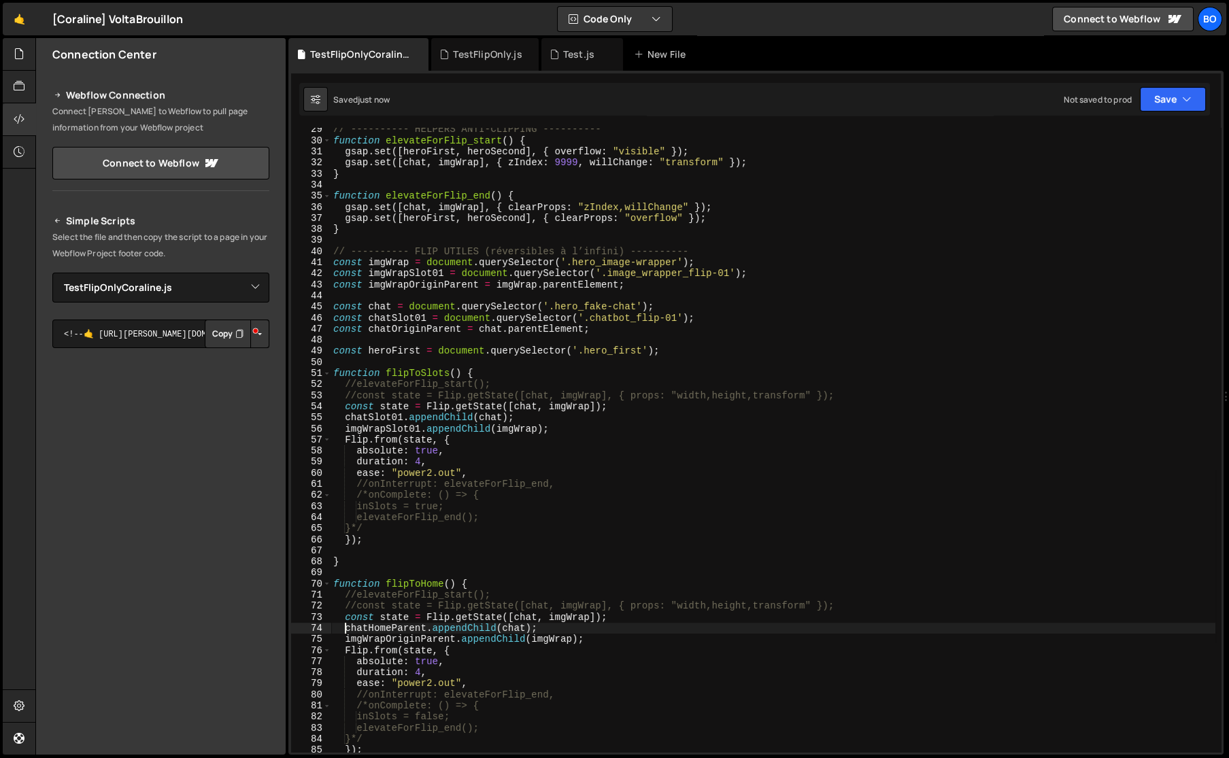
click at [415, 327] on div "// ---------- HELPERS ANTI-CLIPPING ---------- function elevateForFlip_start ( …" at bounding box center [772, 447] width 885 height 647
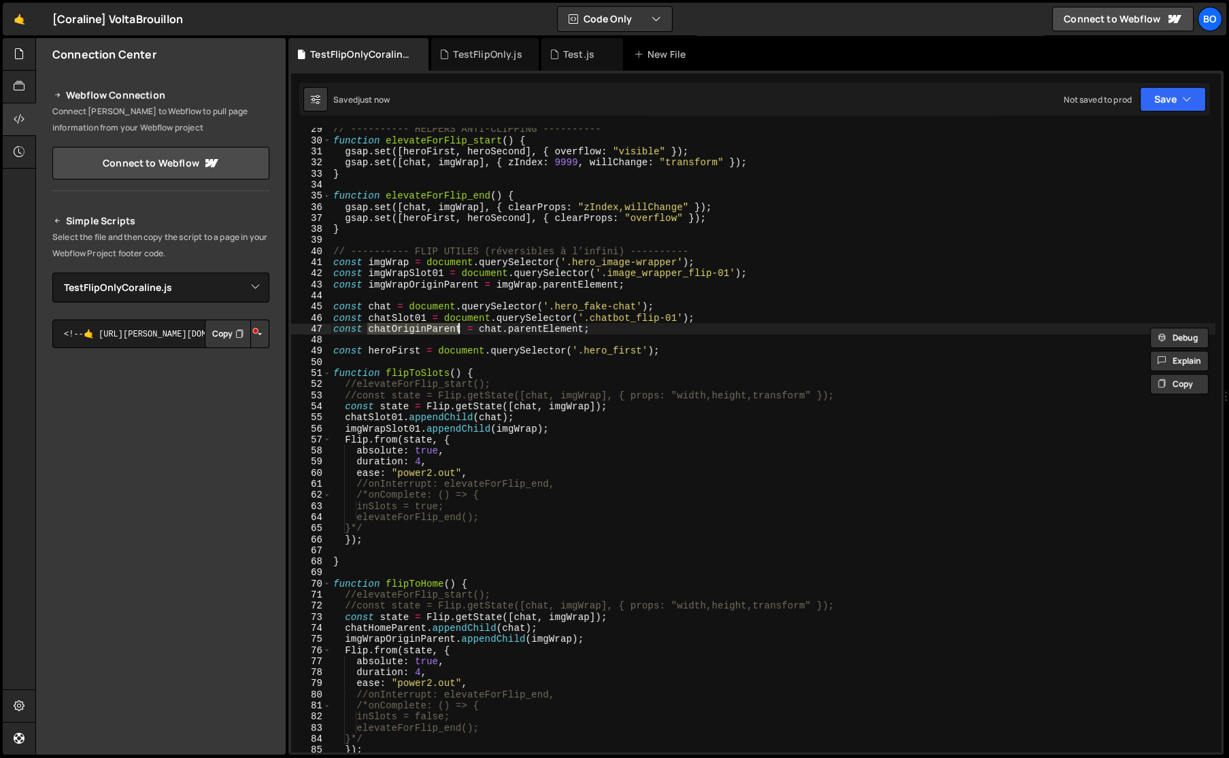
click at [390, 628] on div "// ---------- HELPERS ANTI-CLIPPING ---------- function elevateForFlip_start ( …" at bounding box center [772, 447] width 885 height 647
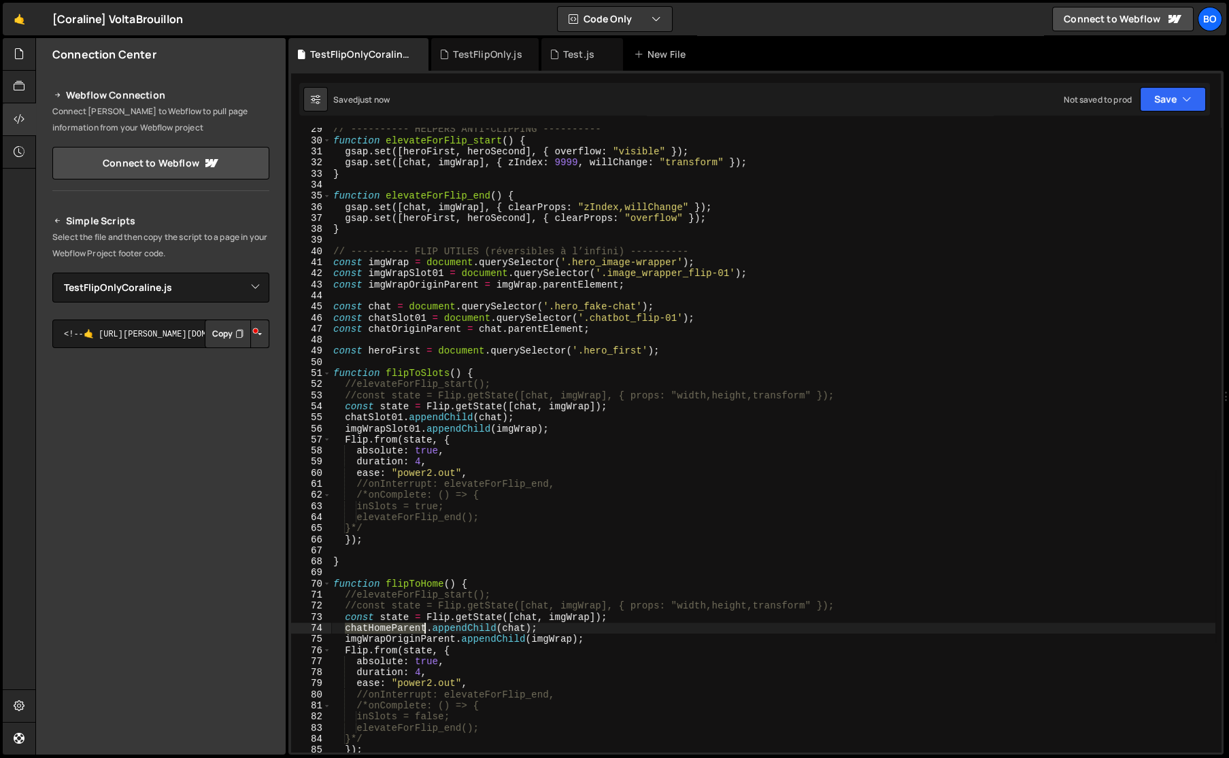
click at [390, 628] on div "// ---------- HELPERS ANTI-CLIPPING ---------- function elevateForFlip_start ( …" at bounding box center [772, 447] width 885 height 647
paste textarea "Origin"
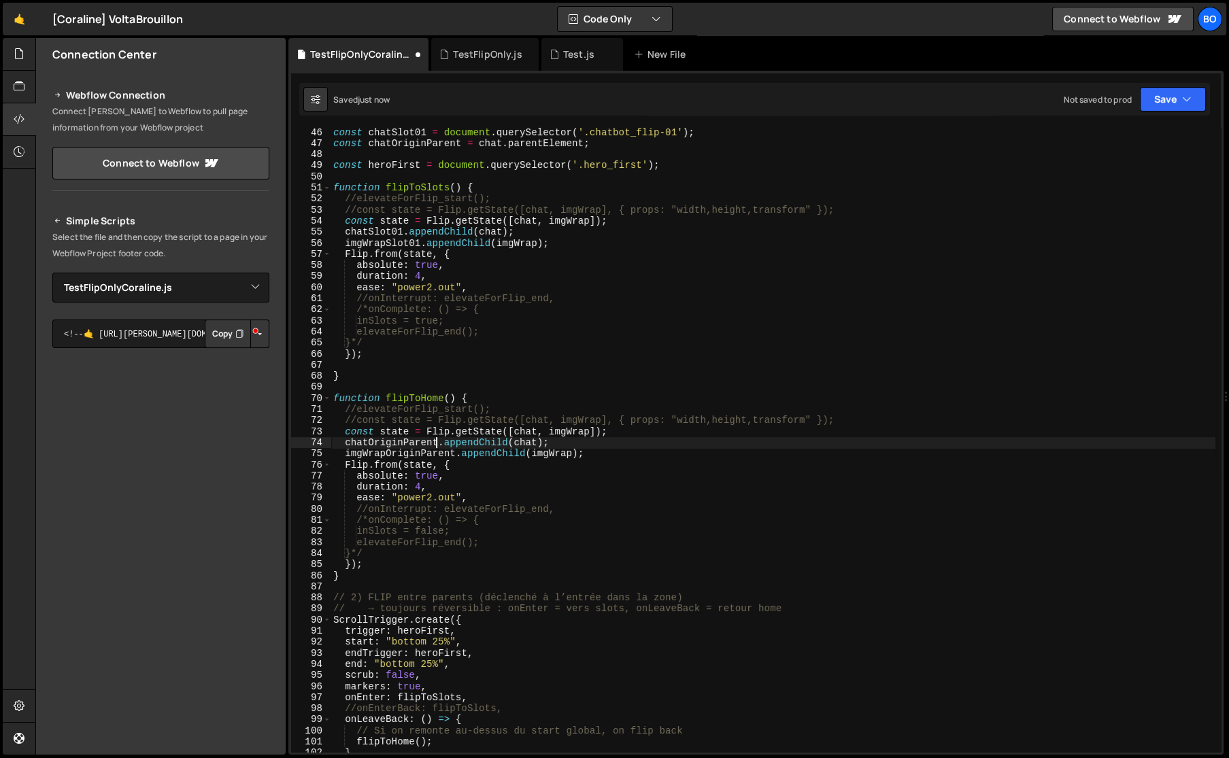
scroll to position [537, 0]
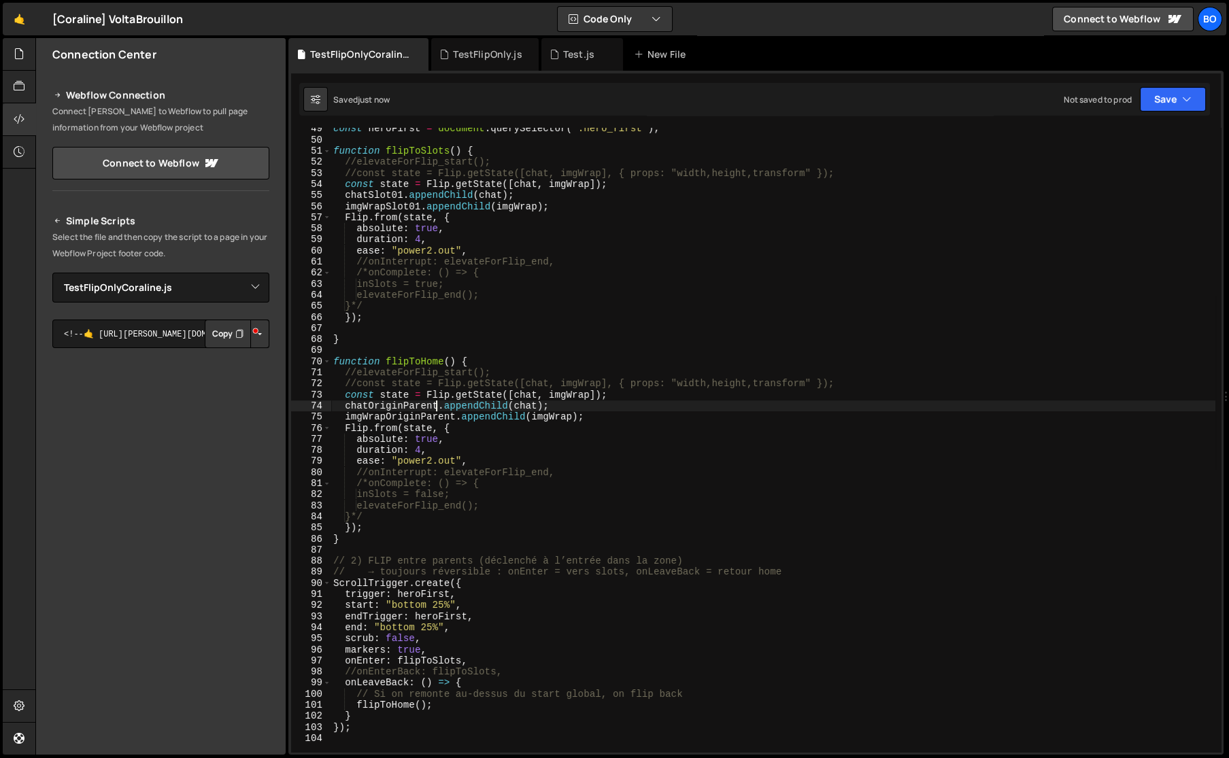
type textarea "chatOriginParent.appendChild(chat);"
